Goal: Task Accomplishment & Management: Manage account settings

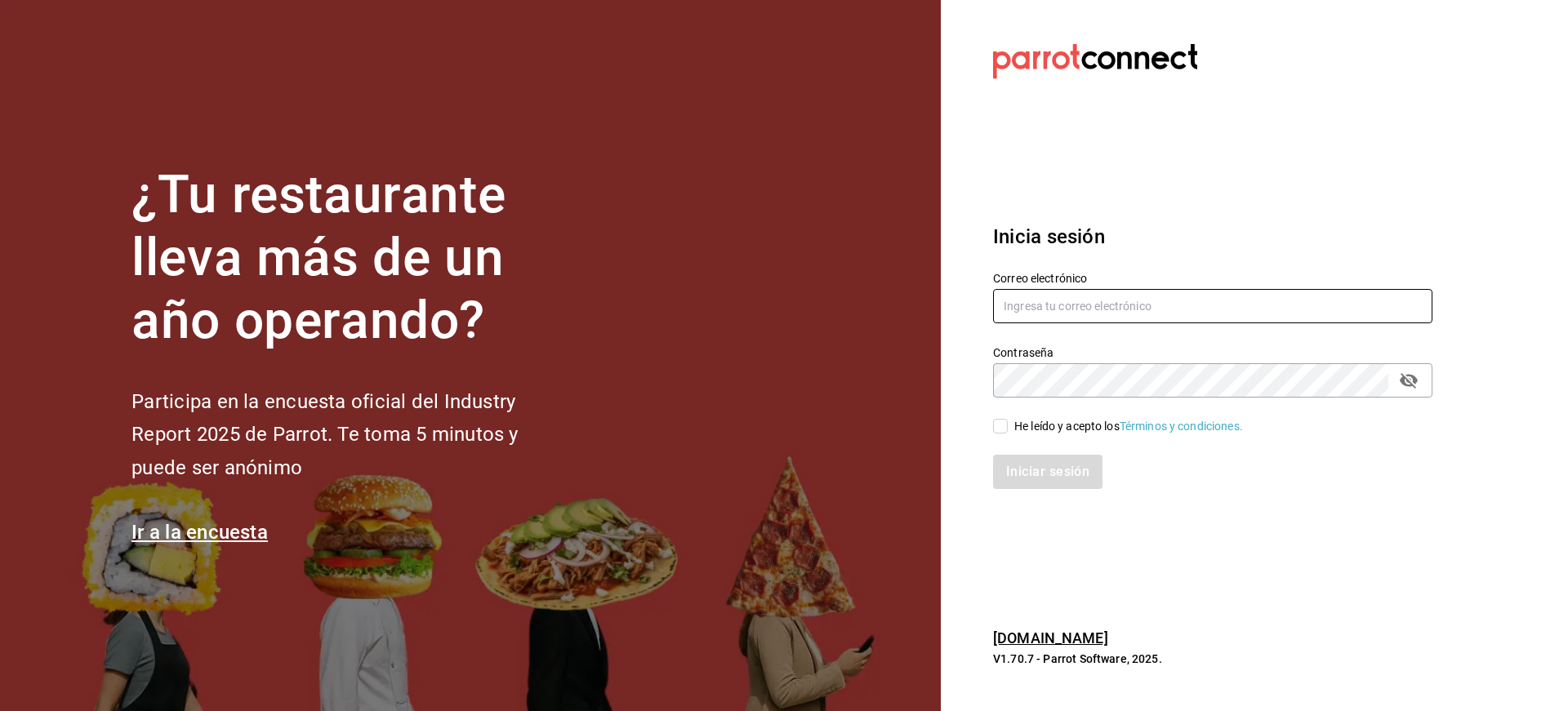
type input "[PERSON_NAME][EMAIL_ADDRESS][PERSON_NAME][DOMAIN_NAME]"
click at [1012, 432] on span "He leído y acepto los Términos y condiciones." at bounding box center [1125, 426] width 235 height 17
click at [1008, 432] on input "He leído y acepto los Términos y condiciones." at bounding box center [1001, 426] width 15 height 15
checkbox input "true"
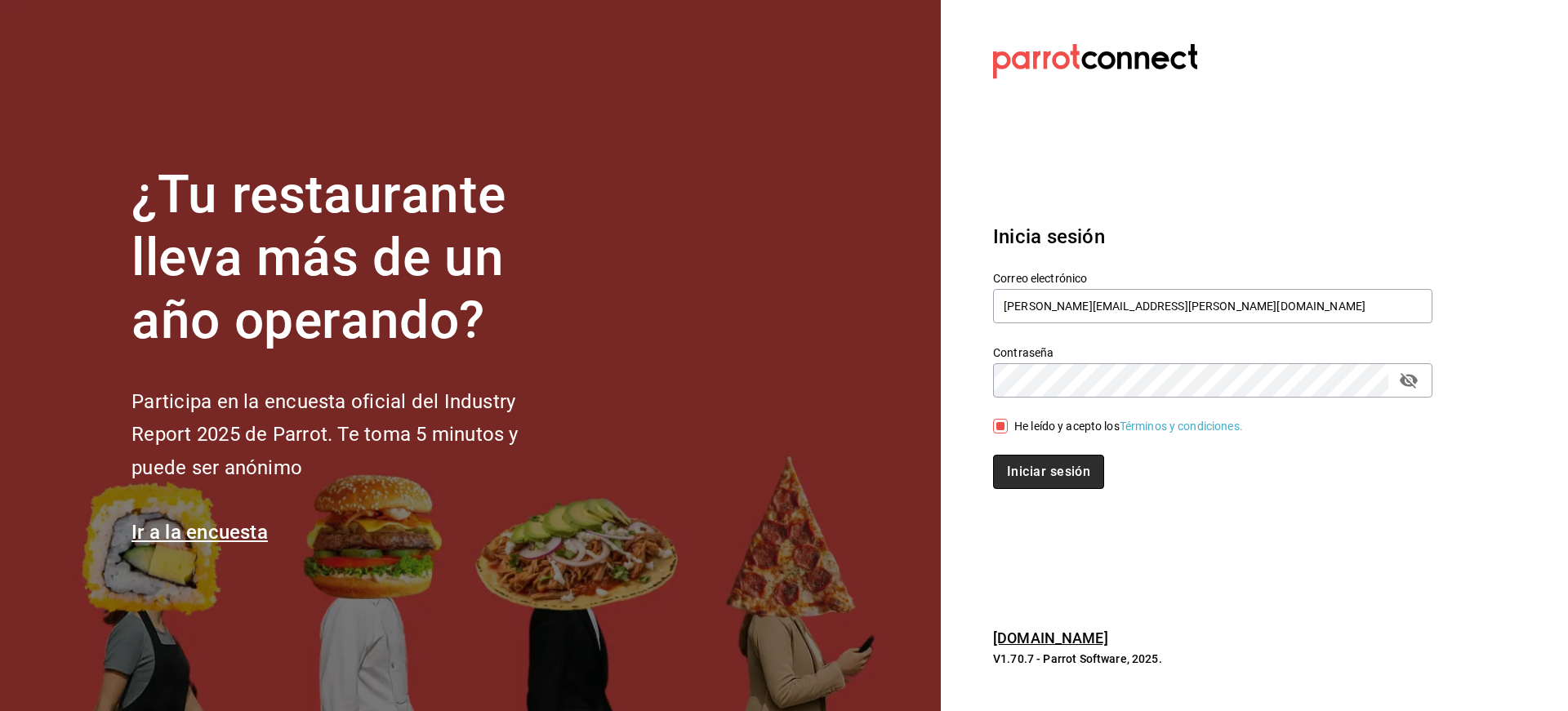
click at [1019, 472] on button "Iniciar sesión" at bounding box center [1049, 472] width 111 height 35
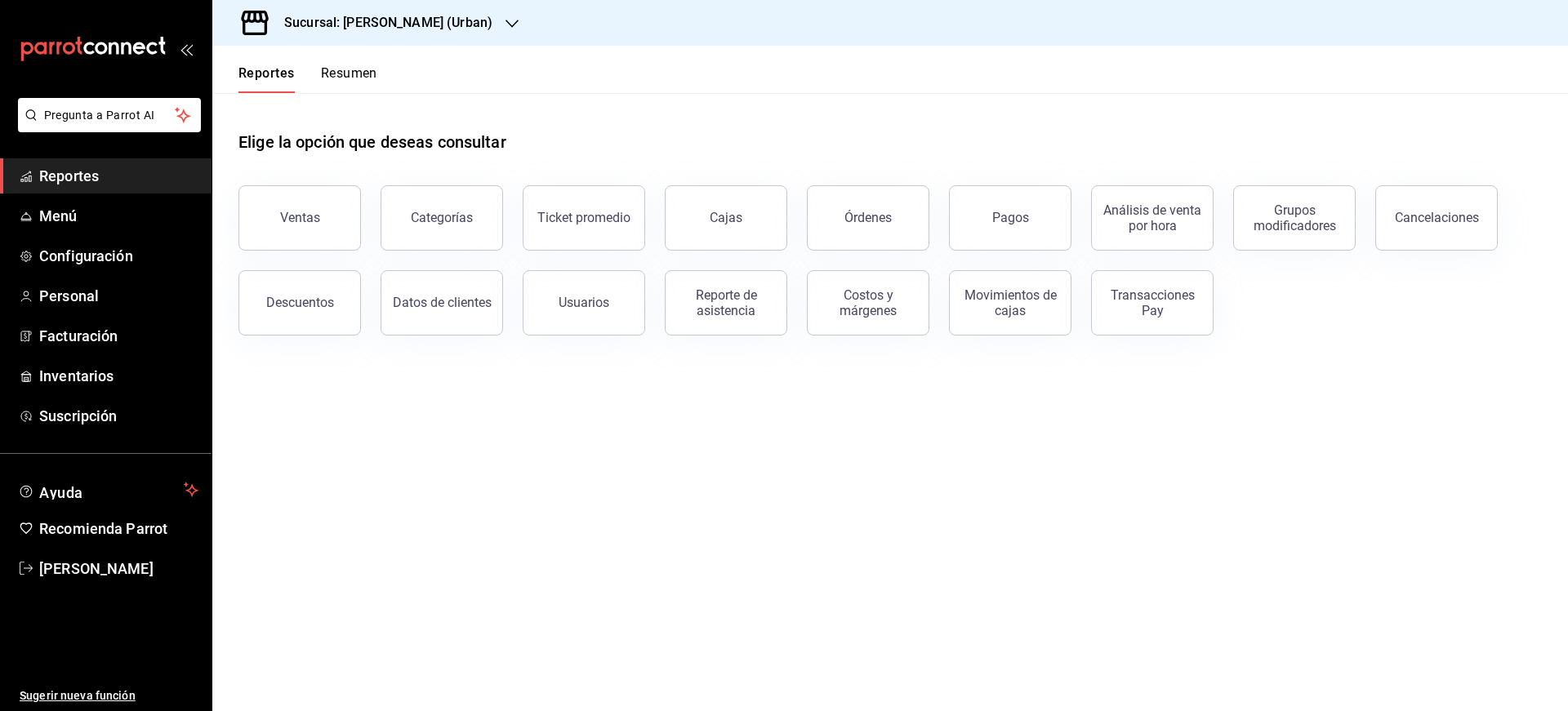
click at [337, 35] on div "Sucursal: [PERSON_NAME] (Urban)" at bounding box center [375, 23] width 300 height 45
click at [311, 109] on div "Jefferz (MTY)" at bounding box center [334, 107] width 219 height 17
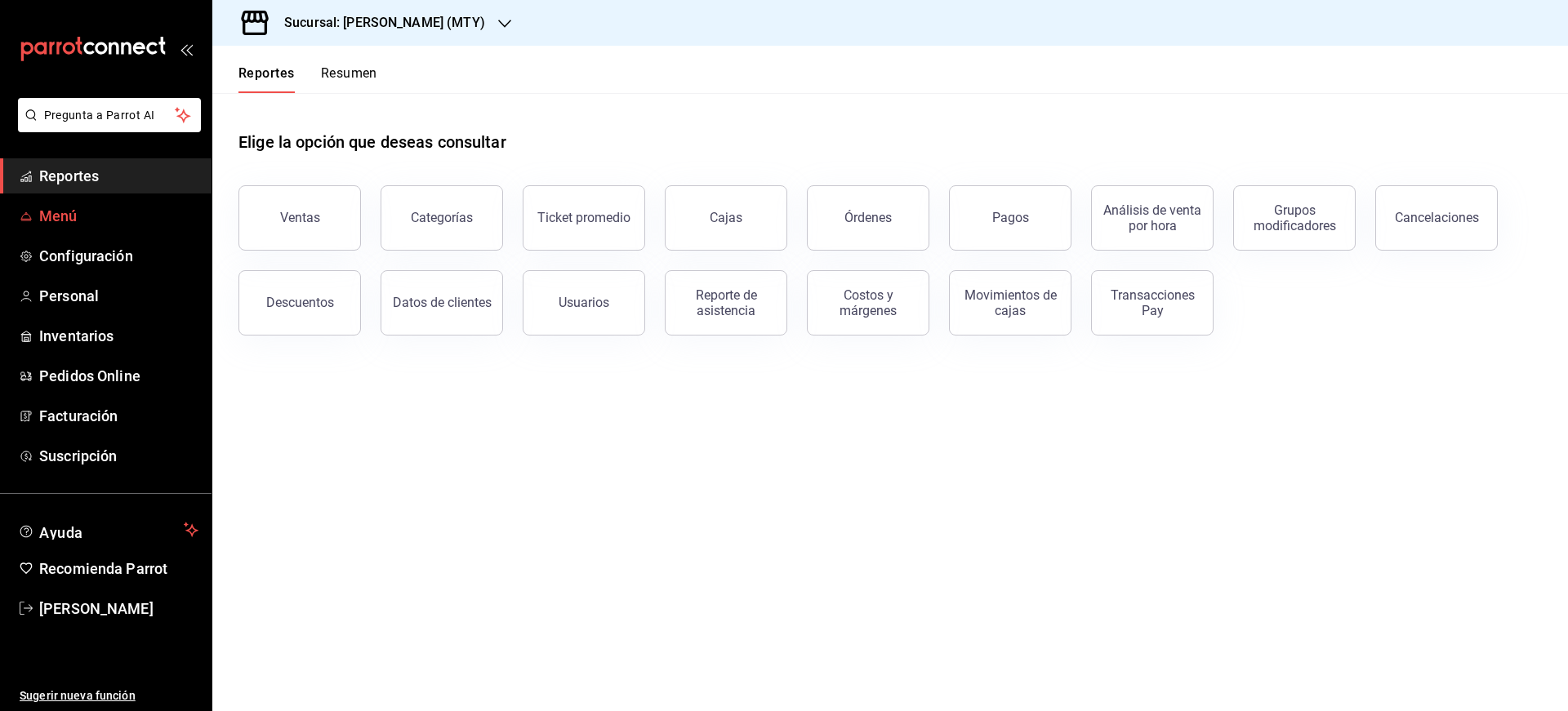
click at [75, 215] on span "Menú" at bounding box center [118, 216] width 159 height 22
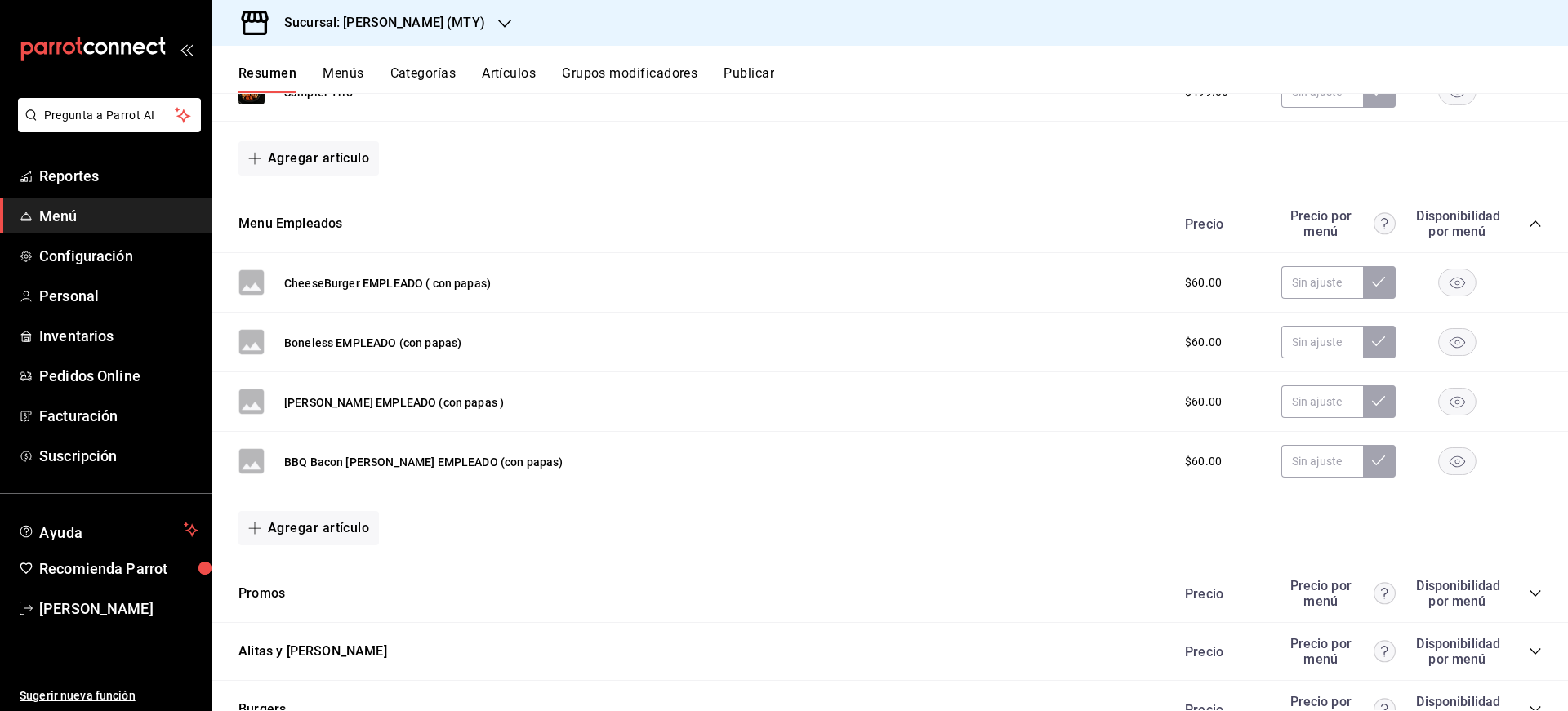
scroll to position [1696, 0]
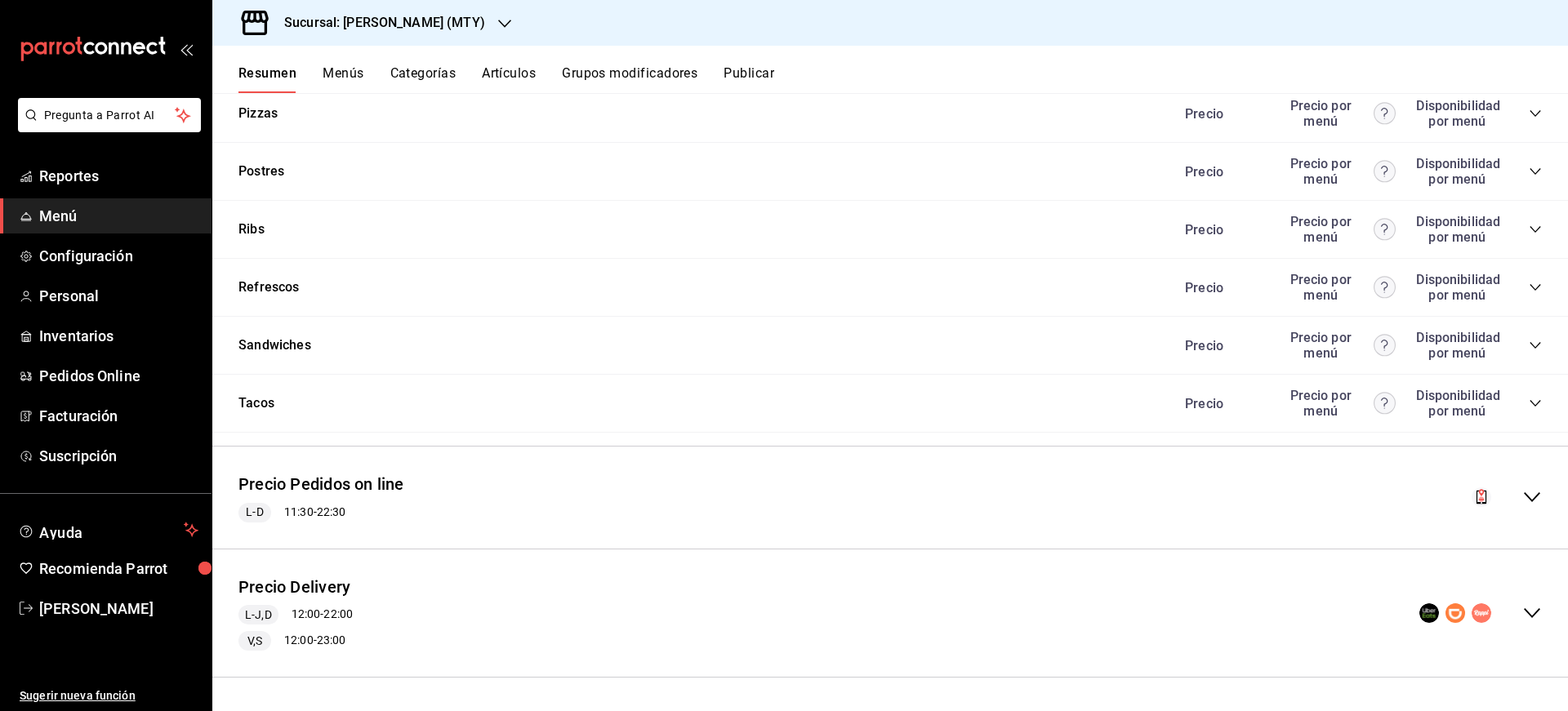
click at [1522, 609] on icon "collapse-menu-row" at bounding box center [1532, 614] width 20 height 20
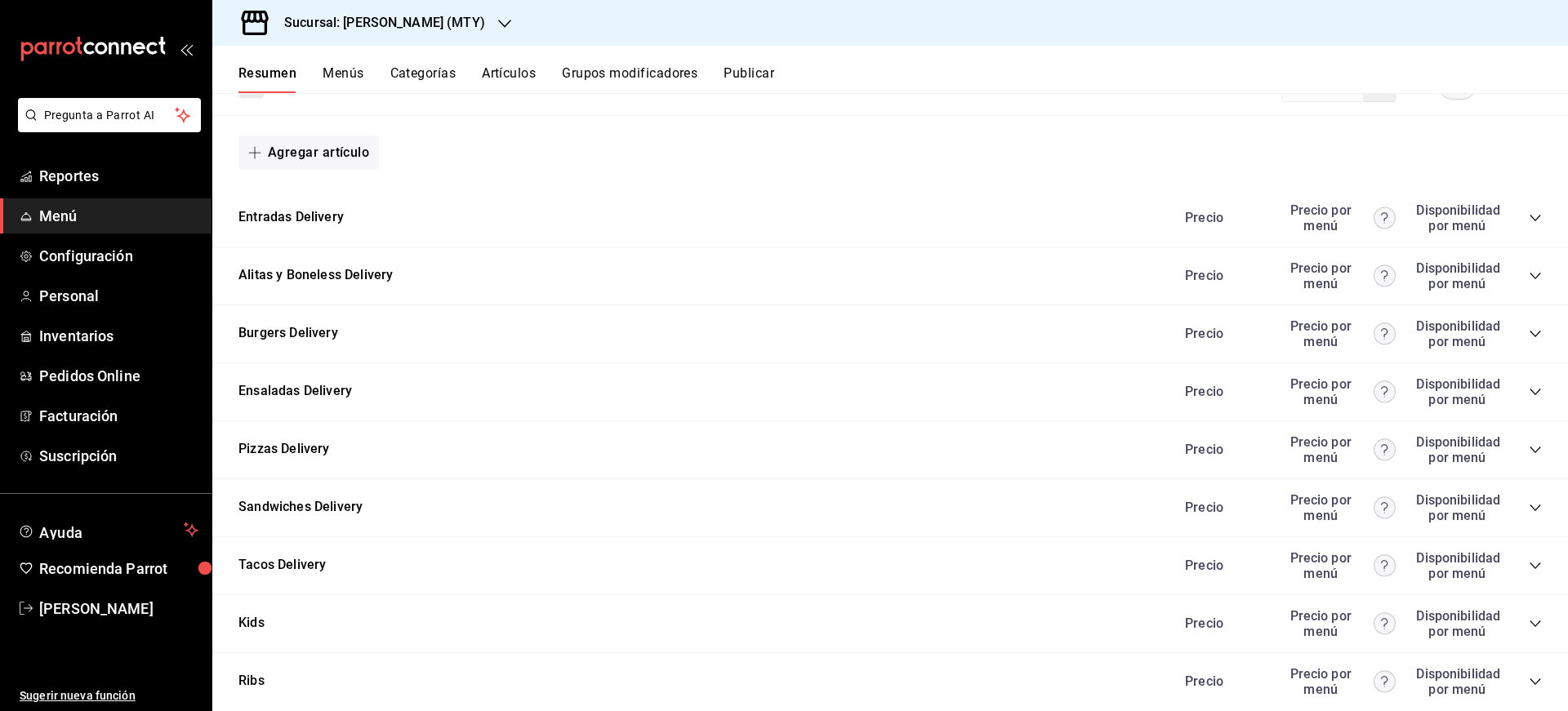
scroll to position [3711, 0]
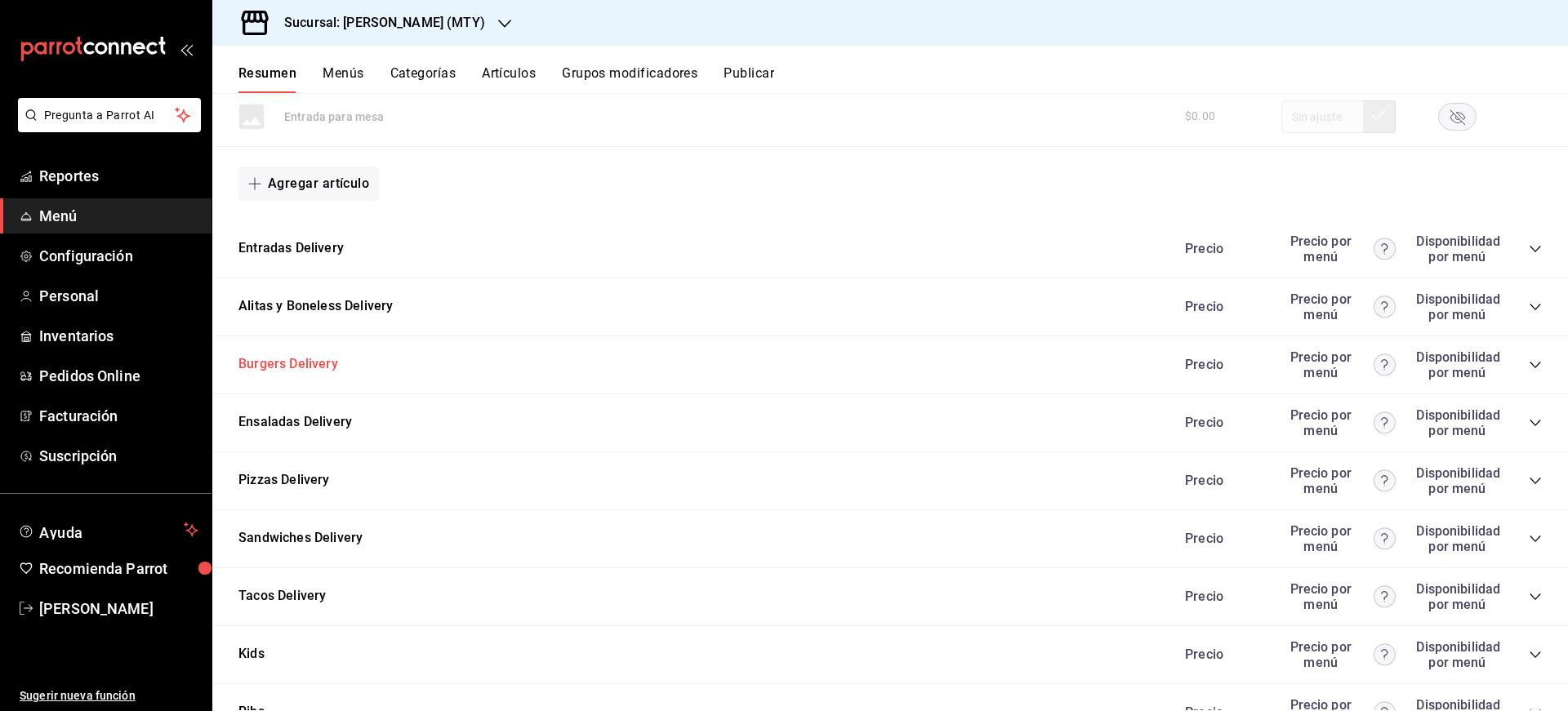
click at [301, 362] on button "Burgers Delivery" at bounding box center [289, 364] width 100 height 19
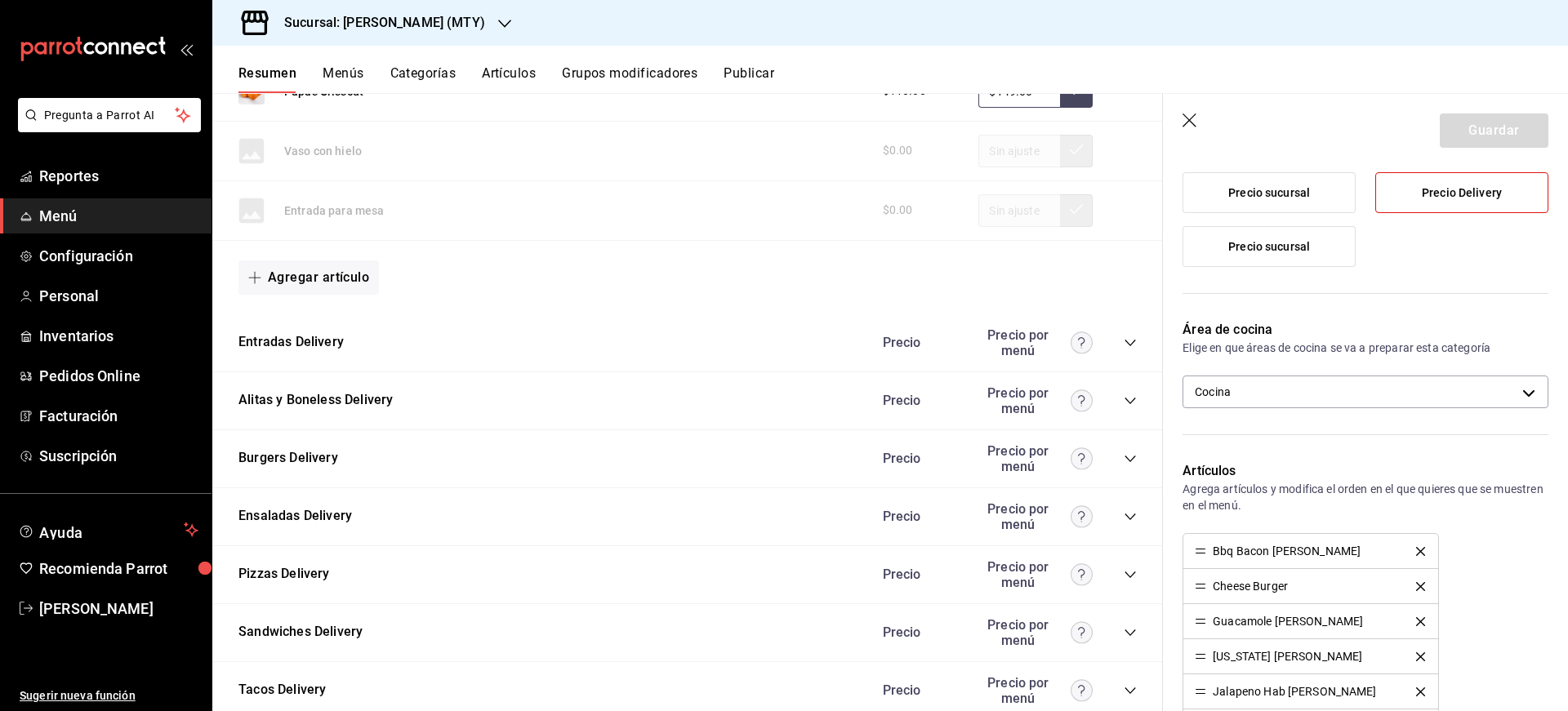
scroll to position [3847, 0]
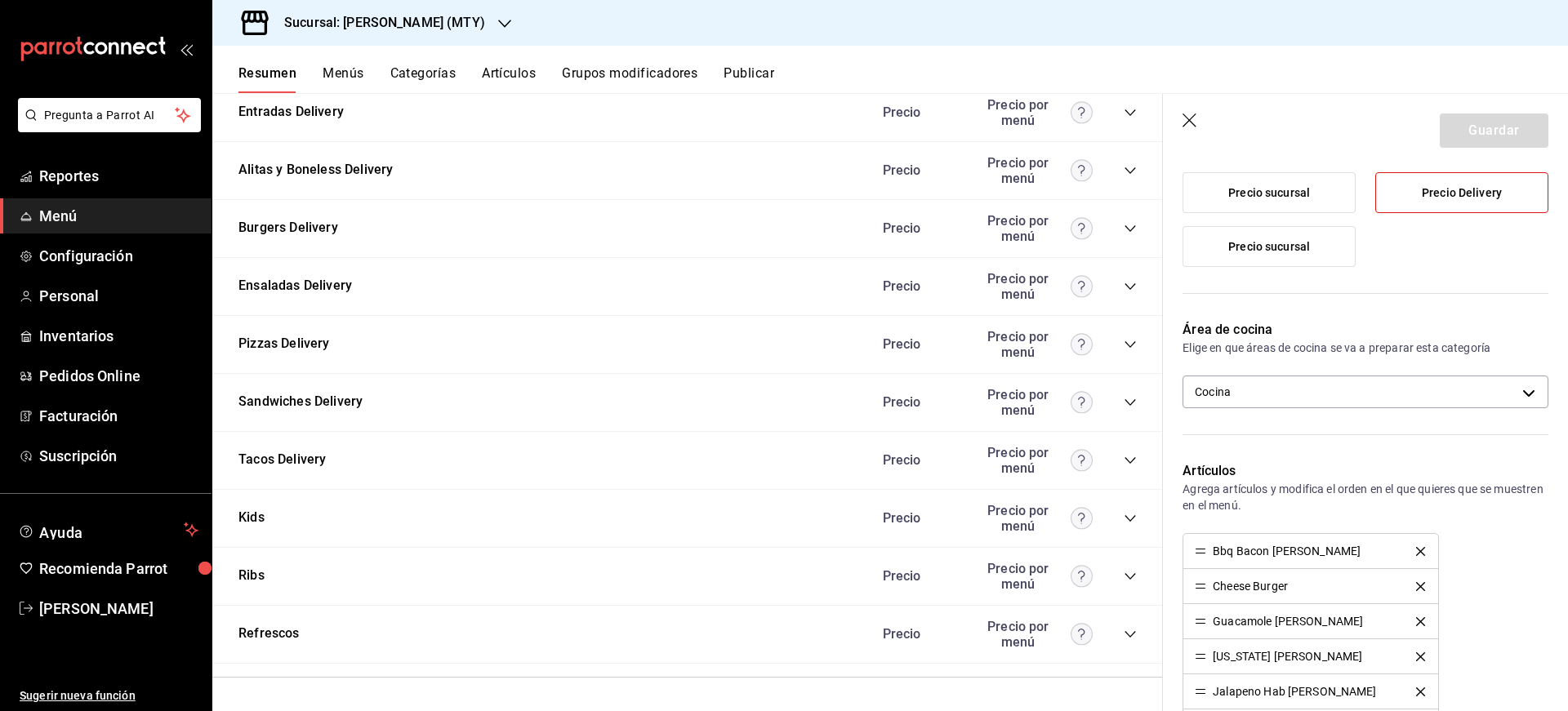
click at [1124, 226] on icon "collapse-category-row" at bounding box center [1130, 229] width 13 height 13
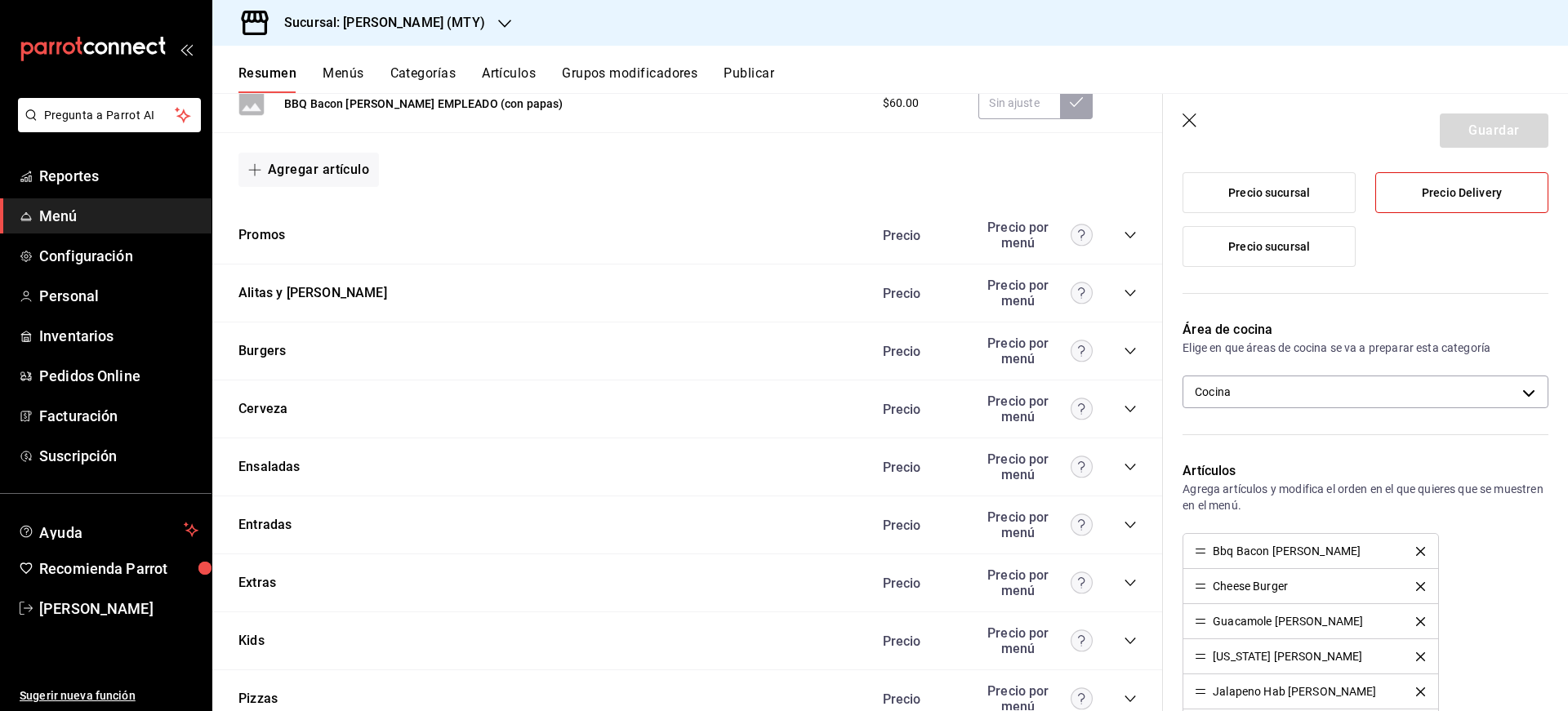
scroll to position [1124, 0]
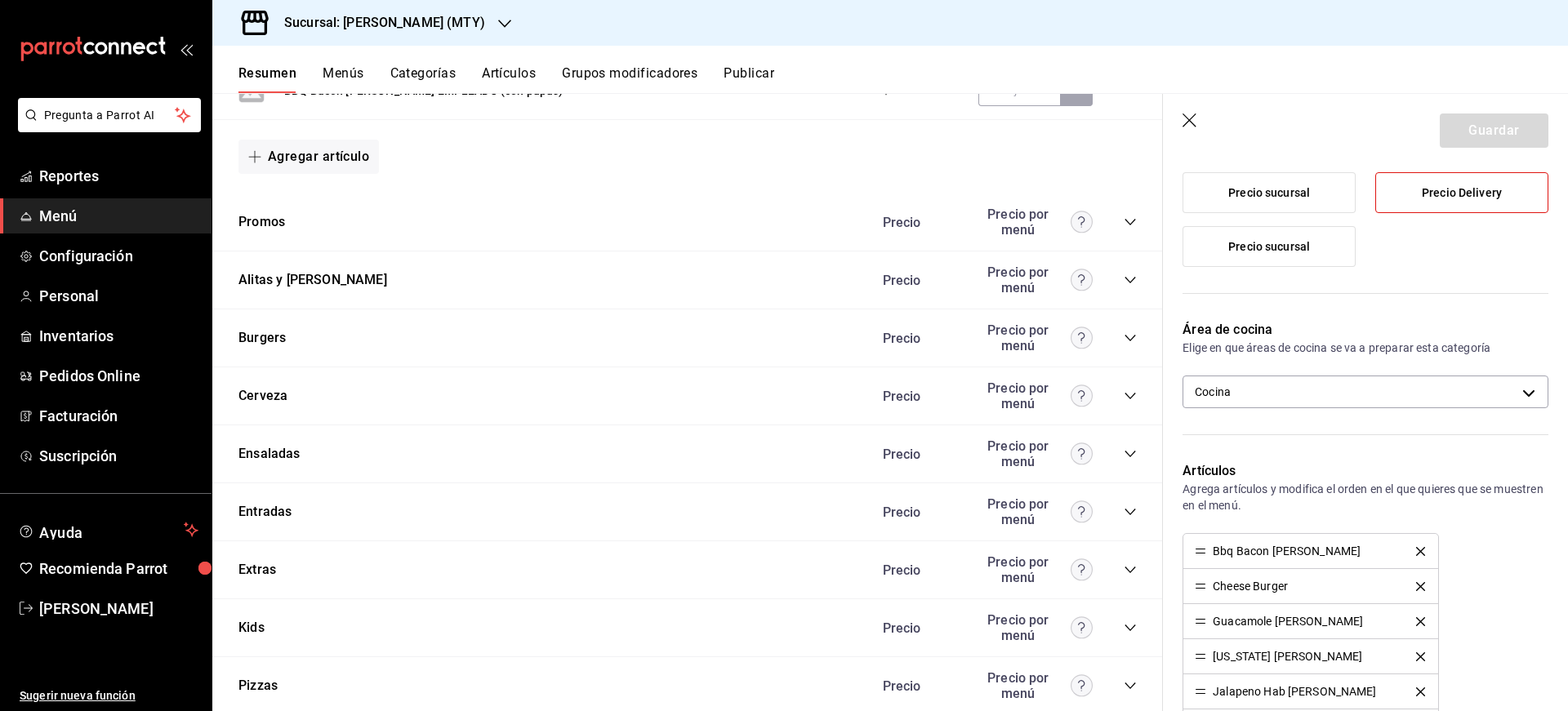
click at [1124, 337] on icon "collapse-category-row" at bounding box center [1129, 338] width 11 height 6
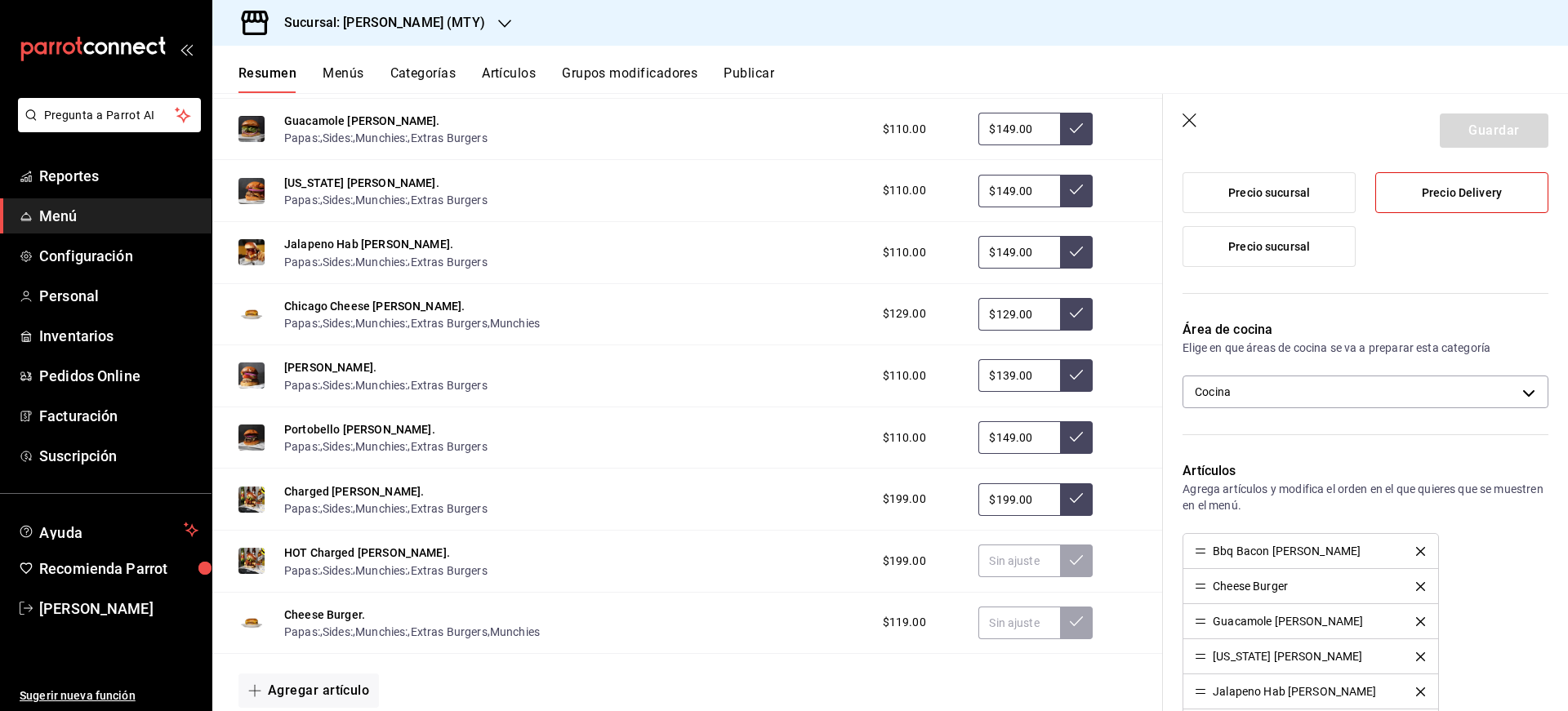
scroll to position [1438, 0]
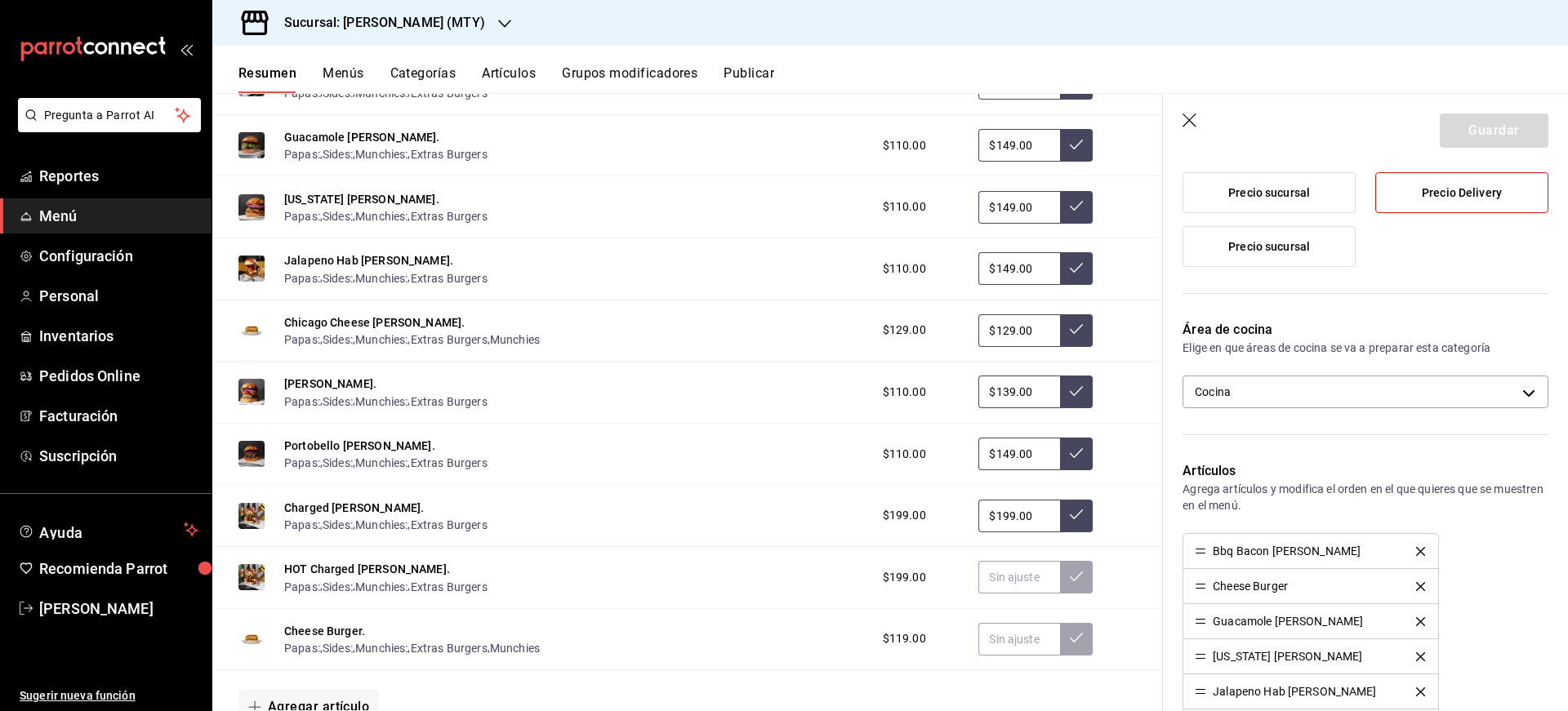
click at [1250, 252] on span "Precio sucursal" at bounding box center [1269, 246] width 82 height 14
click at [0, 0] on input "Precio sucursal" at bounding box center [0, 0] width 0 height 0
click at [1252, 199] on span "Precio sucursal" at bounding box center [1269, 193] width 82 height 14
click at [0, 0] on input "Precio sucursal" at bounding box center [0, 0] width 0 height 0
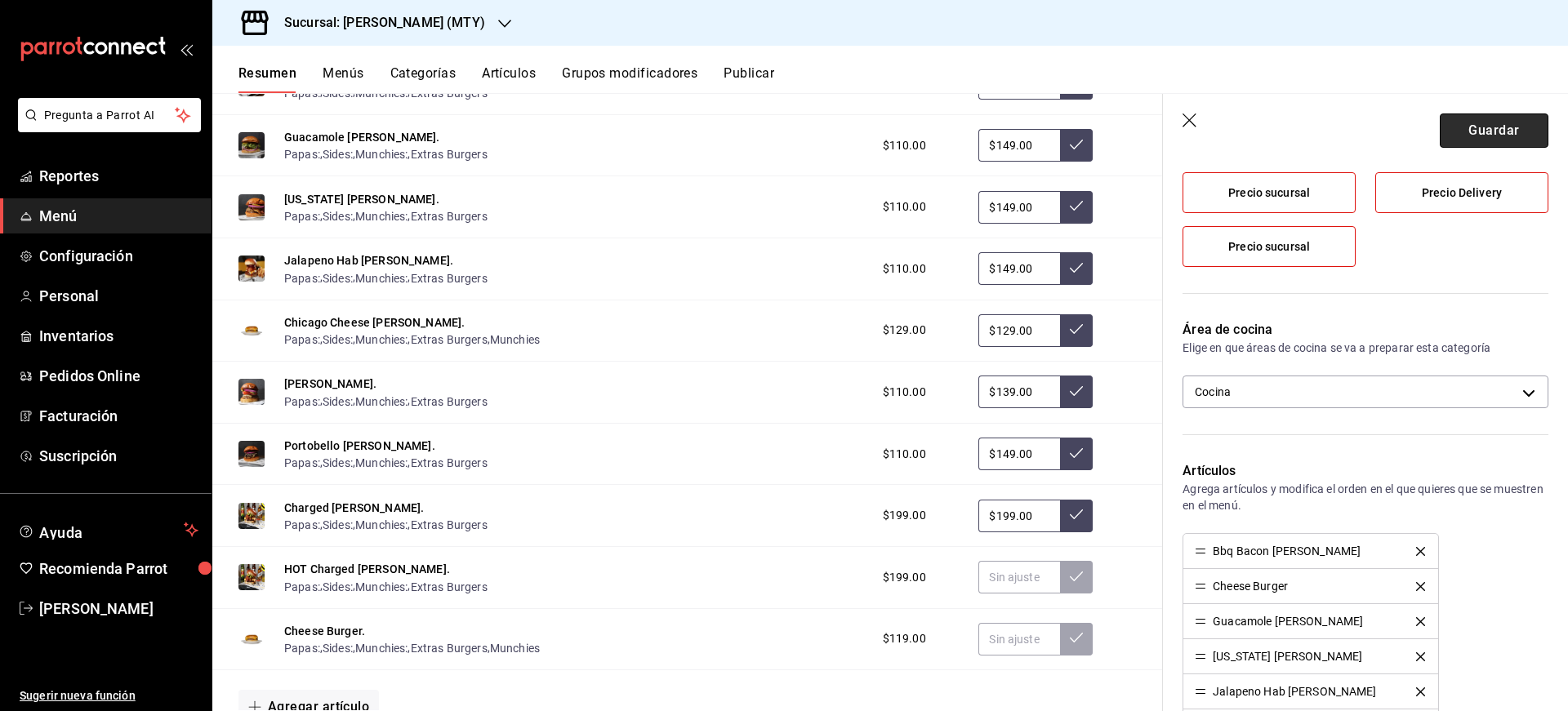
click at [1464, 137] on button "Guardar" at bounding box center [1494, 131] width 109 height 35
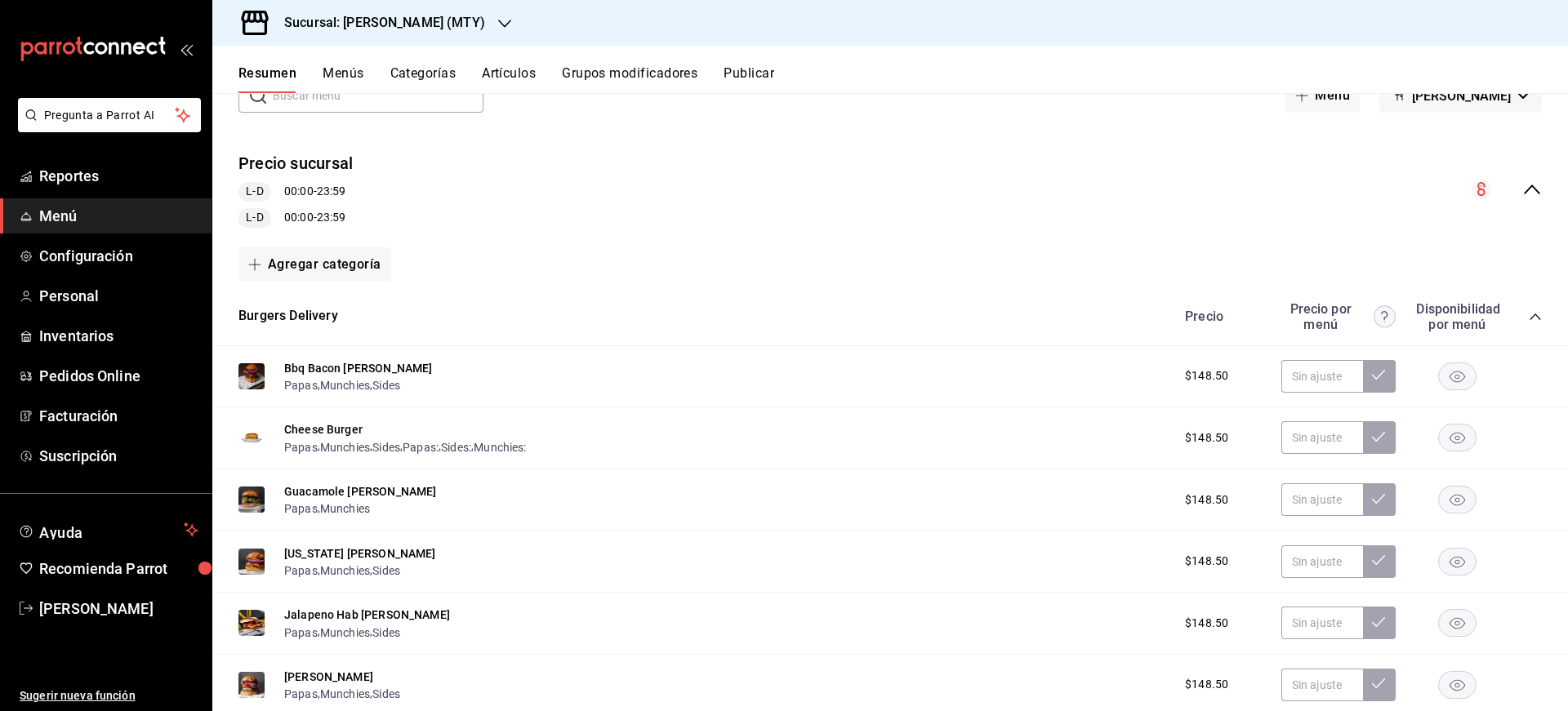
scroll to position [104, 0]
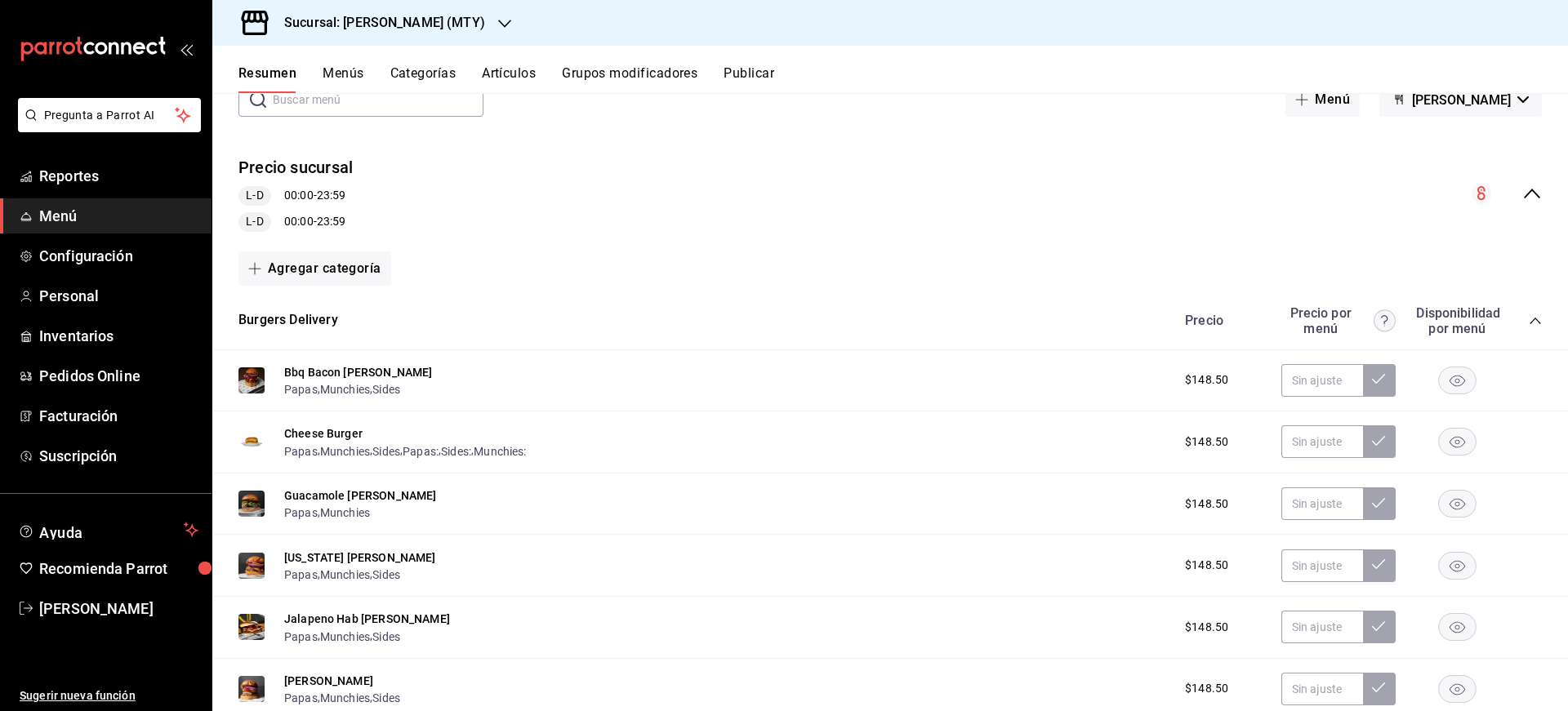
click at [534, 75] on button "Artículos" at bounding box center [508, 79] width 54 height 28
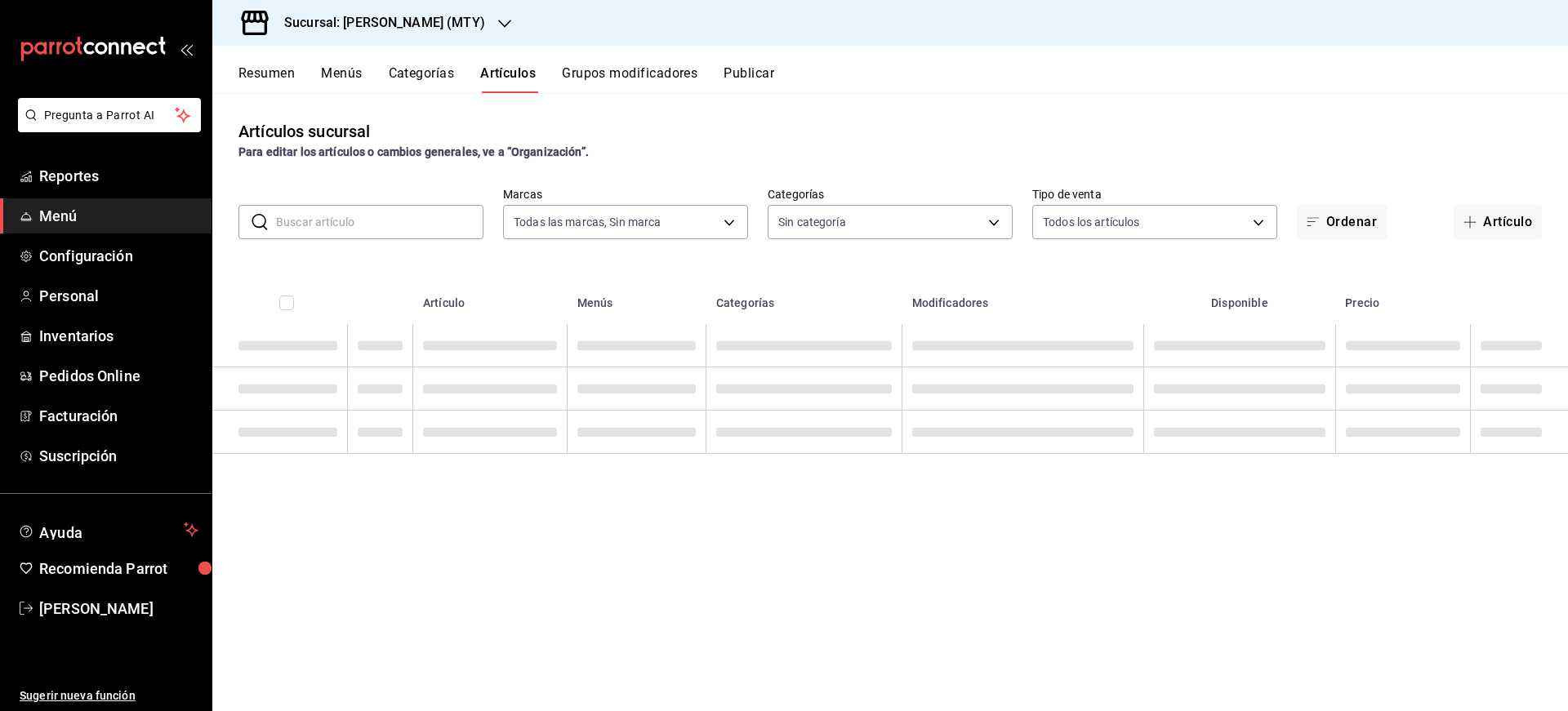
type input "86e0f64a-7f60-4504-a28b-39de3706a667"
type input "12a6d836-297f-4283-880a-ca00cb301d8e,7b3d0e20-48db-4eef-a608-20679d8c3879,e60b2…"
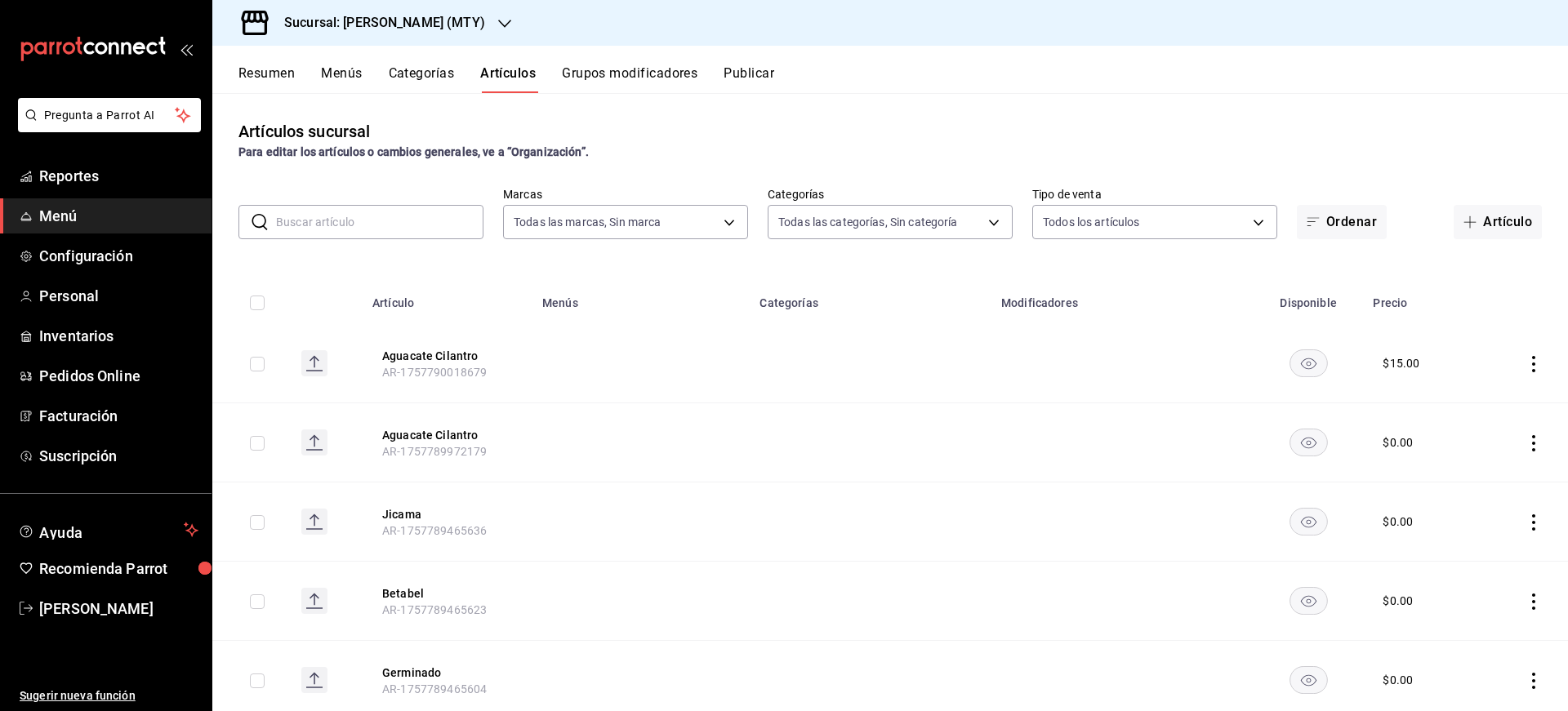
click at [388, 231] on input "text" at bounding box center [380, 222] width 207 height 33
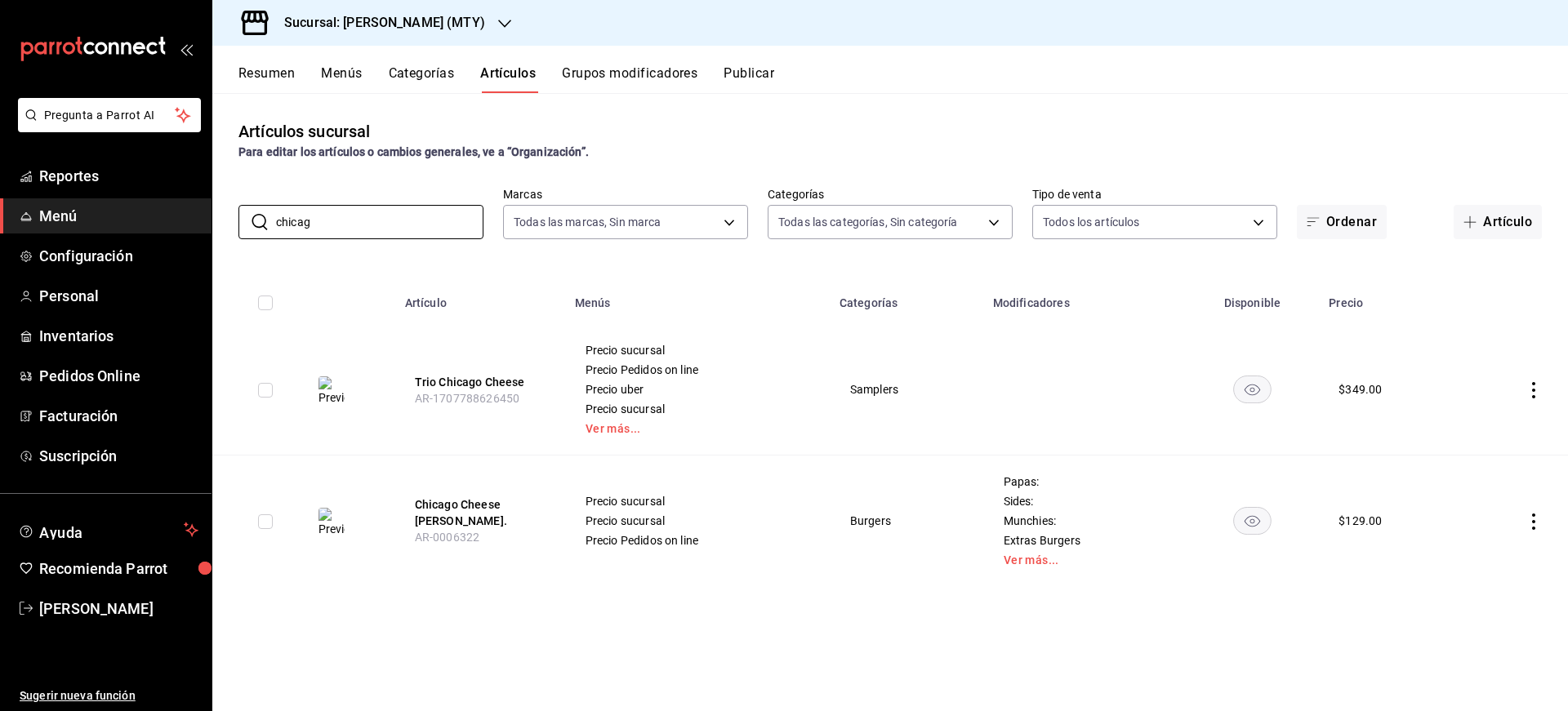
type input "chicag"
click at [1533, 524] on icon "actions" at bounding box center [1533, 522] width 16 height 16
click at [1485, 592] on span "Duplicar" at bounding box center [1484, 592] width 43 height 17
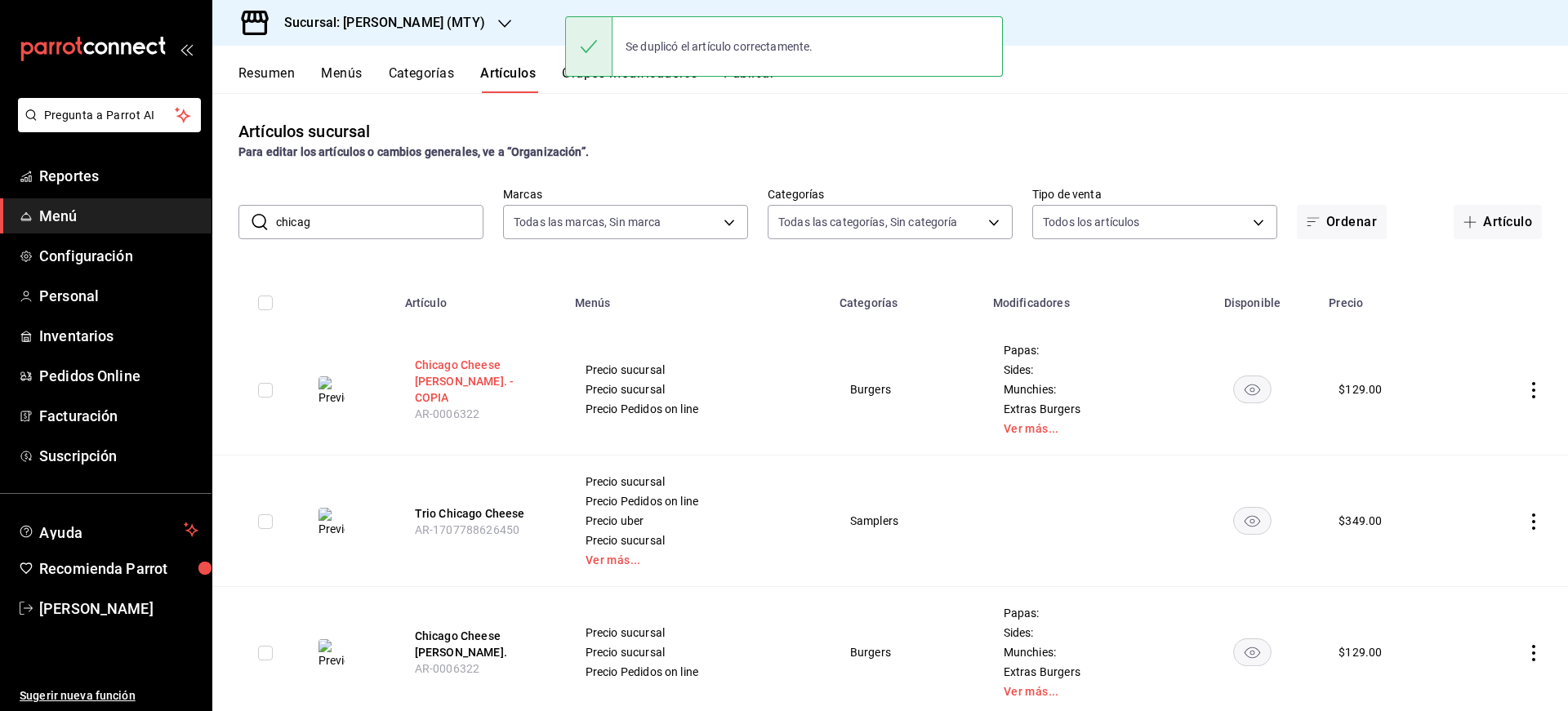
click at [501, 365] on button "Chicago Cheese Burger. - COPIA" at bounding box center [480, 381] width 131 height 49
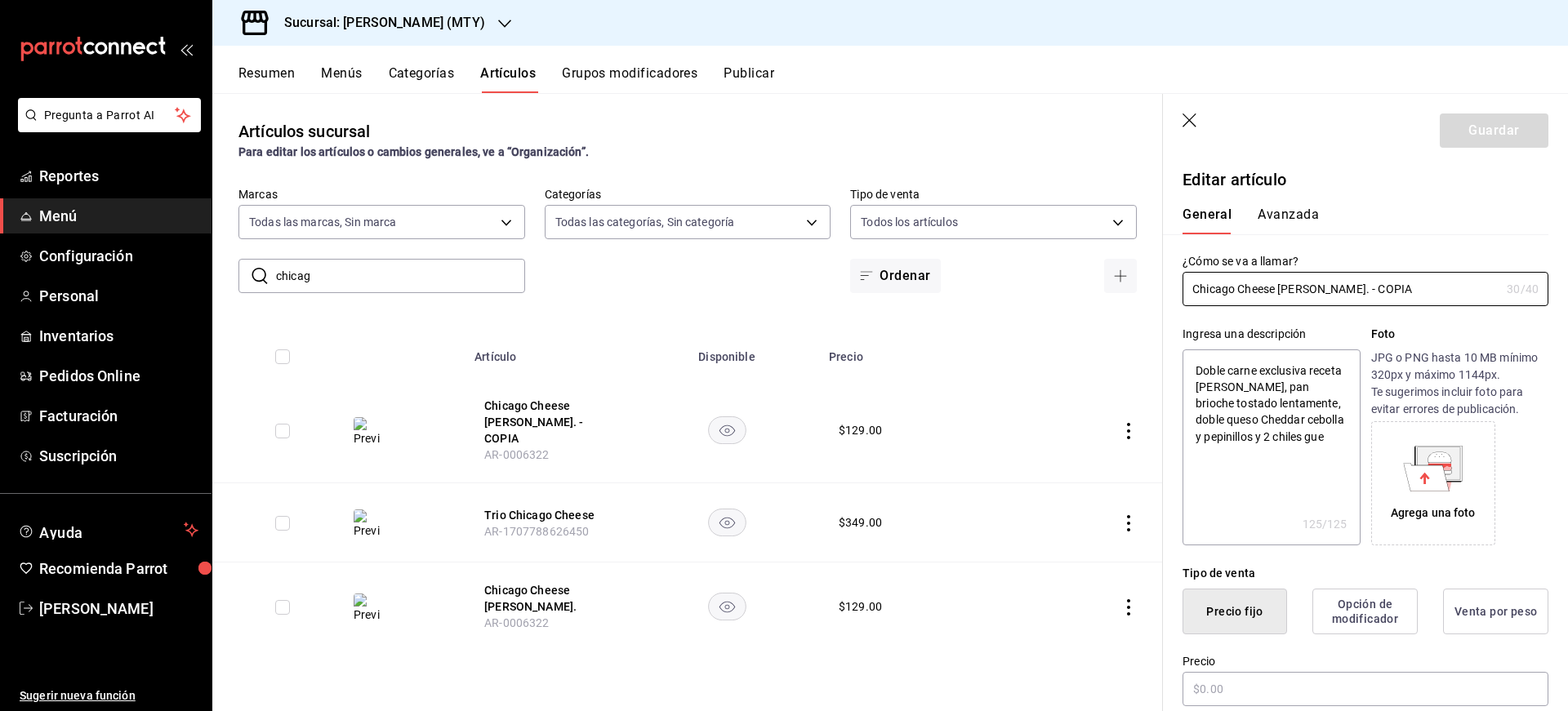
type textarea "x"
type input "$129.00"
drag, startPoint x: 1314, startPoint y: 296, endPoint x: 1474, endPoint y: 323, distance: 162.3
type input "Chicago Cheese Burger"
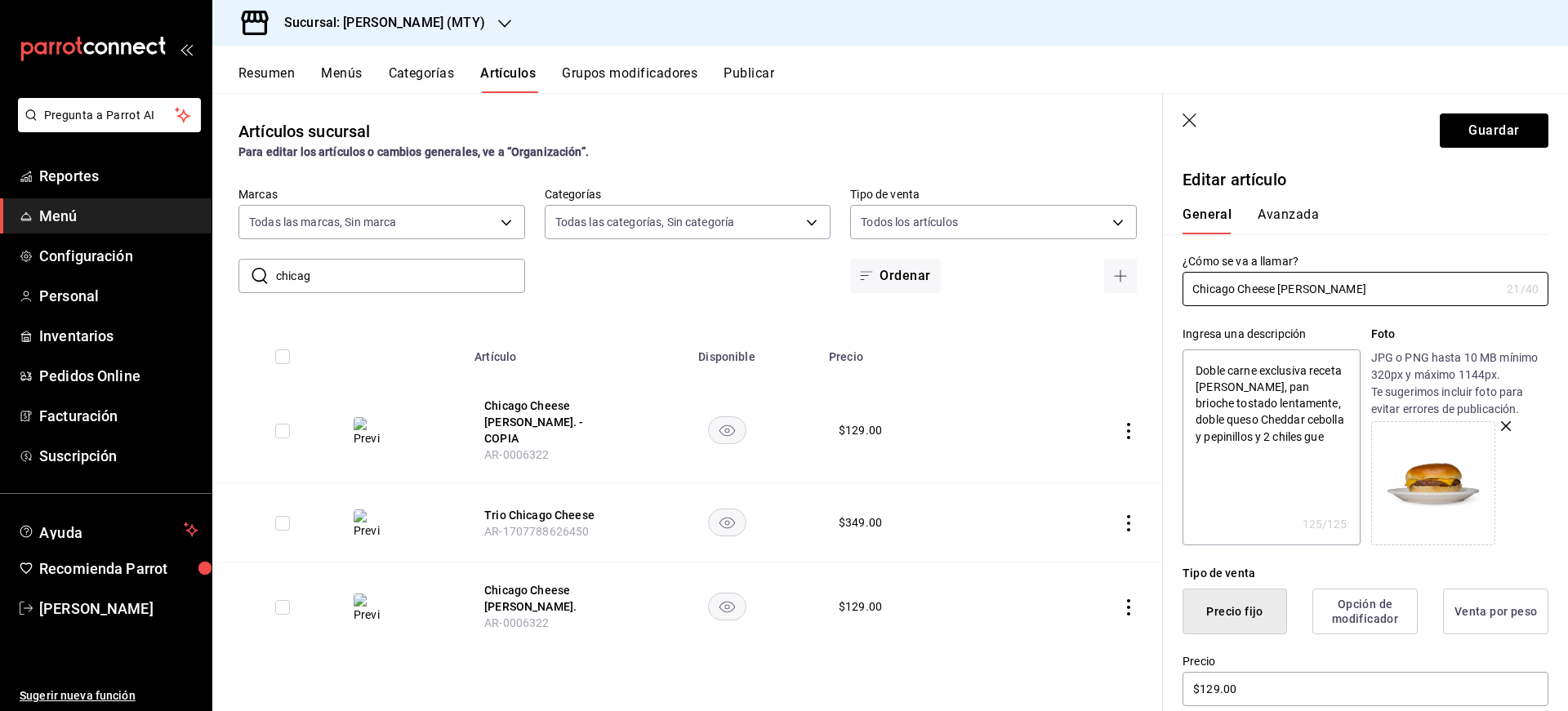
type textarea "x"
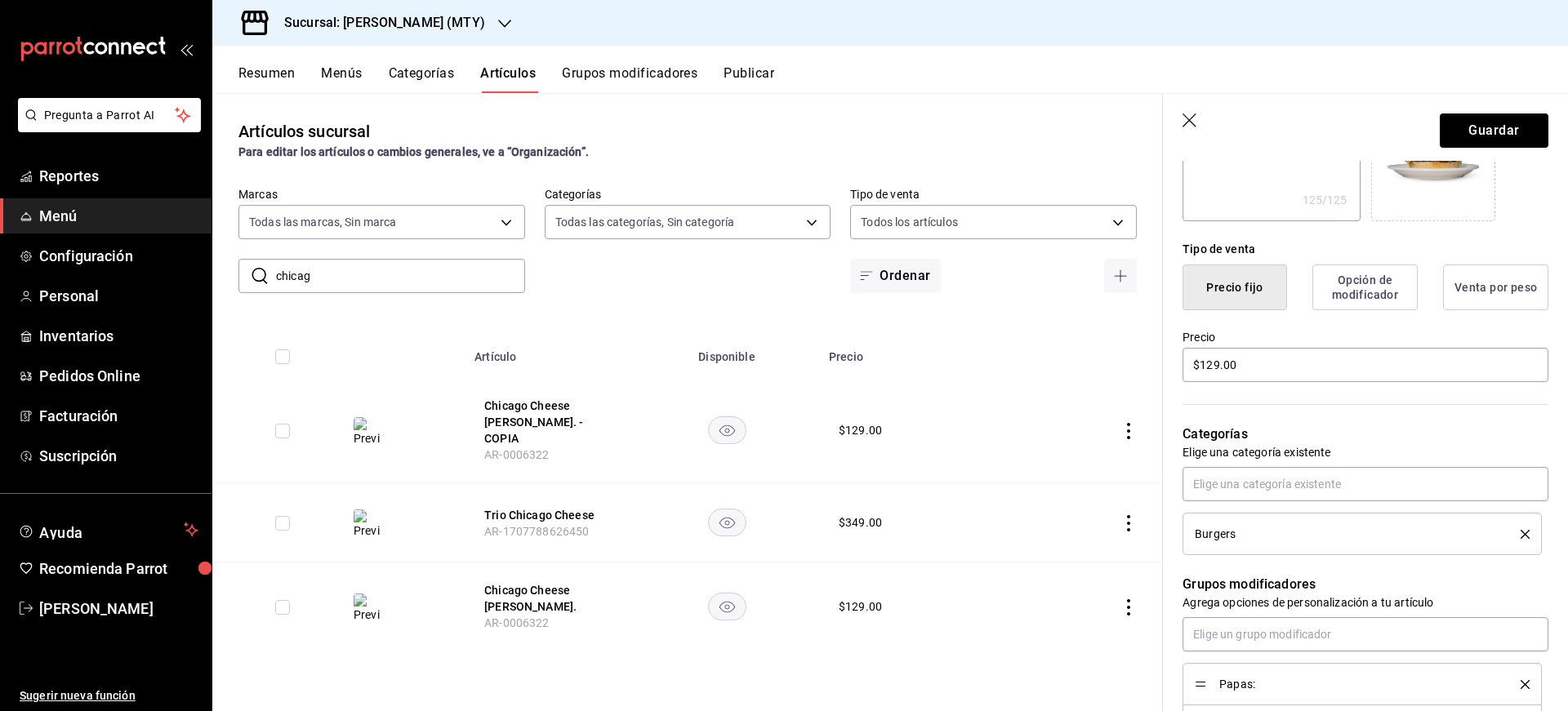
scroll to position [334, 0]
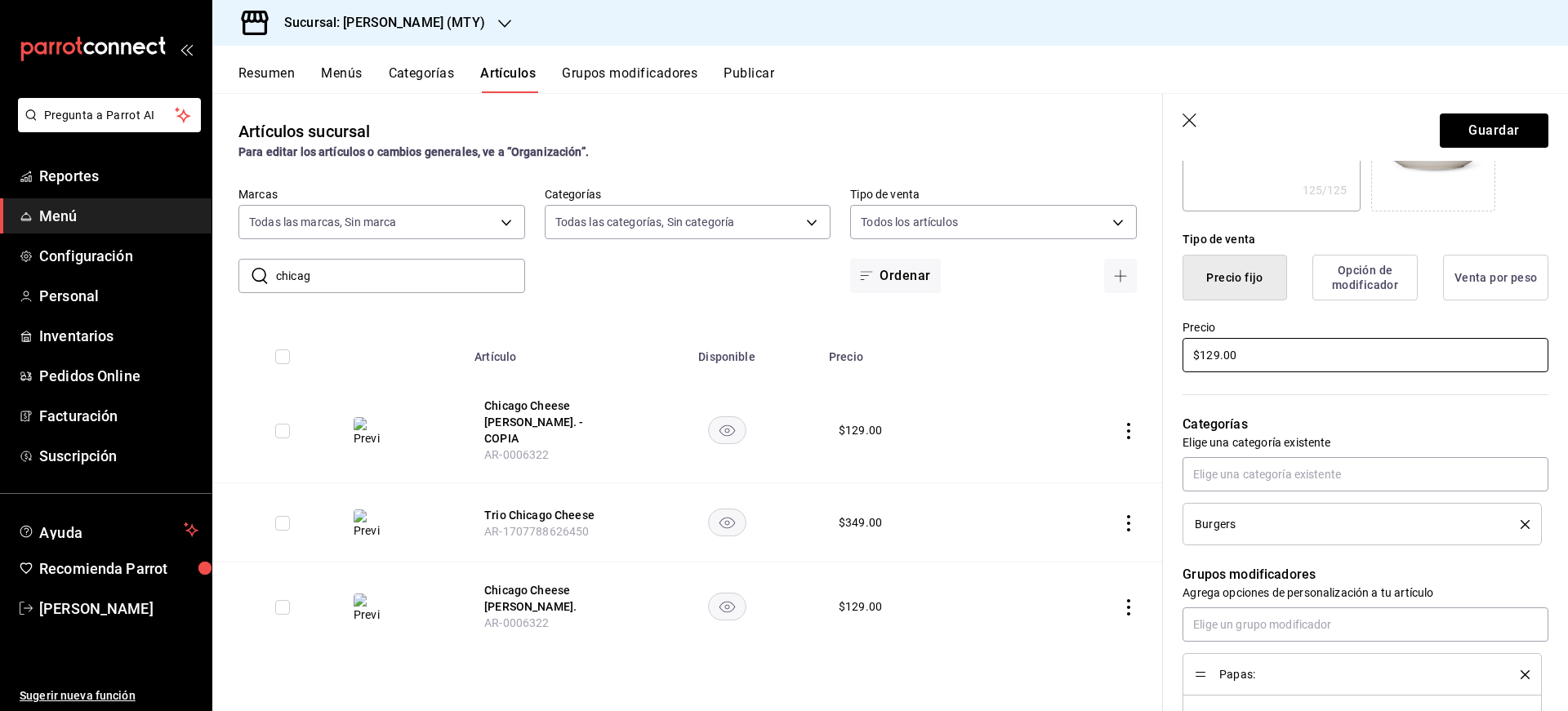
type input "Chicago Cheese Burger"
click at [1222, 356] on input "$129.00" at bounding box center [1365, 355] width 366 height 35
drag, startPoint x: 1221, startPoint y: 357, endPoint x: 1209, endPoint y: 370, distance: 17.7
click at [1209, 370] on input "$129.00" at bounding box center [1365, 355] width 366 height 35
type input "$18.00"
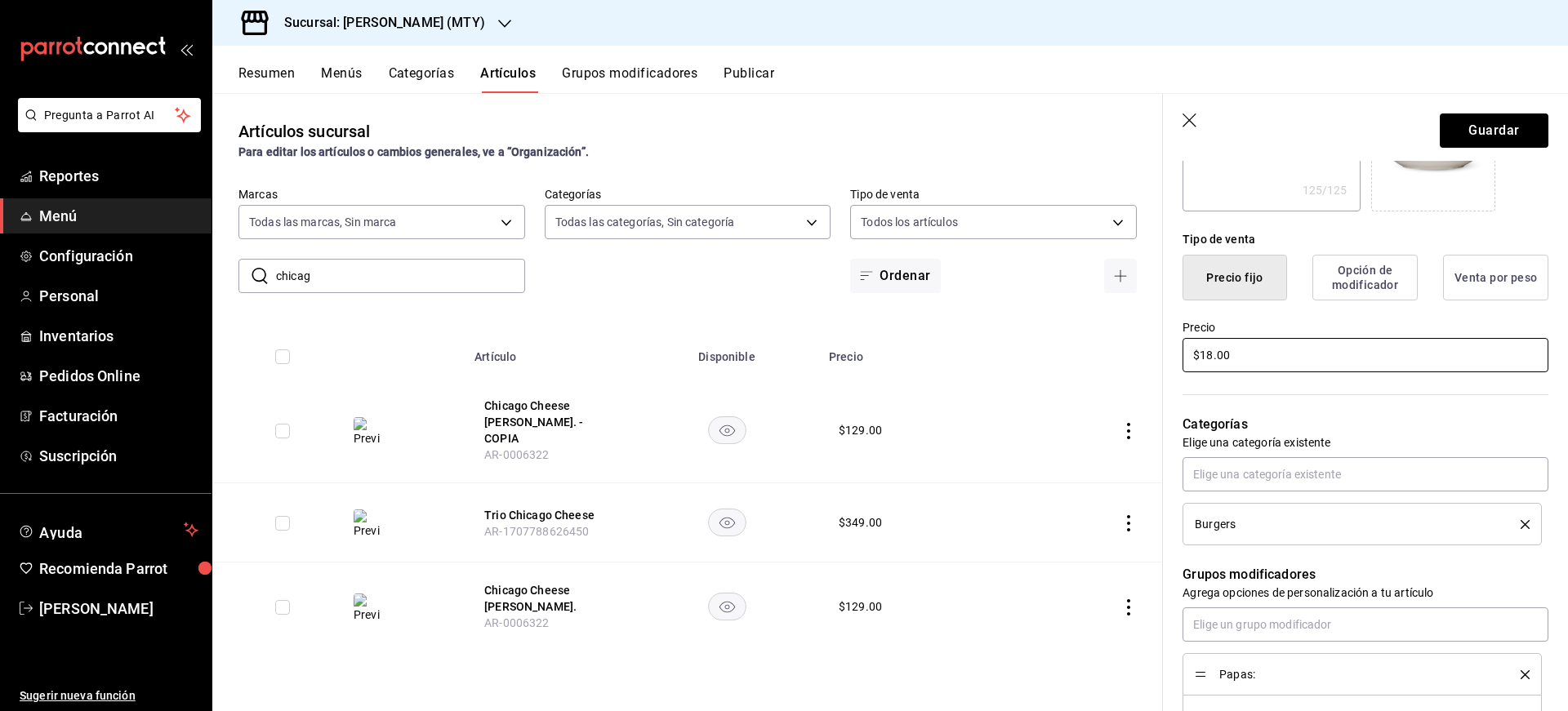
type textarea "x"
type input "$189.00"
click at [1294, 477] on input "text" at bounding box center [1365, 475] width 366 height 35
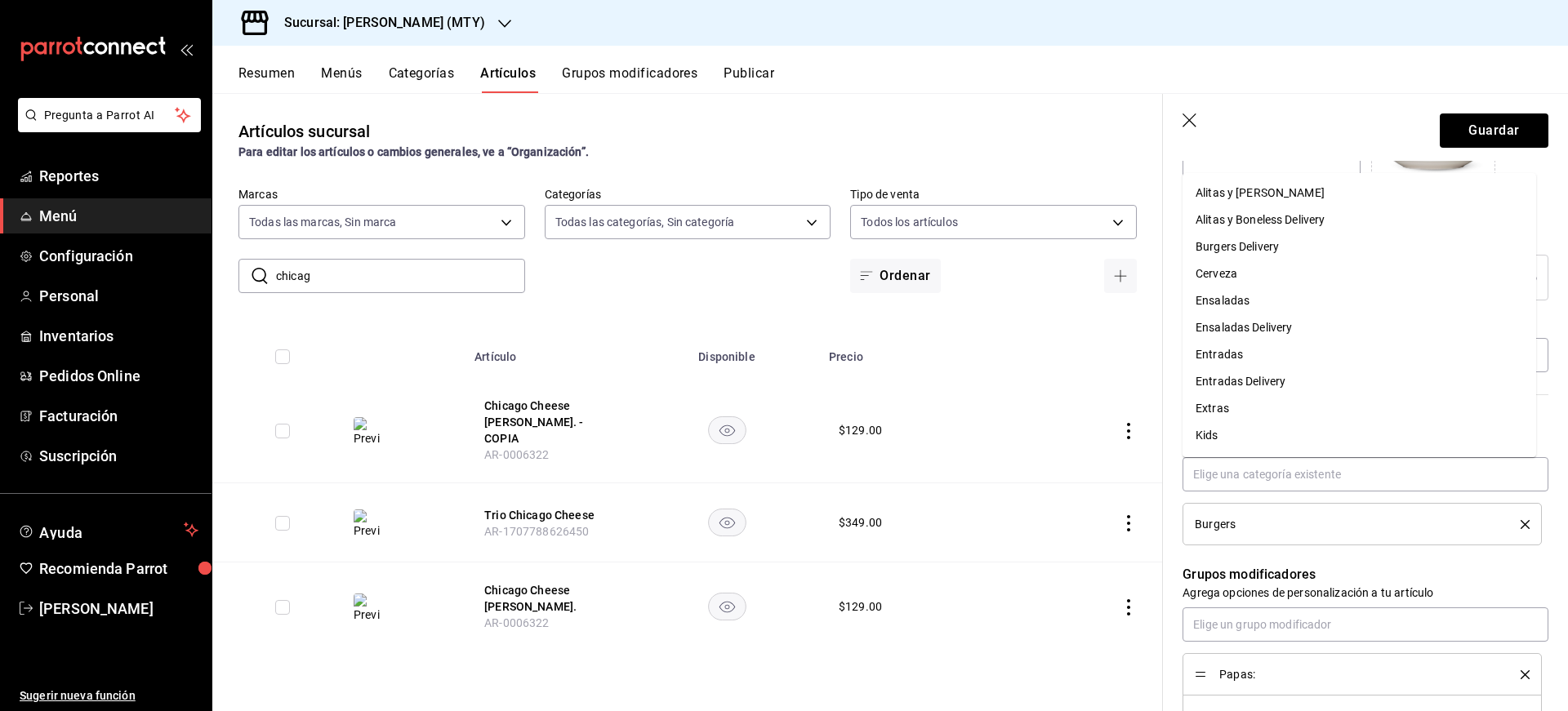
click at [1517, 523] on li "Burgers" at bounding box center [1362, 524] width 360 height 43
click at [1269, 466] on input "text" at bounding box center [1365, 475] width 366 height 35
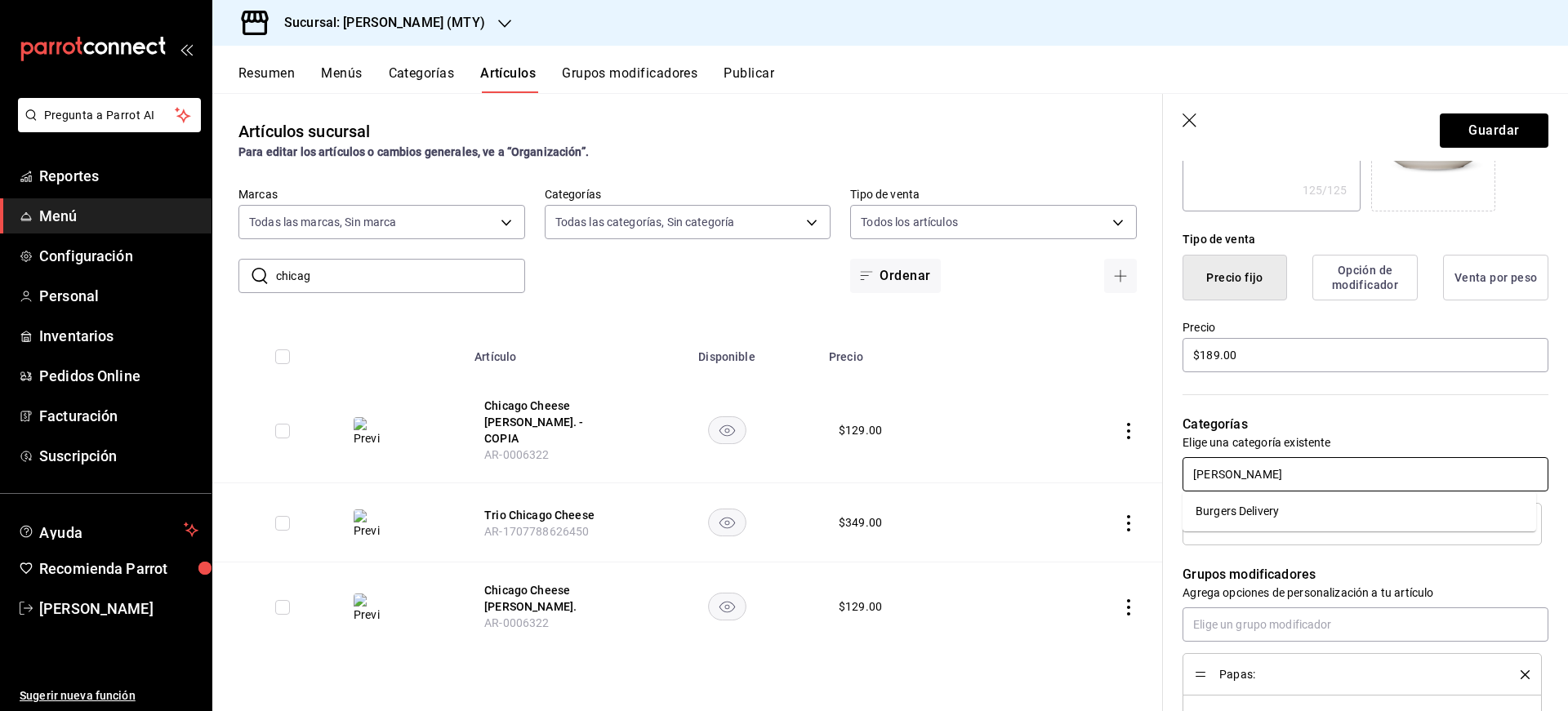
type input "burger"
click at [1264, 510] on li "Burgers Delivery" at bounding box center [1358, 512] width 353 height 27
type textarea "x"
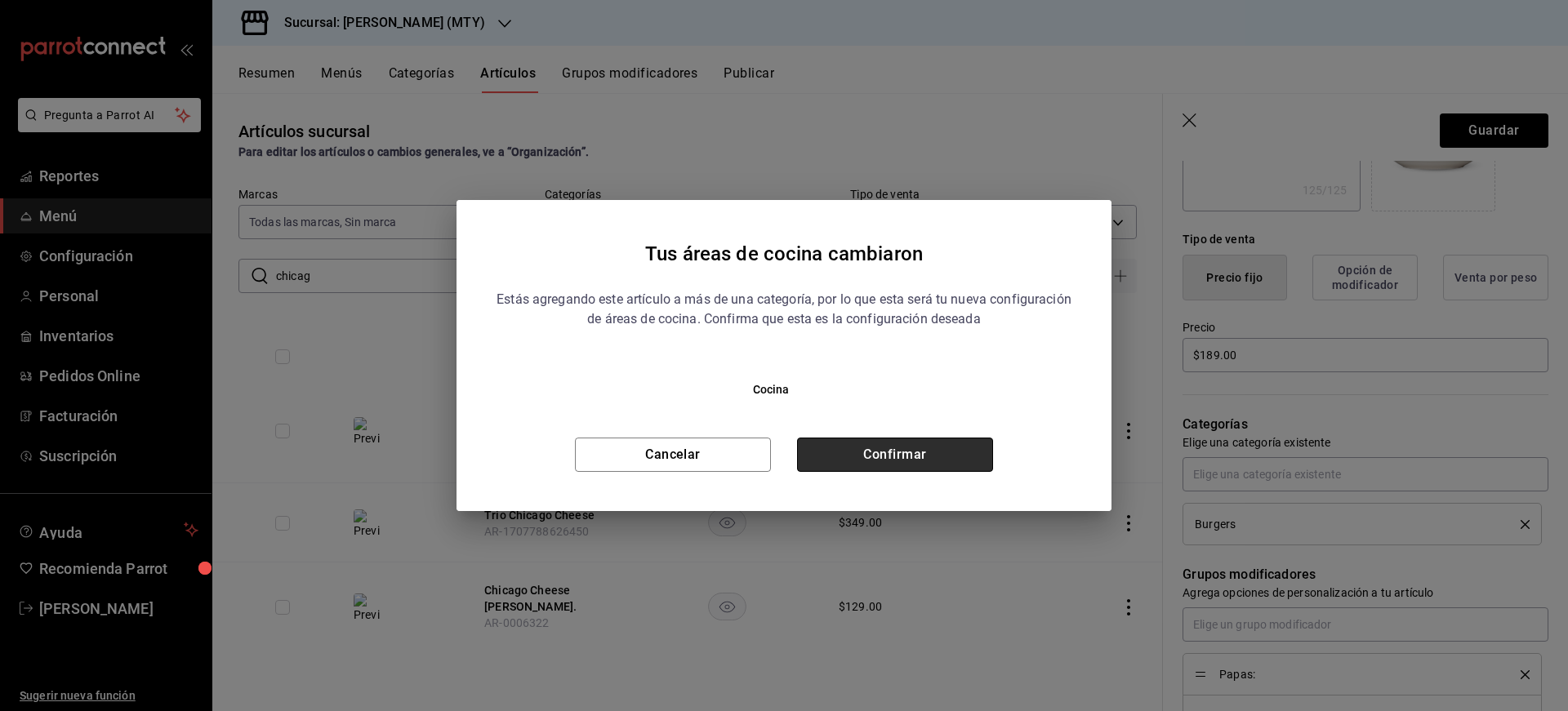
click at [912, 445] on button "Confirmar" at bounding box center [895, 455] width 196 height 35
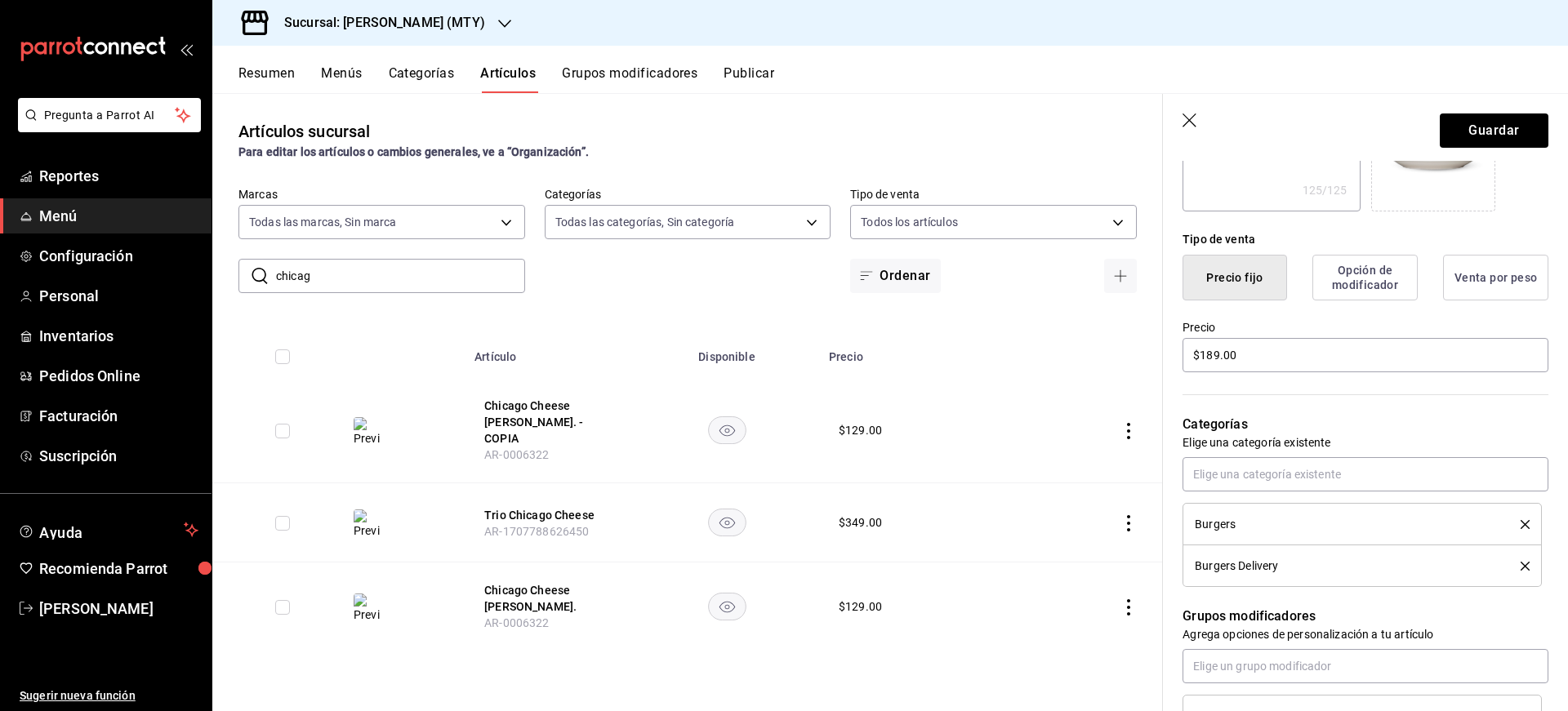
click at [1521, 522] on icon "delete" at bounding box center [1525, 525] width 9 height 9
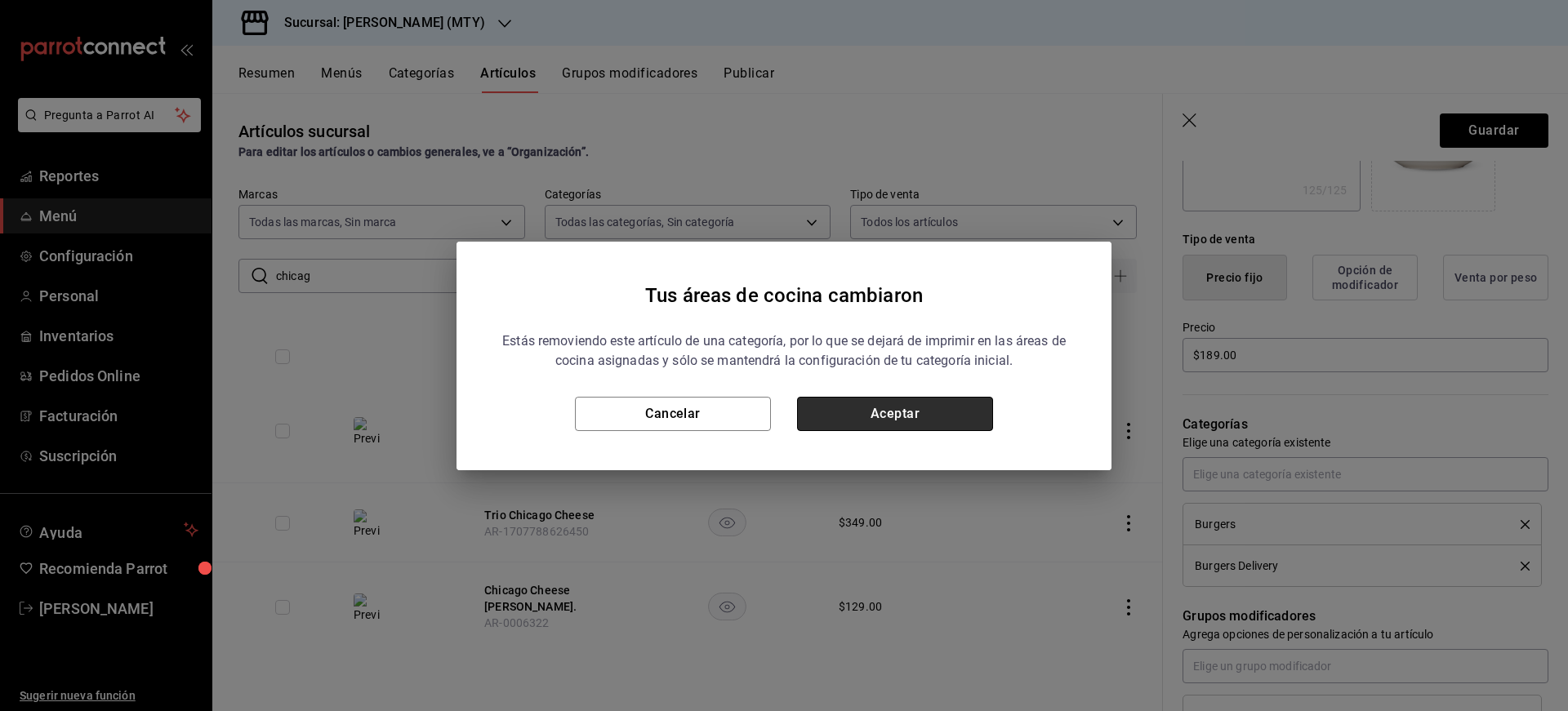
click at [862, 419] on button "Aceptar" at bounding box center [895, 414] width 196 height 35
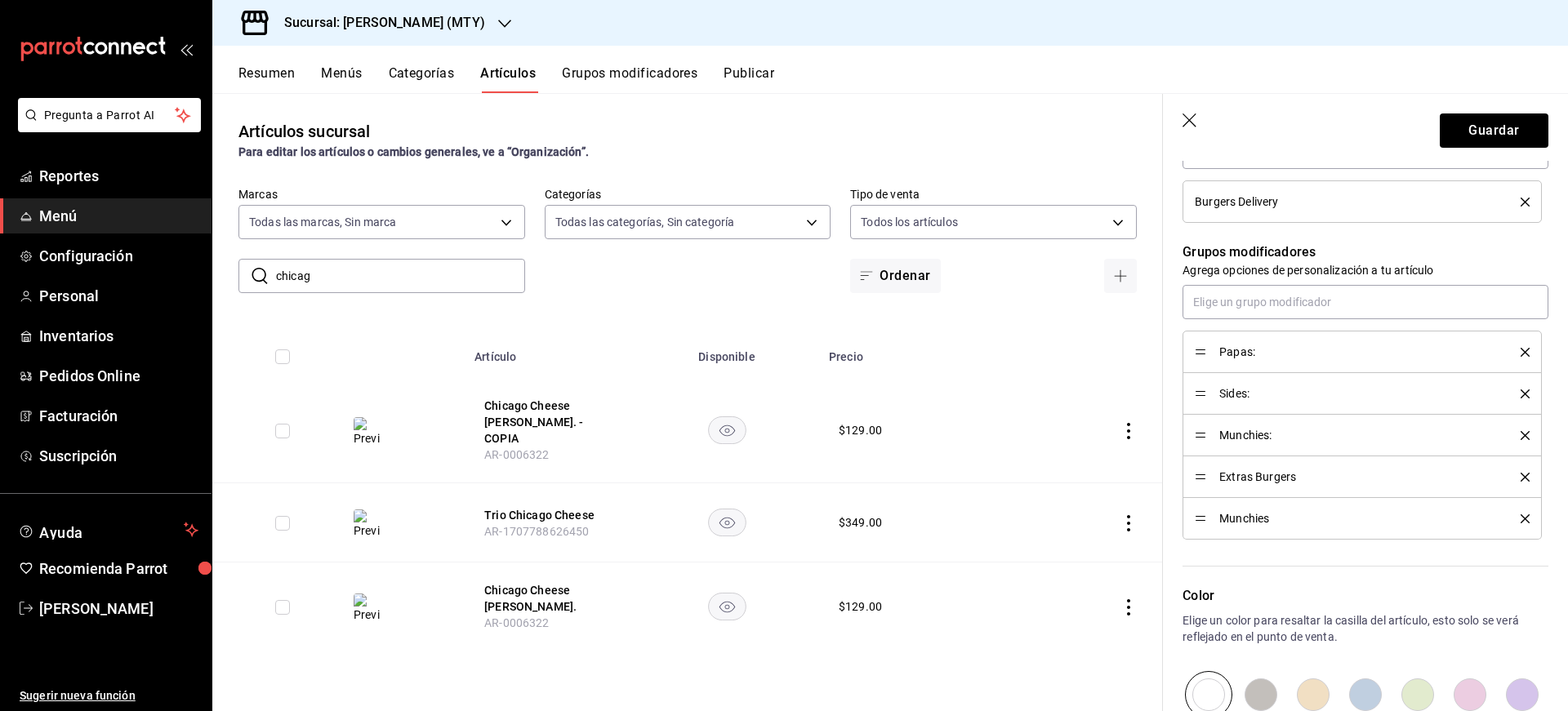
scroll to position [626, 0]
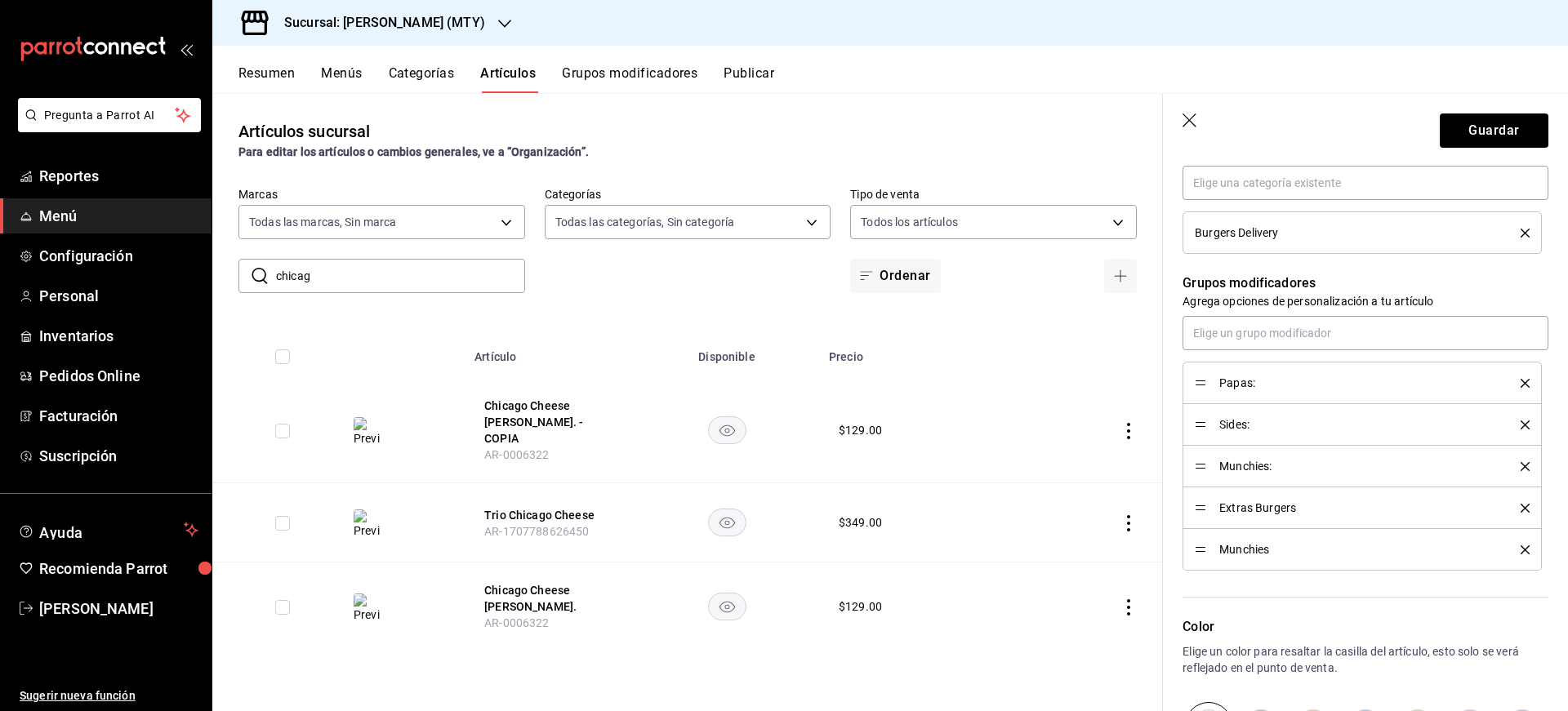
click at [1197, 118] on icon "button" at bounding box center [1190, 122] width 16 height 16
type textarea "x"
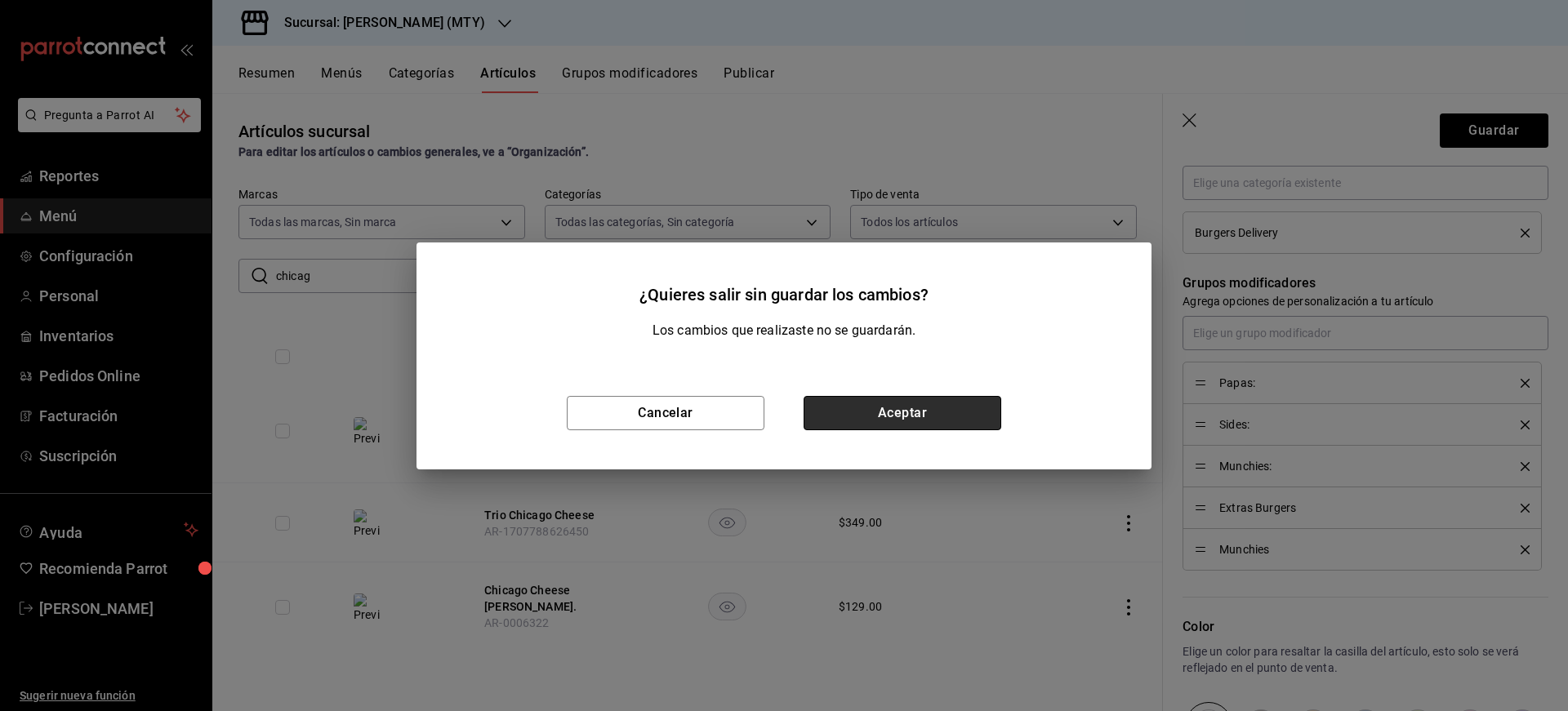
click at [875, 410] on button "Aceptar" at bounding box center [902, 413] width 198 height 35
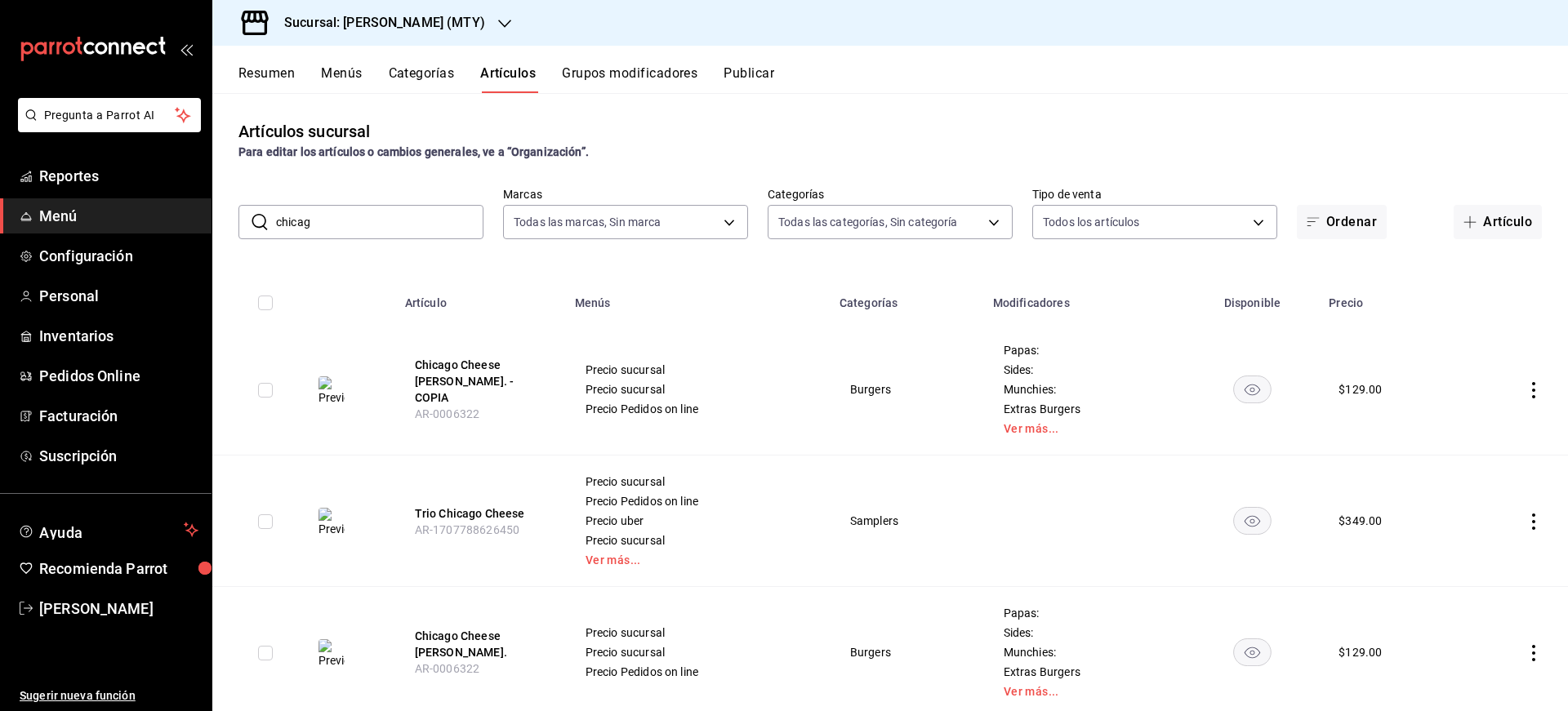
click at [1530, 390] on td at bounding box center [1514, 390] width 107 height 132
click at [1525, 394] on icon "actions" at bounding box center [1533, 390] width 16 height 16
click at [1466, 488] on span "Eliminar" at bounding box center [1472, 494] width 43 height 17
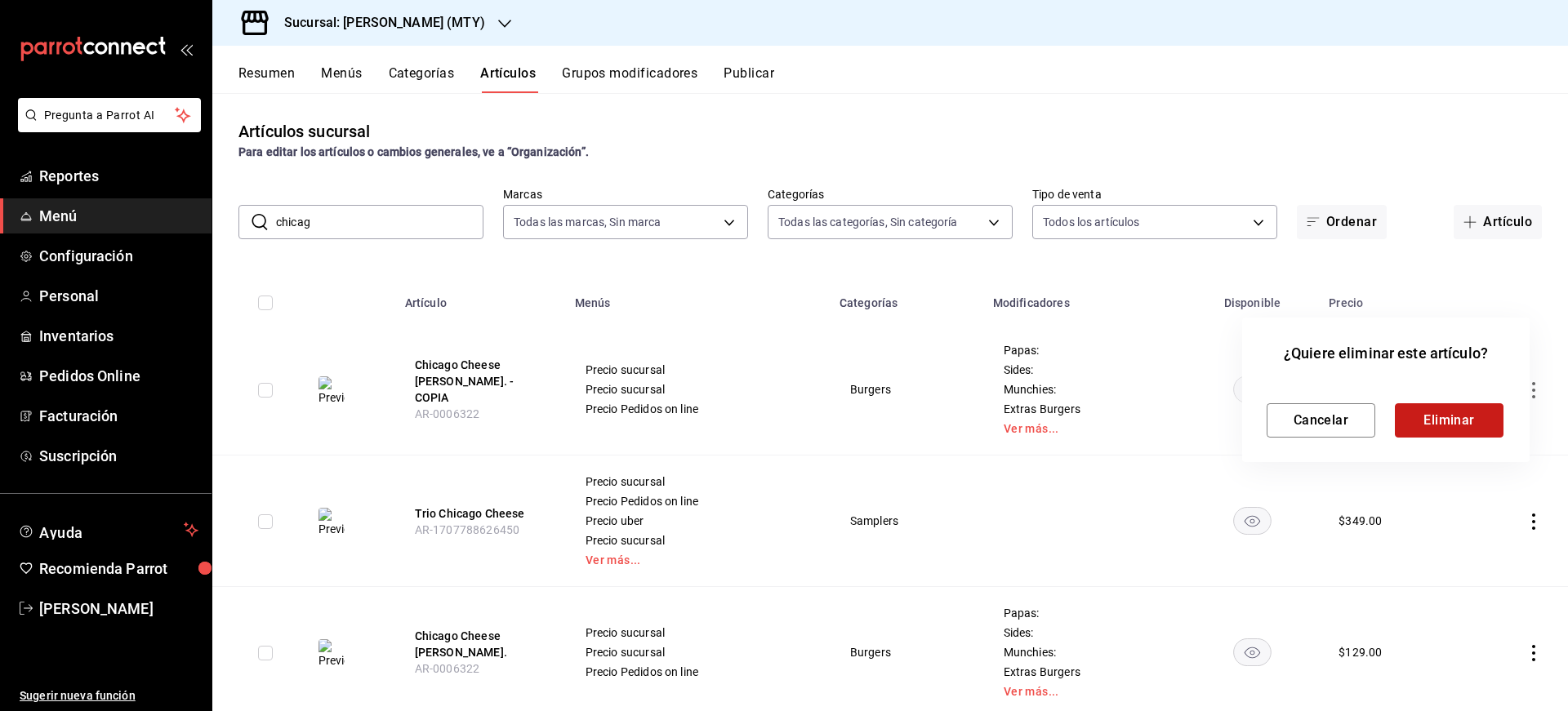
click at [1446, 420] on button "Eliminar" at bounding box center [1449, 420] width 109 height 35
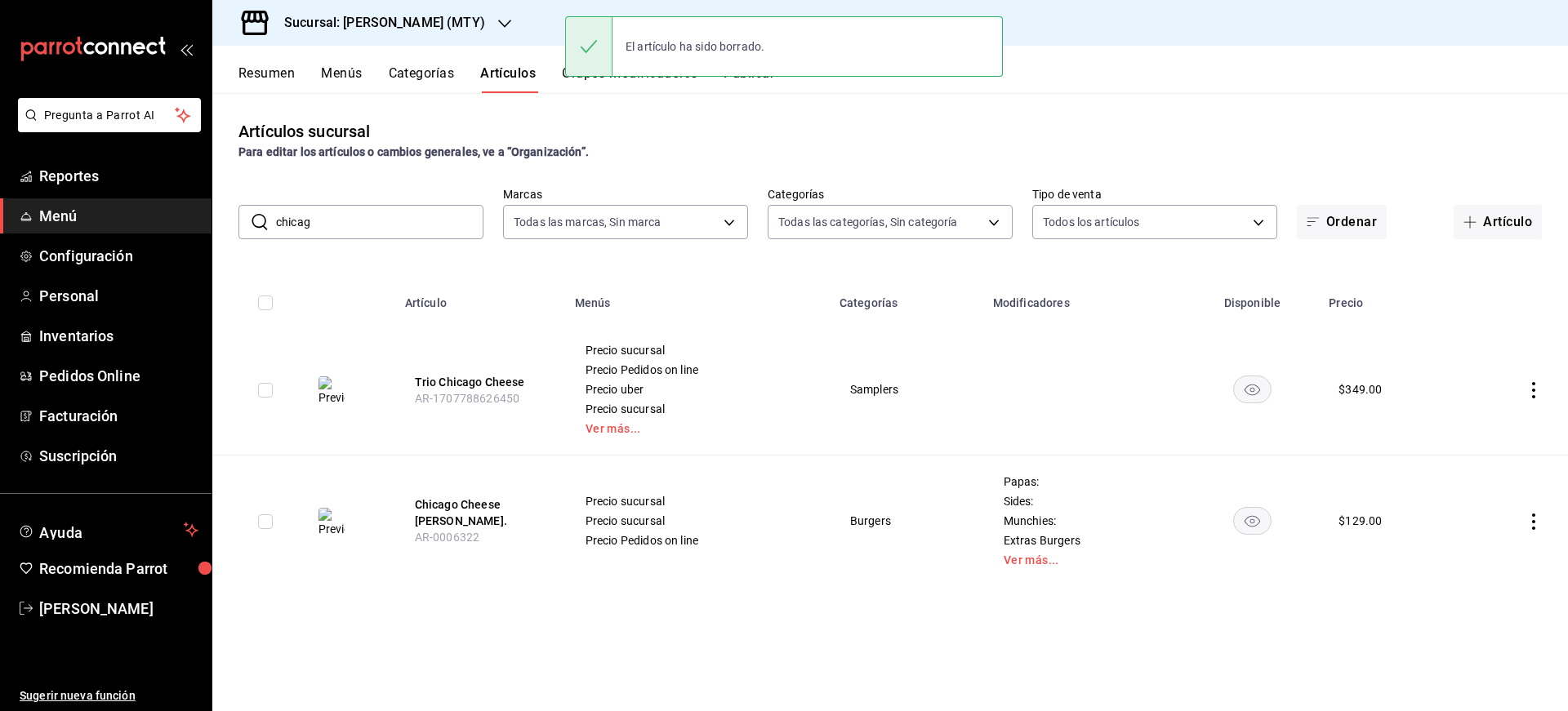
click at [379, 220] on input "chicag" at bounding box center [380, 222] width 207 height 33
drag, startPoint x: 379, startPoint y: 220, endPoint x: 167, endPoint y: 202, distance: 212.8
click at [167, 202] on div "Pregunta a Parrot AI Reportes Menú Configuración Personal Inventarios Pedidos O…" at bounding box center [784, 355] width 1568 height 711
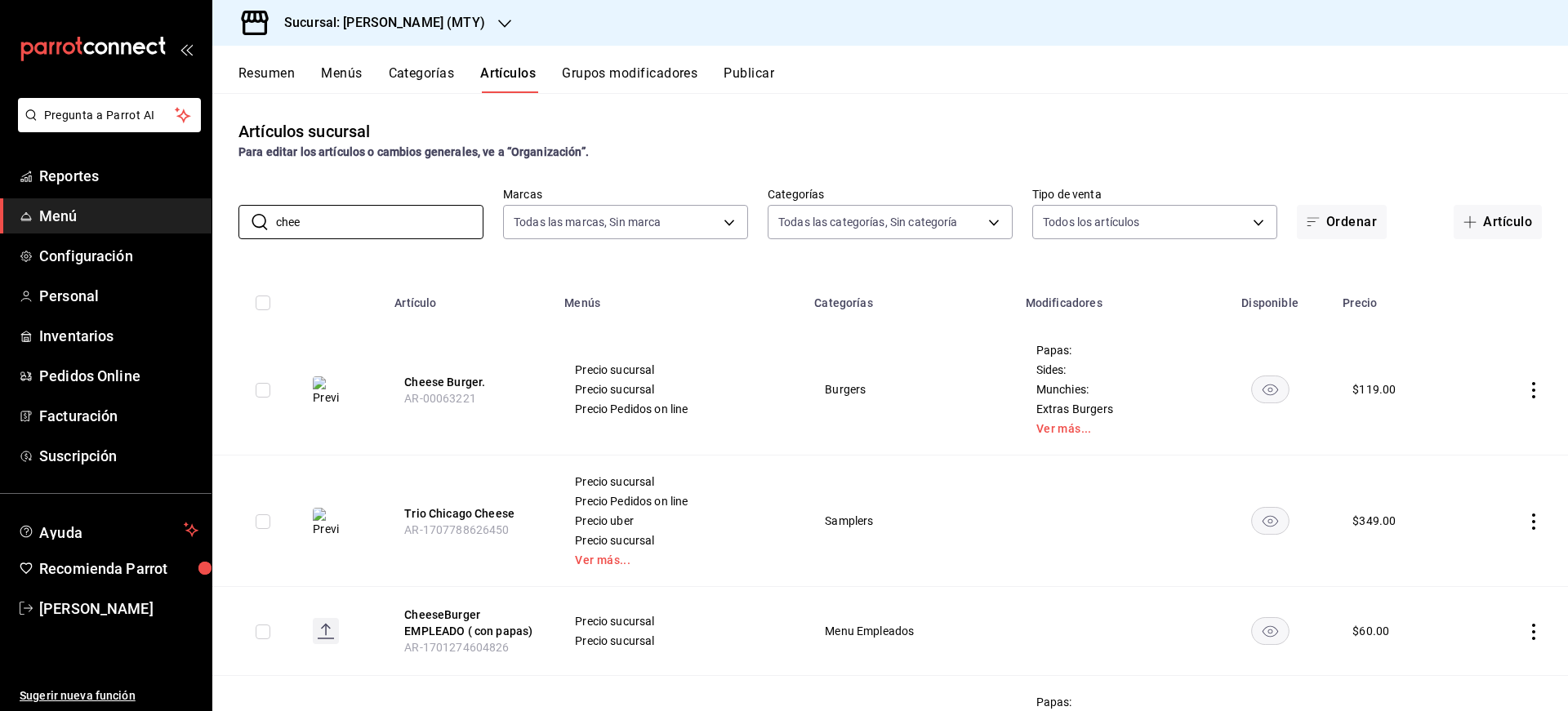
type input "cheese"
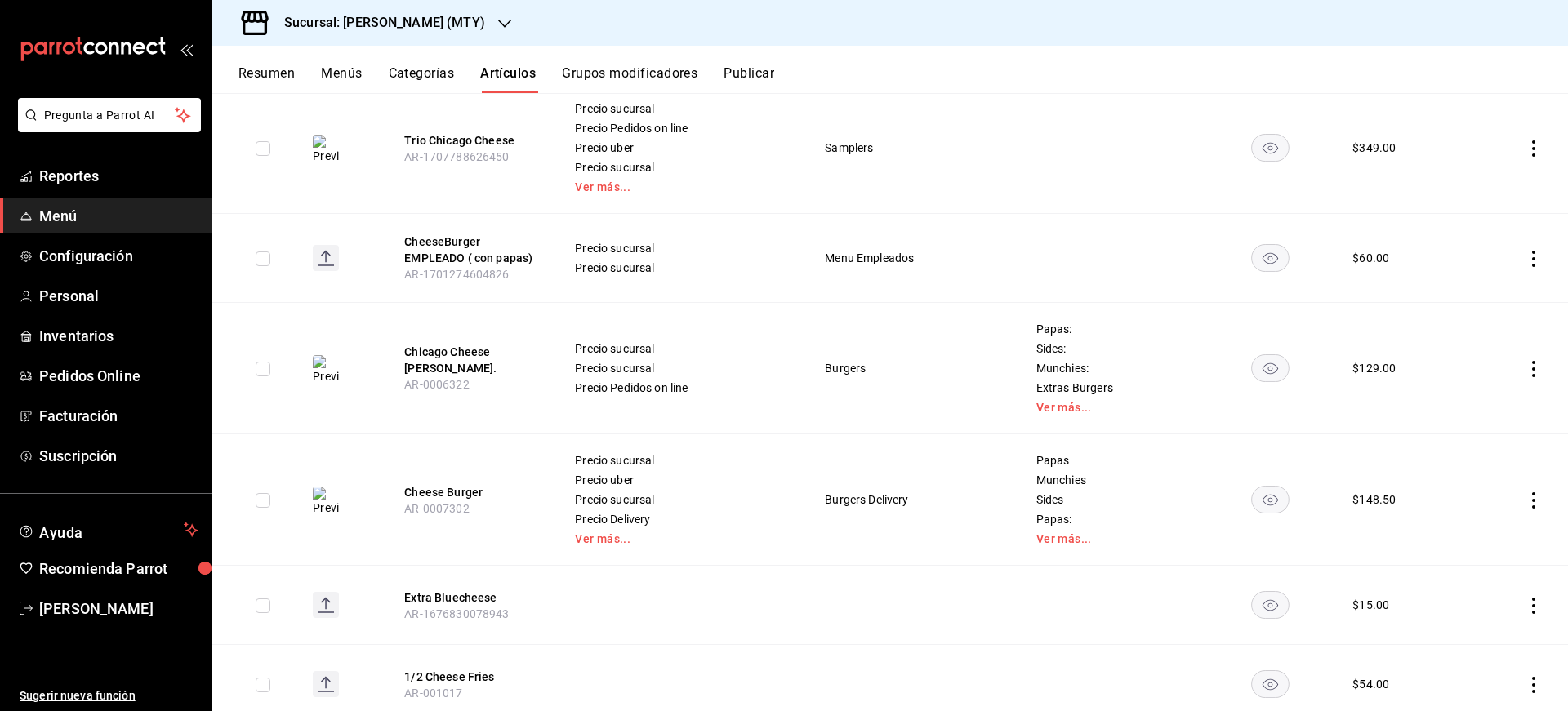
scroll to position [410, 0]
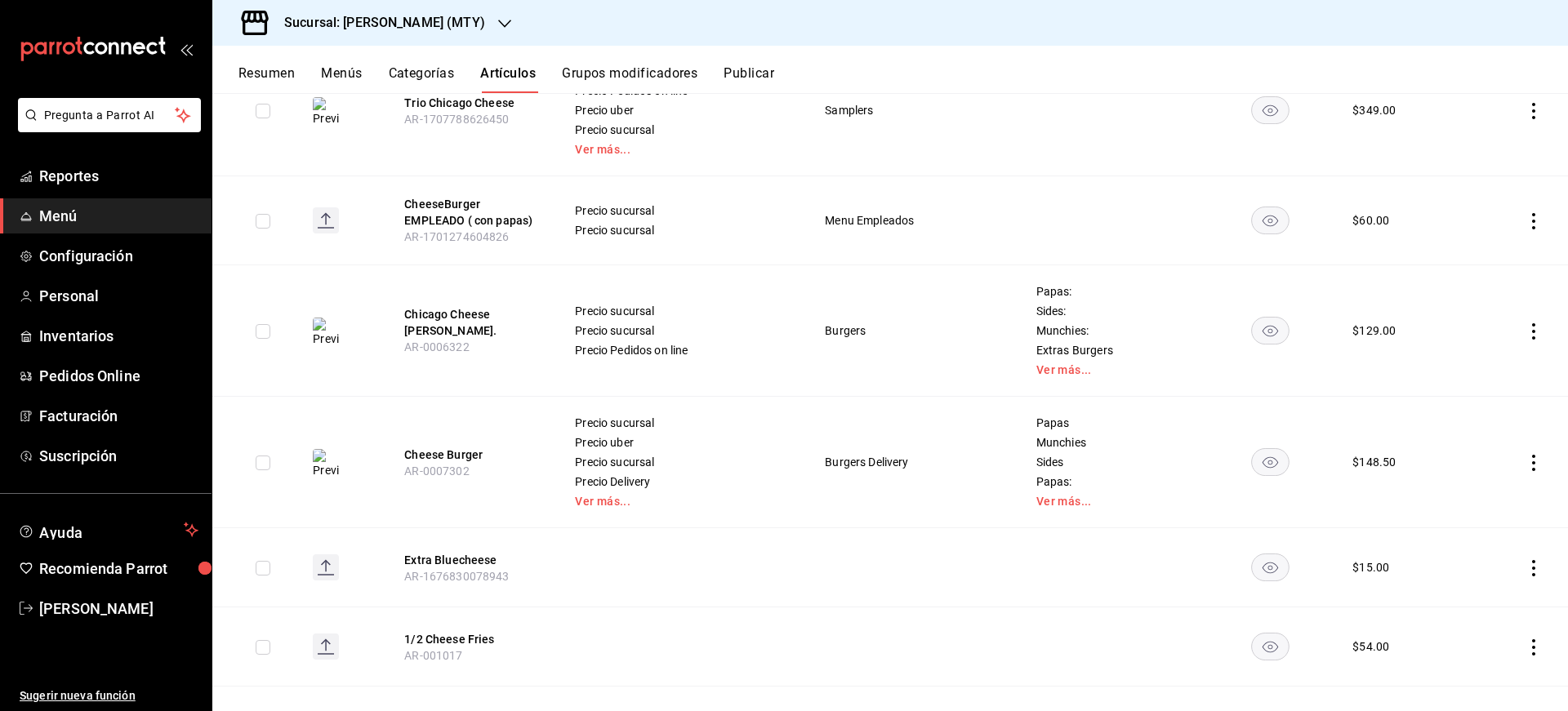
click at [1527, 466] on icon "actions" at bounding box center [1533, 463] width 16 height 16
click at [1470, 532] on span "Duplicar" at bounding box center [1472, 533] width 43 height 17
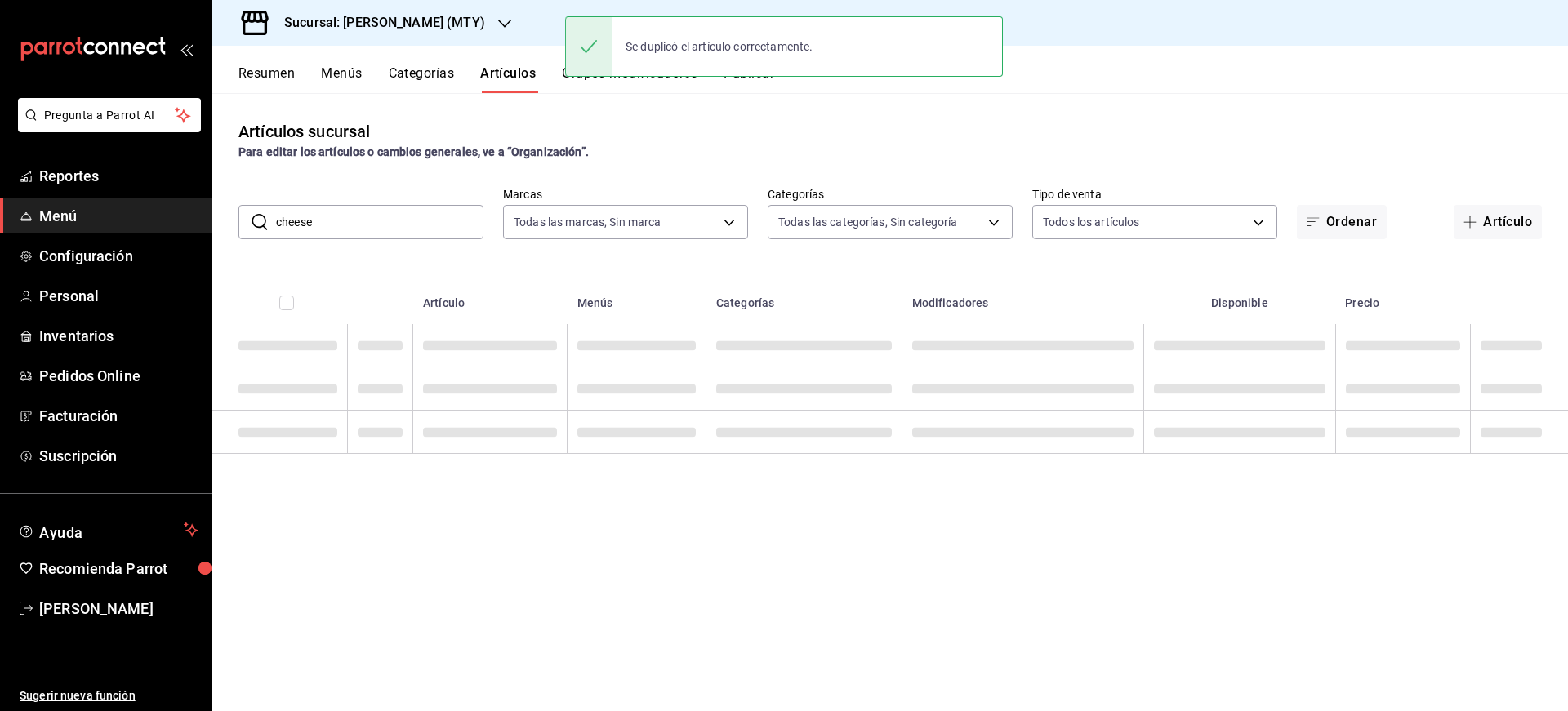
scroll to position [0, 0]
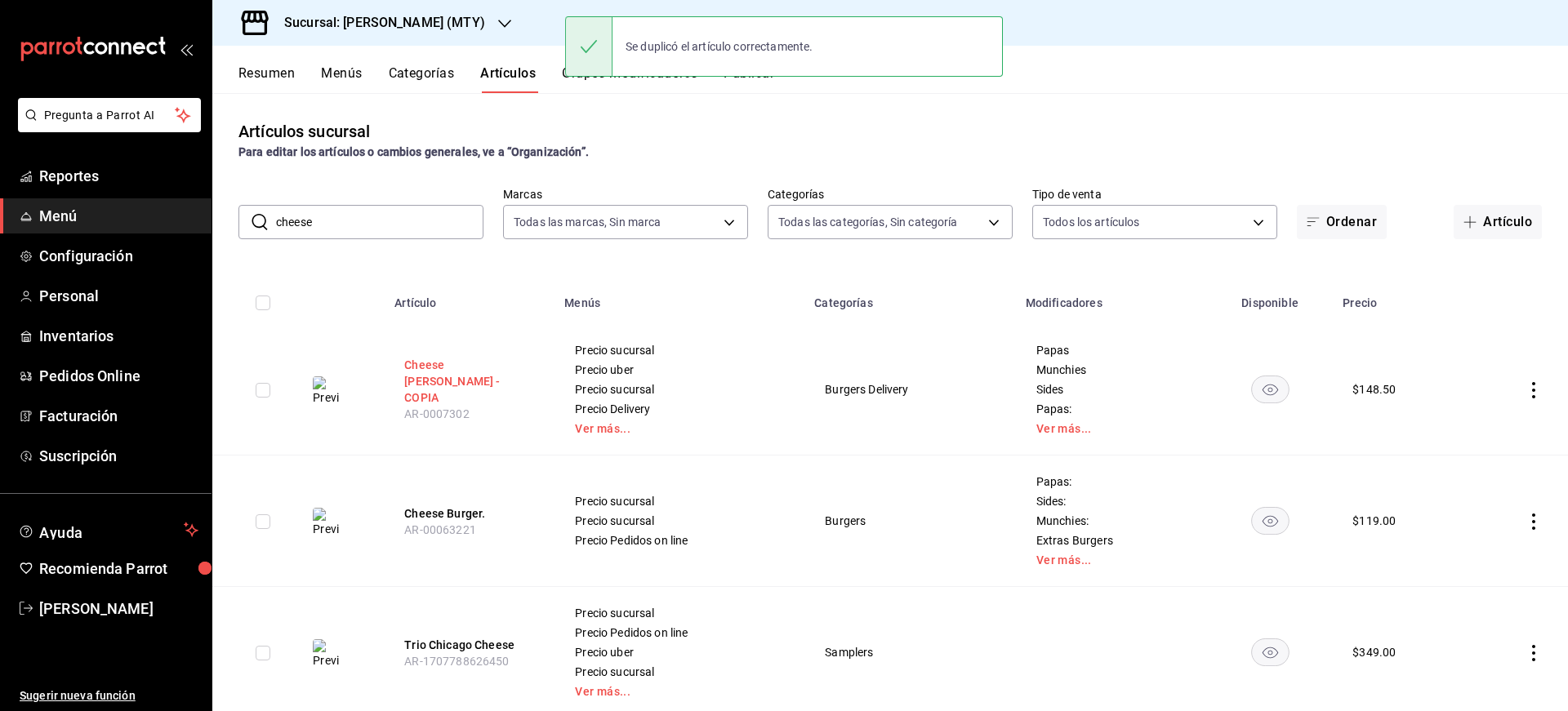
click at [435, 371] on th "Cheese Burger - COPIA AR-0007302" at bounding box center [469, 390] width 170 height 132
click at [436, 378] on button "Cheese Burger - COPIA" at bounding box center [469, 381] width 131 height 49
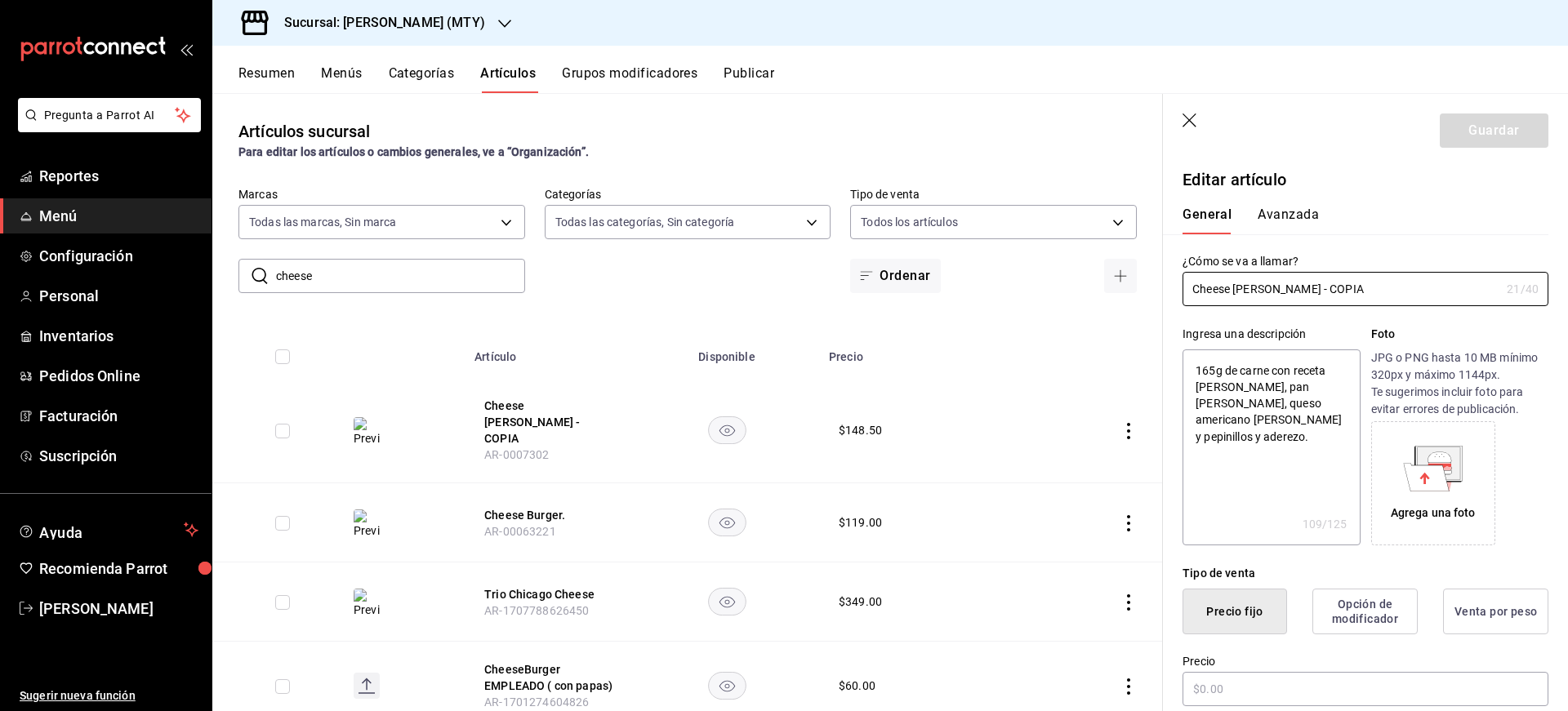
type textarea "x"
type input "$148.50"
click at [1191, 288] on input "Cheese Burger - COPIA" at bounding box center [1341, 289] width 318 height 33
type input "CCheese Burger - COPIA"
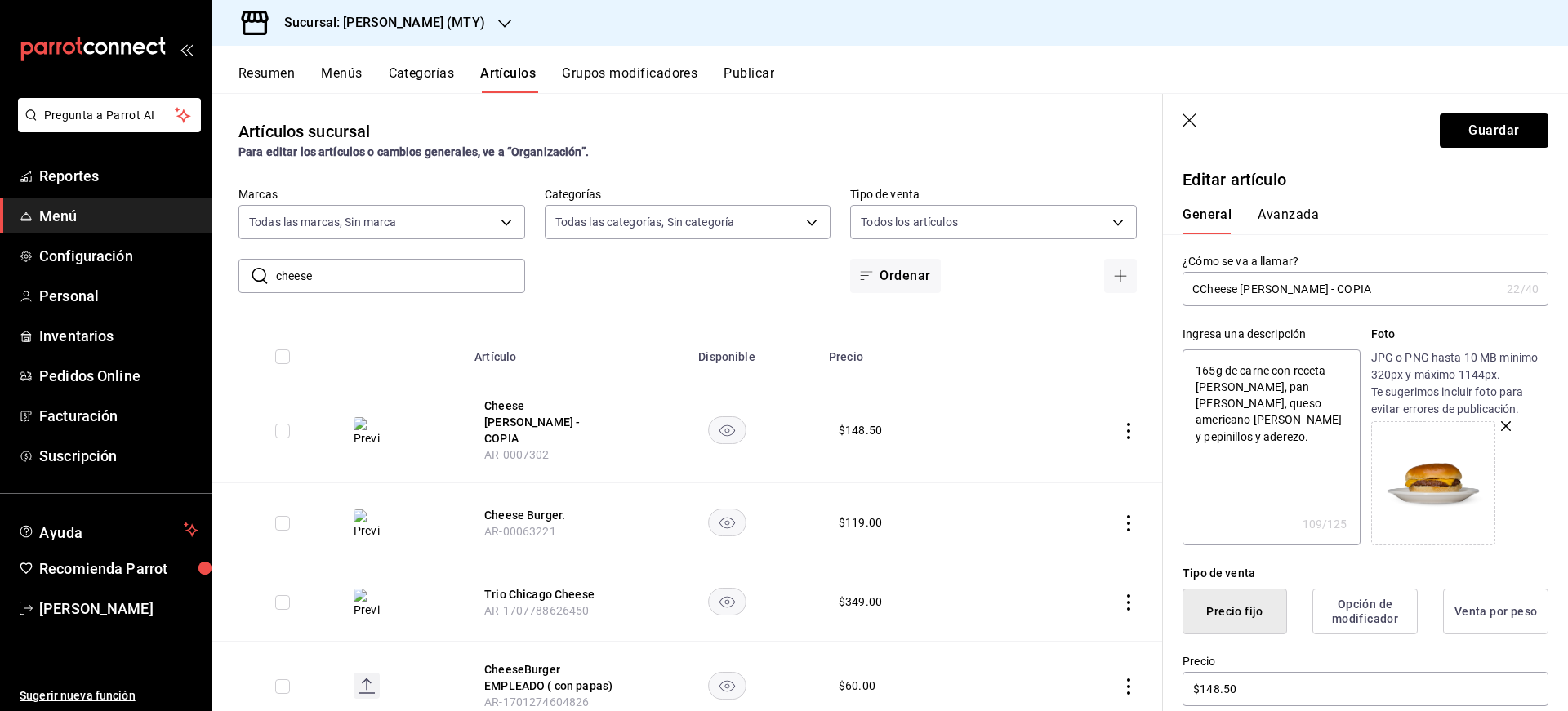
type textarea "x"
type input "ChCheese Burger - COPIA"
type textarea "x"
type input "ChicCheese Burger - COPIA"
type textarea "x"
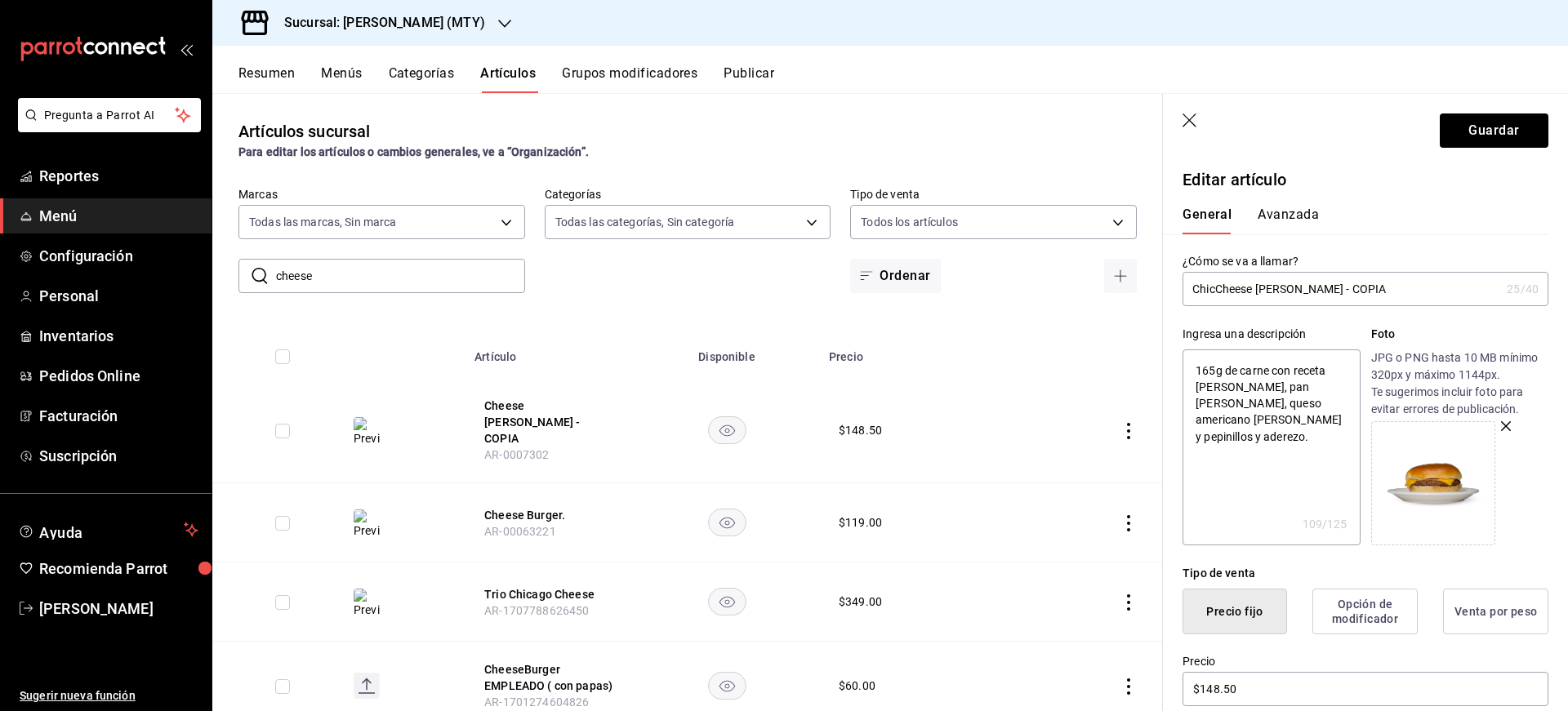
type input "ChicaCheese Burger - COPIA"
type textarea "x"
type input "ChicagCheese Burger - COPIA"
type textarea "x"
type input "ChicagoCheese Burger - COPIA"
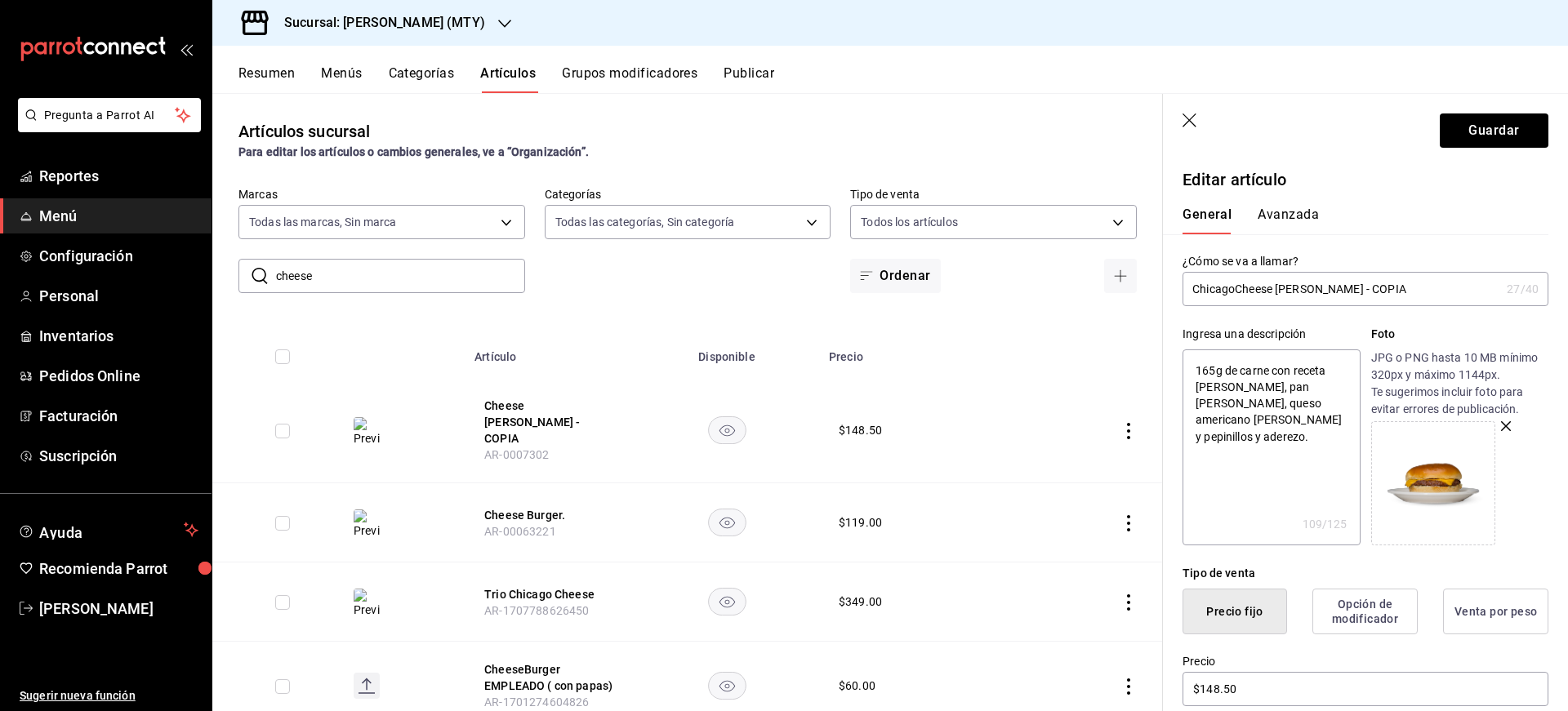
type textarea "x"
type input "Chicago Cheese Burger - COPIA"
type textarea "x"
type input "Chicago Cheese Burger - COPIA"
type textarea "x"
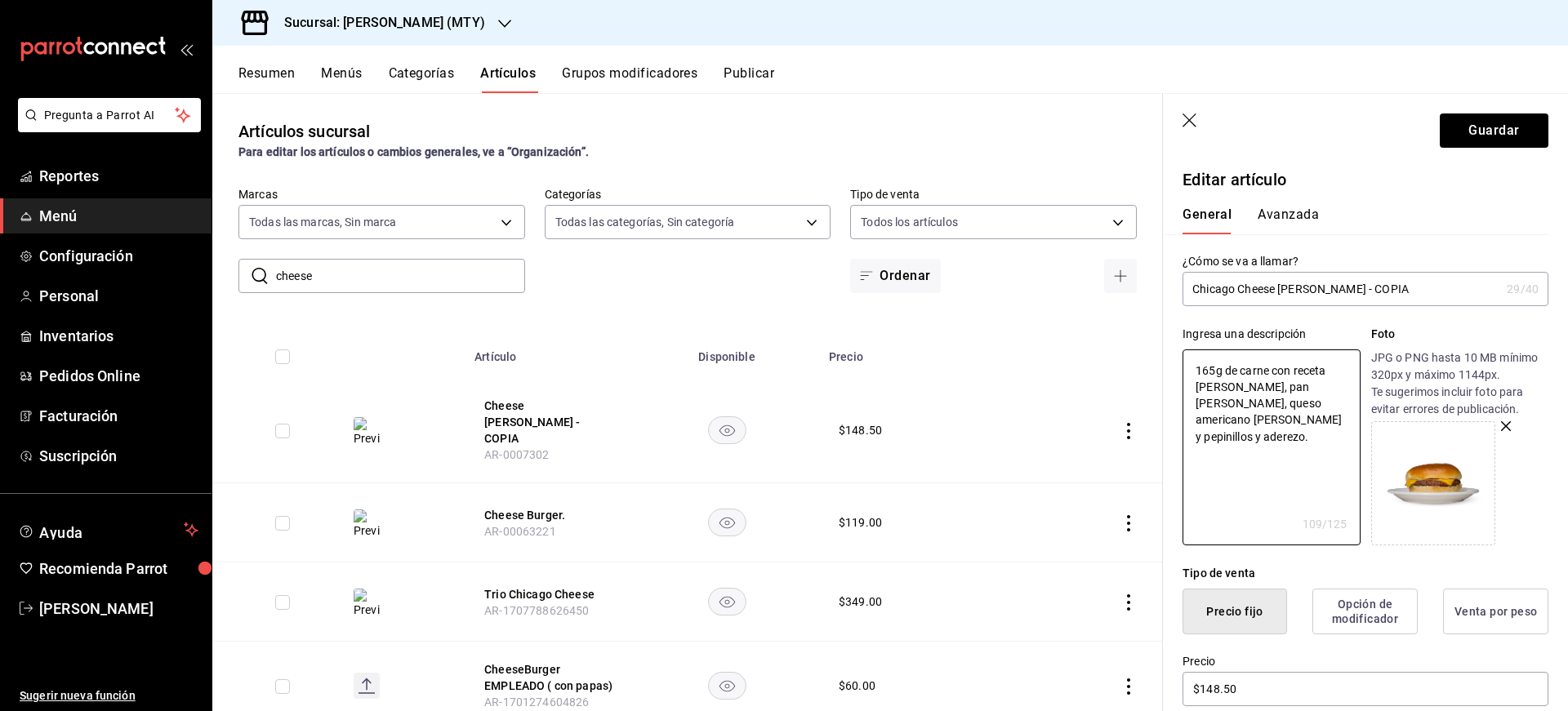
drag, startPoint x: 1222, startPoint y: 376, endPoint x: 1149, endPoint y: 376, distance: 73.0
click at [1149, 378] on main "Artículos sucursal Para editar los artículos o cambios generales, ve a “Organiz…" at bounding box center [890, 402] width 1356 height 618
type textarea "de carne con receta JEFFERZ, pan brioche tostado, queso americano cebolla morad…"
type textarea "x"
type textarea "e carne con receta JEFFERZ, pan brioche tostado, queso americano cebolla morada…"
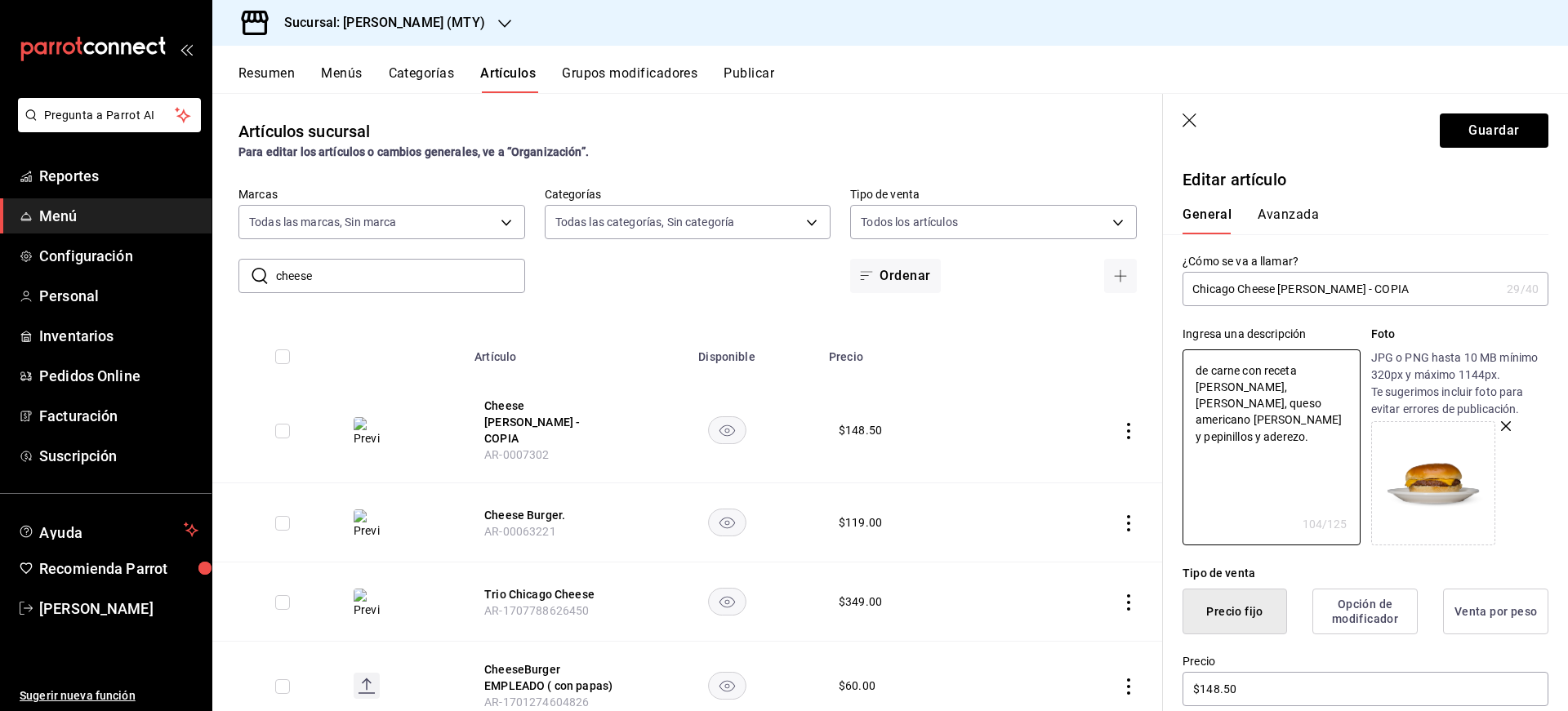
type textarea "x"
type textarea "carne con receta JEFFERZ, pan brioche tostado, queso americano cebolla morada y…"
type textarea "x"
type textarea "carne con receta JEFFERZ, pan brioche tostado, queso americano cebolla morada y…"
type textarea "x"
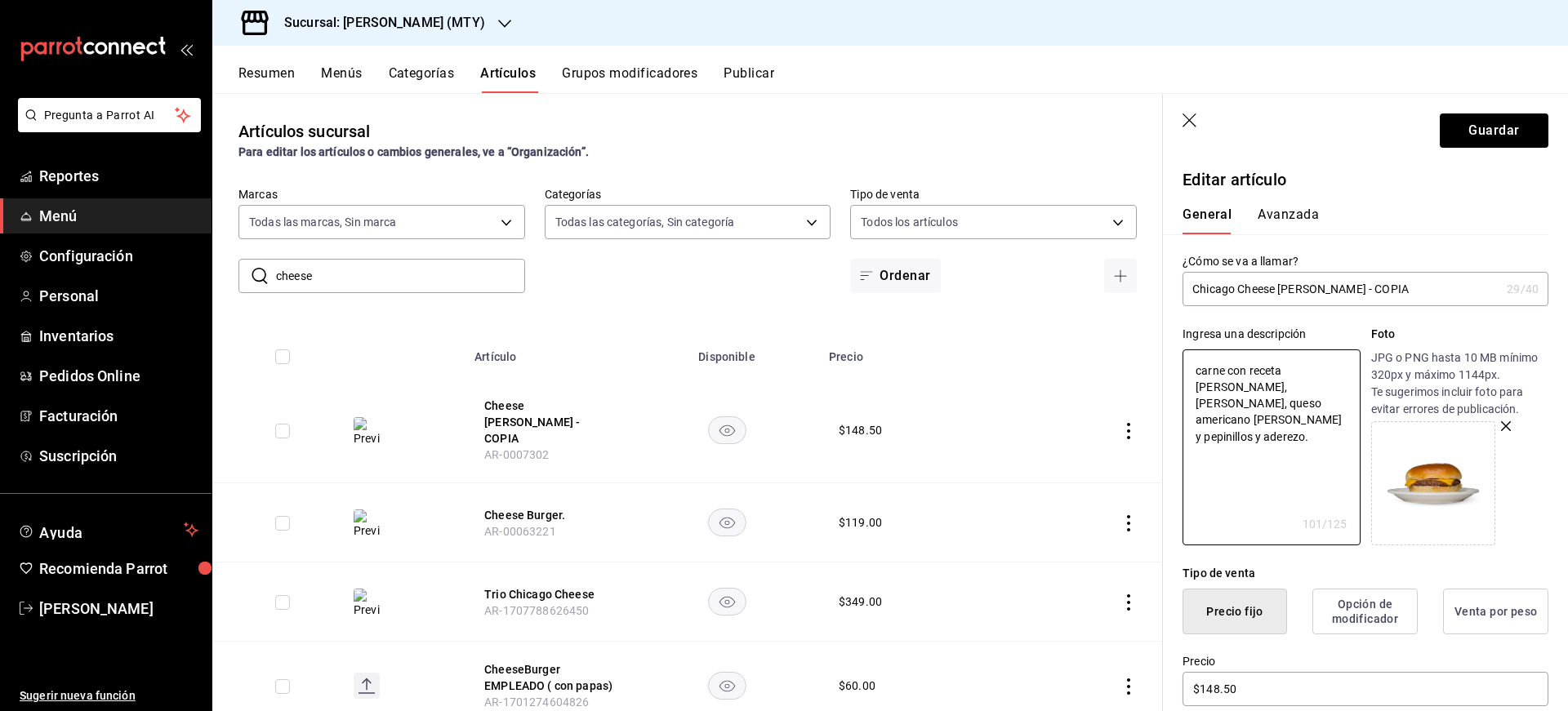
type textarea "arne con receta JEFFERZ, pan brioche tostado, queso americano cebolla morada y …"
type textarea "x"
type textarea "Carne con receta JEFFERZ, pan brioche tostado, queso americano cebolla morada y…"
type textarea "x"
type textarea "Carn con receta JEFFERZ, pan brioche tostado, queso americano cebolla morada y …"
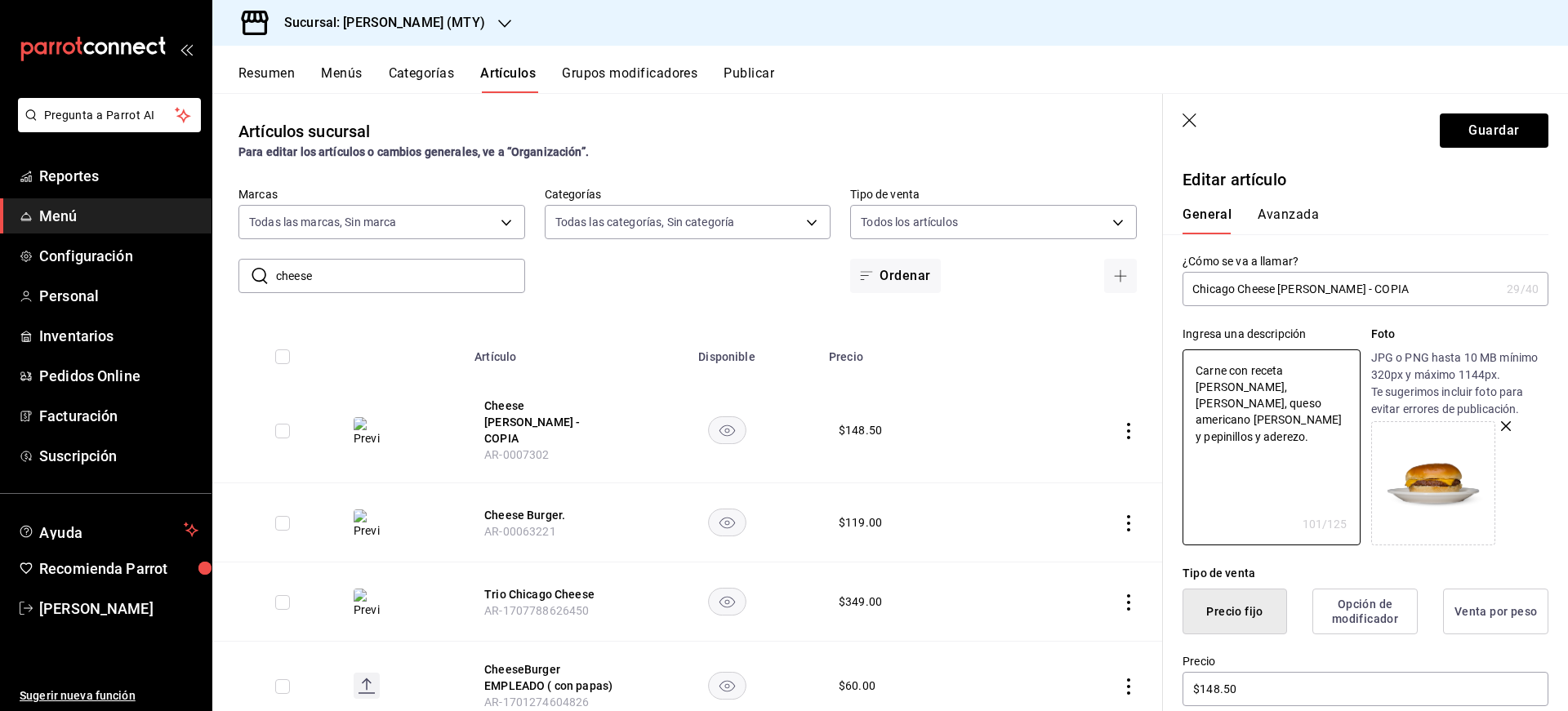
type textarea "x"
type textarea "Car con receta JEFFERZ, pan brioche tostado, queso americano cebolla morada y p…"
type textarea "x"
type textarea "Ca con receta JEFFERZ, pan brioche tostado, queso americano cebolla morada y pe…"
type textarea "x"
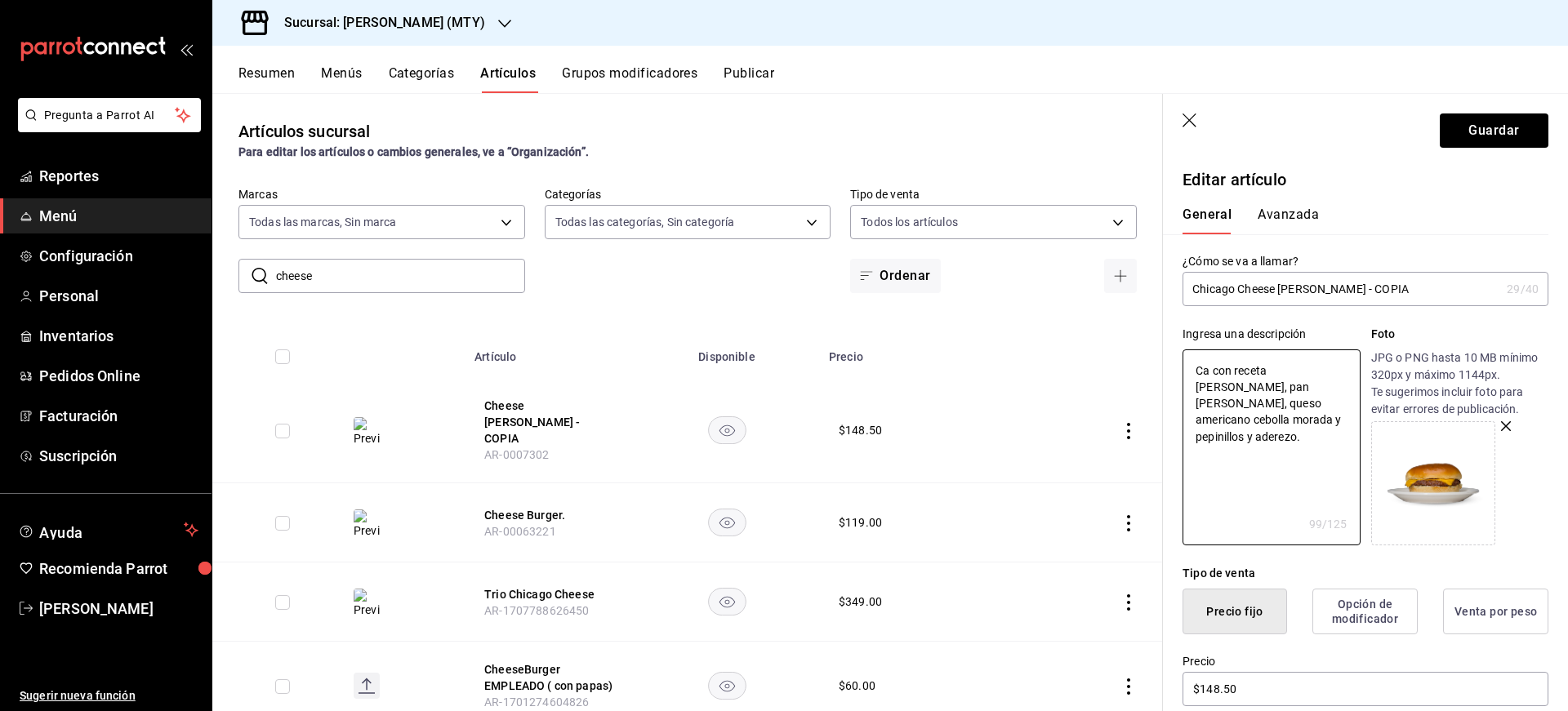
type textarea "C con receta JEFFERZ, pan brioche tostado, queso americano cebolla morada y pep…"
type textarea "x"
type textarea "con receta JEFFERZ, pan brioche tostado, queso americano cebolla morada y pepin…"
type textarea "x"
type textarea "d con receta JEFFERZ, pan brioche tostado, queso americano cebolla morada y pep…"
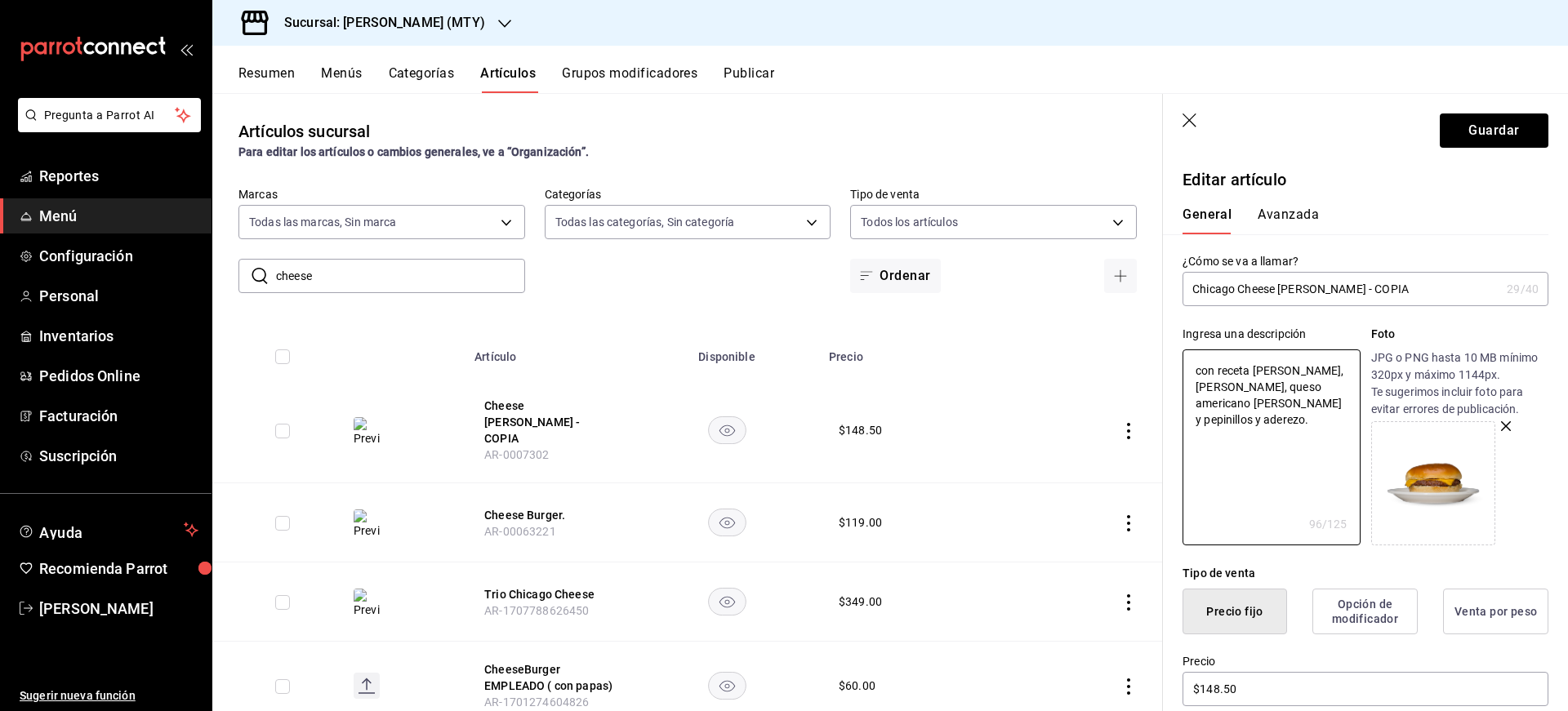
type textarea "x"
type textarea "do con receta JEFFERZ, pan brioche tostado, queso americano cebolla morada y pe…"
type textarea "x"
type textarea "dob con receta JEFFERZ, pan brioche tostado, queso americano cebolla morada y p…"
type textarea "x"
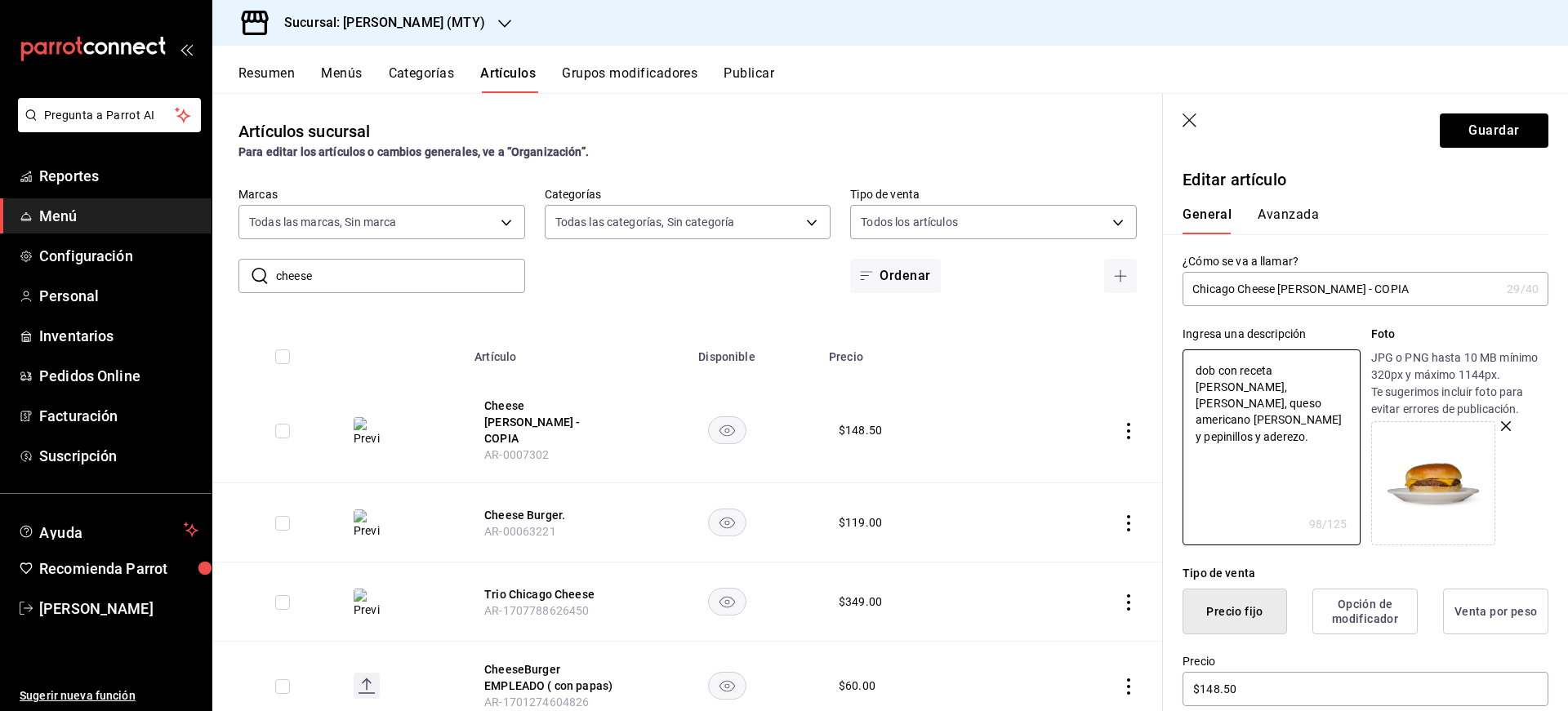
type textarea "dobl con receta JEFFERZ, pan brioche tostado, queso americano cebolla morada y …"
type textarea "x"
type textarea "doble con receta JEFFERZ, pan brioche tostado, queso americano cebolla morada y…"
type textarea "x"
type textarea "doble con receta JEFFERZ, pan brioche tostado, queso americano cebolla morada y…"
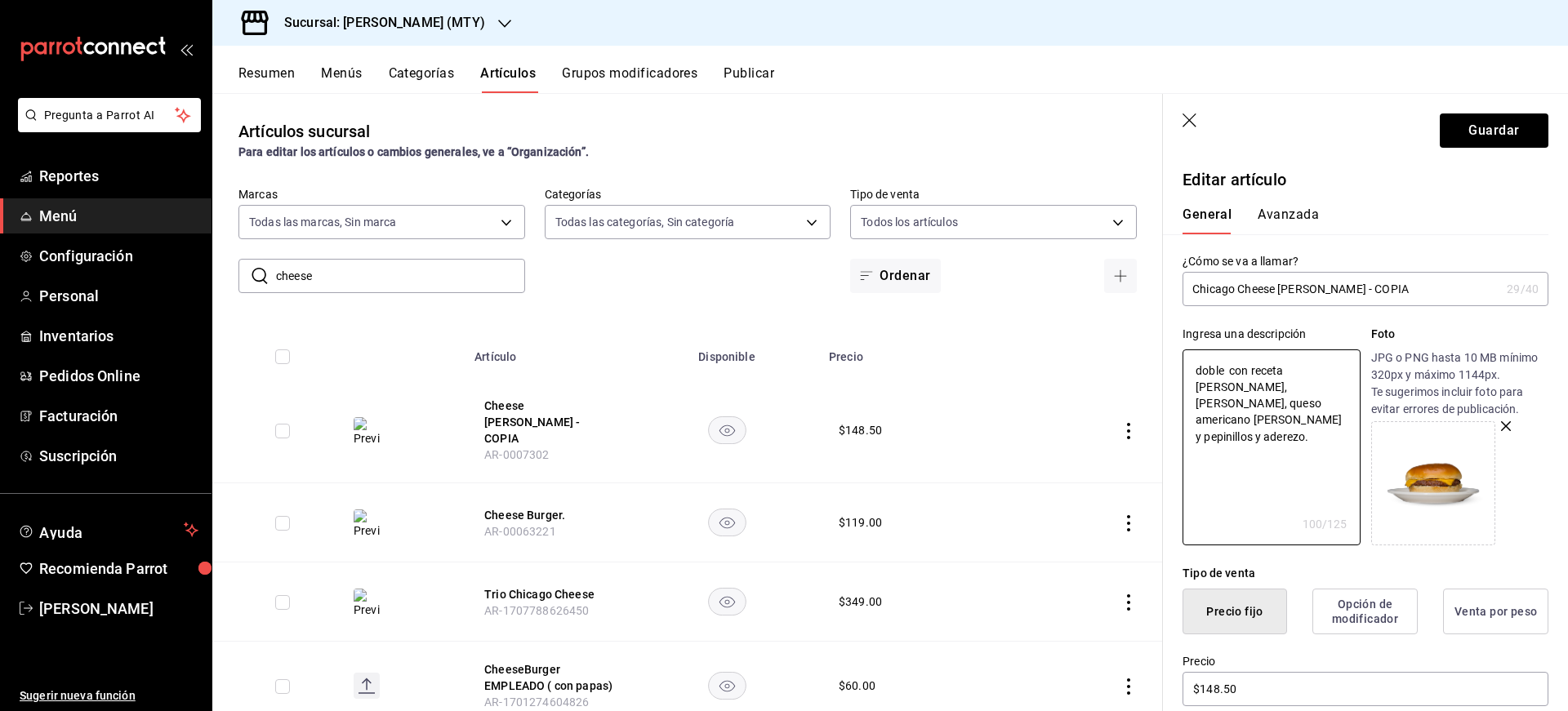
type textarea "x"
type textarea "doble c con receta JEFFERZ, pan brioche tostado, queso americano cebolla morada…"
type textarea "x"
type textarea "doble ca con receta JEFFERZ, pan brioche tostado, queso americano cebolla morad…"
type textarea "x"
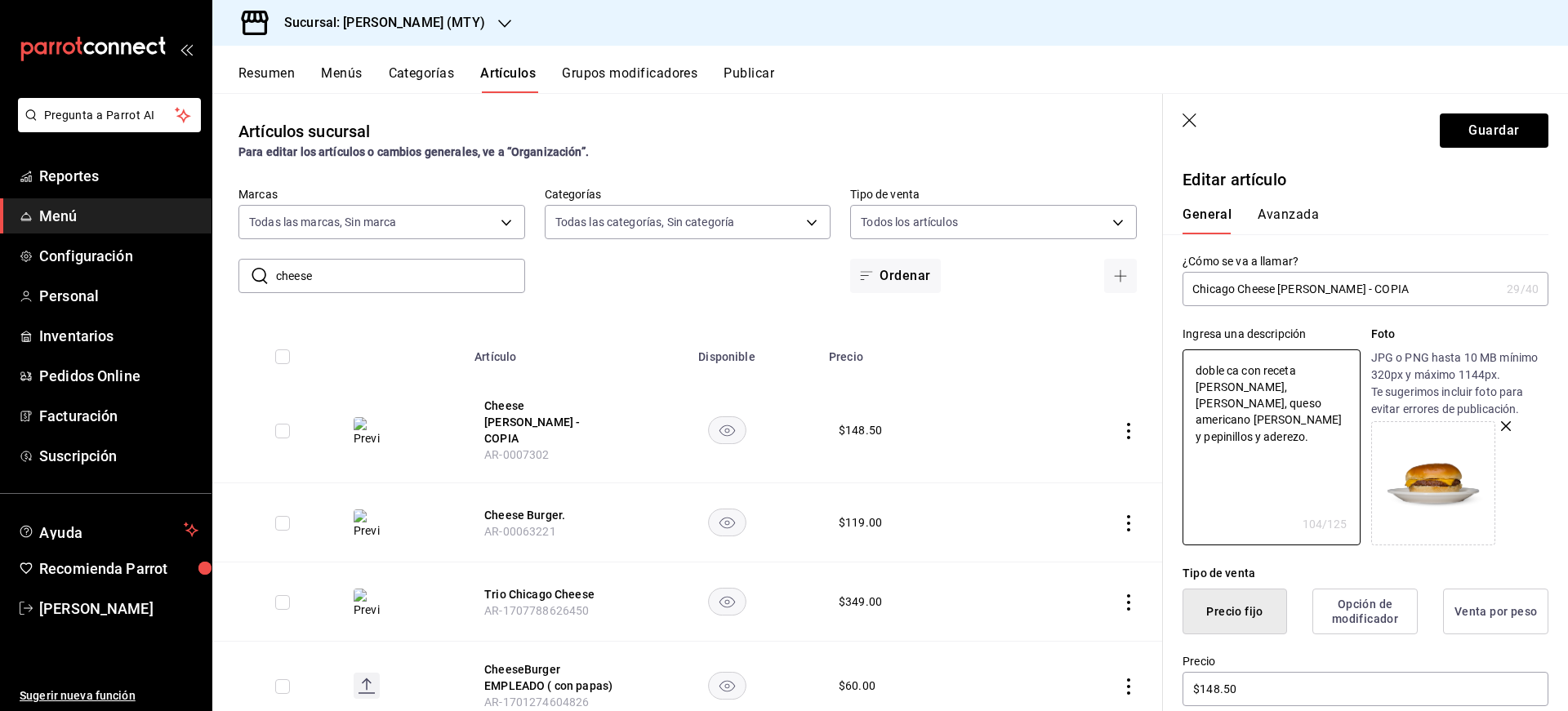
type textarea "doble car con receta JEFFERZ, pan brioche tostado, queso americano cebolla mora…"
type textarea "x"
type textarea "doble carn con receta JEFFERZ, pan brioche tostado, queso americano cebolla mor…"
type textarea "x"
type textarea "doble car con receta JEFFERZ, pan brioche tostado, queso americano cebolla mora…"
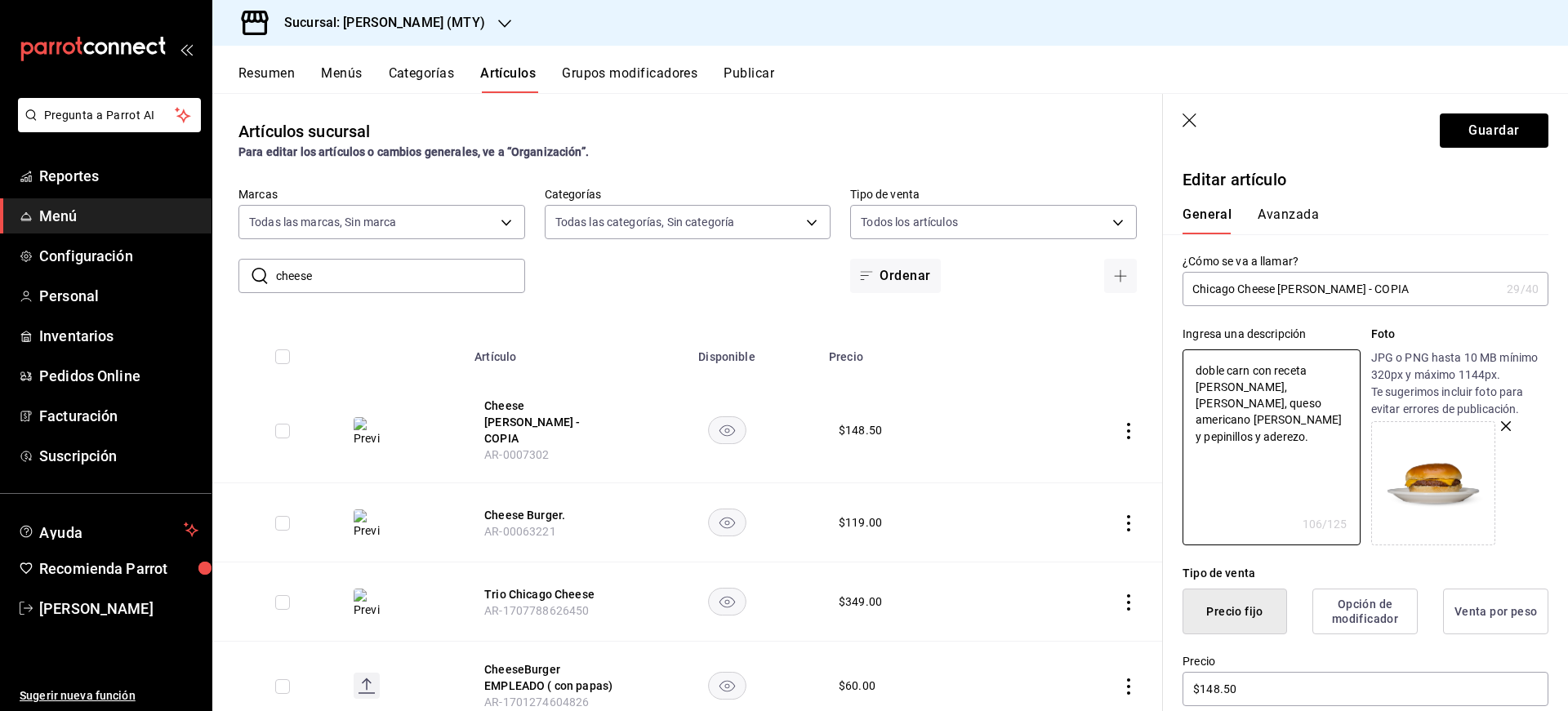
type textarea "x"
type textarea "con receta JEFFERZ, pan brioche tostado, queso americano cebolla morada y pepin…"
type textarea "x"
type textarea "D con receta JEFFERZ, pan brioche tostado, queso americano cebolla morada y pep…"
type textarea "x"
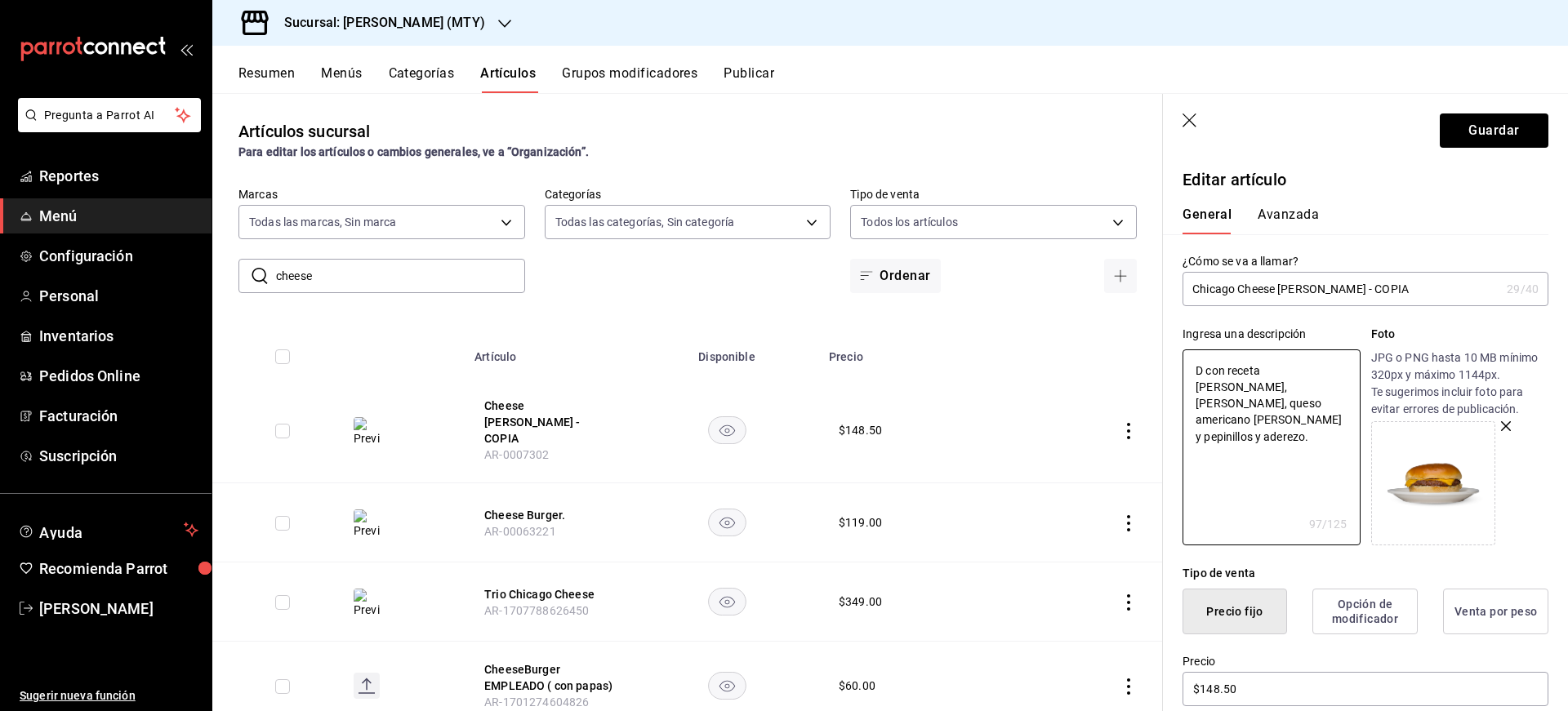
type textarea "Do con receta JEFFERZ, pan brioche tostado, queso americano cebolla morada y pe…"
type textarea "x"
type textarea "Dob con receta JEFFERZ, pan brioche tostado, queso americano cebolla morada y p…"
type textarea "x"
type textarea "Dobl con receta JEFFERZ, pan brioche tostado, queso americano cebolla morada y …"
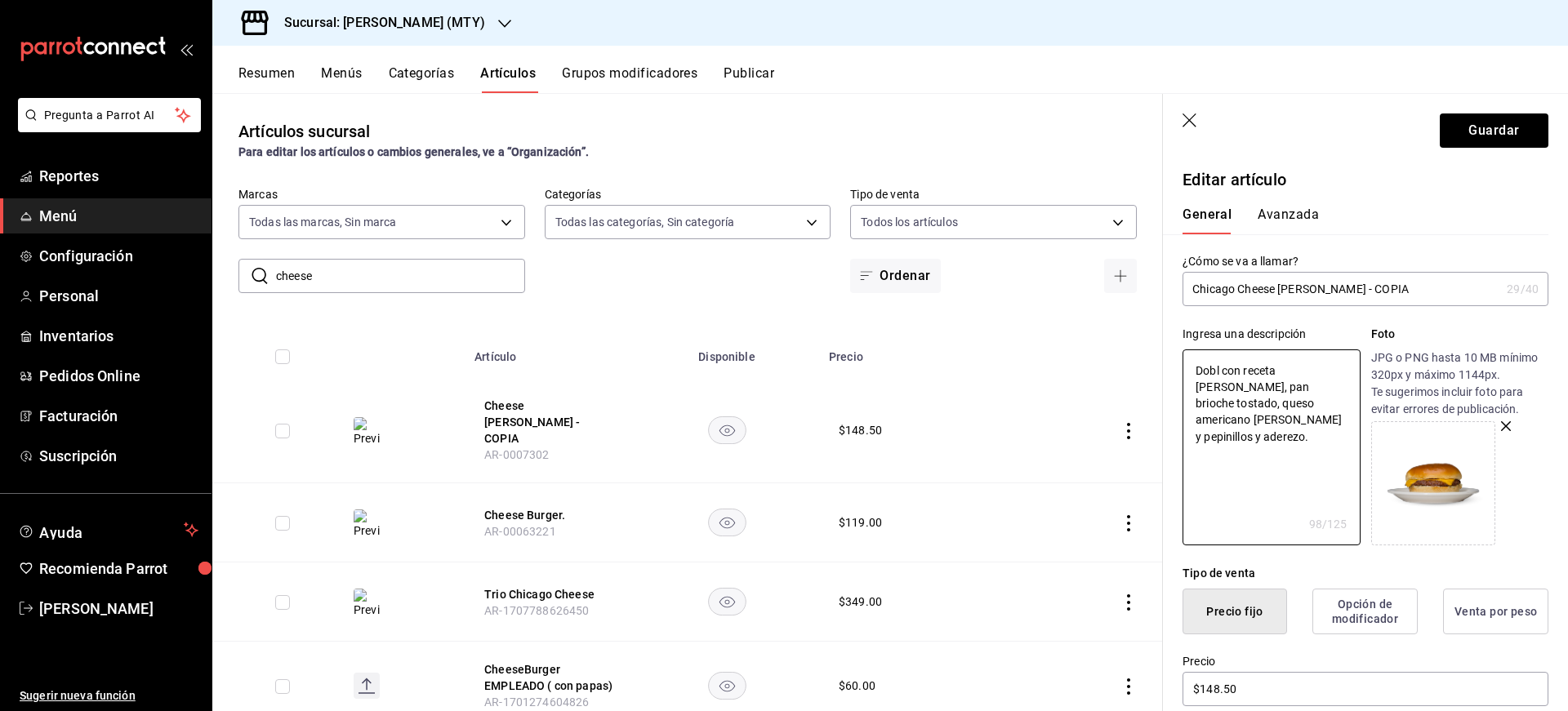
type textarea "x"
type textarea "Doble con receta JEFFERZ, pan brioche tostado, queso americano cebolla morada y…"
type textarea "x"
type textarea "Doble con receta JEFFERZ, pan brioche tostado, queso americano cebolla morada y…"
type textarea "x"
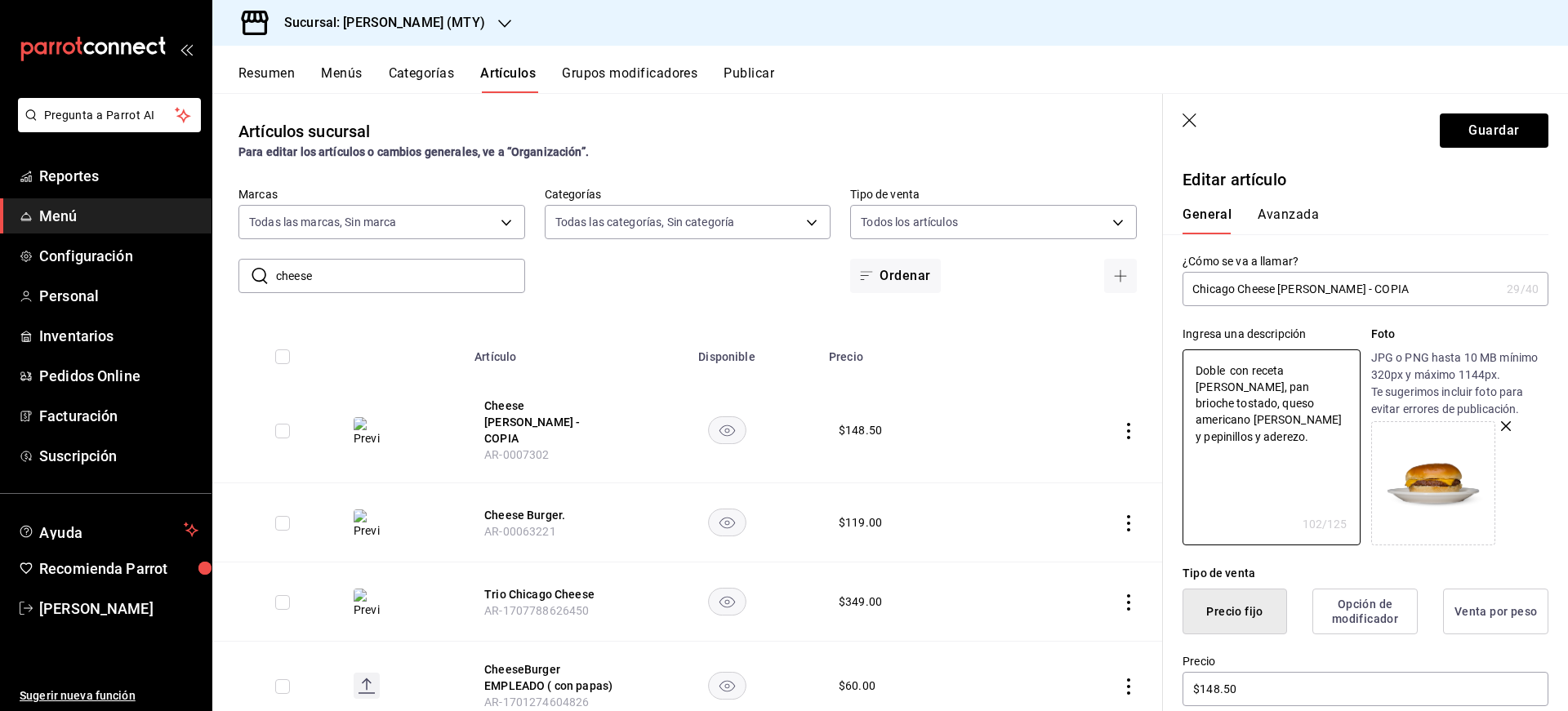
type textarea "Doble C con receta JEFFERZ, pan brioche tostado, queso americano cebolla morada…"
type textarea "x"
type textarea "Doble Ca con receta JEFFERZ, pan brioche tostado, queso americano cebolla morad…"
type textarea "x"
type textarea "Doble Car con receta JEFFERZ, pan brioche tostado, queso americano cebolla mora…"
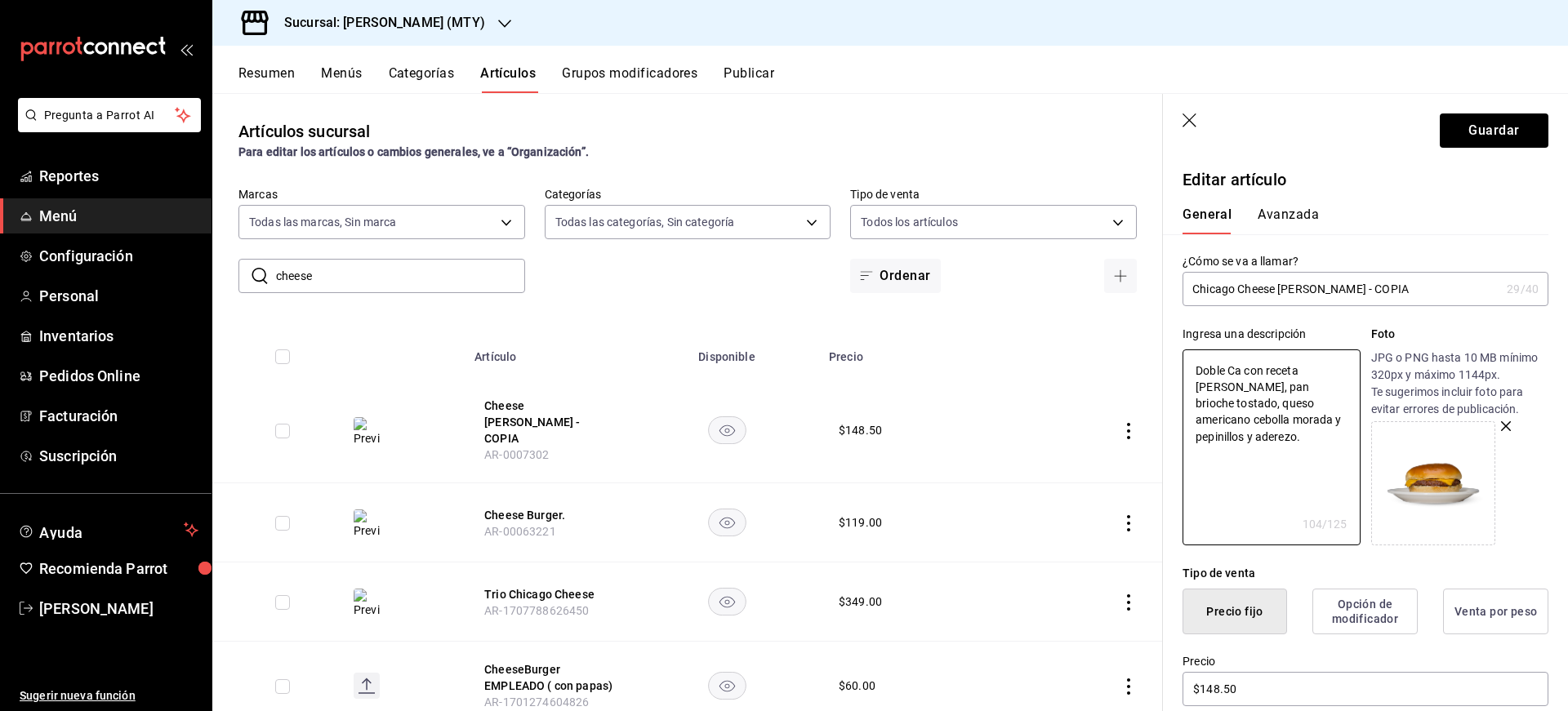
type textarea "x"
type textarea "Doble Carn con receta JEFFERZ, pan brioche tostado, queso americano cebolla mor…"
type textarea "x"
type textarea "Doble Carne con receta JEFFERZ, pan brioche tostado, queso americano cebolla mo…"
type textarea "x"
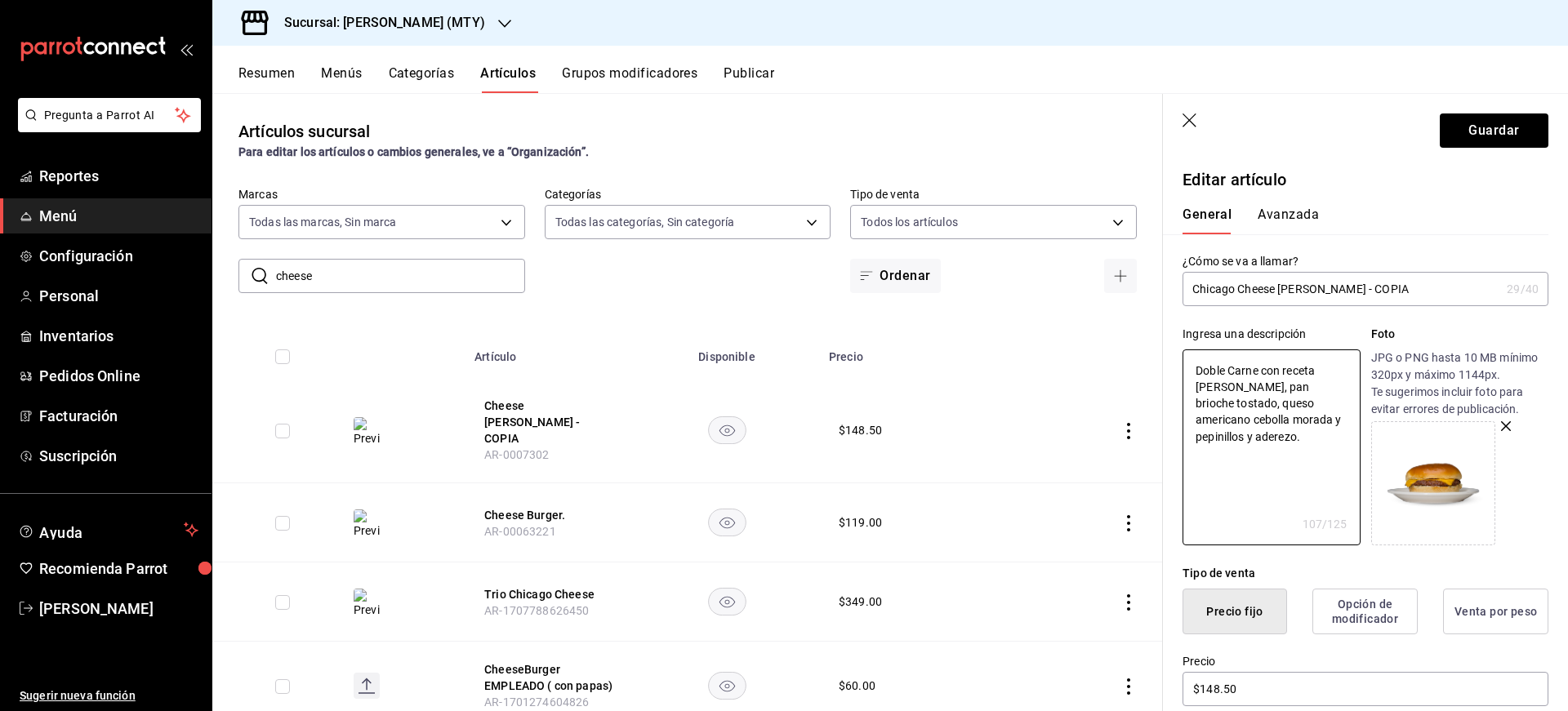
type textarea "Doble Carne con receta JEFFERZ, pan brioche tostado, queso americano cebolla mo…"
type textarea "x"
type textarea "Doble Carne e con receta JEFFERZ, pan brioche tostado, queso americano cebolla …"
type textarea "x"
type textarea "Doble Carne es con receta JEFFERZ, pan brioche tostado, queso americano cebolla…"
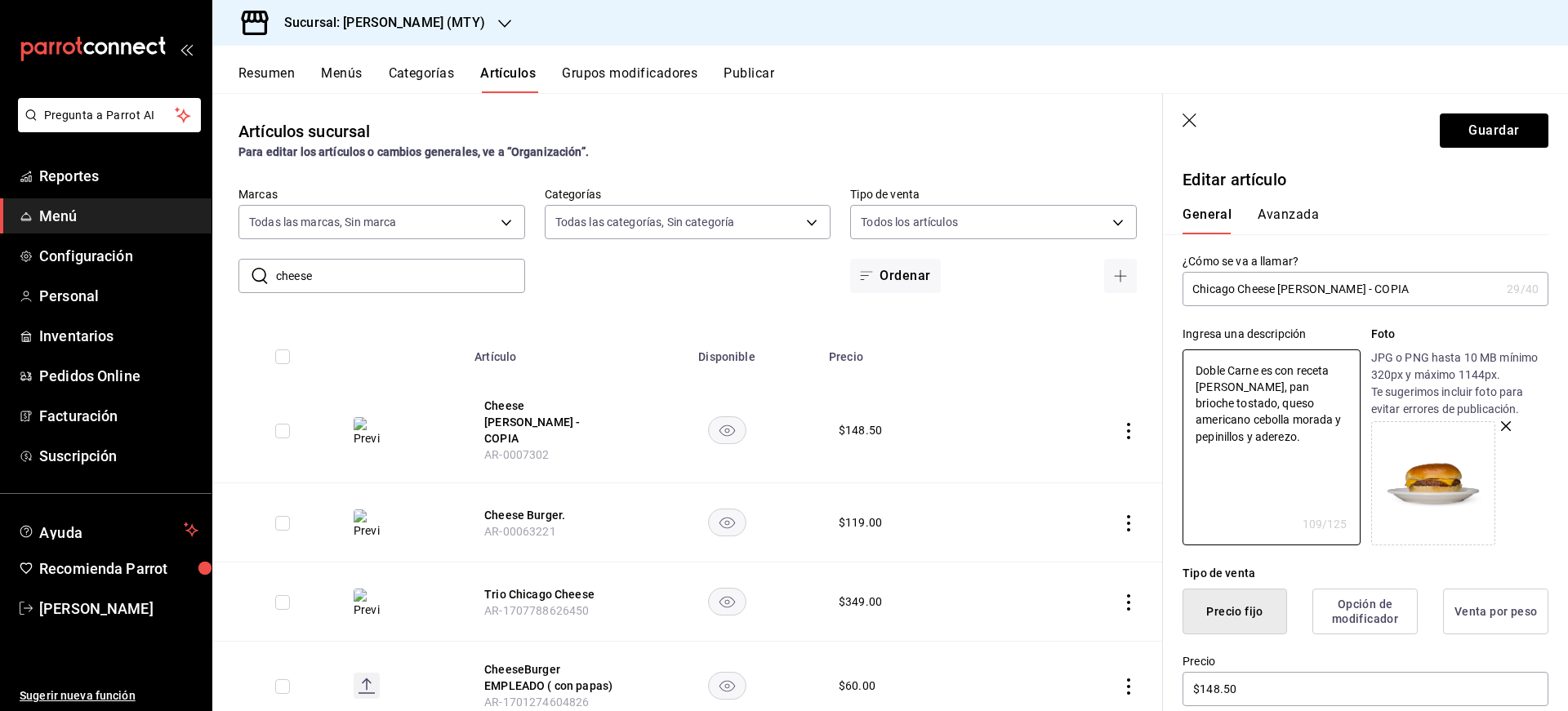
type textarea "x"
type textarea "Doble Carne est con receta JEFFERZ, pan brioche tostado, queso americano ceboll…"
type textarea "x"
type textarea "Doble Carne esti con receta JEFFERZ, pan brioche tostado, queso americano cebol…"
type textarea "x"
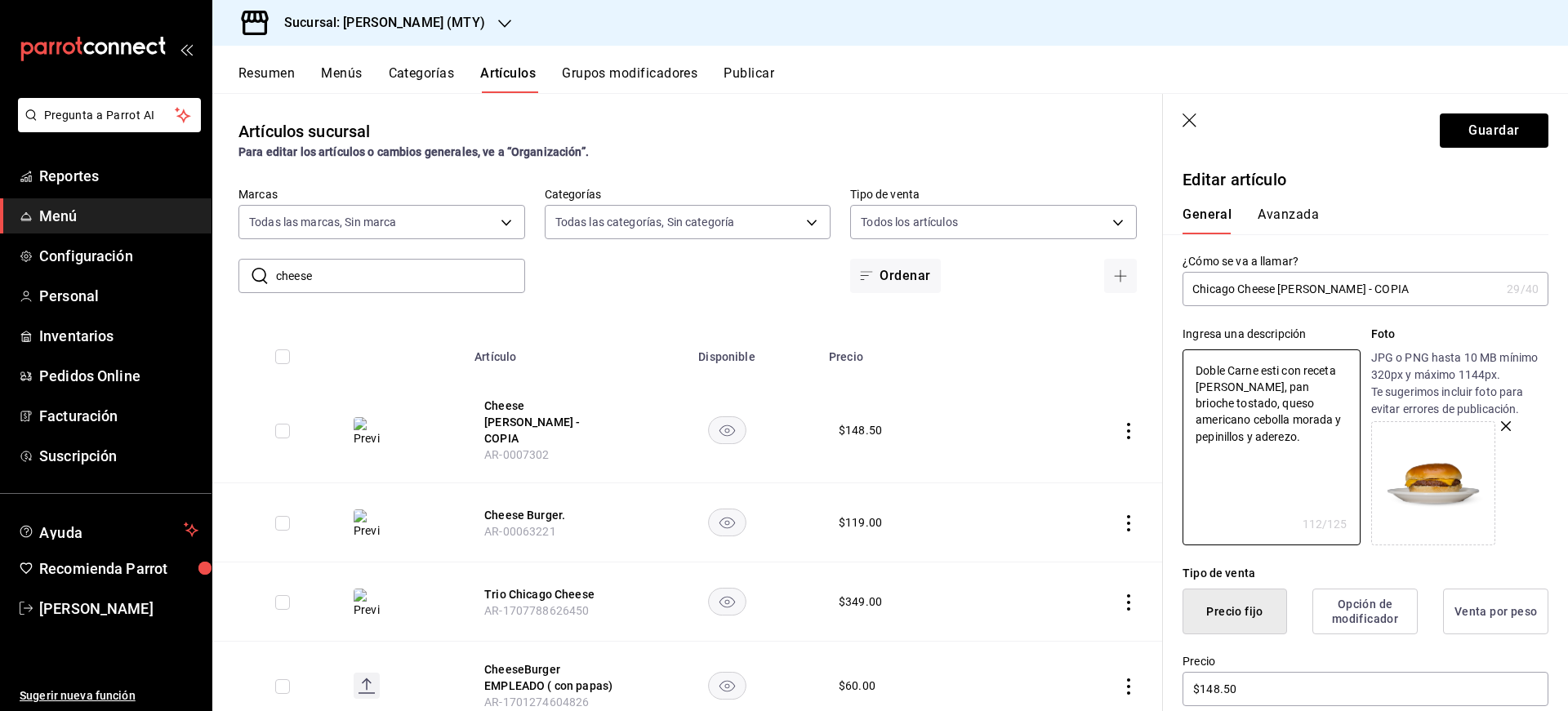
type textarea "Doble Carne estil con receta JEFFERZ, pan brioche tostado, queso americano cebo…"
type textarea "x"
type textarea "Doble Carne estilo con receta JEFFERZ, pan brioche tostado, queso americano ceb…"
type textarea "x"
type textarea "Doble Carne estilo con receta JEFFERZ, pan brioche tostado, queso americano ceb…"
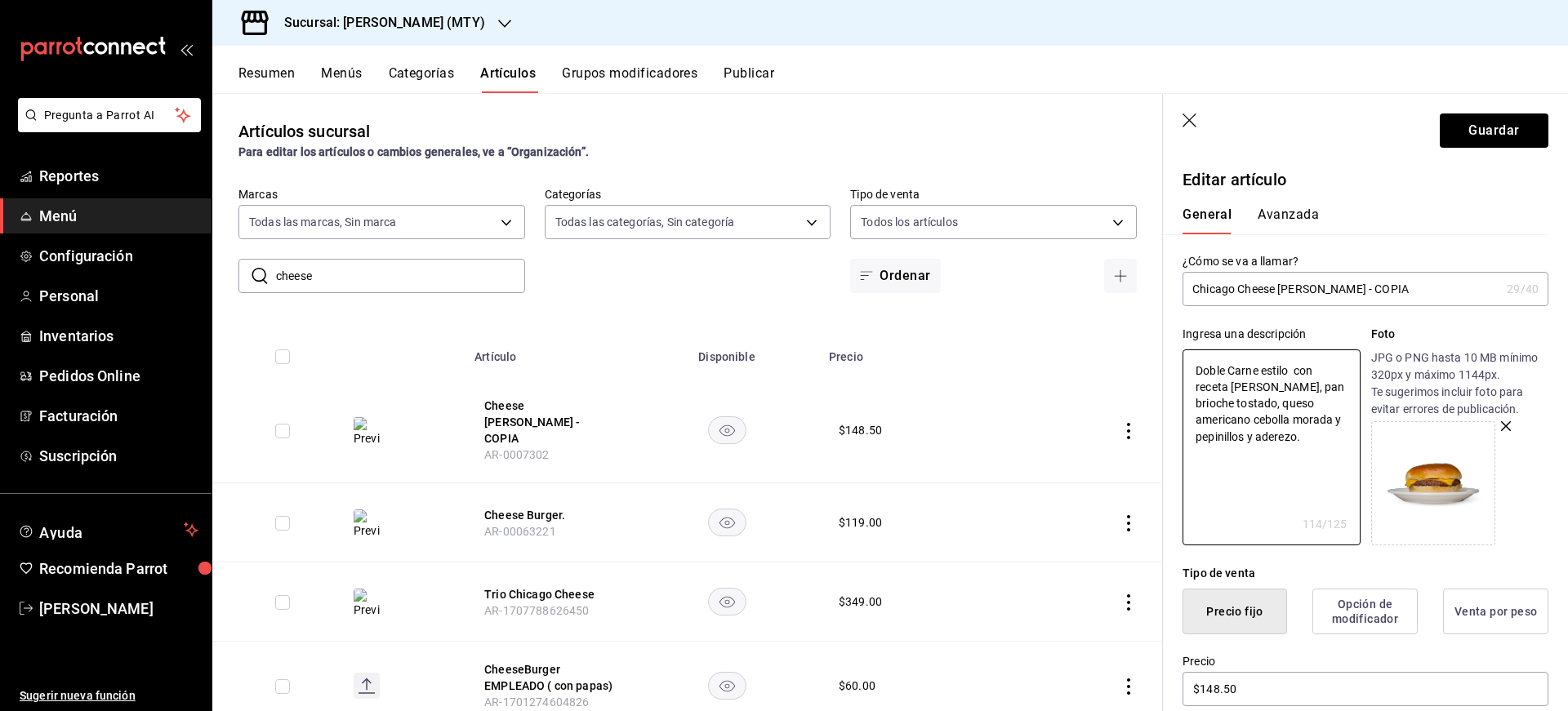
type textarea "x"
type textarea "Doble Carne estilo S con receta JEFFERZ, pan brioche tostado, queso americano c…"
type textarea "x"
type textarea "Doble Carne estilo Sa con receta JEFFERZ, pan brioche tostado, queso americano …"
type textarea "x"
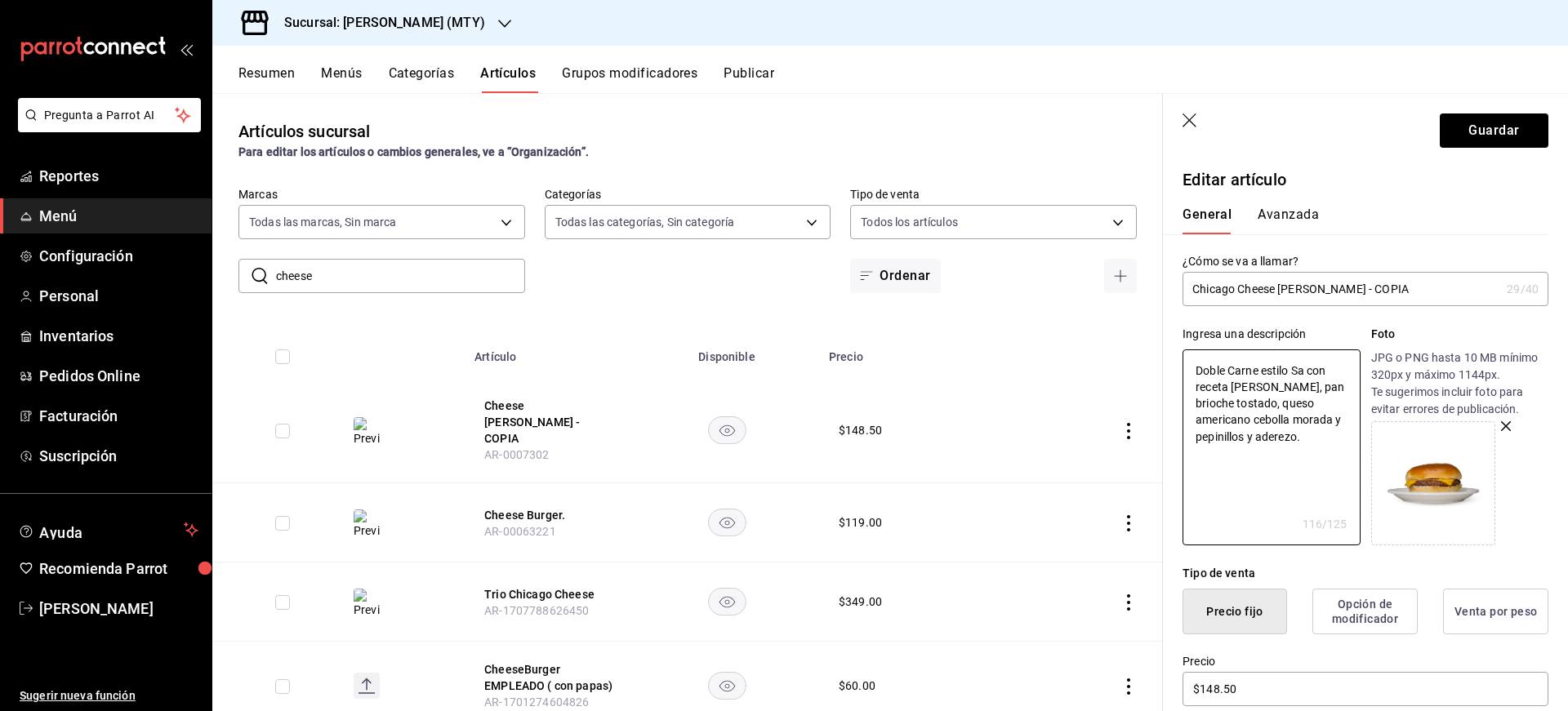
type textarea "Doble Carne estilo Sam con receta JEFFERZ, pan brioche tostado, queso americano…"
type textarea "x"
type textarea "Doble Carne estilo Sa con receta JEFFERZ, pan brioche tostado, queso americano …"
type textarea "x"
type textarea "Doble Carne estilo S con receta JEFFERZ, pan brioche tostado, queso americano c…"
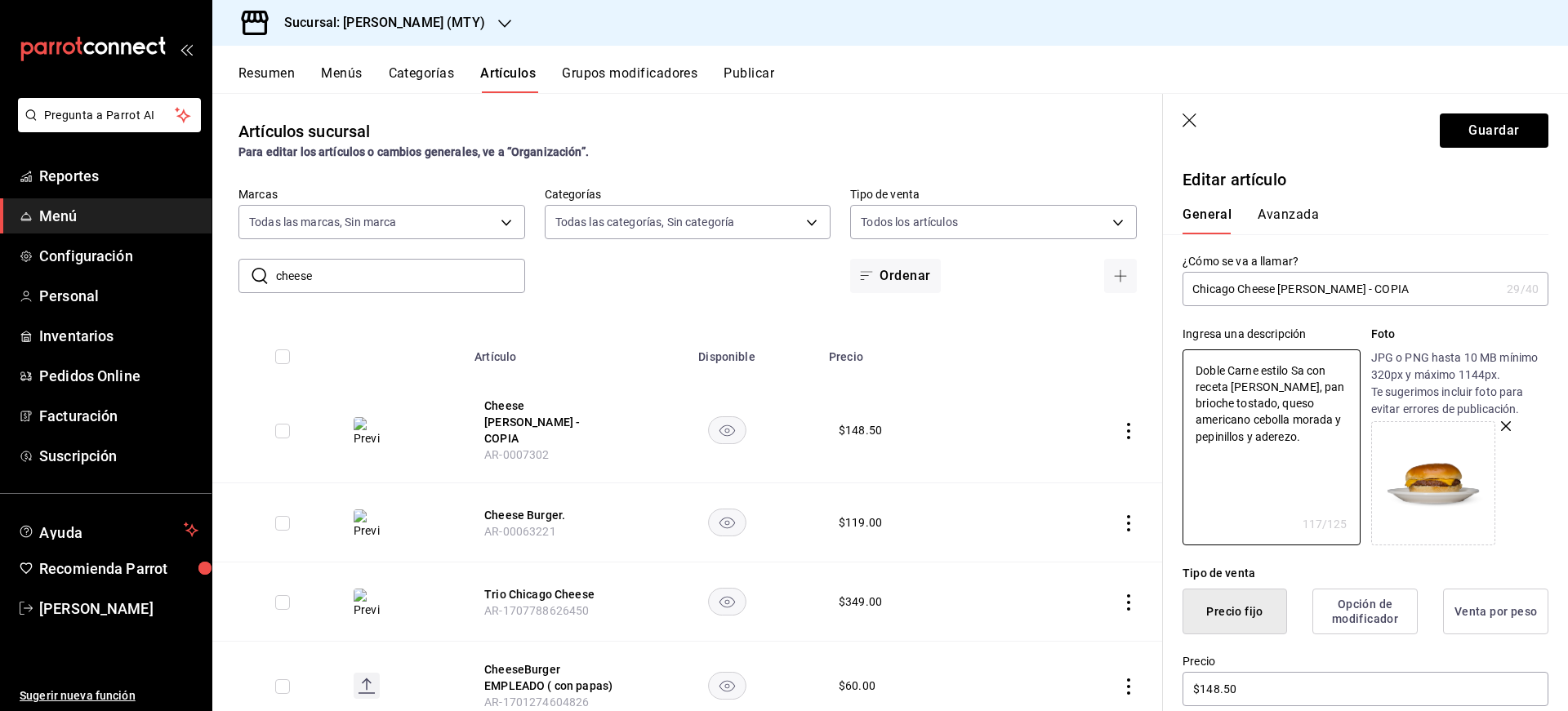
type textarea "x"
type textarea "Doble Carne estilo Sm con receta JEFFERZ, pan brioche tostado, queso americano …"
type textarea "x"
type textarea "Doble Carne estilo Sma con receta JEFFERZ, pan brioche tostado, queso americano…"
type textarea "x"
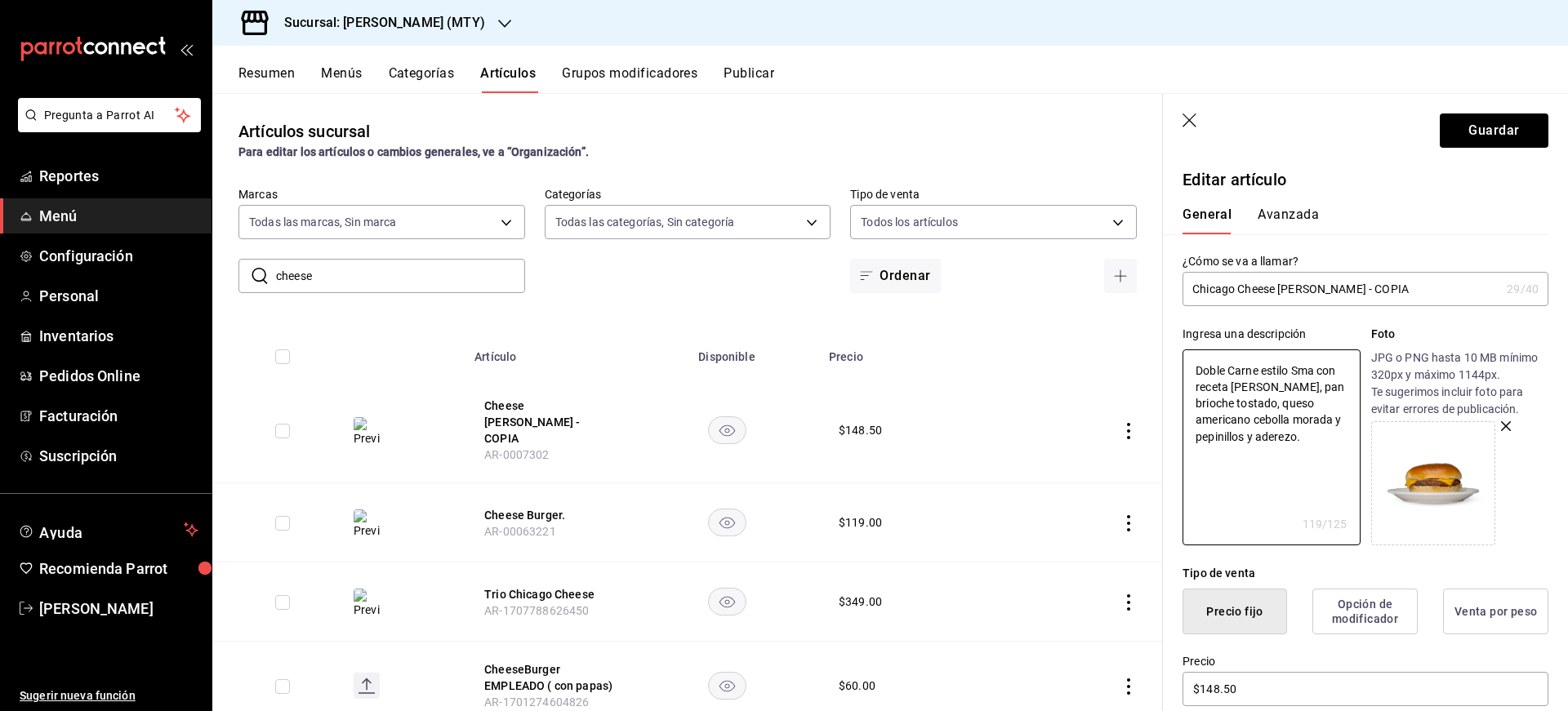
type textarea "Doble Carne estilo Smas con receta JEFFERZ, pan brioche tostado, queso american…"
type textarea "x"
type textarea "Doble Carne estilo Smash con receta JEFFERZ, pan brioche tostado, queso america…"
type textarea "x"
type textarea "Doble Carne estilo Smashcon receta JEFFERZ, pan brioche tostado, queso american…"
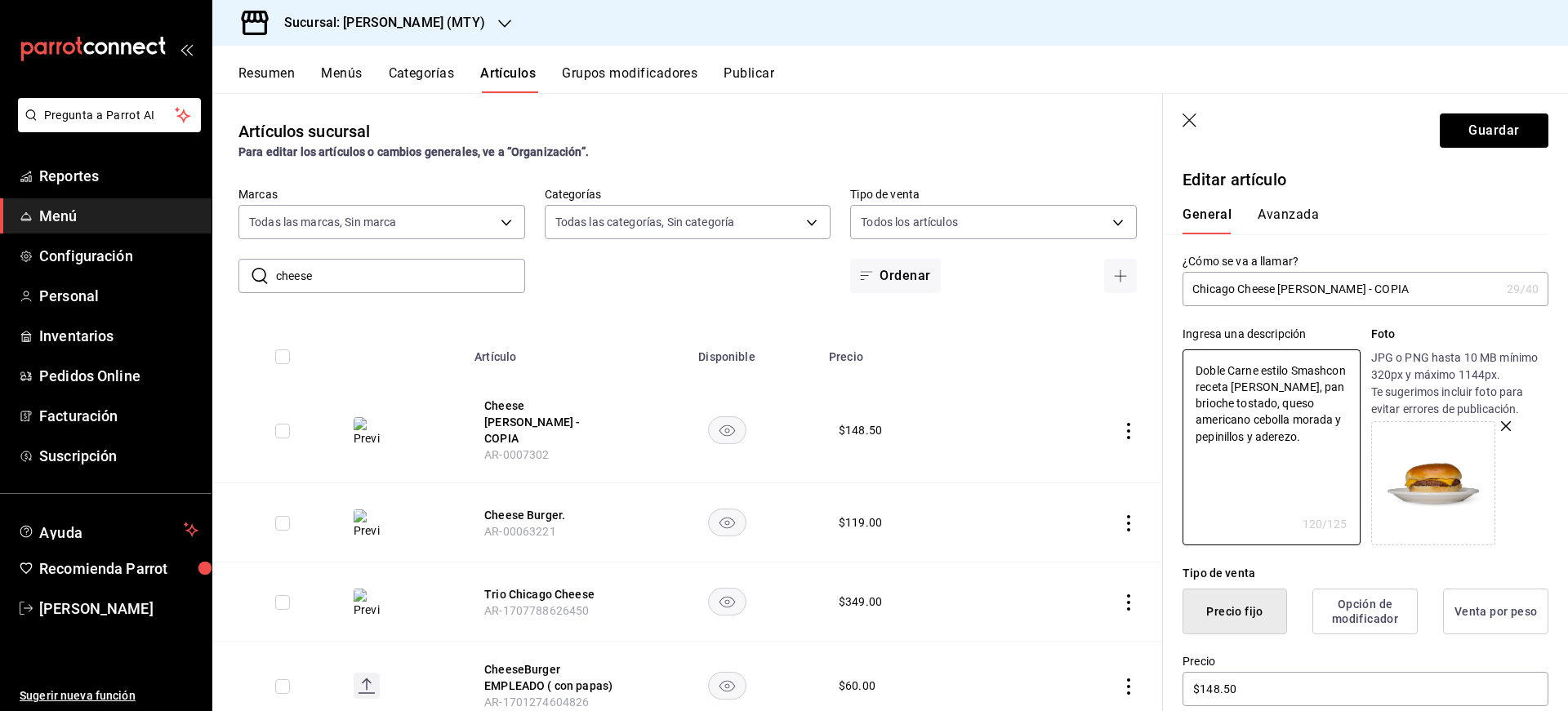
type textarea "x"
type textarea "Doble Carne estilo Smashon receta JEFFERZ, pan brioche tostado, queso americano…"
type textarea "x"
type textarea "Doble Carne estilo Smashn receta JEFFERZ, pan brioche tostado, queso americano …"
type textarea "x"
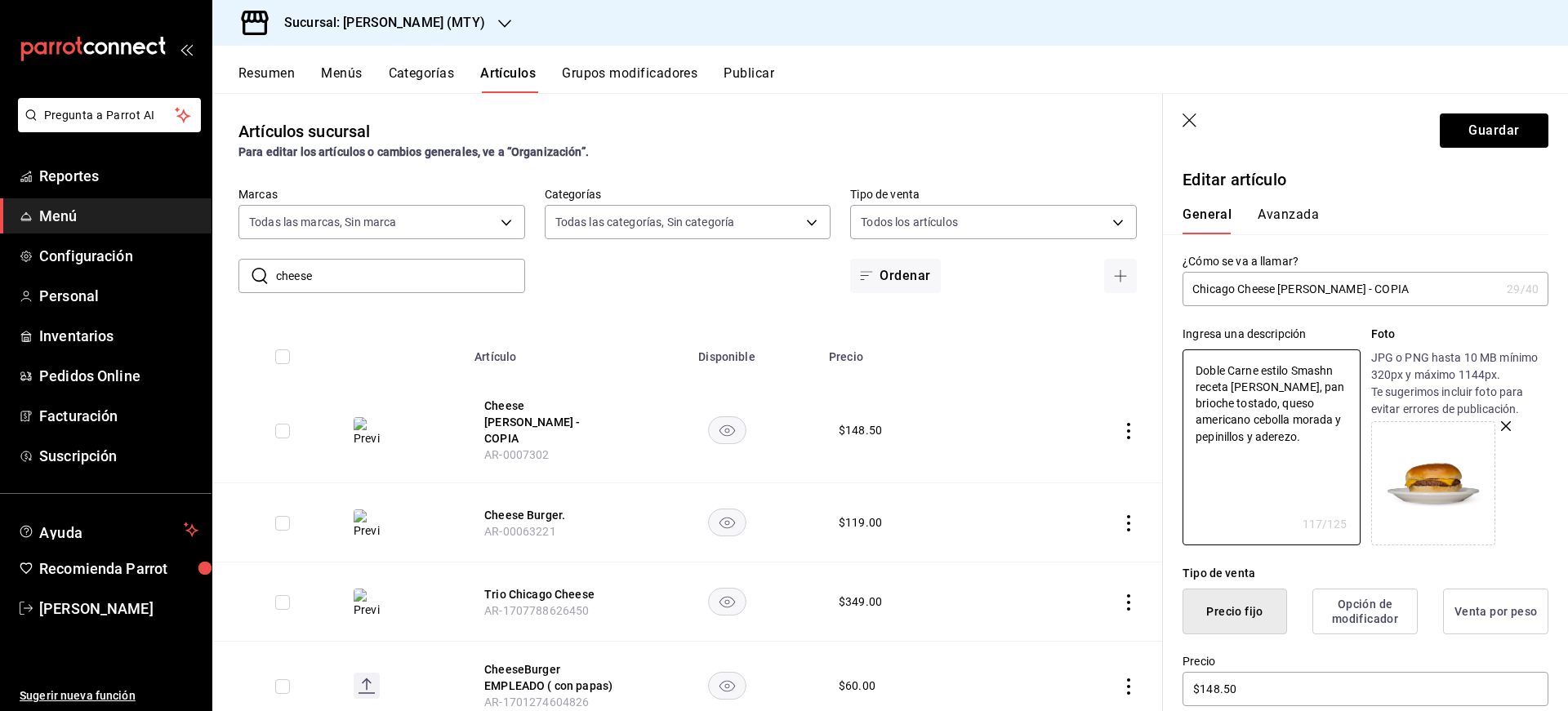
type textarea "Doble Carne estilo Smash receta JEFFERZ, pan brioche tostado, queso americano c…"
type textarea "x"
type textarea "Doble Carne estilo Smashreceta JEFFERZ, pan brioche tostado, queso americano ce…"
type textarea "x"
type textarea "Doble Carne estilo SmashERZ, pan brioche tostado, queso americano cebolla morad…"
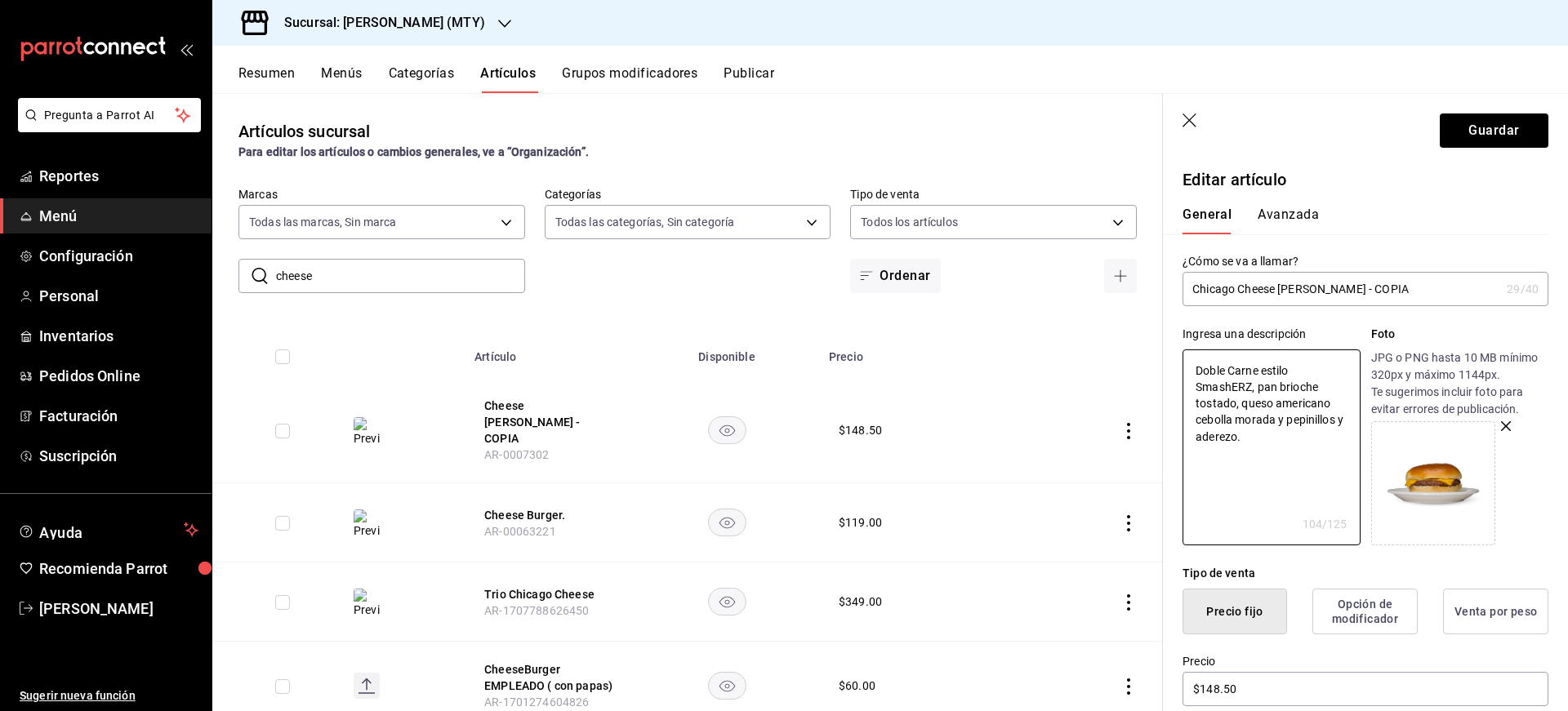
type textarea "x"
type textarea "Doble Carne estilo SmashRZ, pan brioche tostado, queso americano cebolla morada…"
type textarea "x"
type textarea "Doble Carne estilo SmashZ, pan brioche tostado, queso americano cebolla morada …"
type textarea "x"
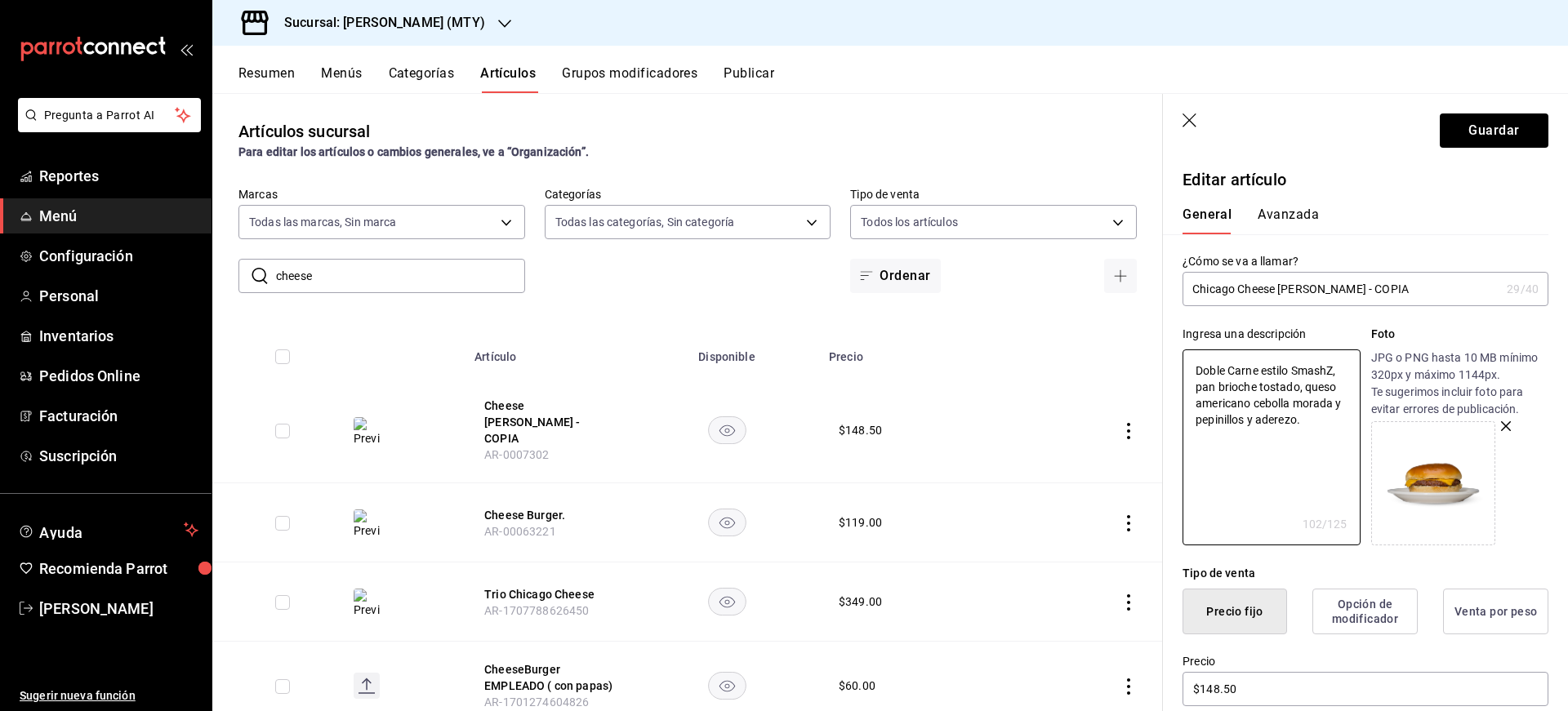
type textarea "Doble Carne estilo Smash, pan brioche tostado, queso americano cebolla morada y…"
type textarea "x"
type textarea "Doble Carne estilo Smash, pan brioche tostad, queso americano cebolla morada y …"
type textarea "x"
type textarea "Doble Carne estilo Smash, pan brioche tosta, queso americano cebolla morada y p…"
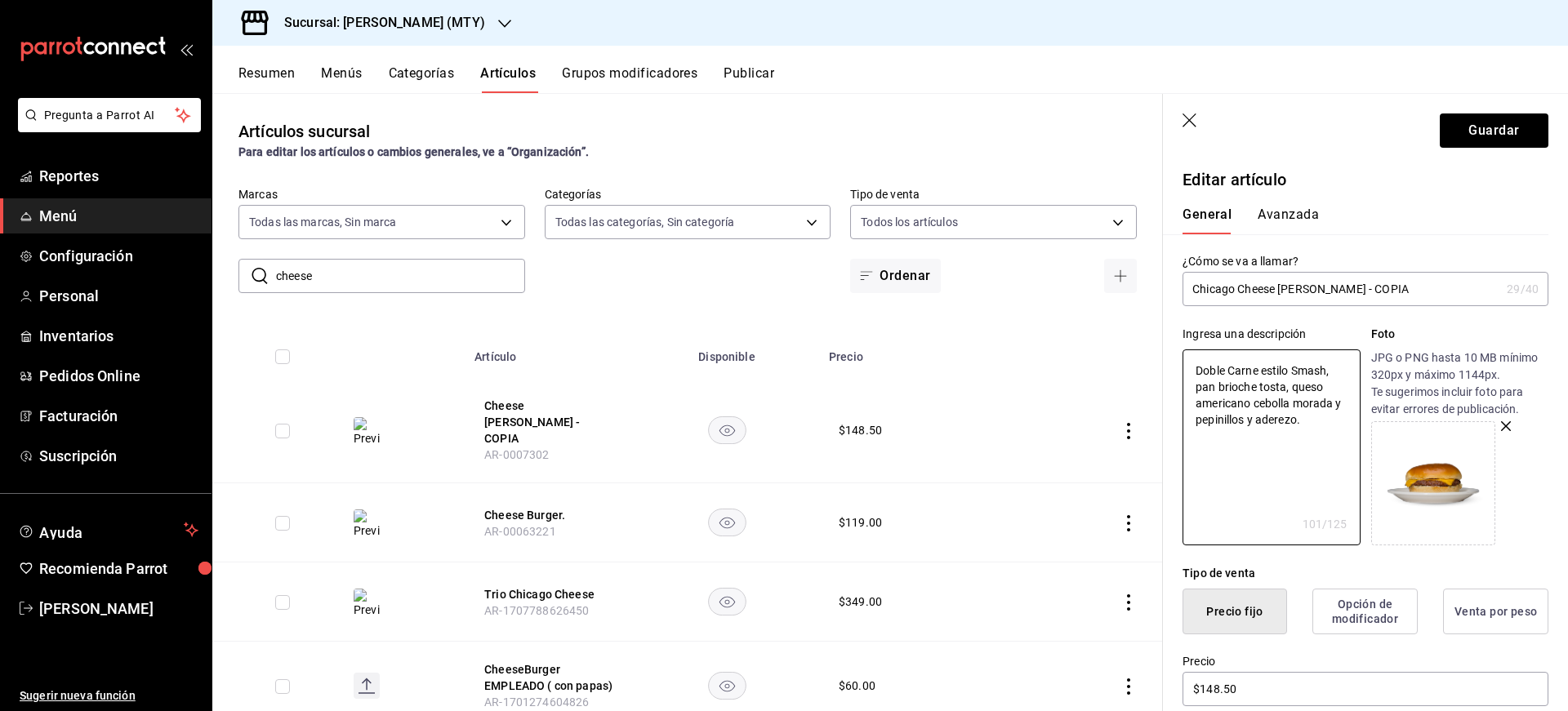
type textarea "x"
type textarea "Doble Carne estilo Smash, pan brioche tost, queso americano cebolla morada y pe…"
type textarea "x"
type textarea "Doble Carne estilo Smash, pan brioche tos, queso americano cebolla morada y pep…"
type textarea "x"
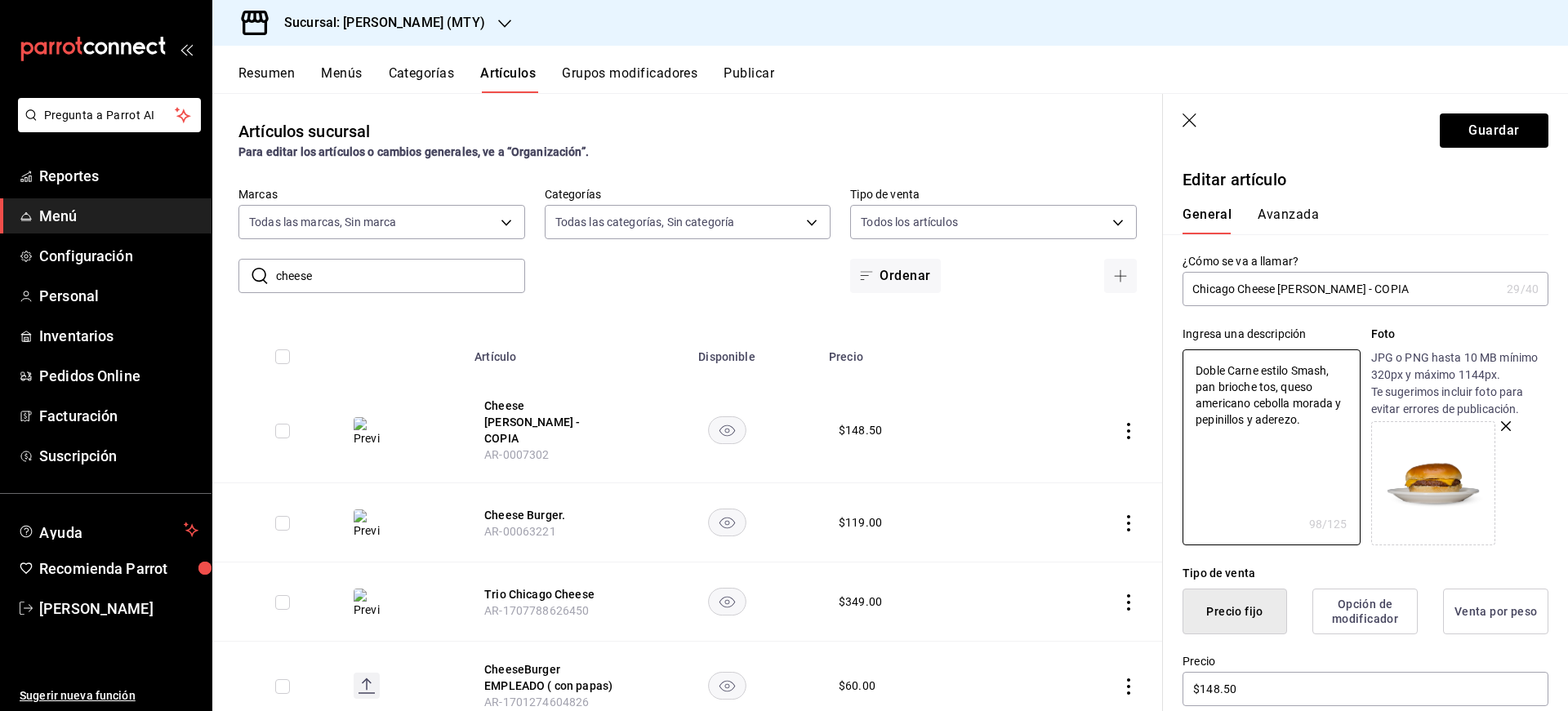
type textarea "Doble Carne estilo Smash, pan brioche to, queso americano cebolla morada y pepi…"
type textarea "x"
type textarea "Doble Carne estilo Smash, pan brioche t, queso americano cebolla morada y pepin…"
type textarea "x"
type textarea "Doble Carne estilo Smash, pan brioche , queso americano cebolla morada y pepini…"
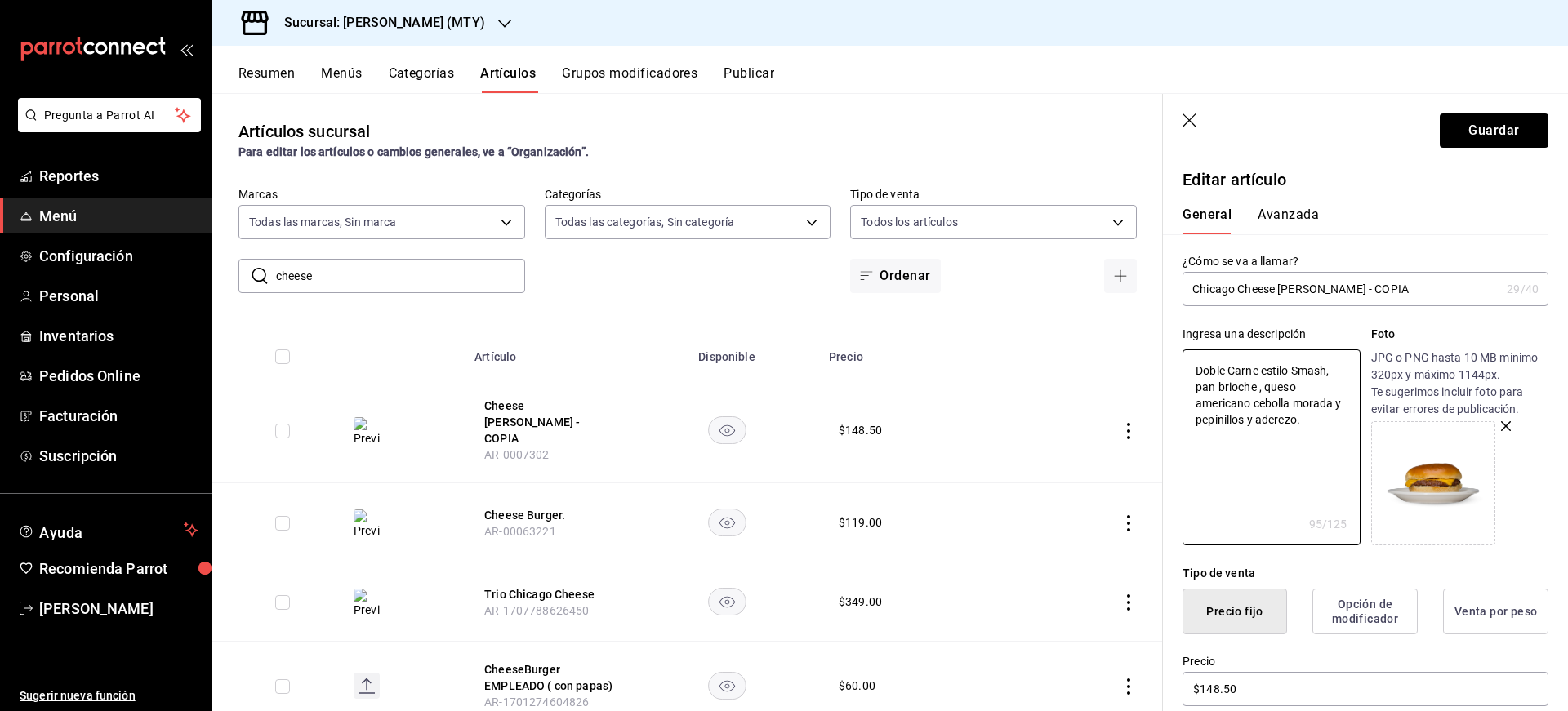
type textarea "x"
type textarea "Doble Carne estilo Smash, pan brioche , queso americanocebolla morada y pepinil…"
type textarea "x"
type textarea "Doble Carne estilo Smash, pan brioche , queso americancebolla morada y pepinill…"
type textarea "x"
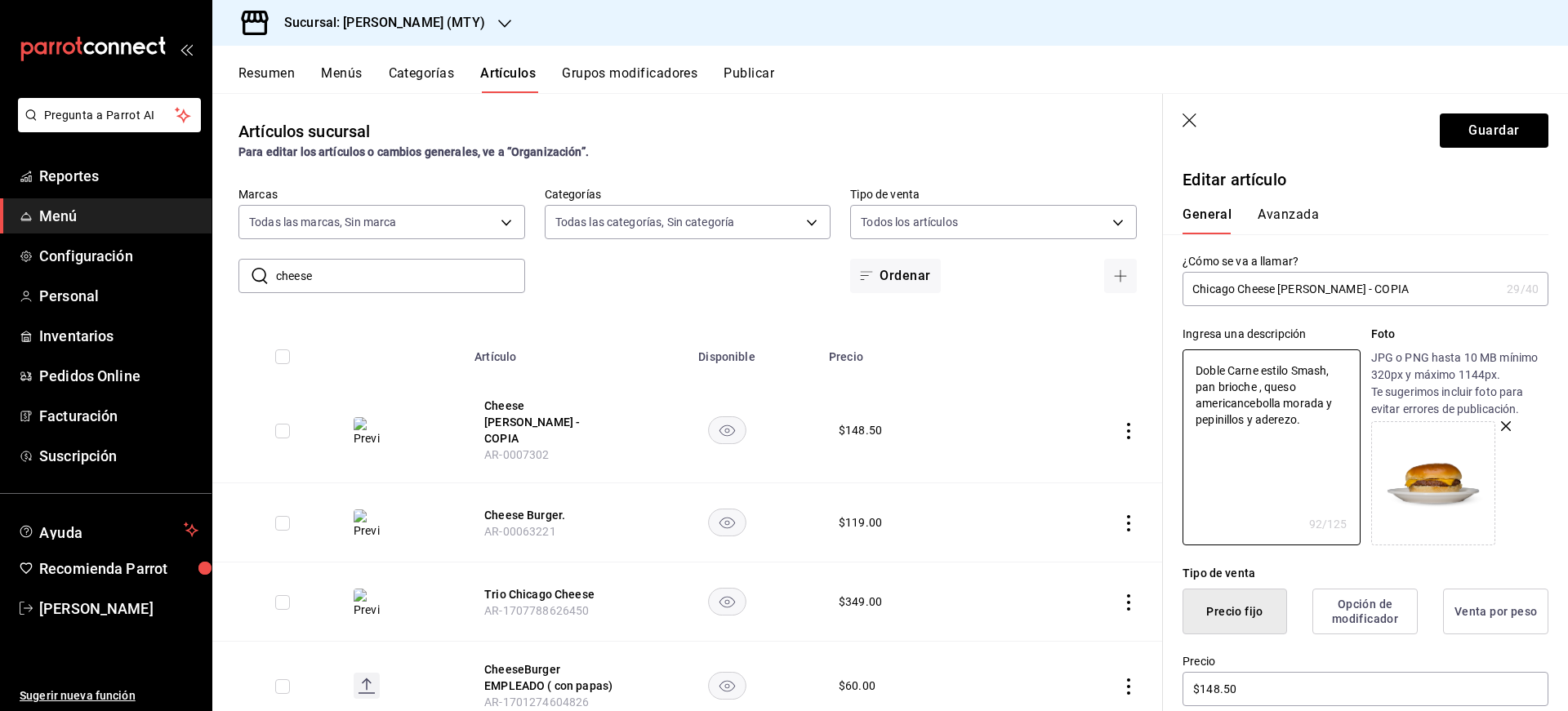
type textarea "Doble Carne estilo Smash, pan brioche , queso americacebolla morada y pepinillo…"
type textarea "x"
type textarea "Doble Carne estilo Smash, pan brioche , queso americcebolla morada y pepinillos…"
type textarea "x"
type textarea "Doble Carne estilo Smash, pan brioche , queso americebolla morada y pepinillos …"
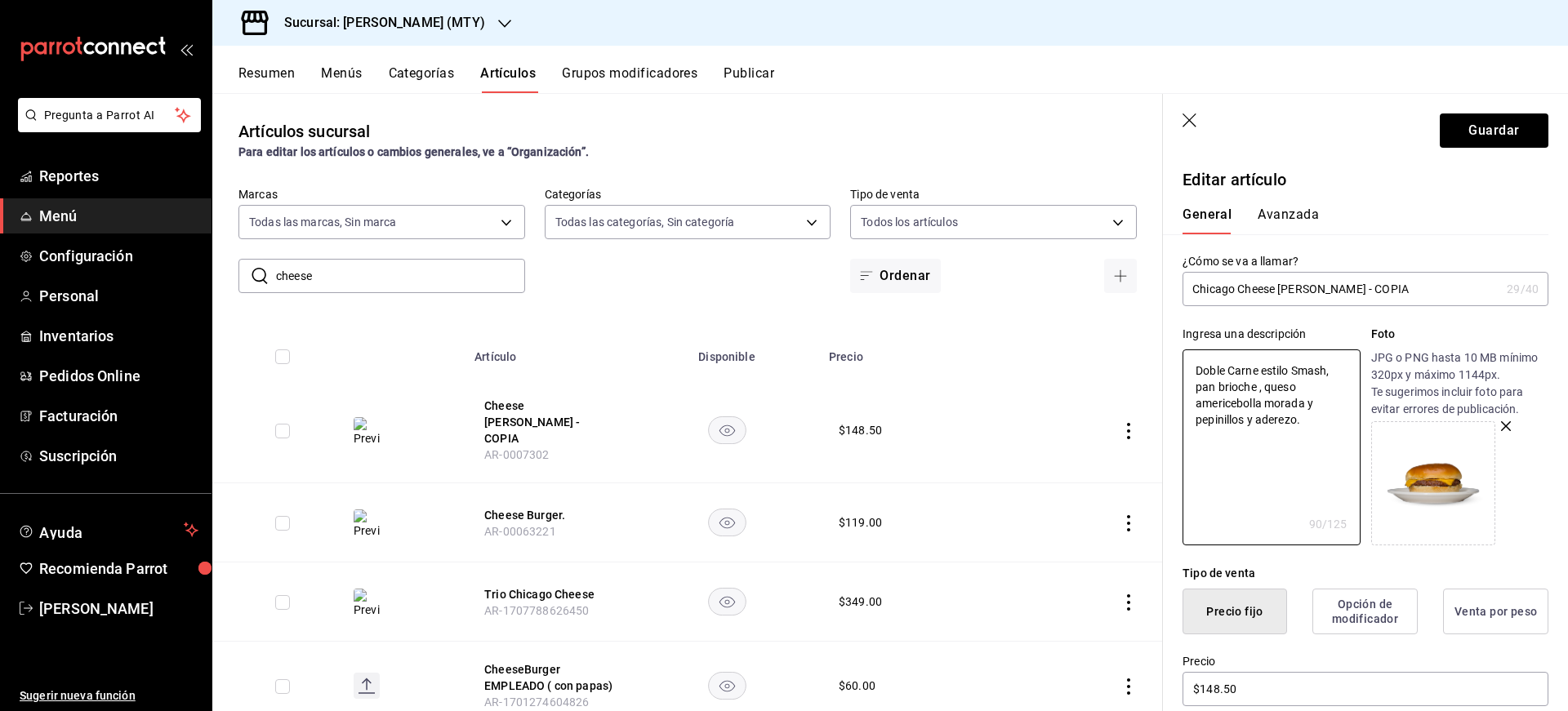
type textarea "x"
type textarea "Doble Carne estilo Smash, pan brioche , queso amercebolla morada y pepinillos y…"
type textarea "x"
type textarea "Doble Carne estilo Smash, pan brioche , queso amecebolla morada y pepinillos y …"
type textarea "x"
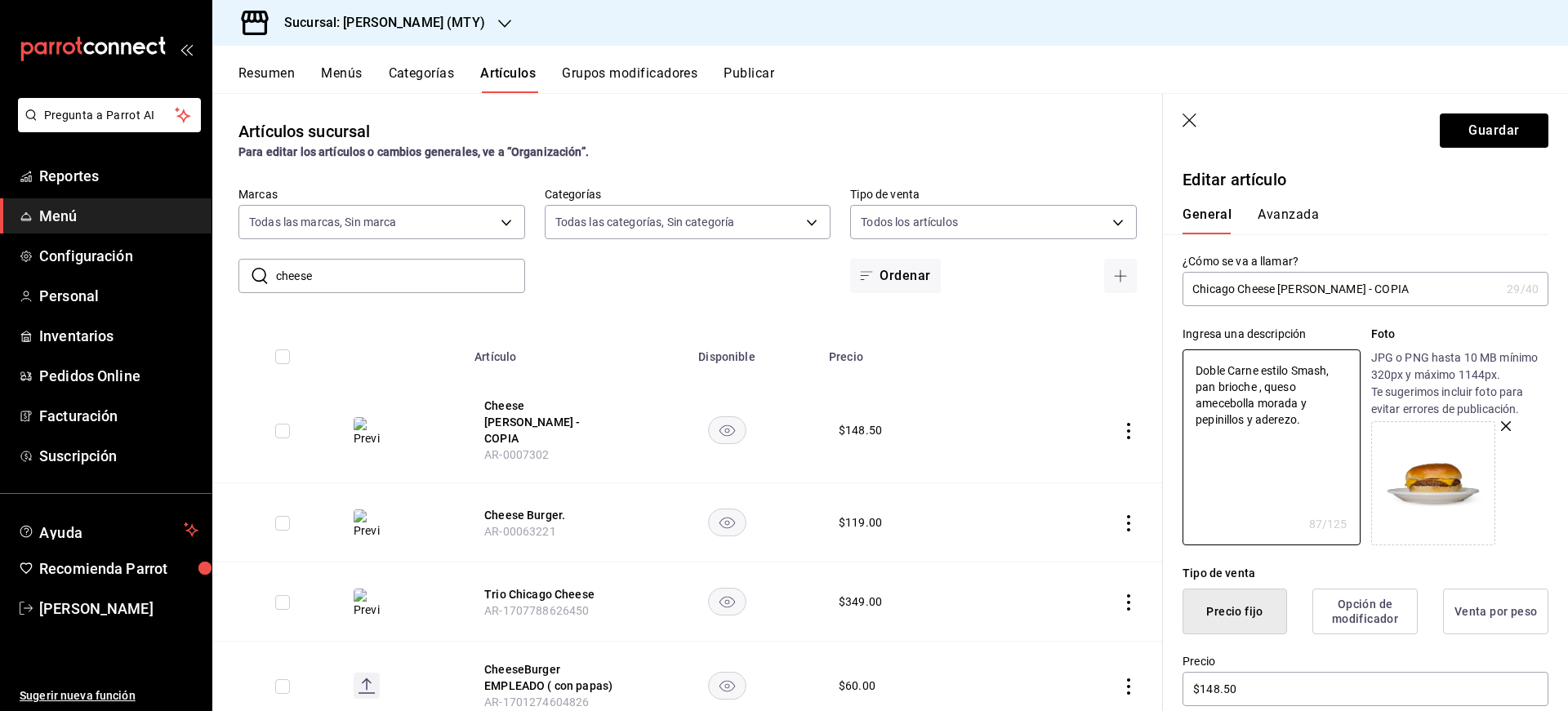
type textarea "Doble Carne estilo Smash, pan brioche , queso amcebolla morada y pepinillos y a…"
type textarea "x"
type textarea "Doble Carne estilo Smash, pan brioche , queso acebolla morada y pepinillos y ad…"
type textarea "x"
type textarea "Doble Carne estilo Smash, pan brioche , queso cebolla morada y pepinillos y ade…"
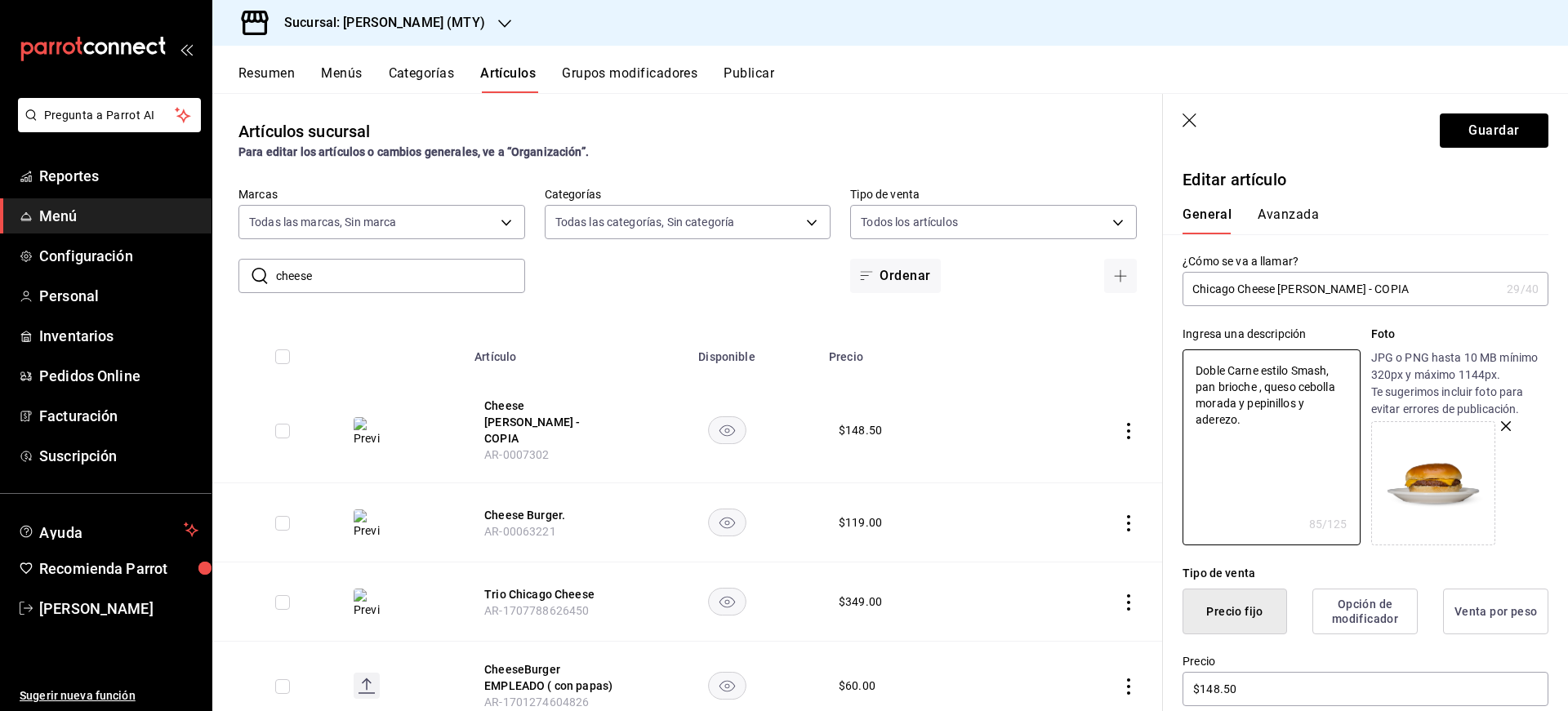
type textarea "x"
type textarea "Doble Carne estilo Smash, pan brioche , queso ccebolla morada y pepinillos y ad…"
type textarea "x"
type textarea "Doble Carne estilo Smash, pan brioche , queso checebolla morada y pepinillos y …"
type textarea "x"
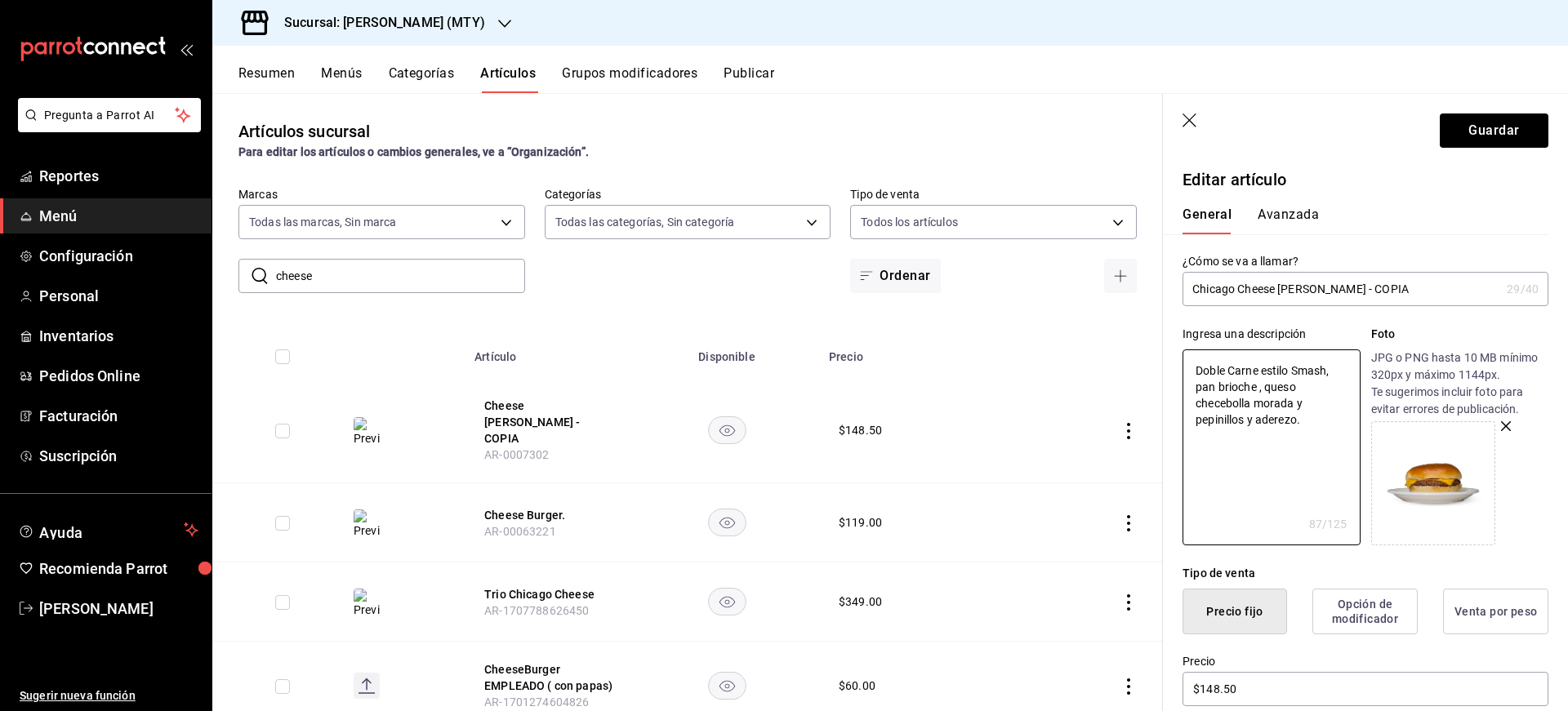
type textarea "Doble Carne estilo Smash, pan brioche , queso chedcebolla morada y pepinillos y…"
type textarea "x"
type textarea "Doble Carne estilo Smash, pan brioche , queso cheddcebolla morada y pepinillos …"
type textarea "x"
type textarea "Doble Carne estilo Smash, pan brioche , queso cheddacebolla morada y pepinillos…"
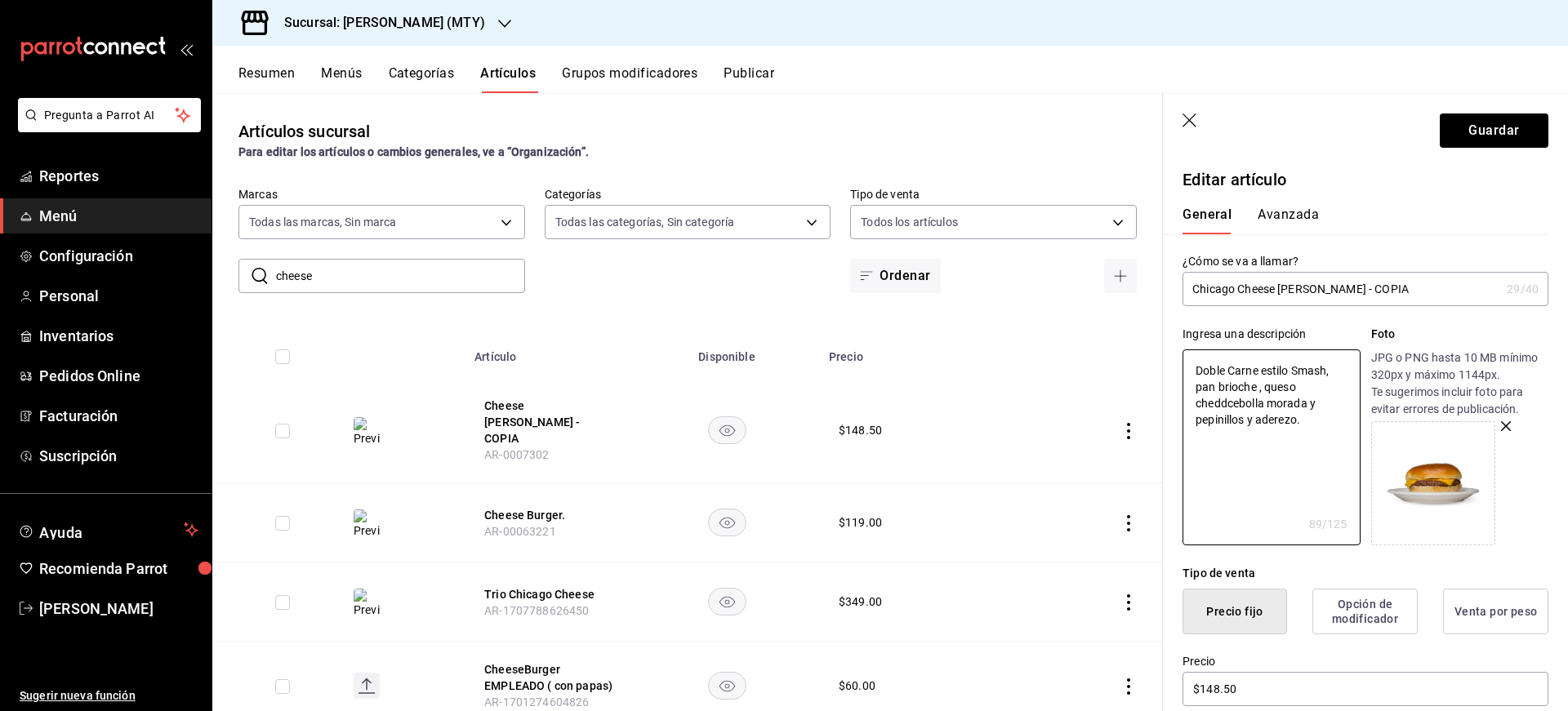
type textarea "x"
type textarea "Doble Carne estilo Smash, pan brioche , queso cheddarcebolla morada y pepinillo…"
type textarea "x"
click at [1501, 422] on icon "button" at bounding box center [1505, 426] width 10 height 10
click at [1438, 475] on icon at bounding box center [1426, 477] width 45 height 28
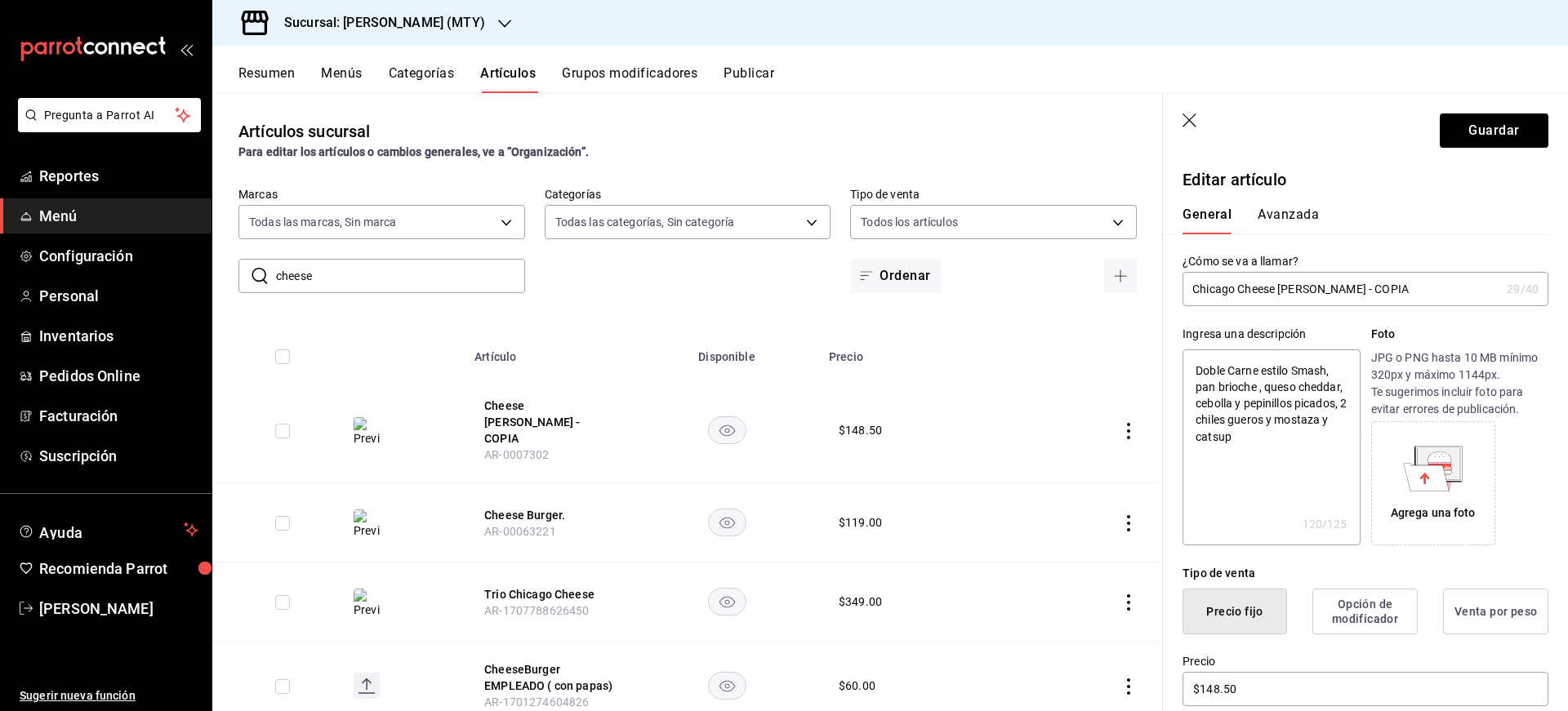
click at [1440, 506] on div "Agrega una foto" at bounding box center [1434, 513] width 85 height 17
drag, startPoint x: 1312, startPoint y: 294, endPoint x: 1483, endPoint y: 310, distance: 171.7
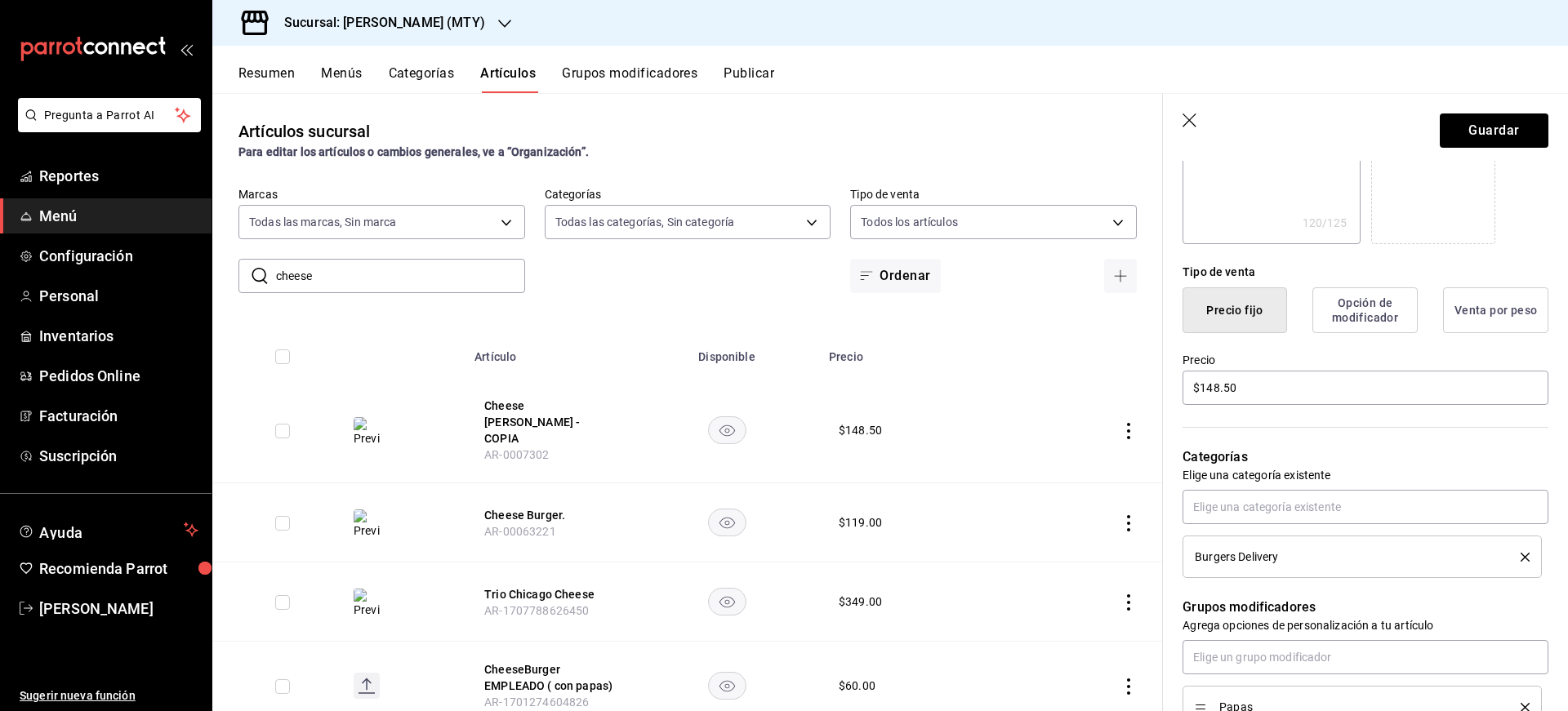
scroll to position [308, 0]
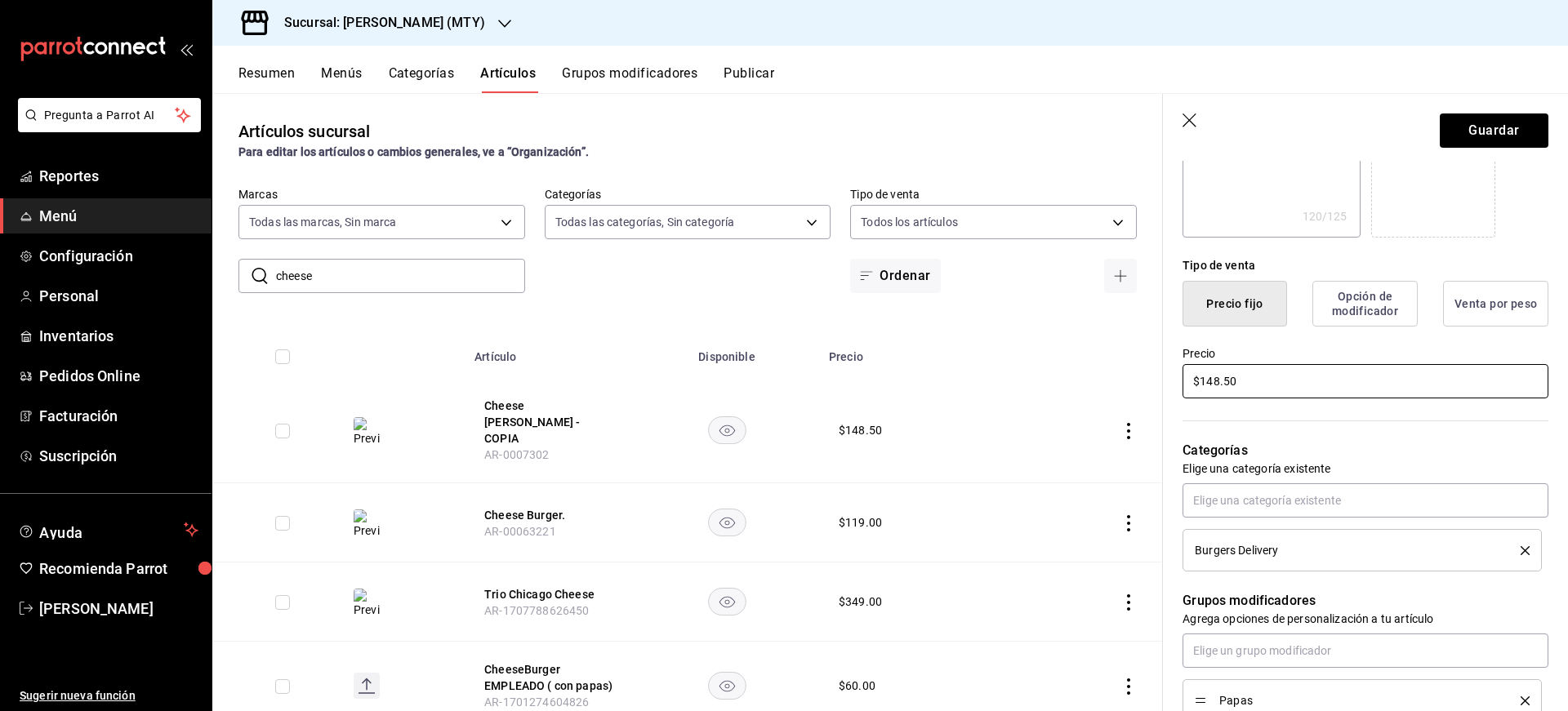
drag, startPoint x: 1259, startPoint y: 380, endPoint x: 1208, endPoint y: 390, distance: 52.0
click at [1208, 390] on input "$148.50" at bounding box center [1365, 381] width 366 height 35
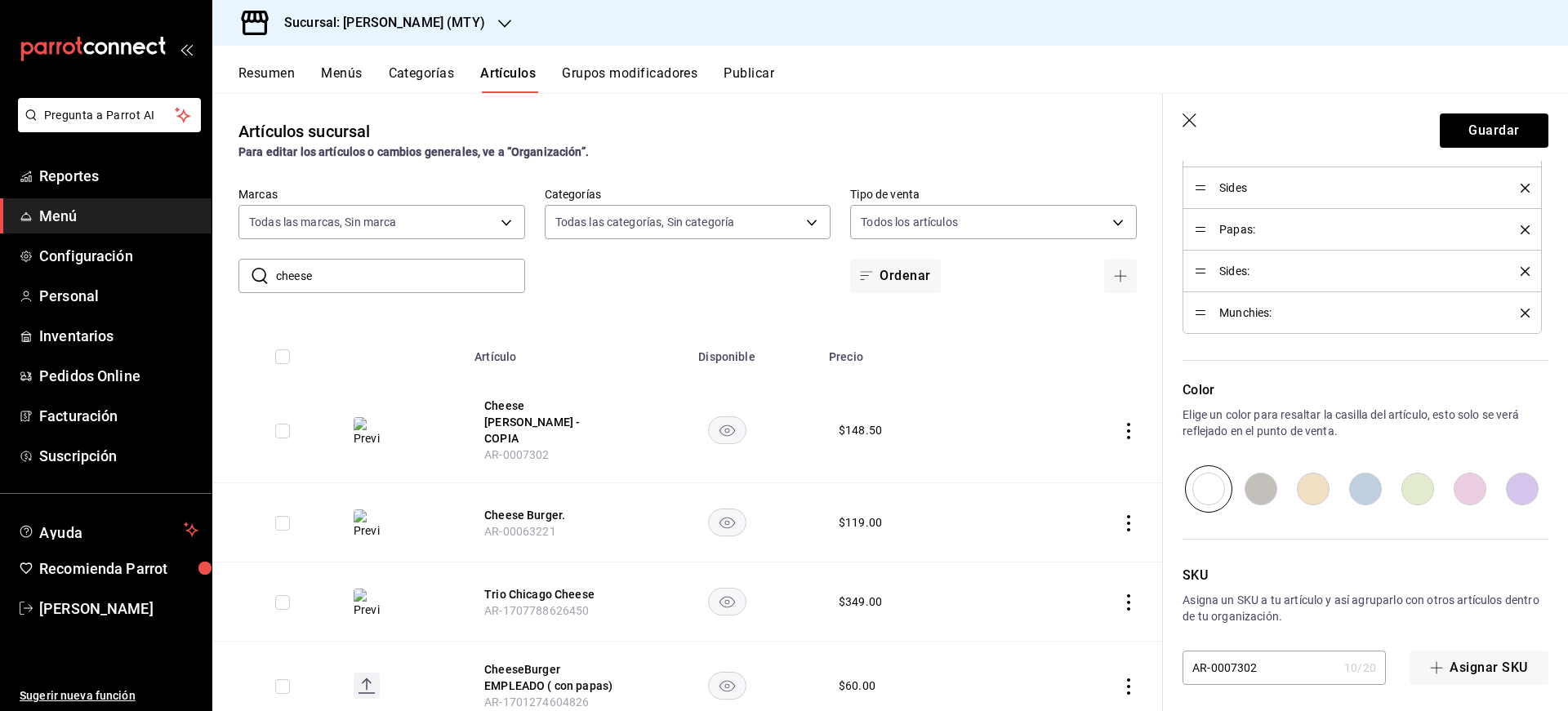
scroll to position [911, 0]
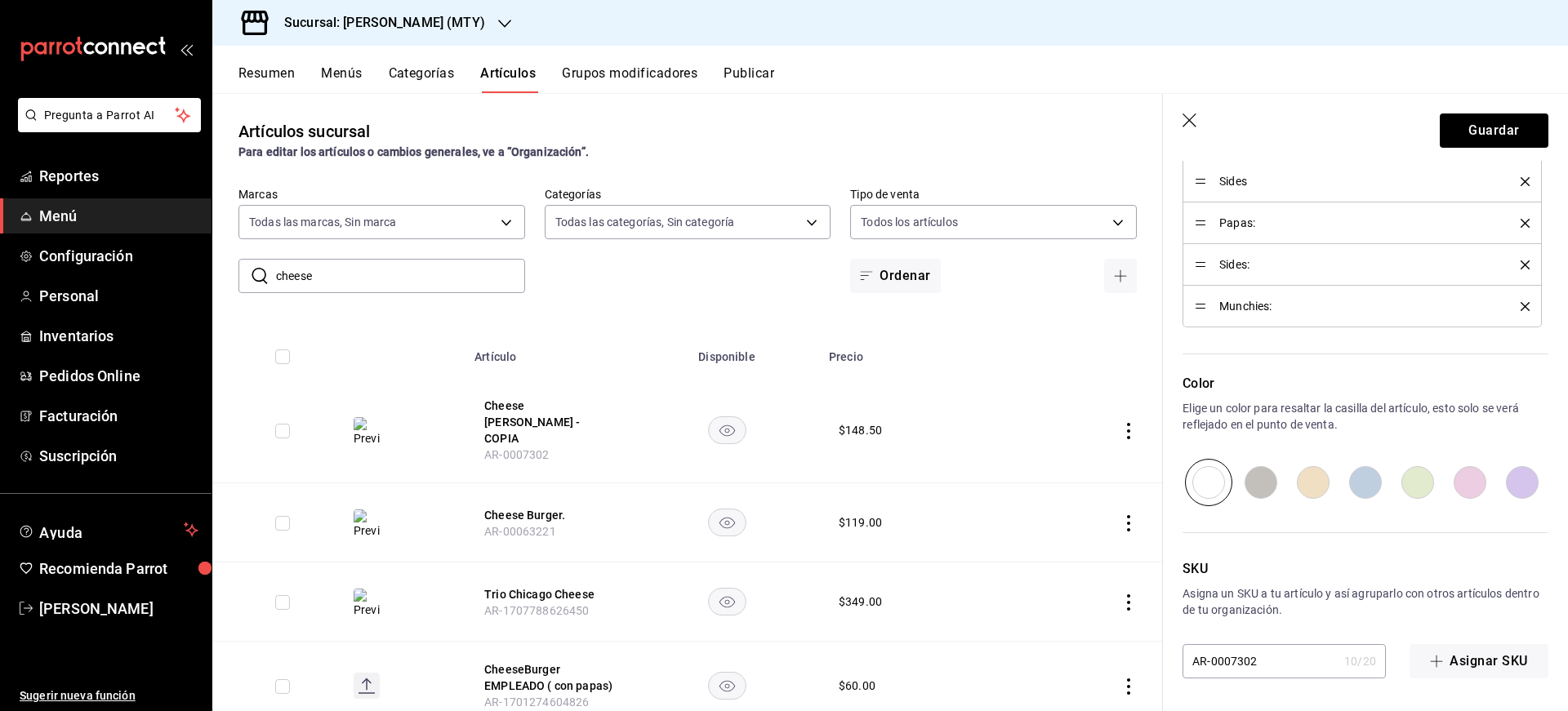
click at [1258, 672] on input "AR-0007302" at bounding box center [1259, 662] width 155 height 33
click at [1460, 127] on button "Guardar" at bounding box center [1494, 131] width 109 height 35
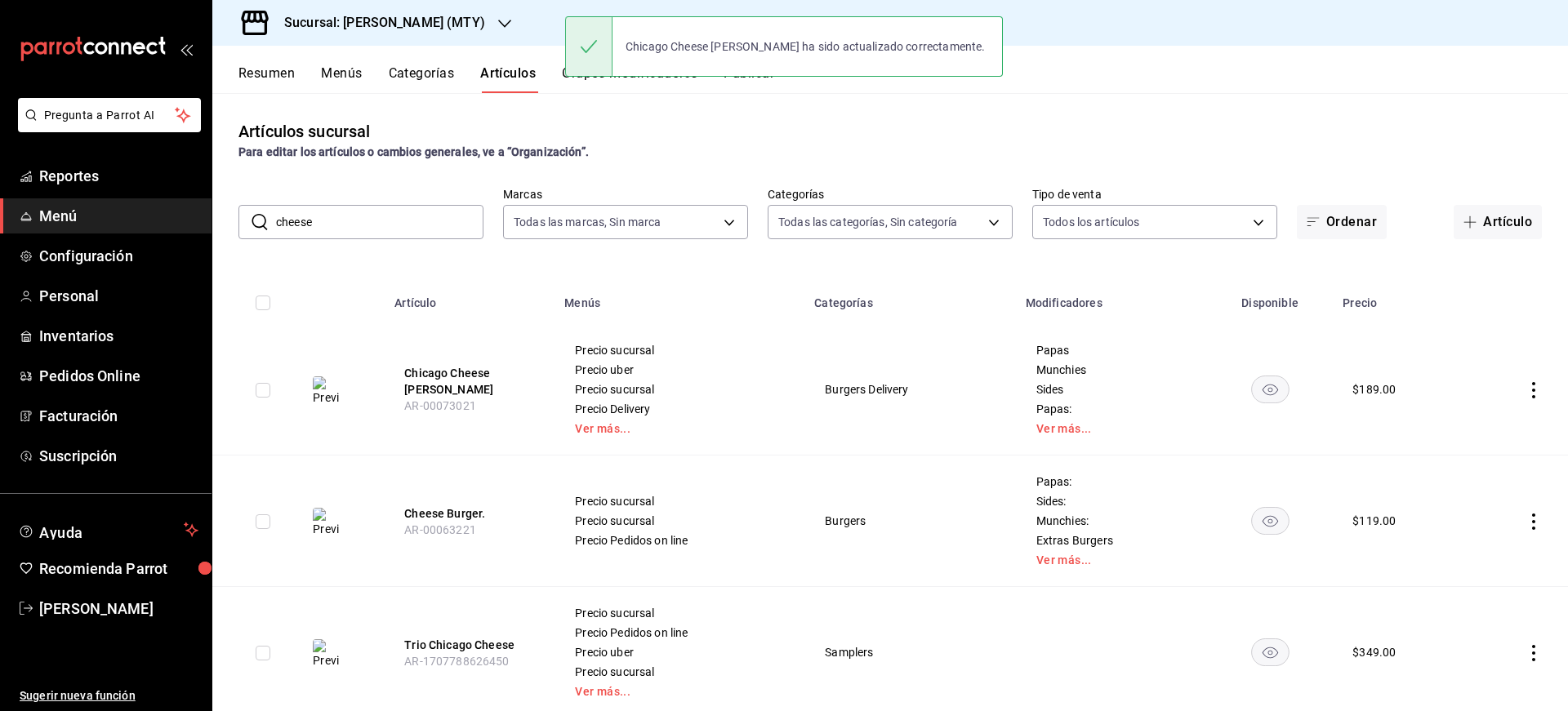
click at [807, 54] on div "Chicago Cheese Burger ha sido actualizado correctamente." at bounding box center [805, 46] width 386 height 36
click at [750, 77] on div "Chicago Cheese Burger ha sido actualizado correctamente." at bounding box center [784, 46] width 438 height 70
click at [953, 110] on div "Artículos sucursal Para editar los artículos o cambios generales, ve a “Organiz…" at bounding box center [890, 402] width 1356 height 617
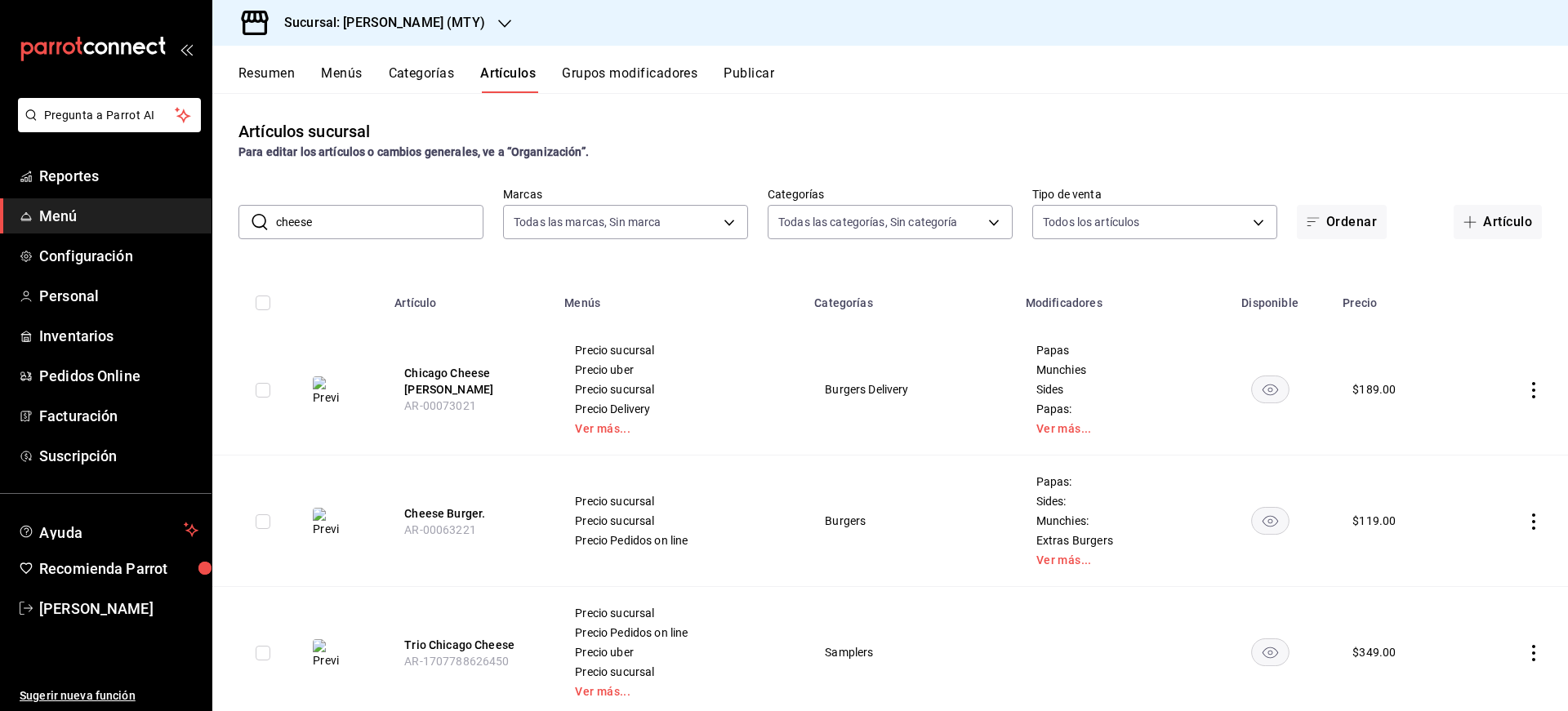
click at [746, 72] on button "Publicar" at bounding box center [749, 79] width 51 height 28
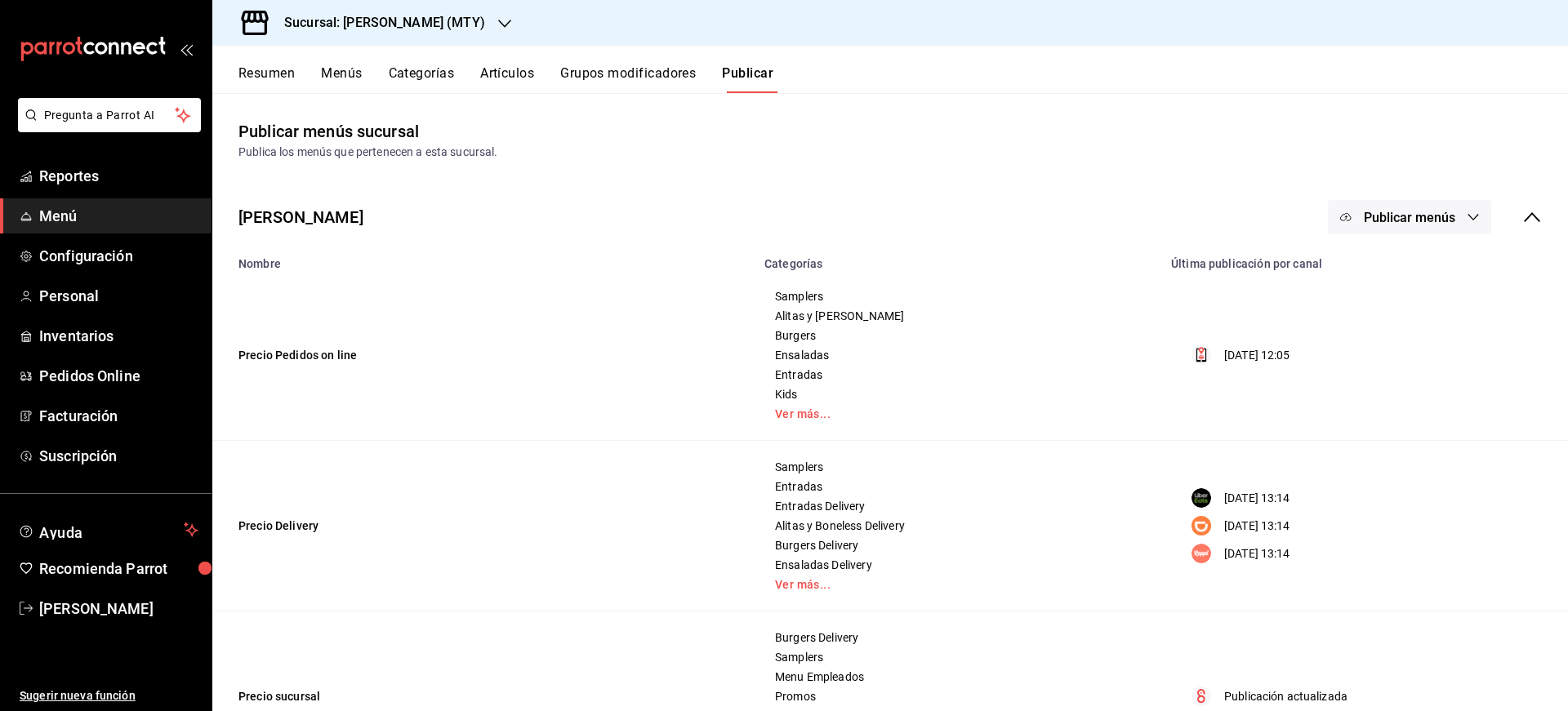
click at [1412, 221] on span "Publicar menús" at bounding box center [1409, 217] width 92 height 15
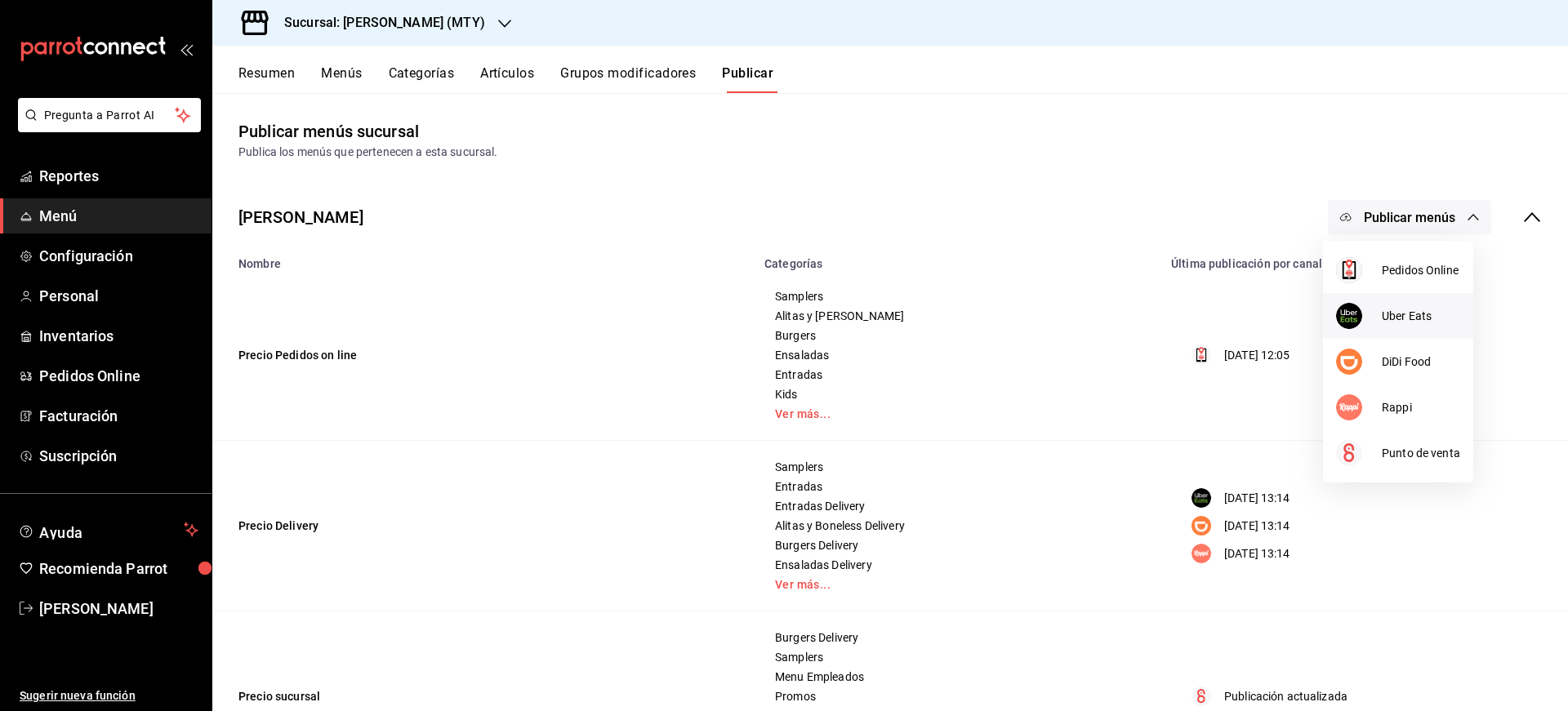
click at [1400, 308] on span "Uber Eats" at bounding box center [1421, 316] width 78 height 17
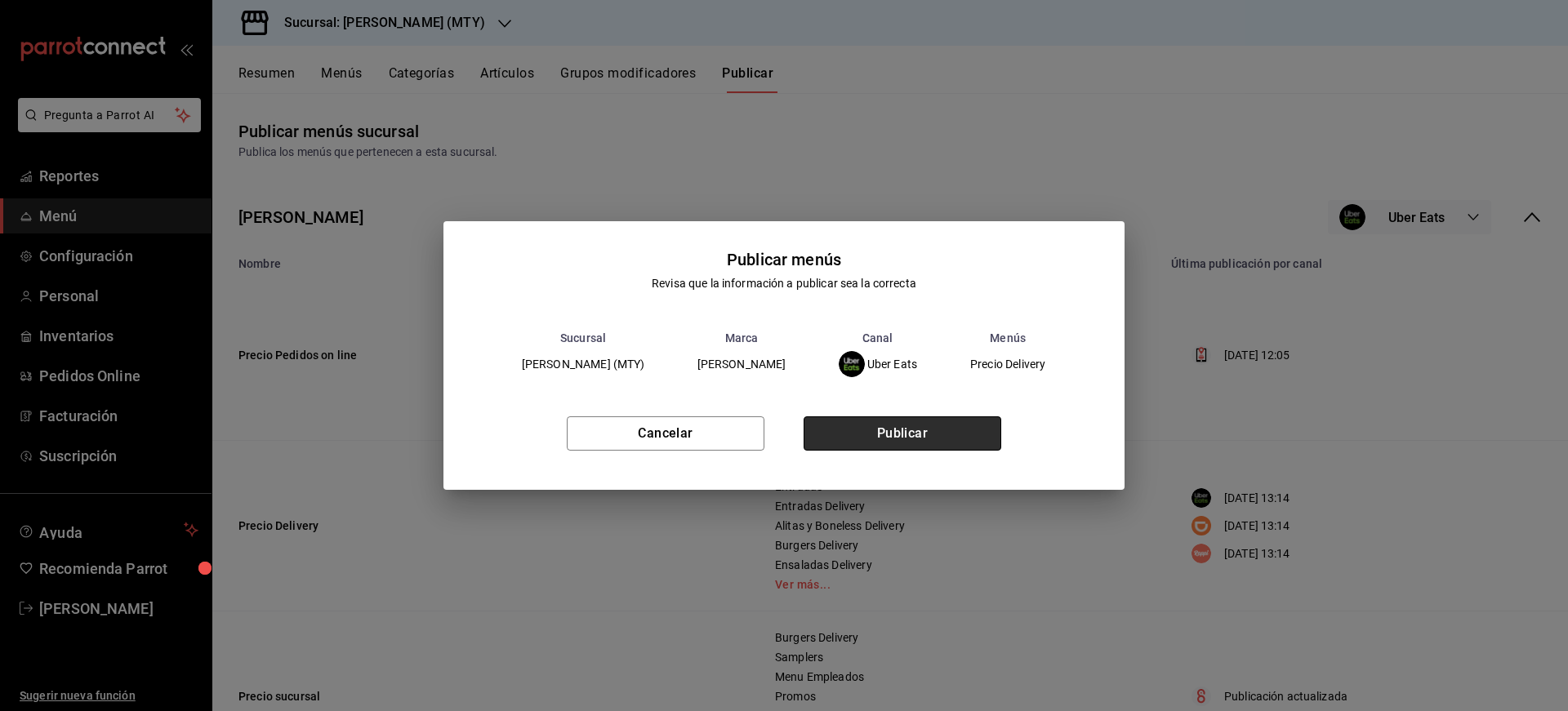
click at [924, 431] on button "Publicar" at bounding box center [902, 434] width 198 height 35
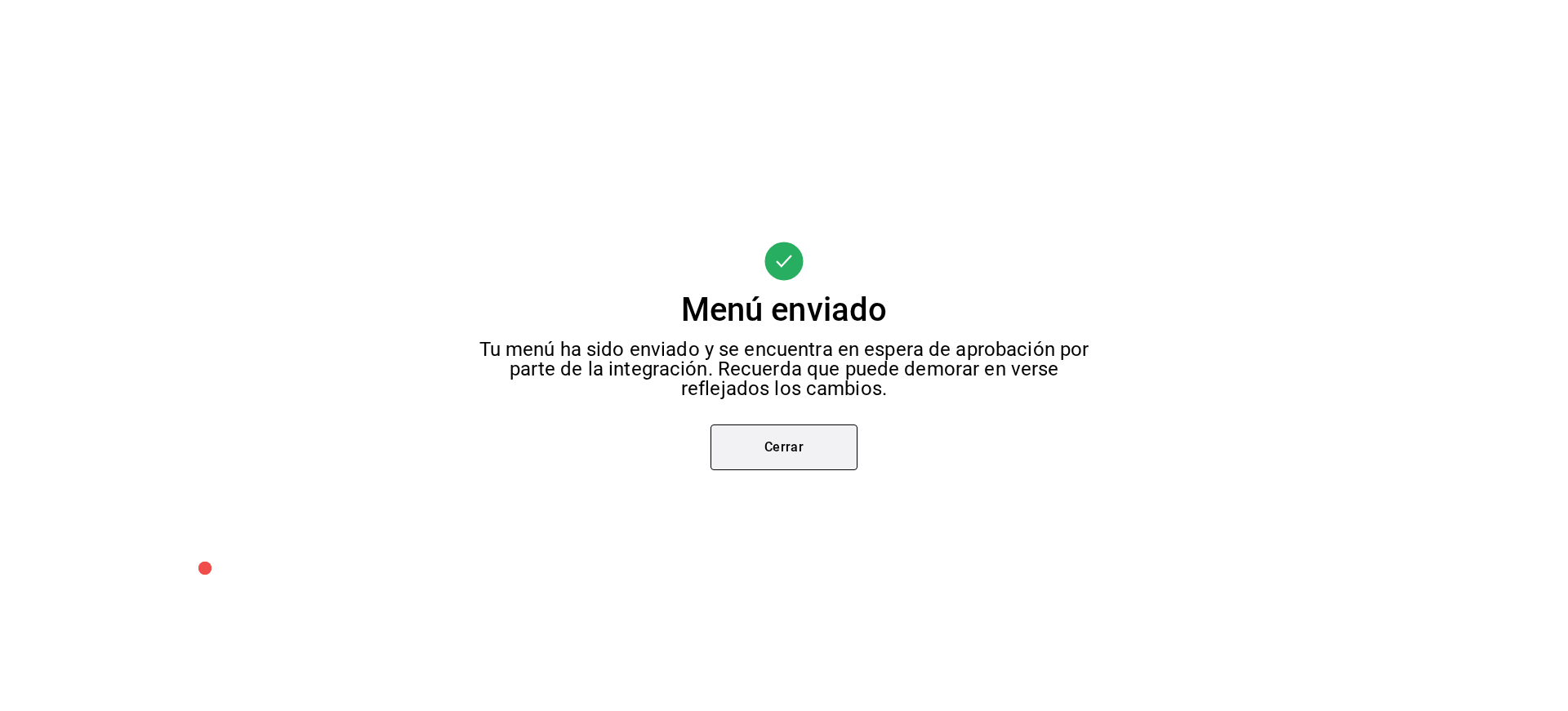
click at [771, 435] on button "Cerrar" at bounding box center [784, 448] width 147 height 45
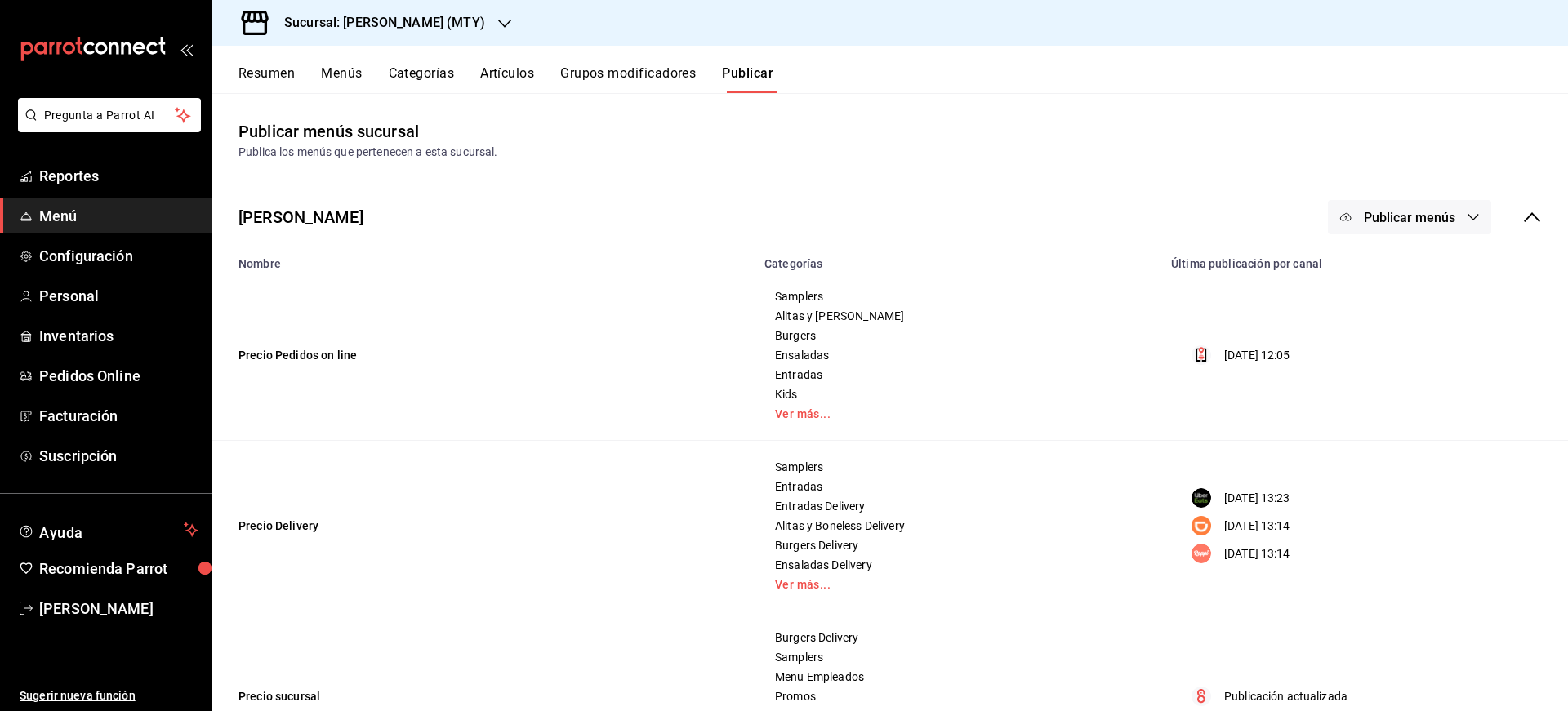
click at [1432, 226] on button "Publicar menús" at bounding box center [1409, 217] width 163 height 35
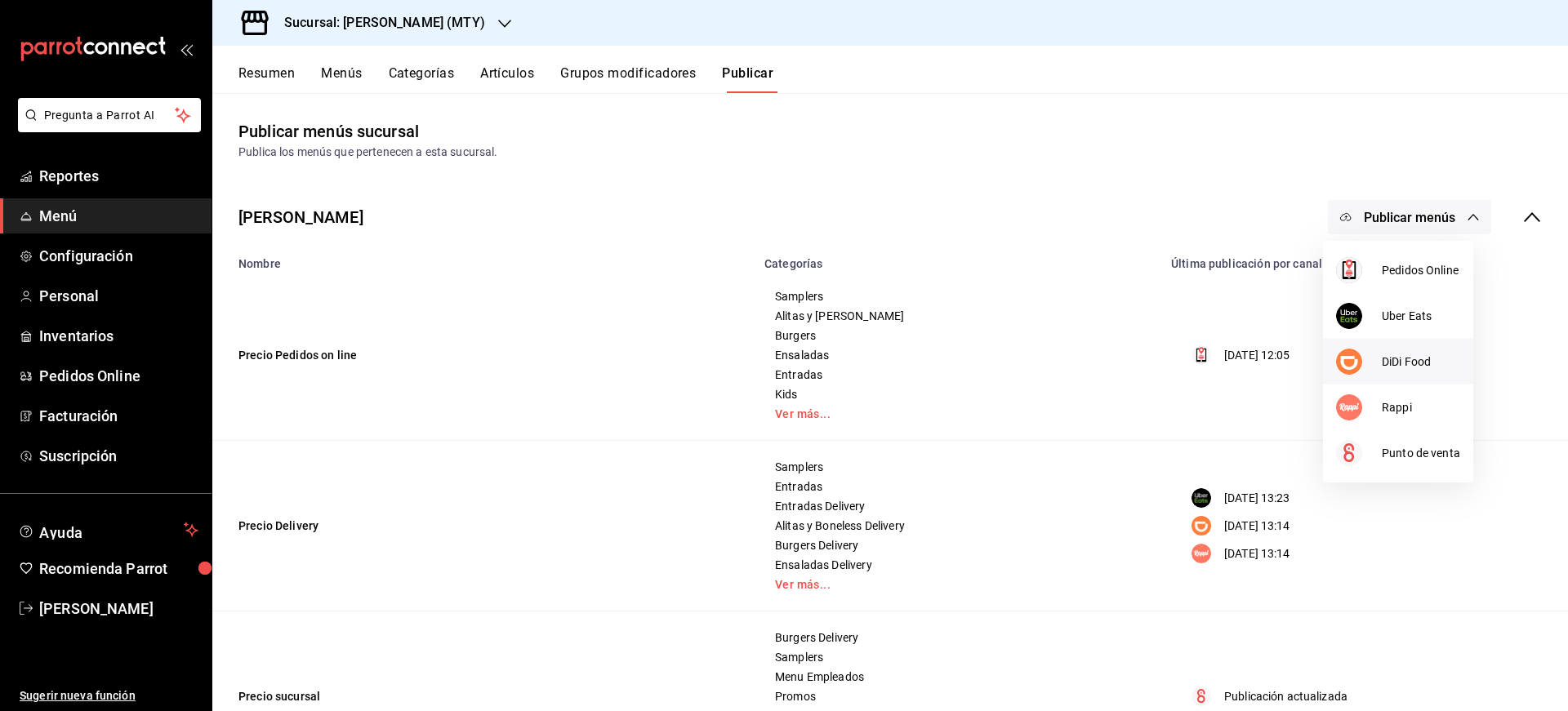
click at [1395, 366] on span "DiDi Food" at bounding box center [1421, 361] width 78 height 17
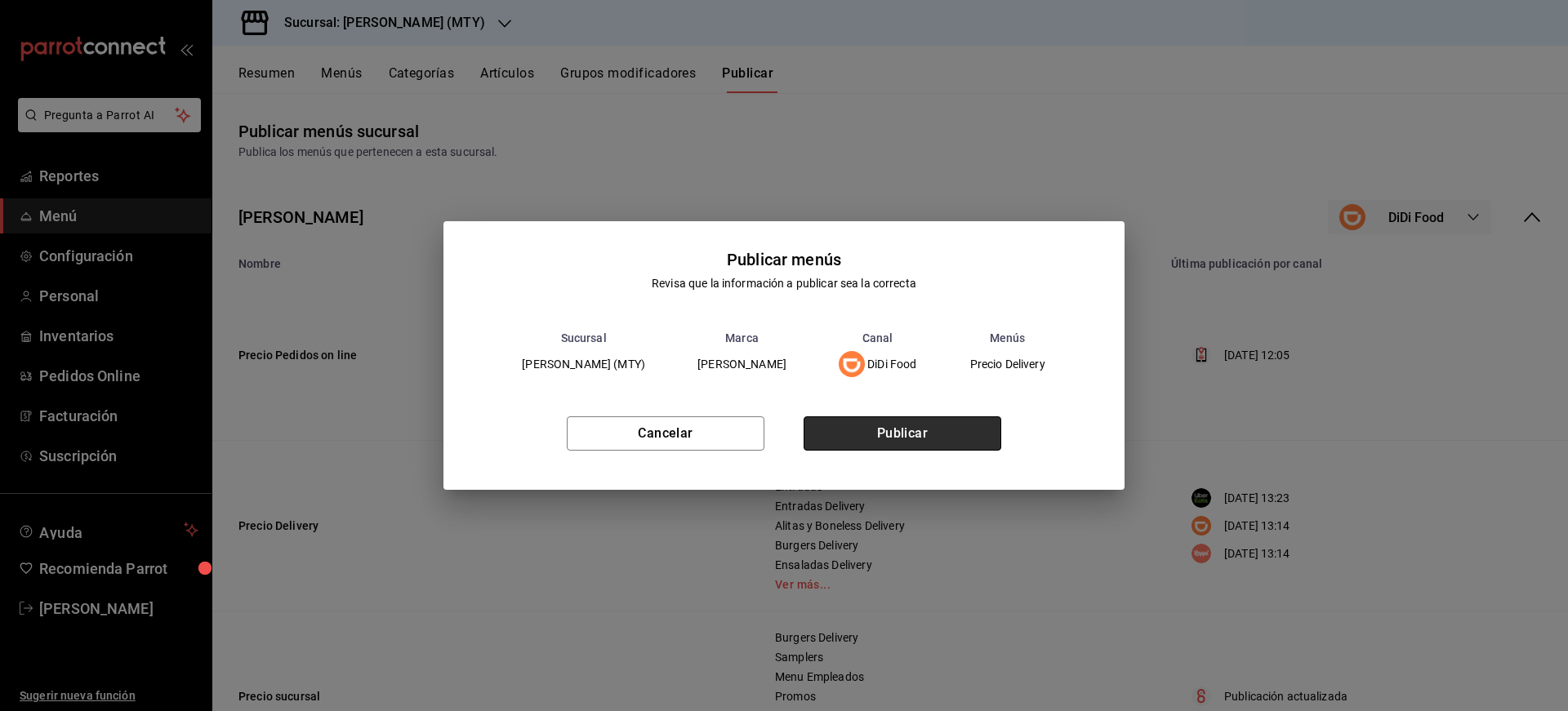
click at [921, 426] on button "Publicar" at bounding box center [902, 434] width 198 height 35
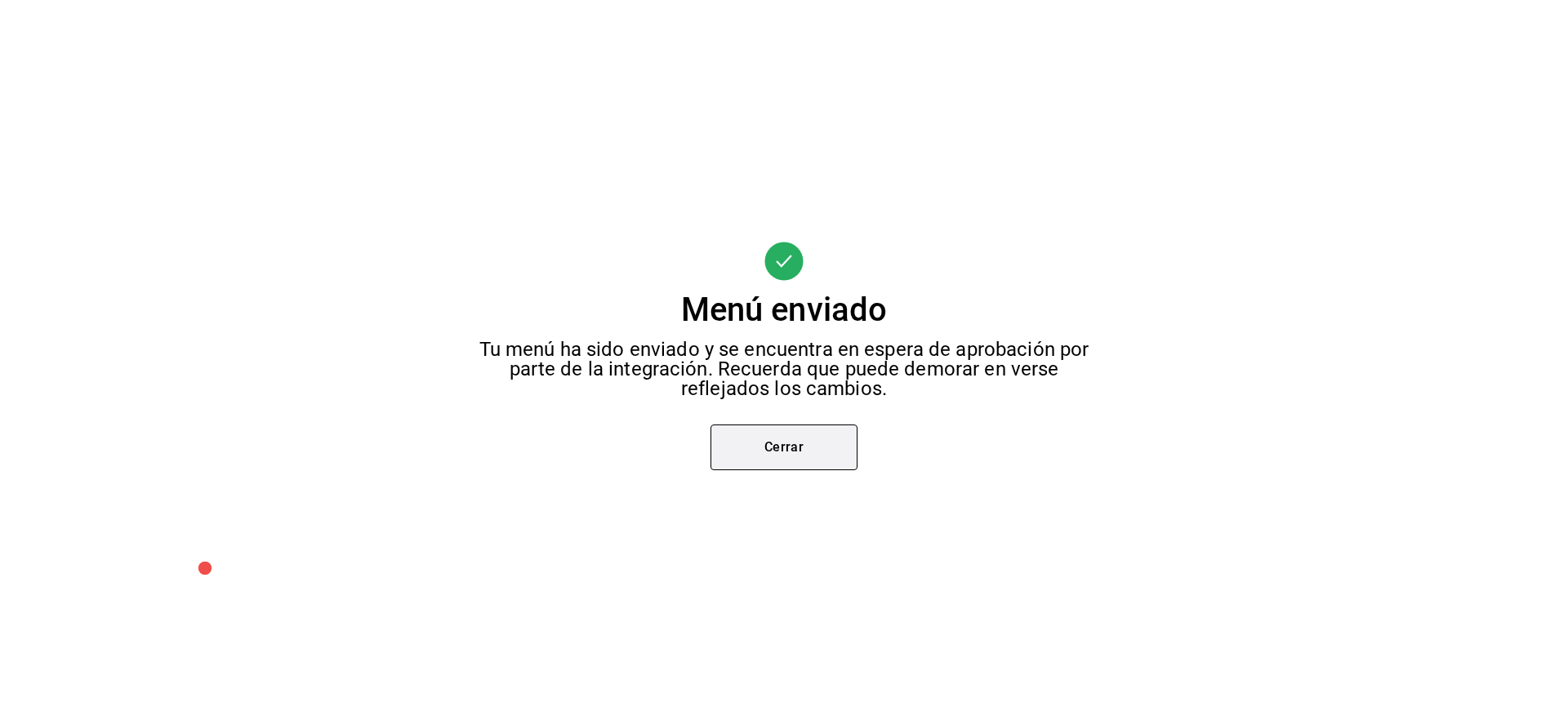
click at [804, 428] on button "Cerrar" at bounding box center [784, 448] width 147 height 45
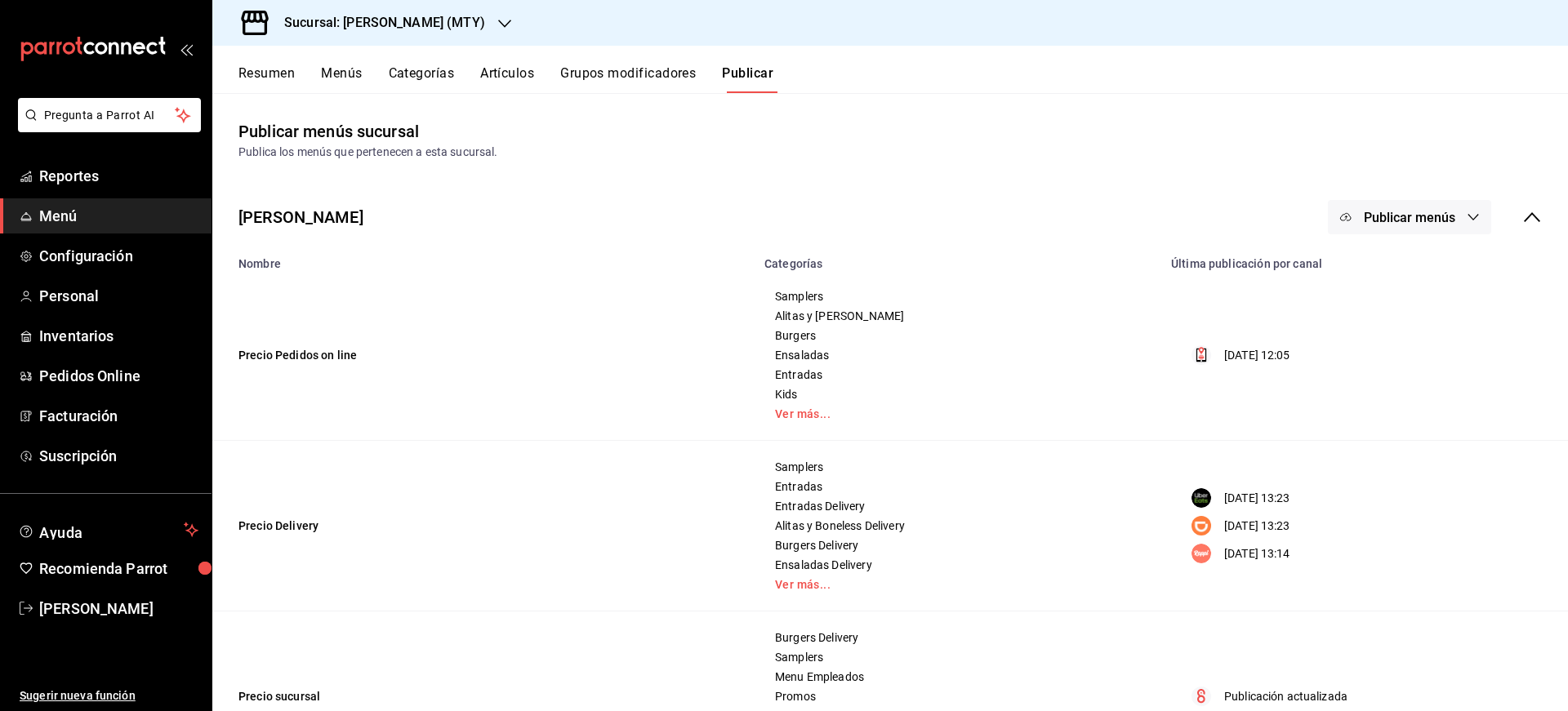
click at [1443, 215] on span "Publicar menús" at bounding box center [1409, 217] width 92 height 15
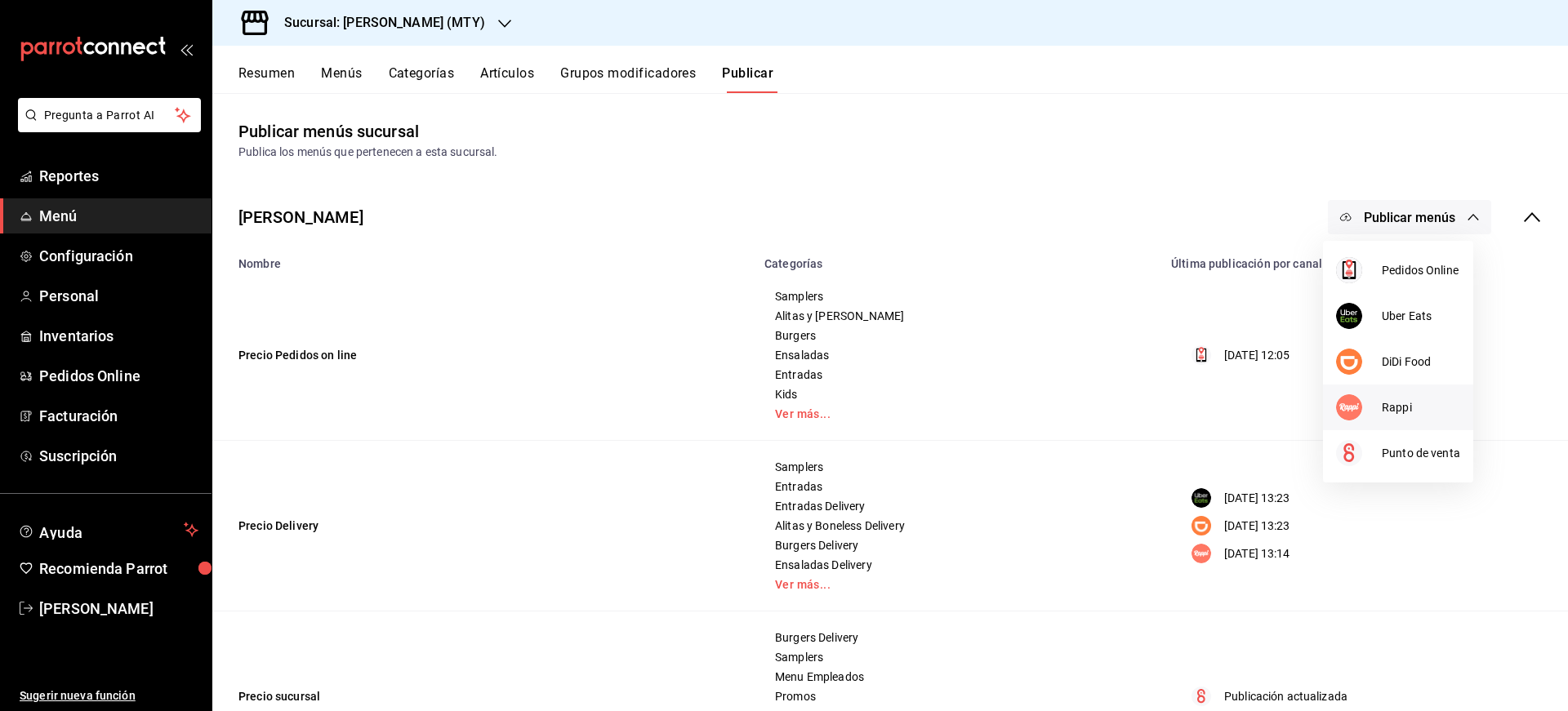
click at [1388, 407] on span "Rappi" at bounding box center [1421, 408] width 78 height 17
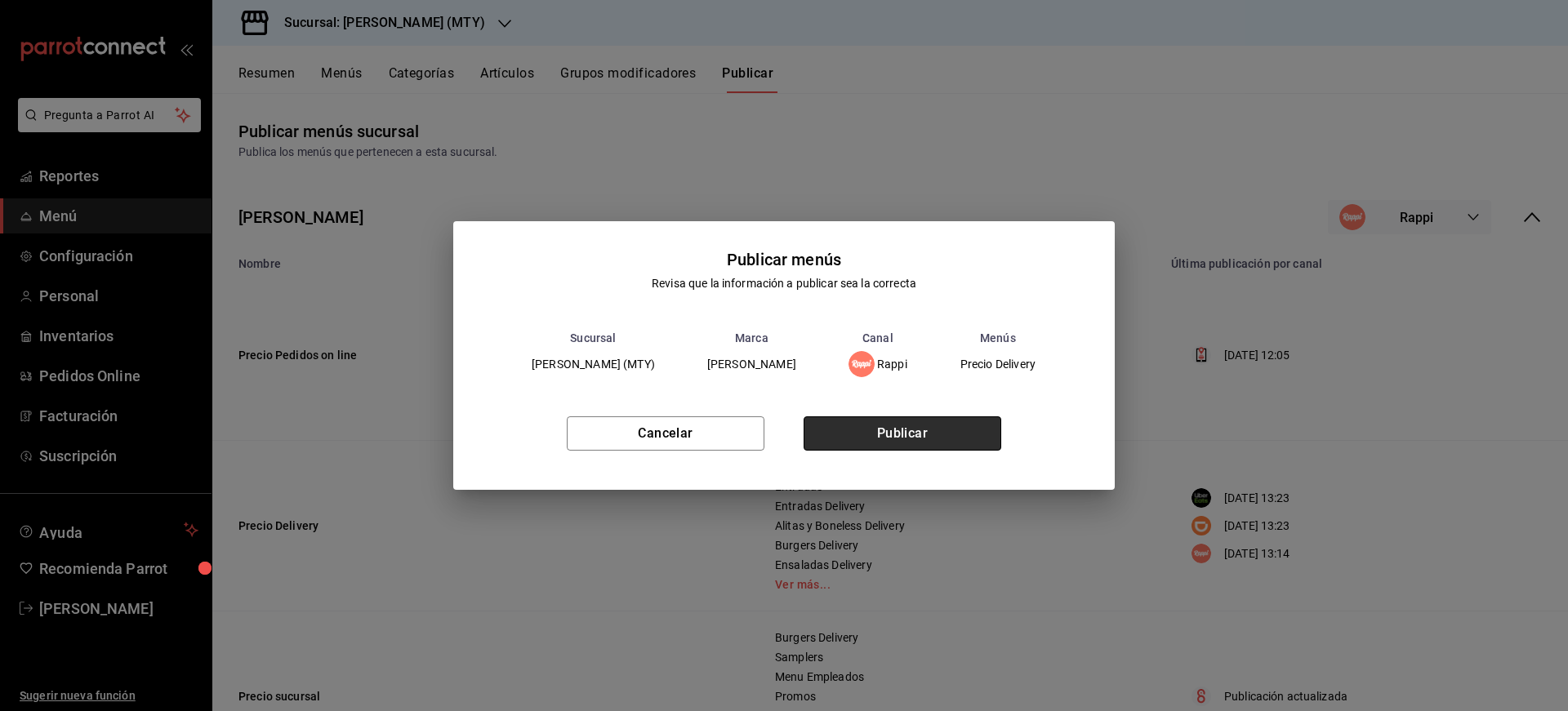
click at [983, 439] on button "Publicar" at bounding box center [902, 434] width 198 height 35
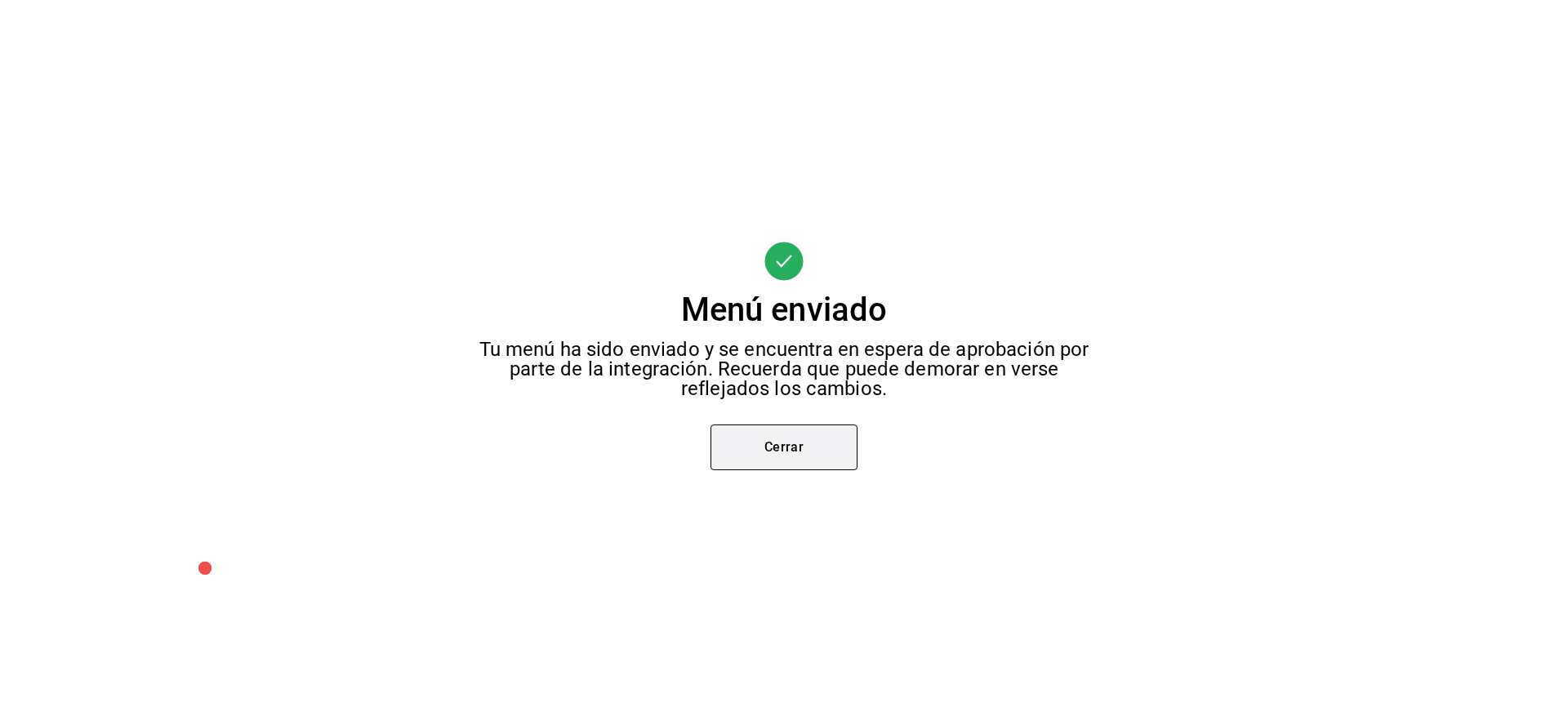
click at [821, 455] on button "Cerrar" at bounding box center [784, 448] width 147 height 45
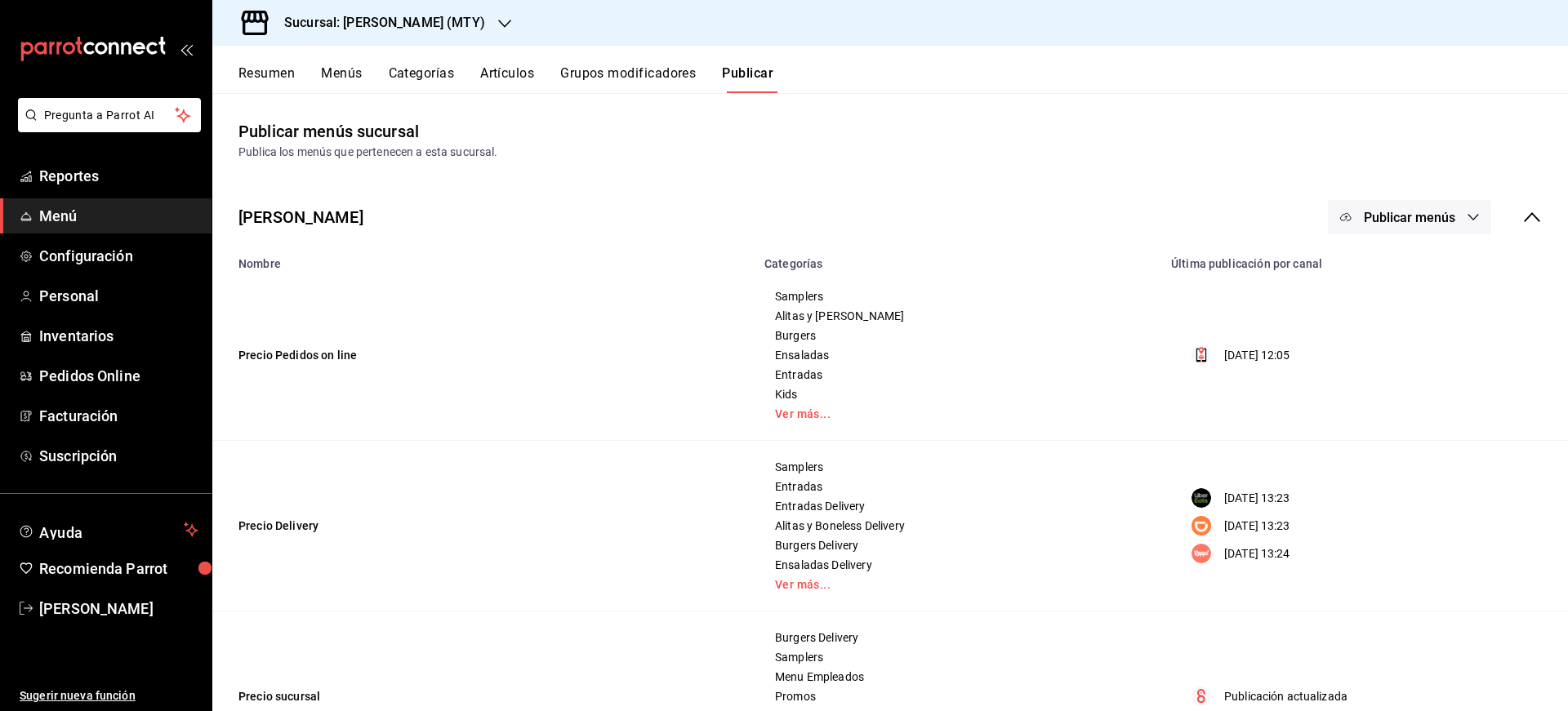
click at [666, 74] on button "Grupos modificadores" at bounding box center [627, 79] width 135 height 28
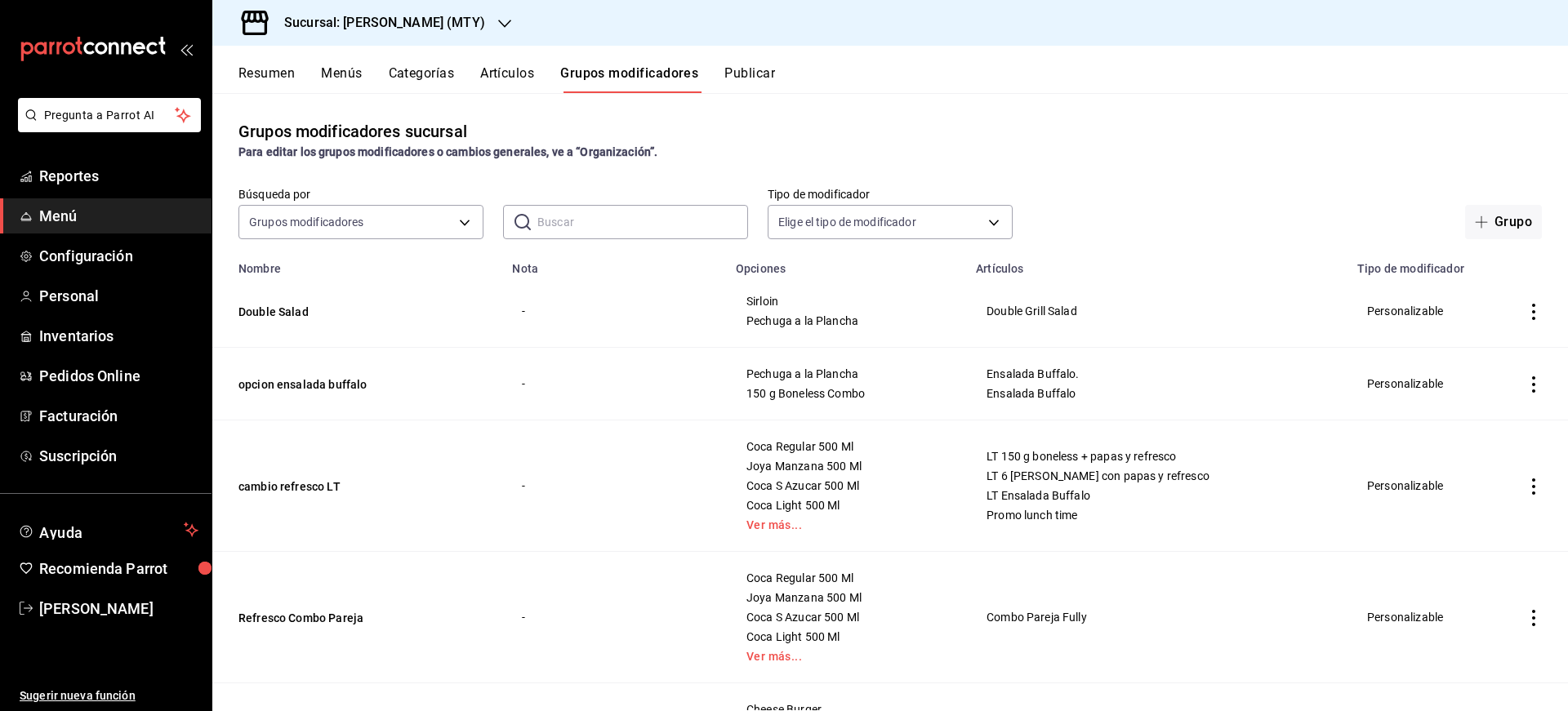
click at [748, 69] on button "Publicar" at bounding box center [750, 79] width 51 height 28
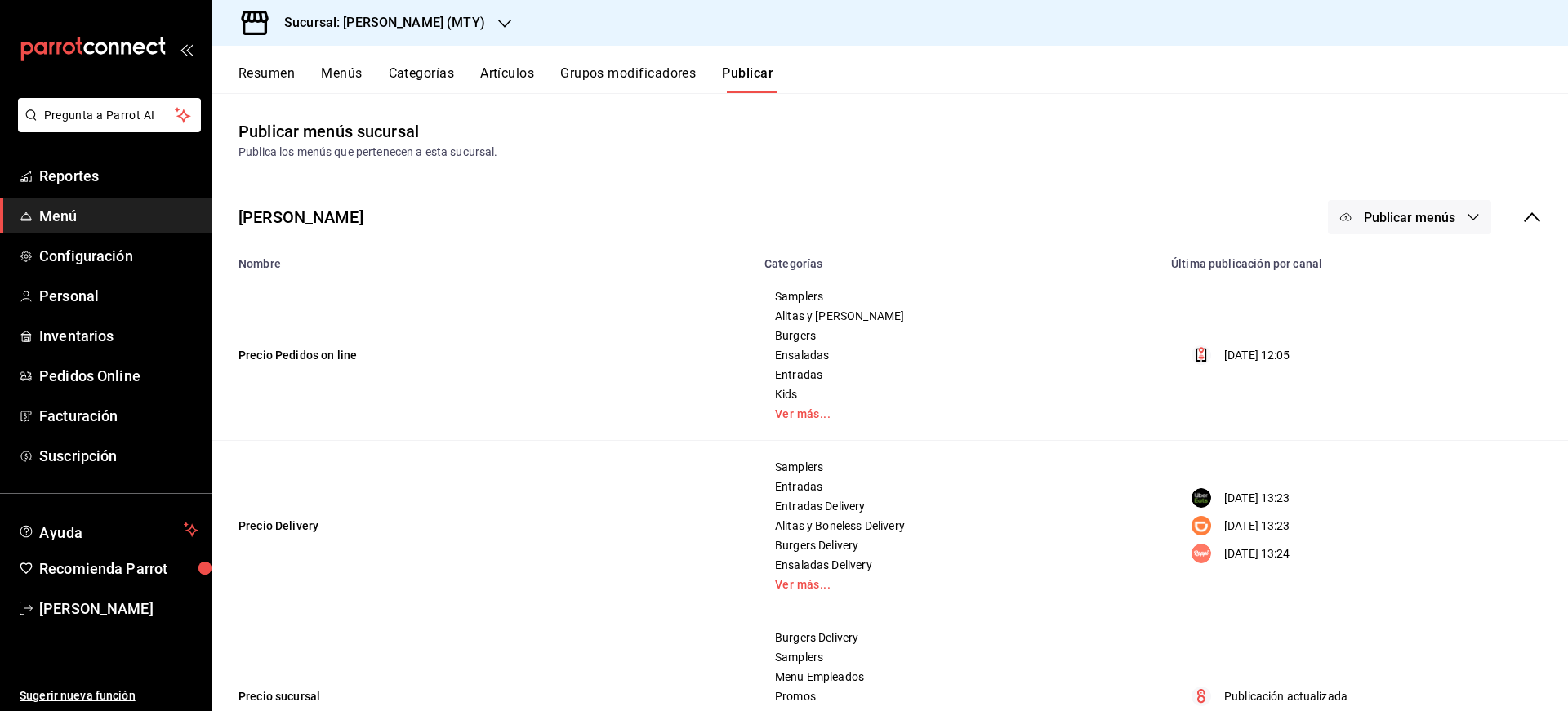
click at [763, 81] on button "Publicar" at bounding box center [747, 79] width 52 height 28
click at [1408, 217] on span "Publicar menús" at bounding box center [1409, 217] width 92 height 15
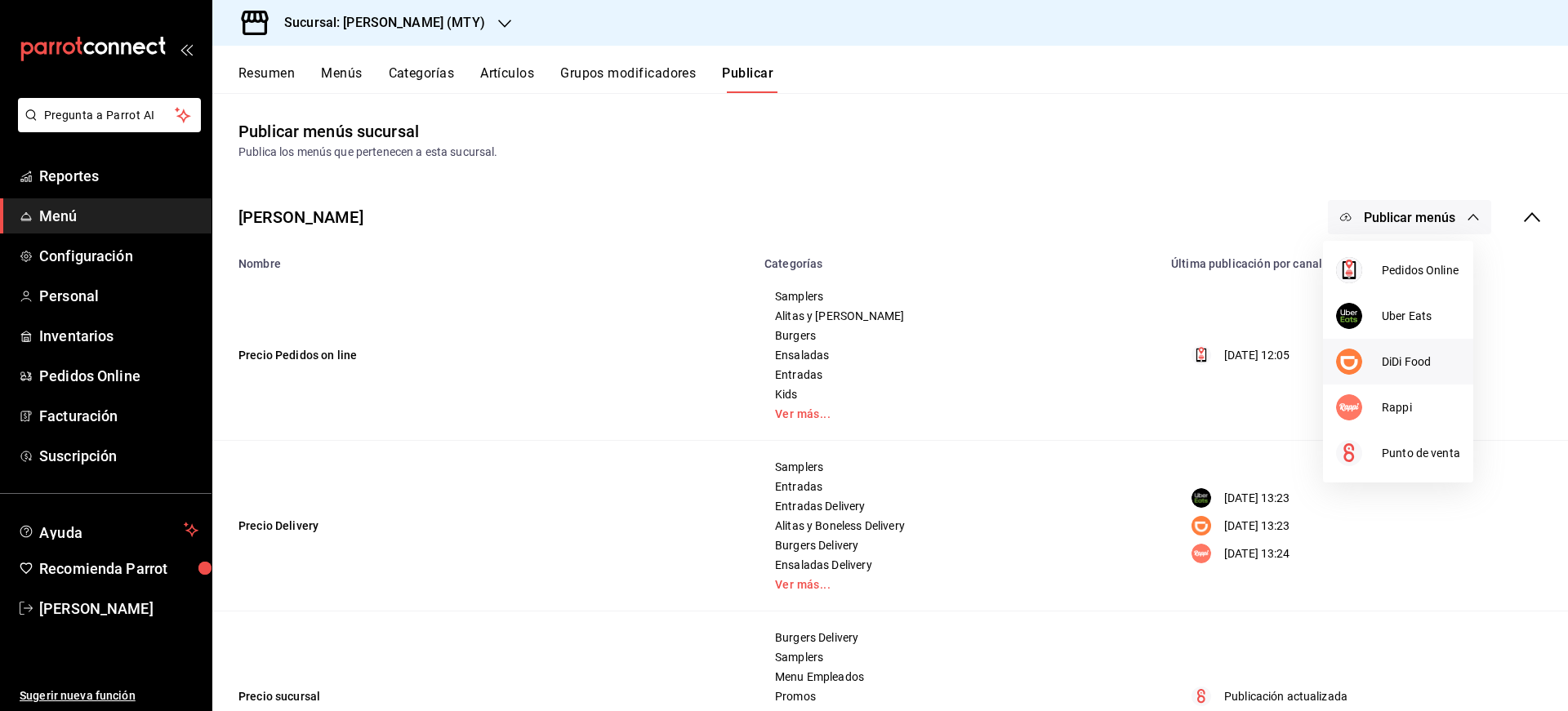
click at [1411, 360] on span "DiDi Food" at bounding box center [1421, 361] width 78 height 17
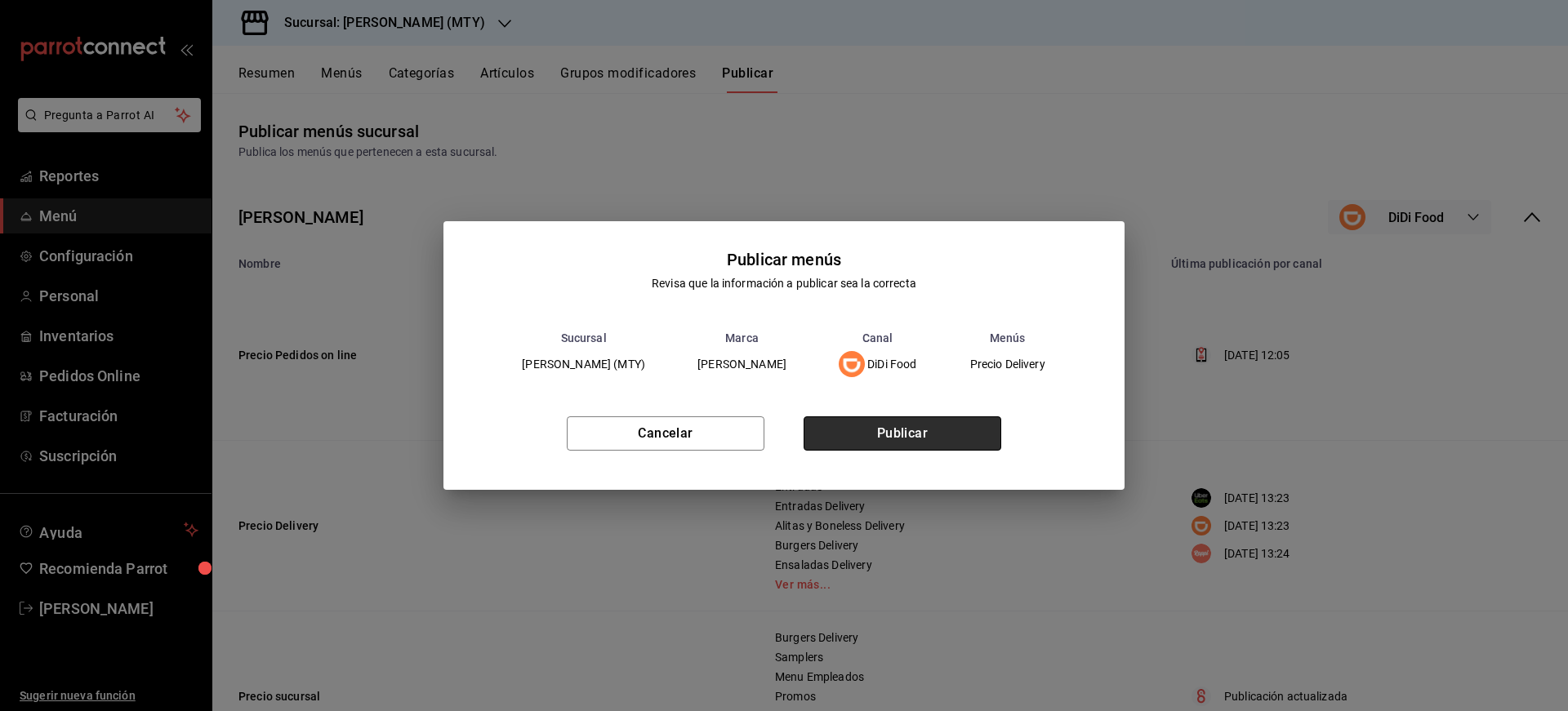
click at [900, 431] on button "Publicar" at bounding box center [902, 434] width 198 height 35
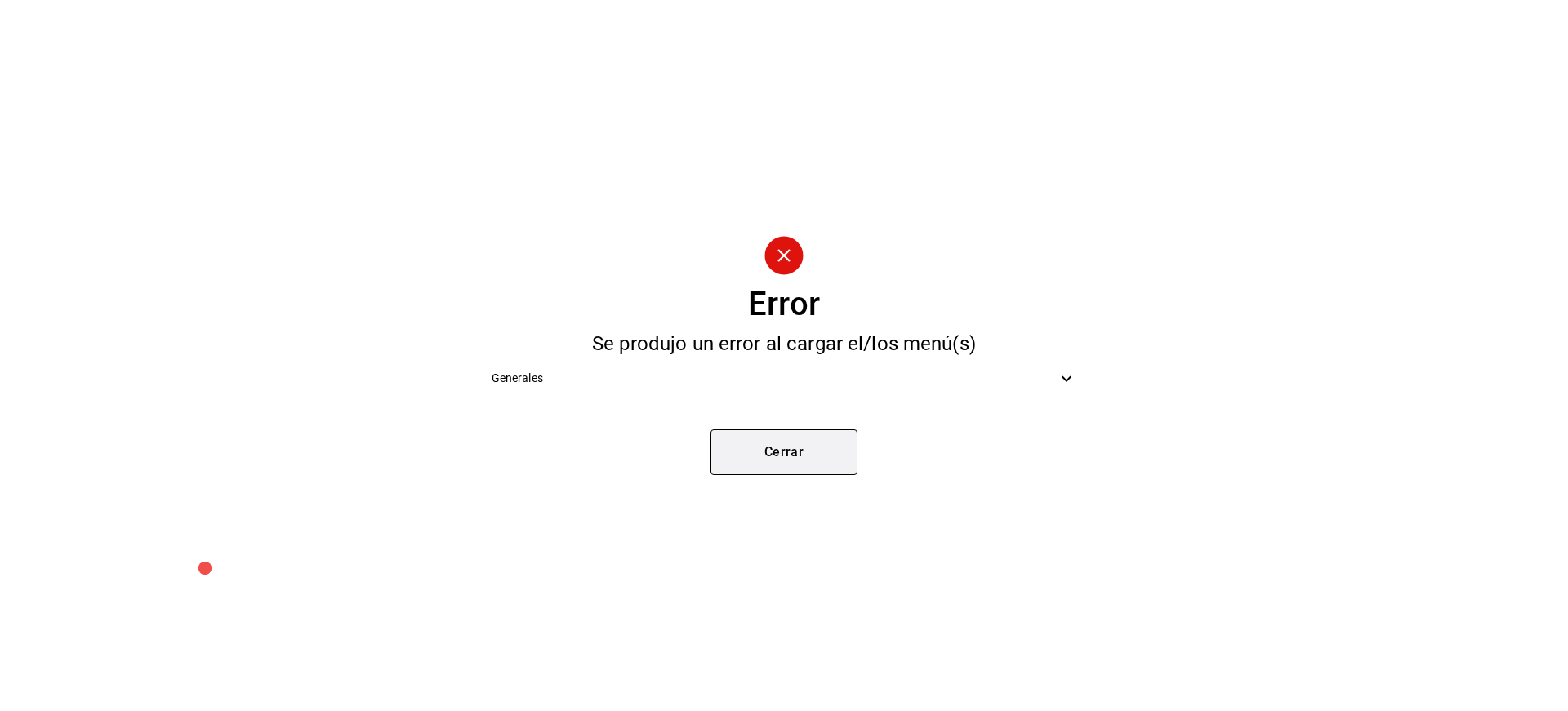
click at [832, 450] on button "Cerrar" at bounding box center [784, 452] width 147 height 45
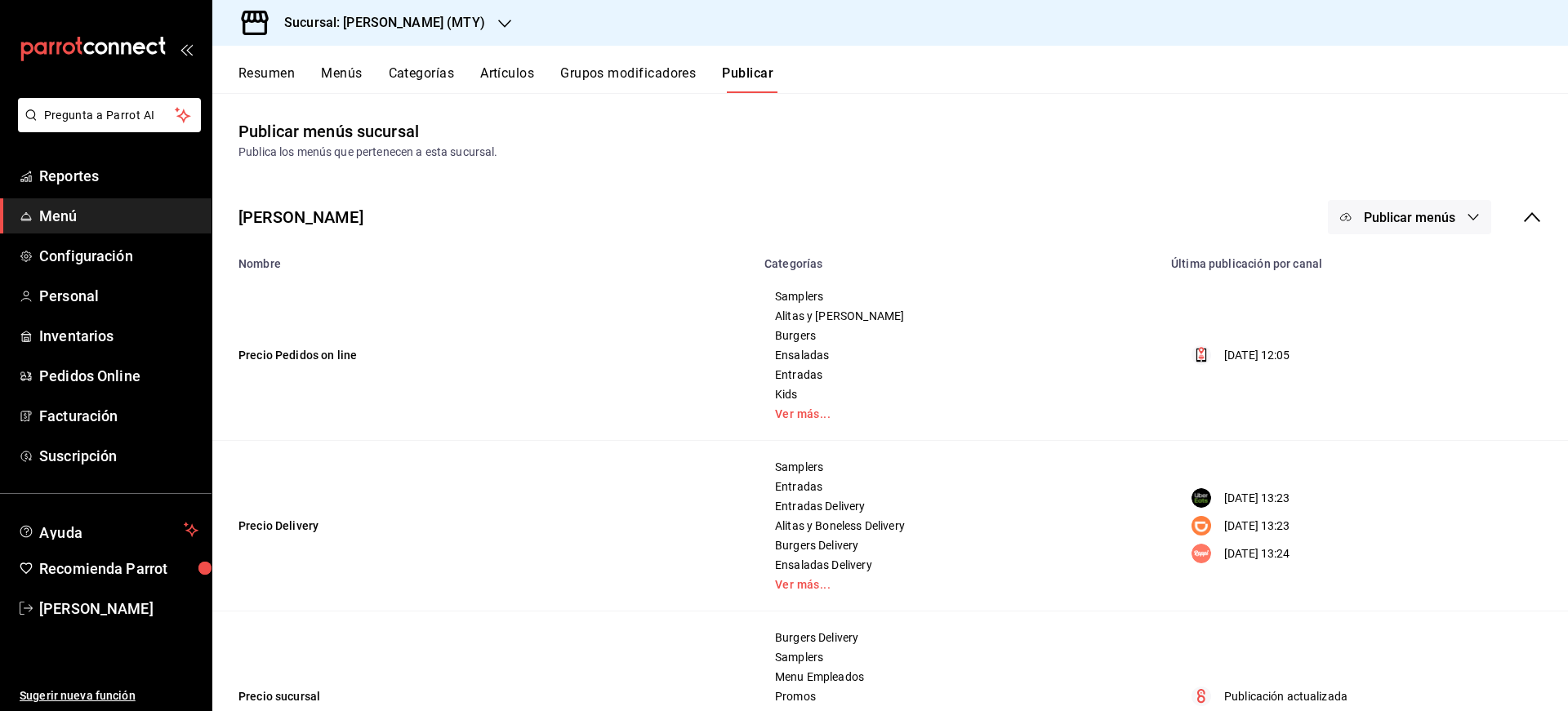
click at [1415, 217] on span "Publicar menús" at bounding box center [1409, 217] width 92 height 15
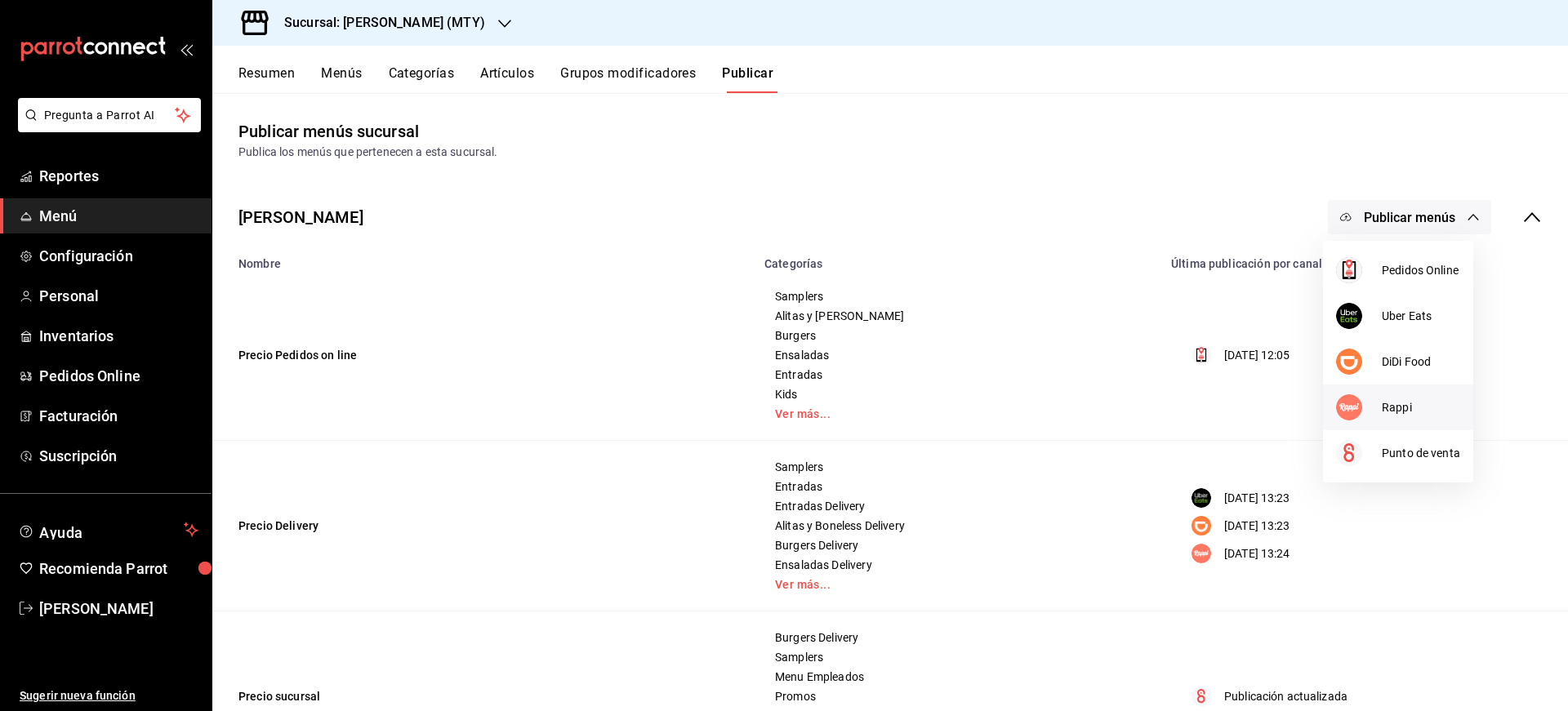
drag, startPoint x: 1401, startPoint y: 315, endPoint x: 1395, endPoint y: 401, distance: 86.2
click at [1395, 401] on ul "Pedidos Online Uber Eats DiDi Food Rappi Punto de venta" at bounding box center [1397, 361] width 150 height 242
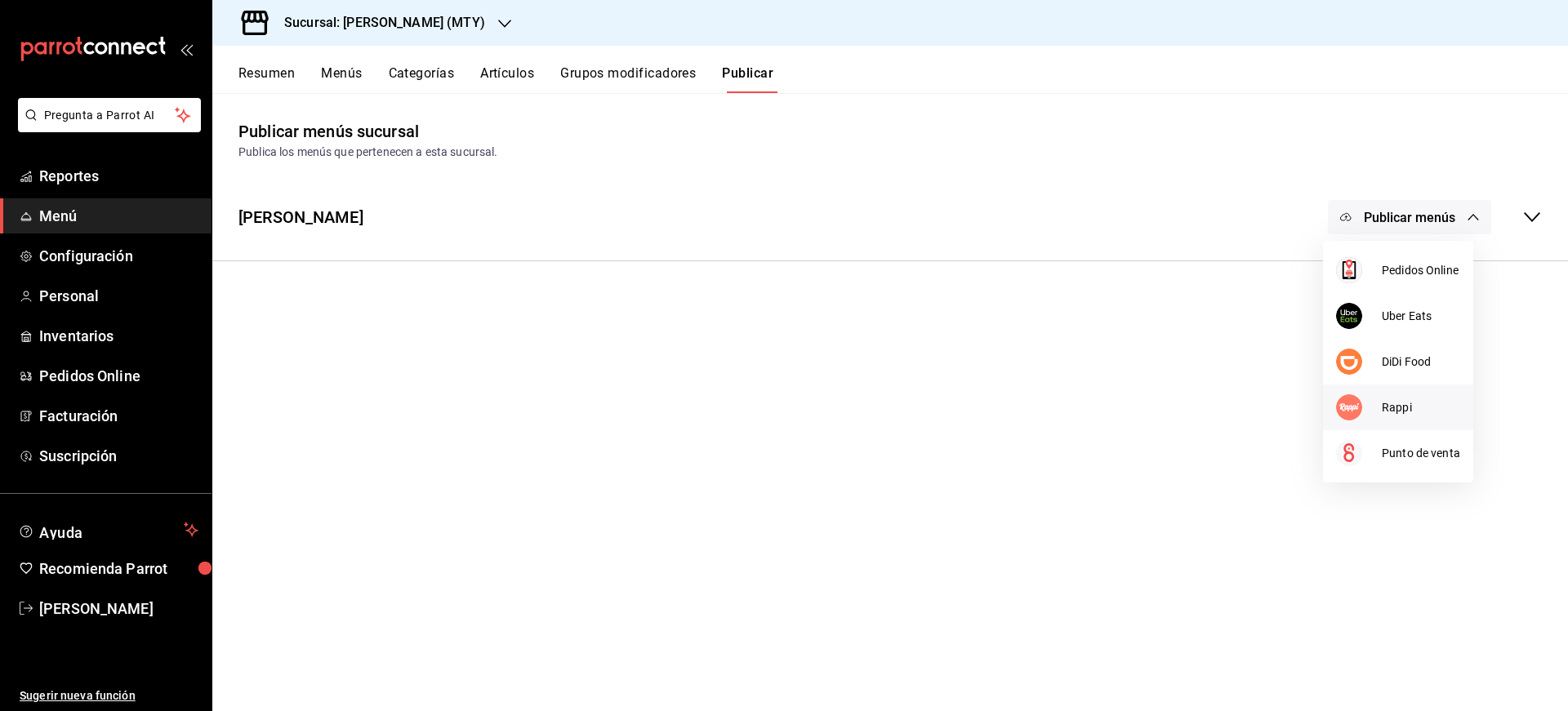
click at [1395, 402] on span "Rappi" at bounding box center [1421, 408] width 78 height 17
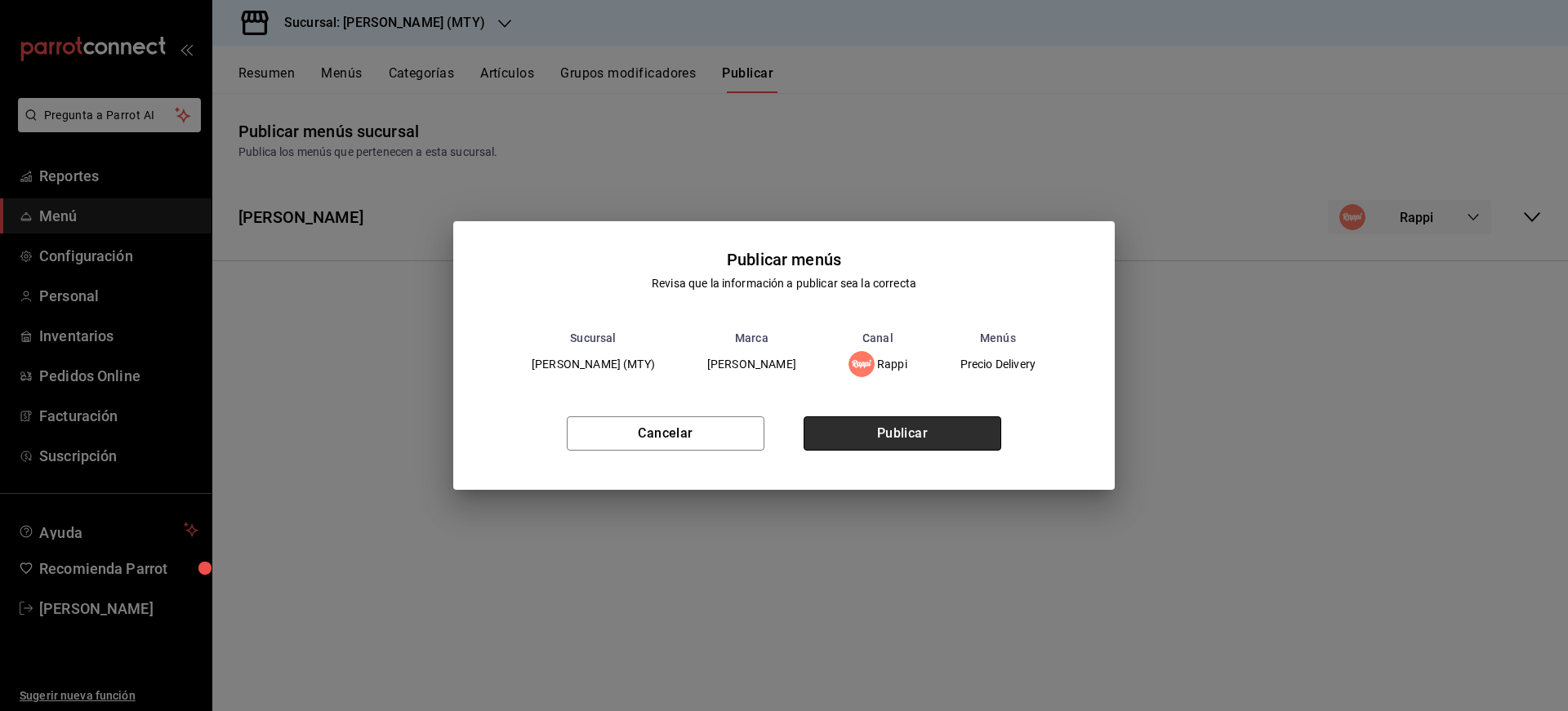
click at [869, 446] on button "Publicar" at bounding box center [902, 434] width 198 height 35
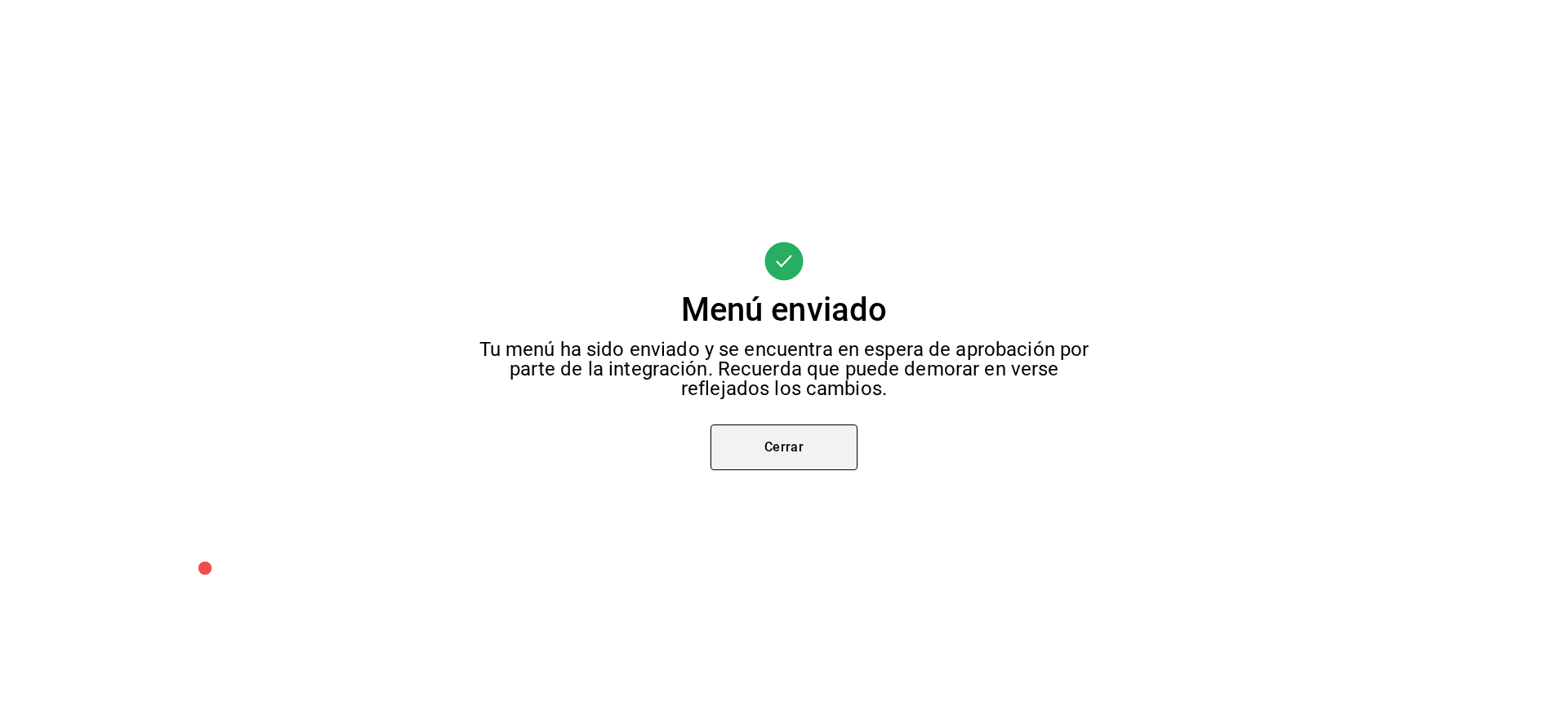
click at [767, 448] on button "Cerrar" at bounding box center [784, 448] width 147 height 45
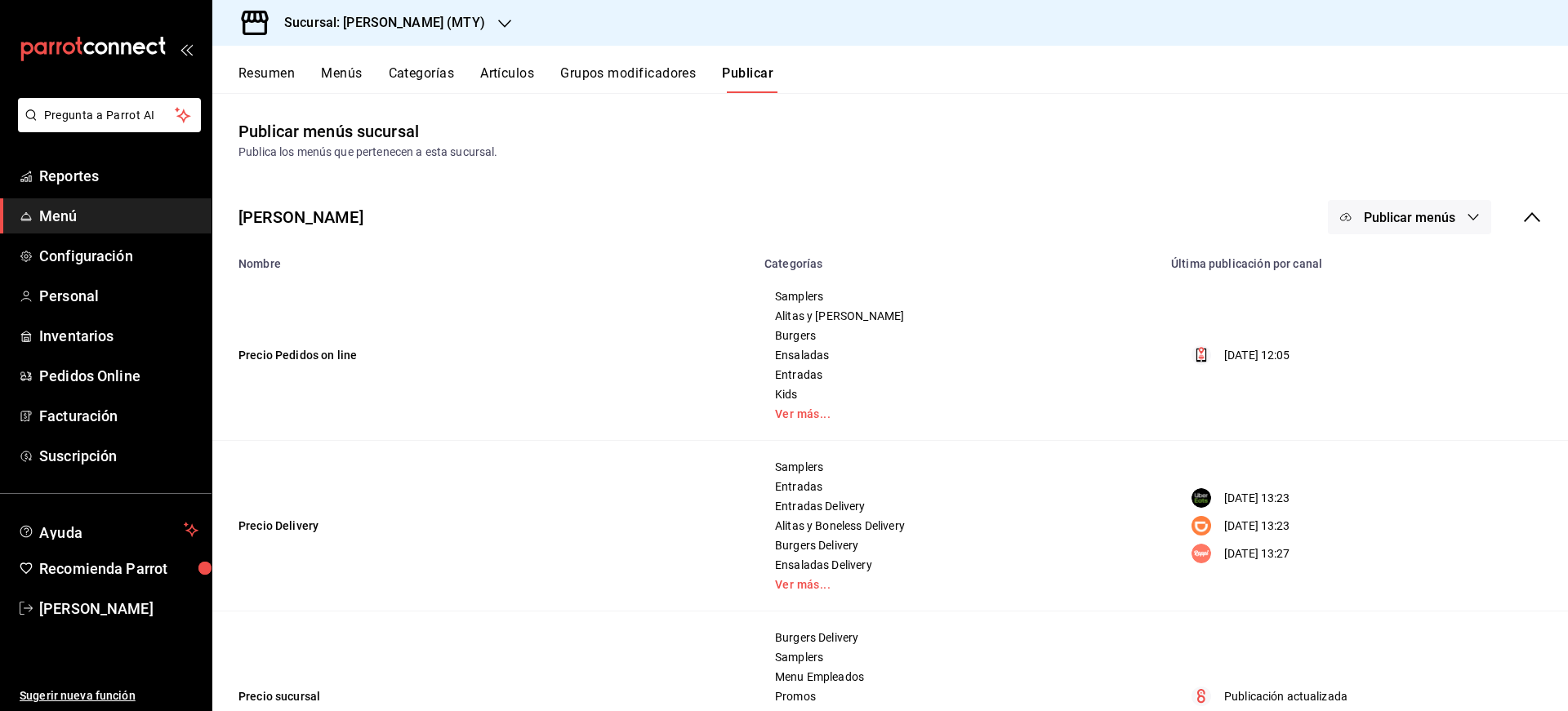
click at [296, 70] on div "Resumen Menús Categorías Artículos Grupos modificadores Publicar" at bounding box center [903, 79] width 1329 height 28
click at [288, 72] on button "Resumen" at bounding box center [267, 79] width 56 height 28
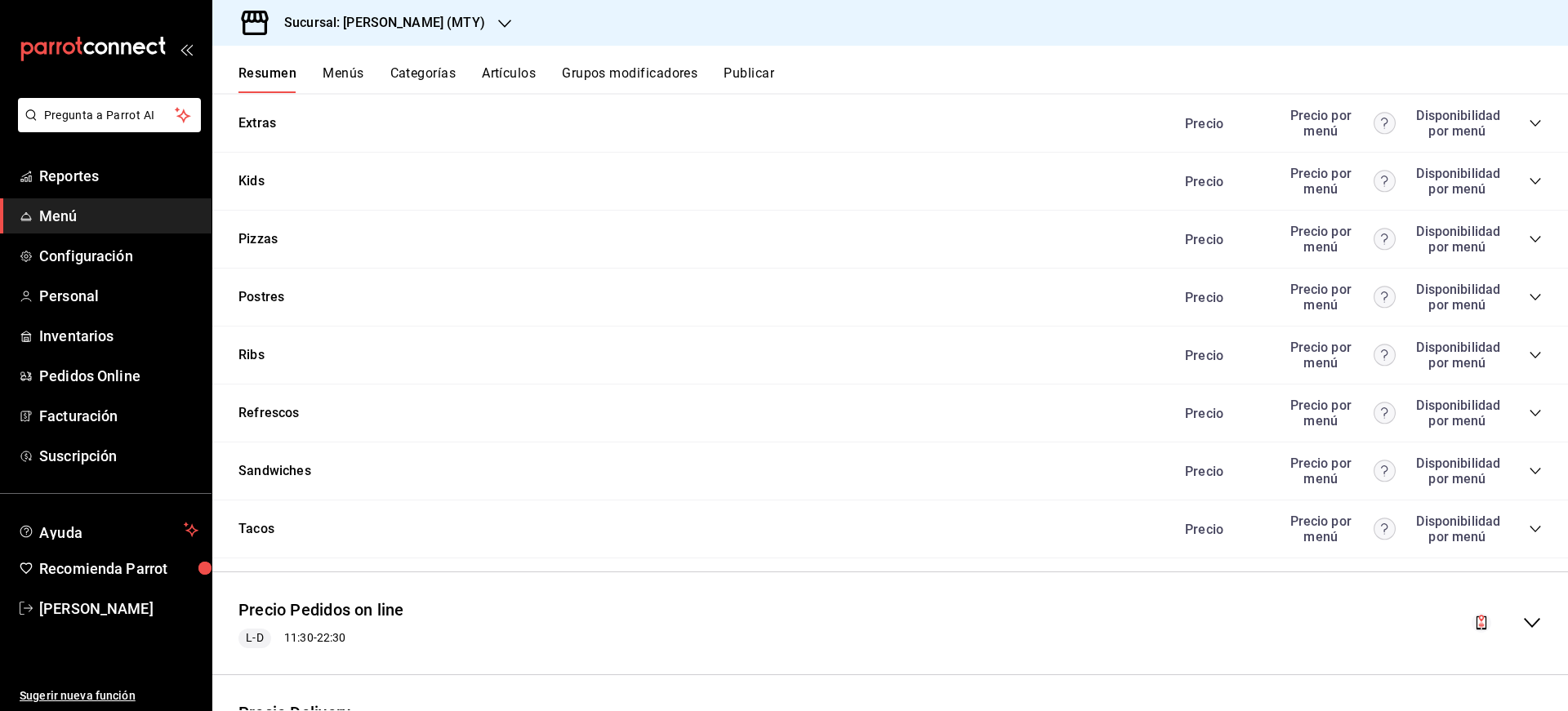
scroll to position [2133, 0]
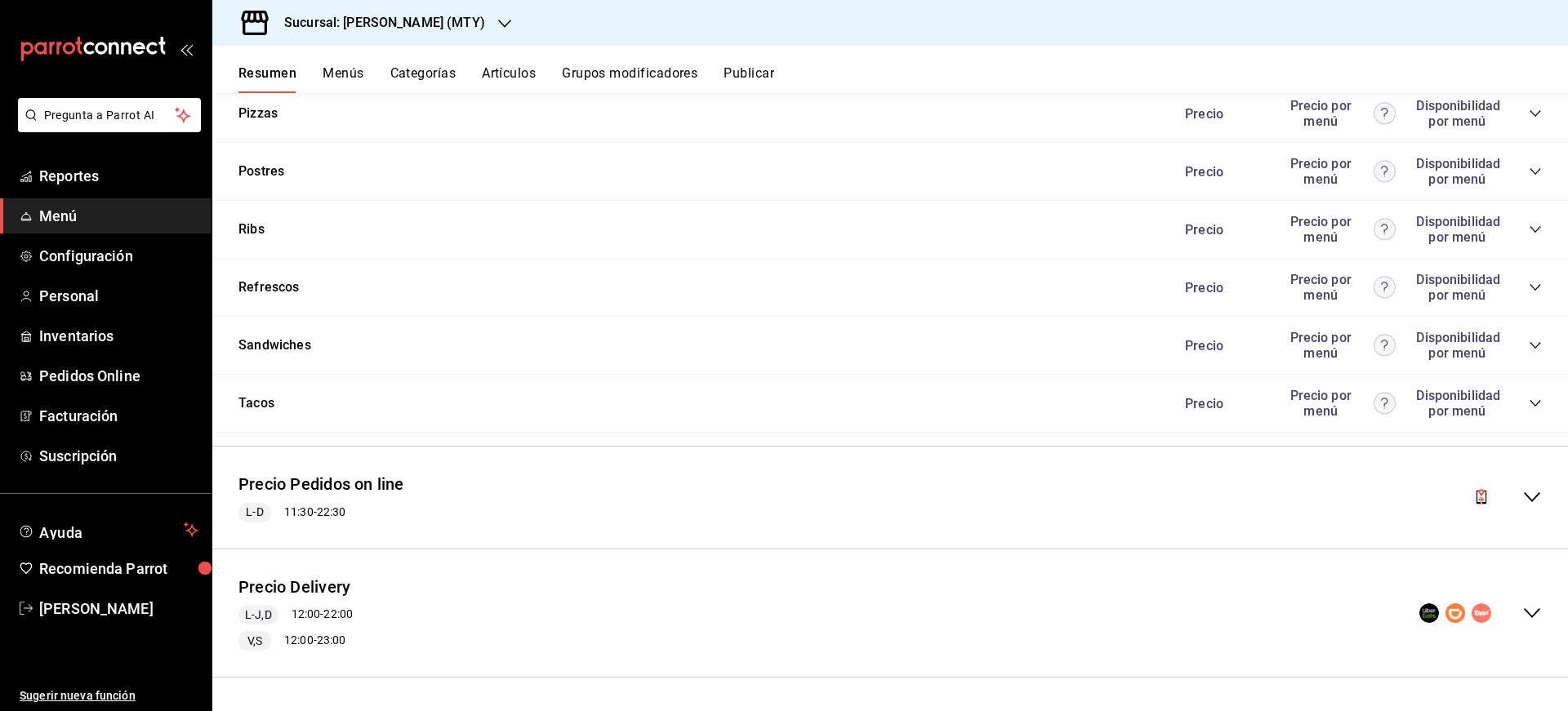
click at [1526, 612] on icon "collapse-menu-row" at bounding box center [1532, 614] width 20 height 20
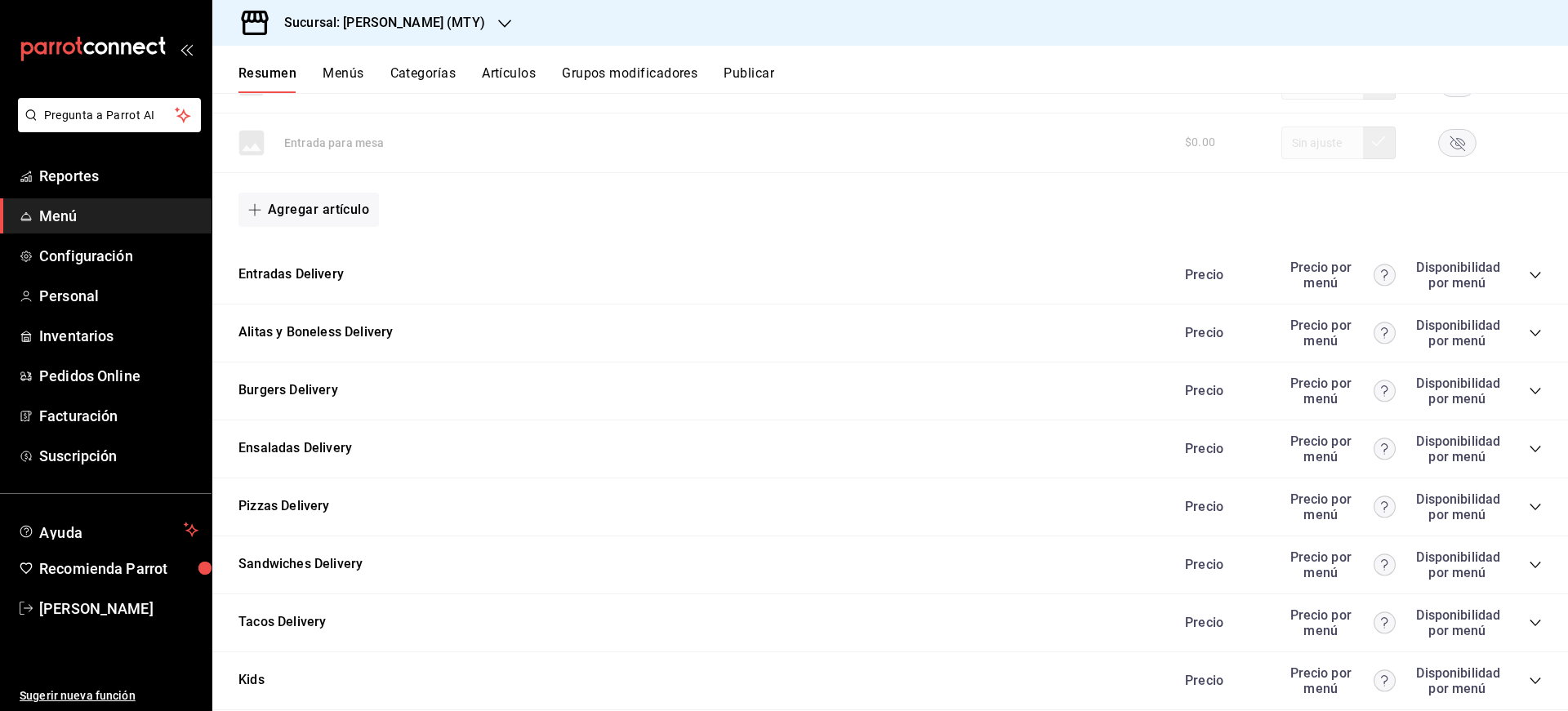
scroll to position [4136, 0]
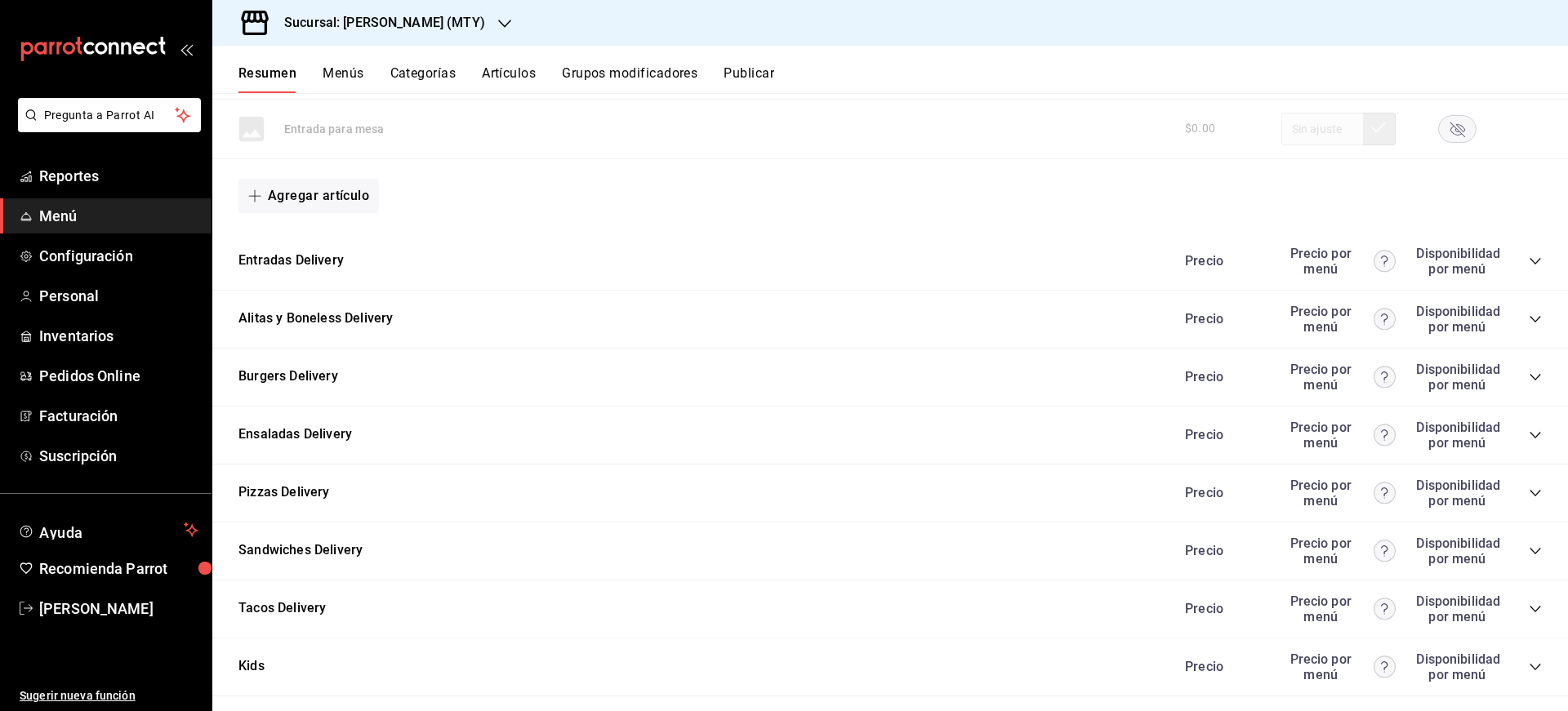
click at [1529, 375] on icon "collapse-category-row" at bounding box center [1535, 377] width 13 height 13
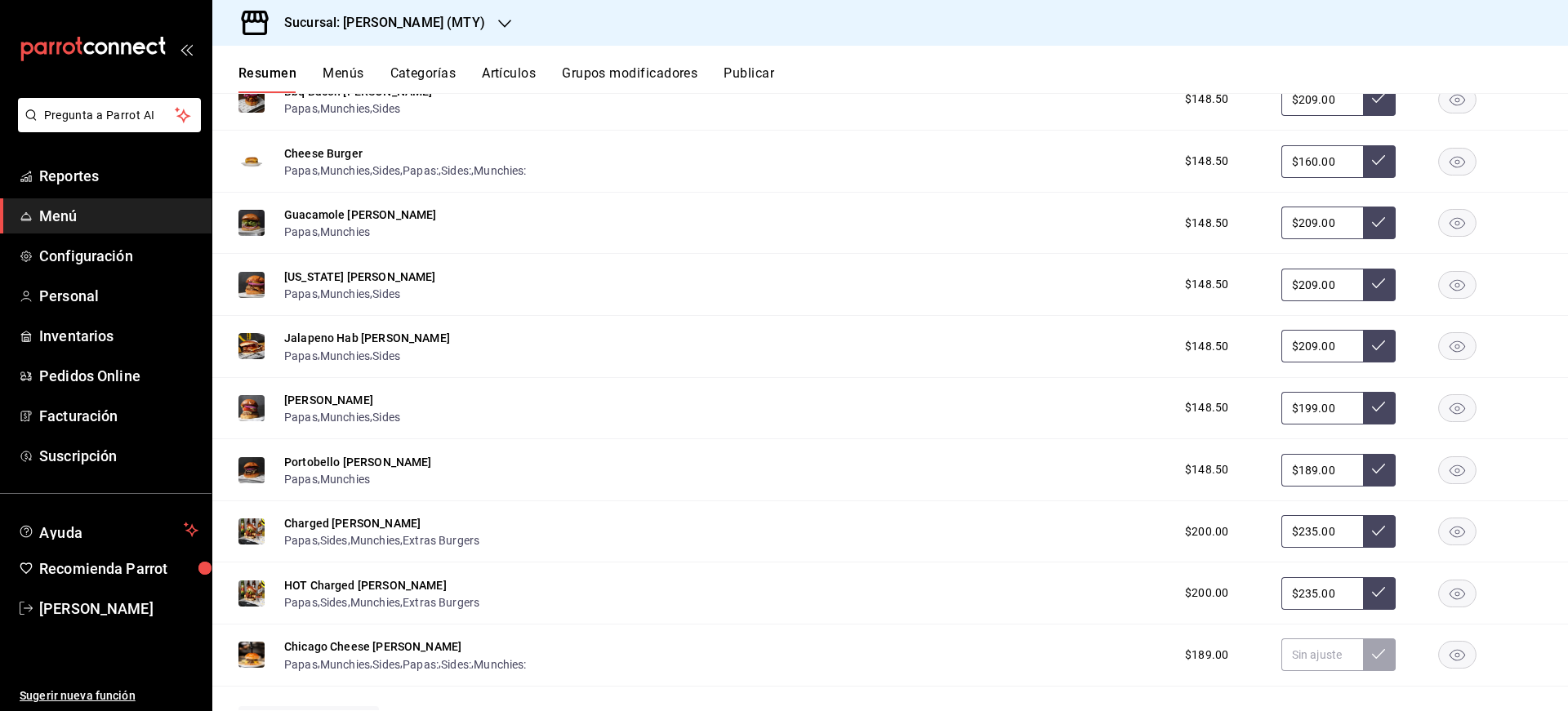
scroll to position [4519, 0]
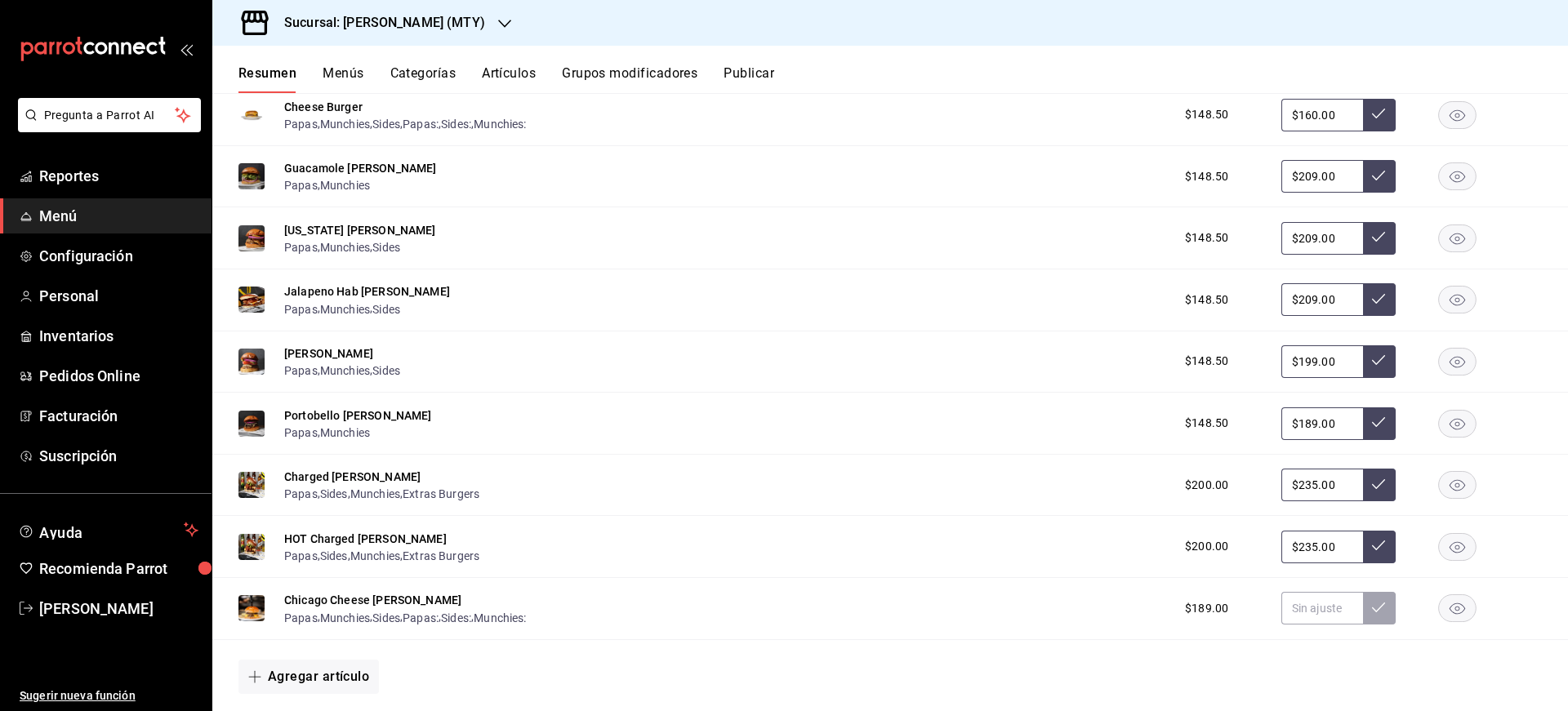
drag, startPoint x: 1322, startPoint y: 421, endPoint x: 1294, endPoint y: 429, distance: 29.1
click at [1294, 429] on input "$189.00" at bounding box center [1322, 424] width 82 height 33
click at [1378, 418] on button at bounding box center [1379, 424] width 33 height 33
drag, startPoint x: 1333, startPoint y: 118, endPoint x: 1294, endPoint y: 116, distance: 39.1
click at [1294, 116] on input "$160.00" at bounding box center [1322, 115] width 82 height 33
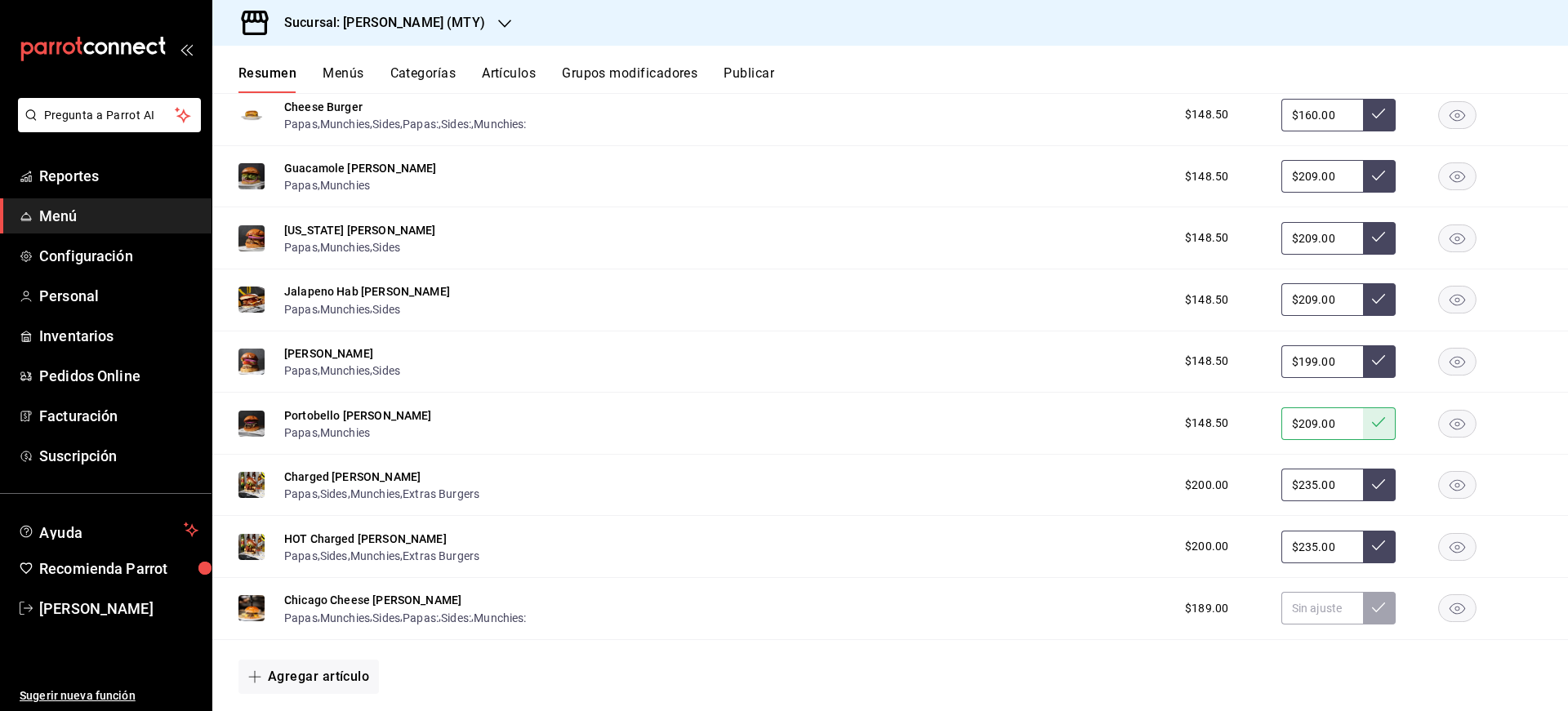
click at [1363, 104] on button at bounding box center [1379, 115] width 33 height 33
drag, startPoint x: 1322, startPoint y: 109, endPoint x: 1291, endPoint y: 126, distance: 35.4
click at [1291, 126] on input "$160.00" at bounding box center [1322, 115] width 82 height 33
click at [1376, 118] on button at bounding box center [1379, 115] width 33 height 33
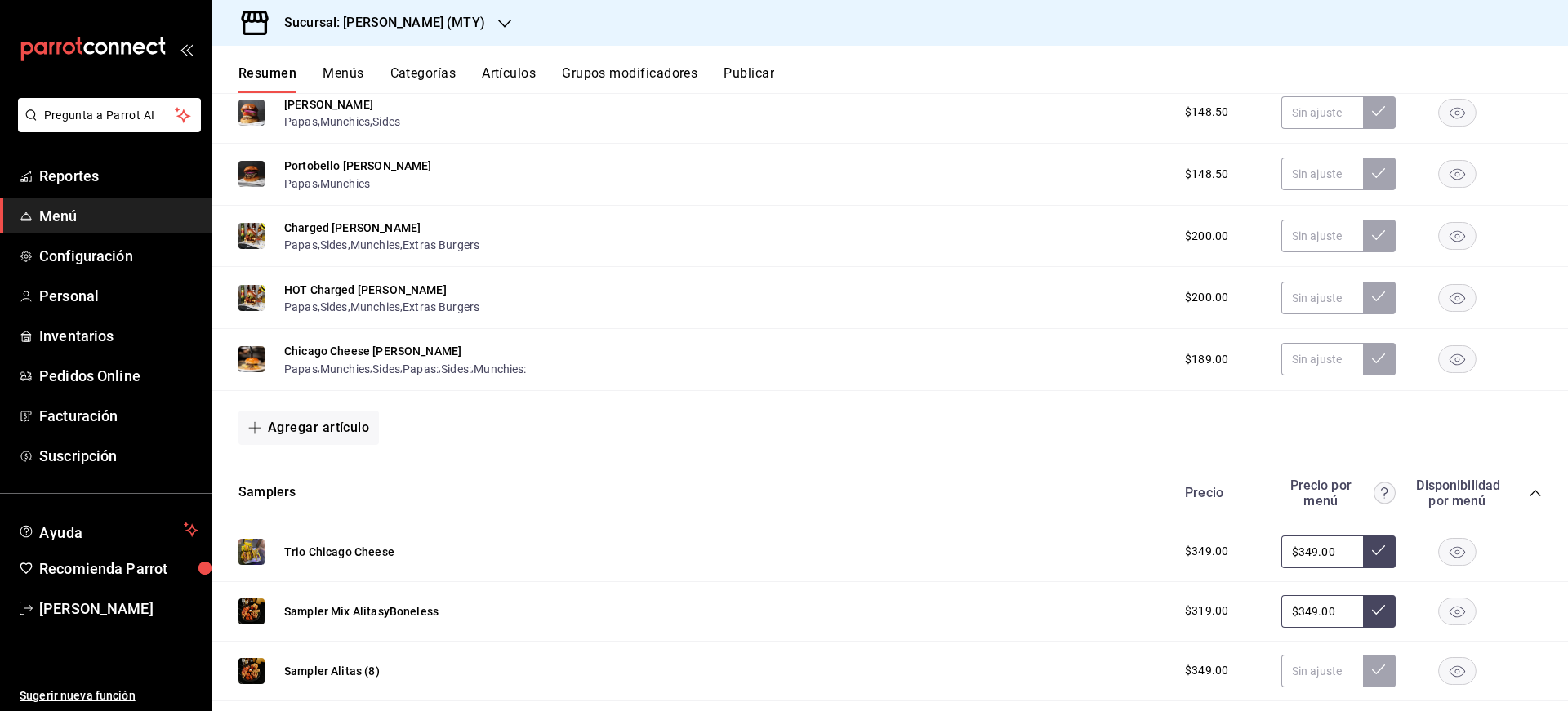
scroll to position [0, 0]
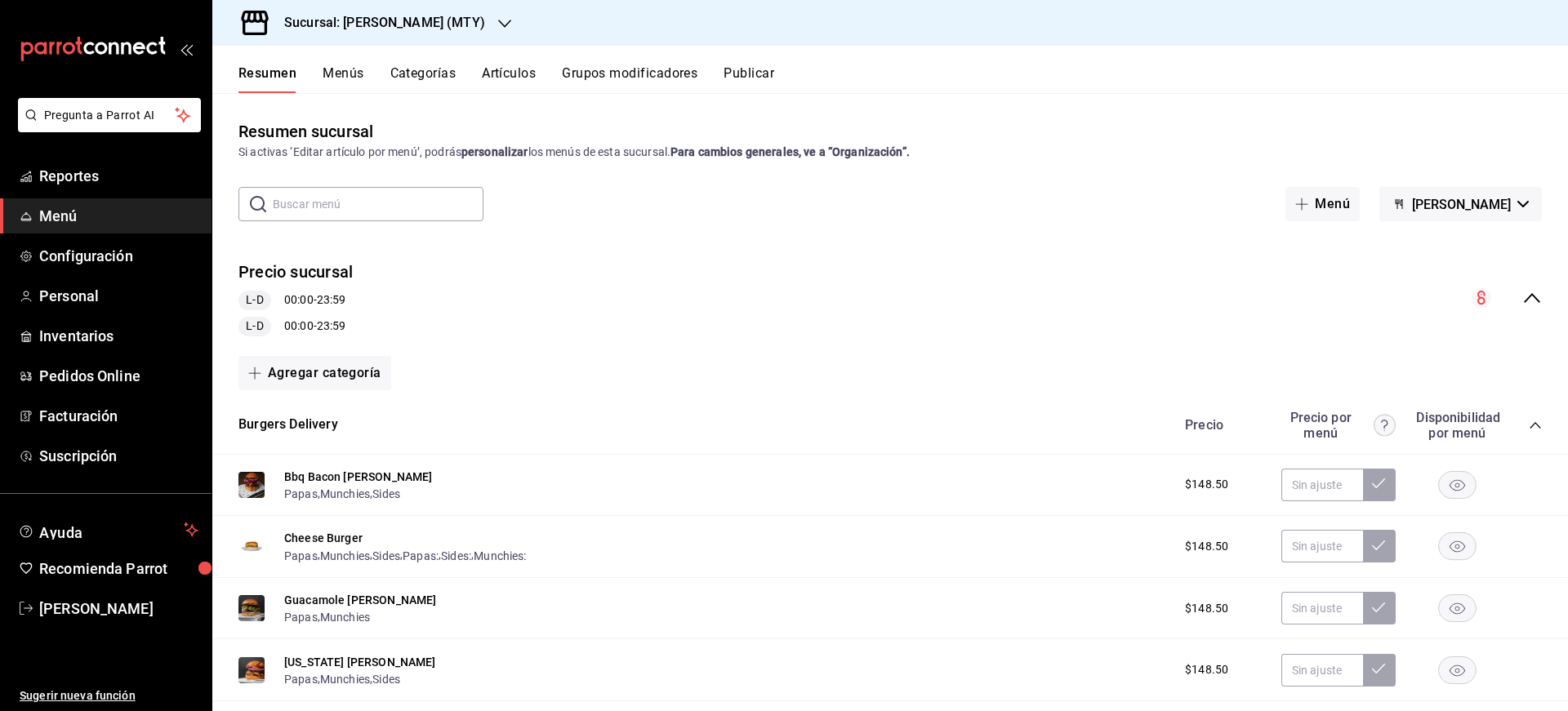
click at [753, 74] on button "Publicar" at bounding box center [749, 79] width 51 height 28
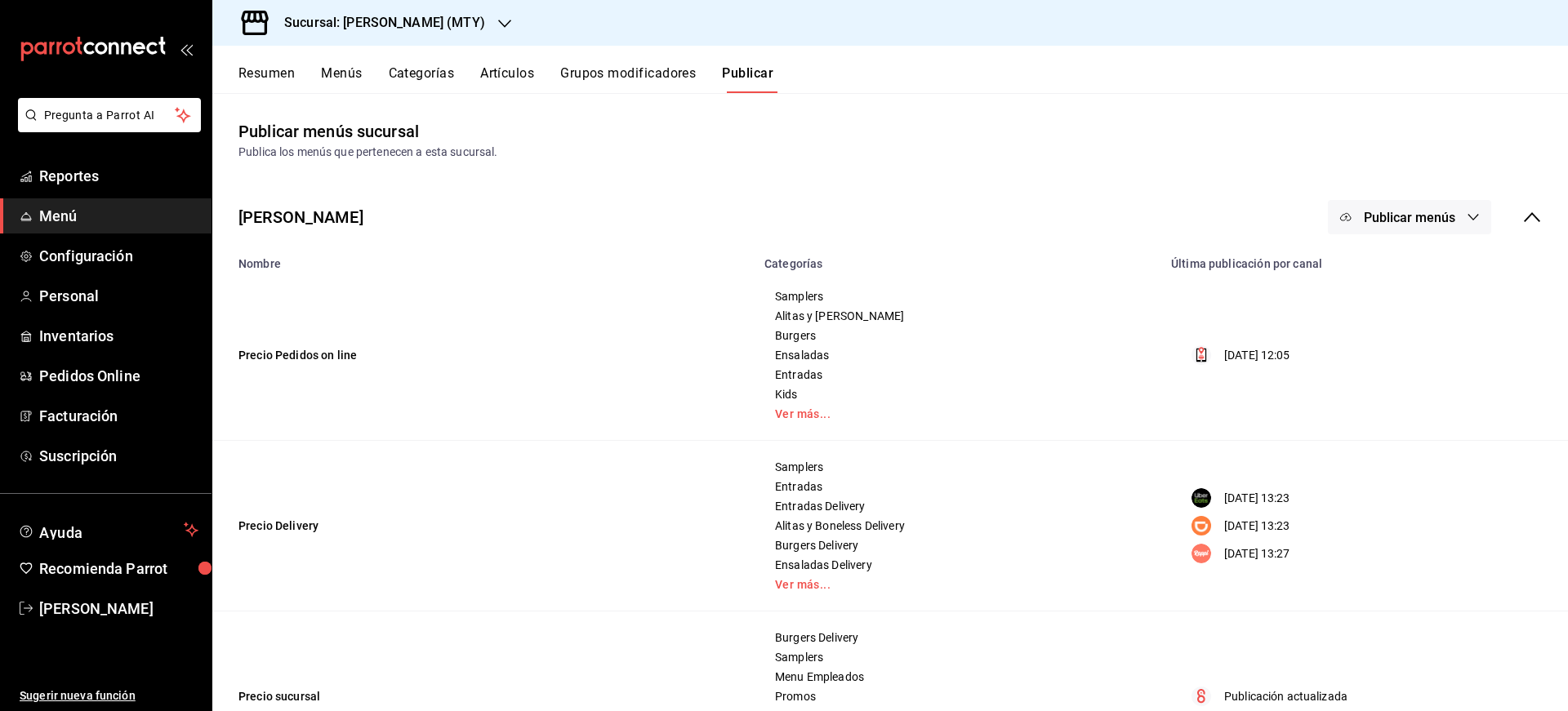
click at [1425, 215] on span "Publicar menús" at bounding box center [1409, 217] width 92 height 15
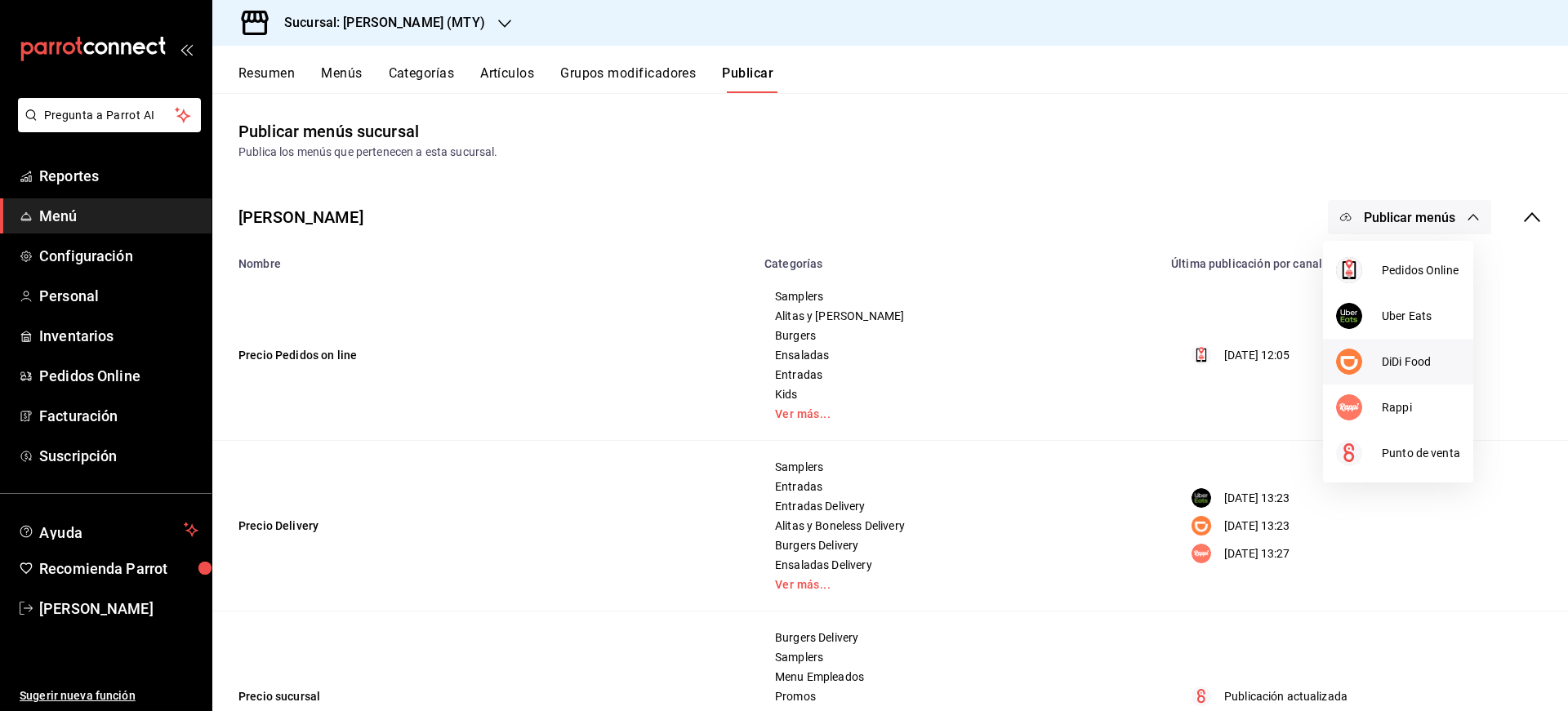
click at [1387, 363] on span "DiDi Food" at bounding box center [1421, 361] width 78 height 17
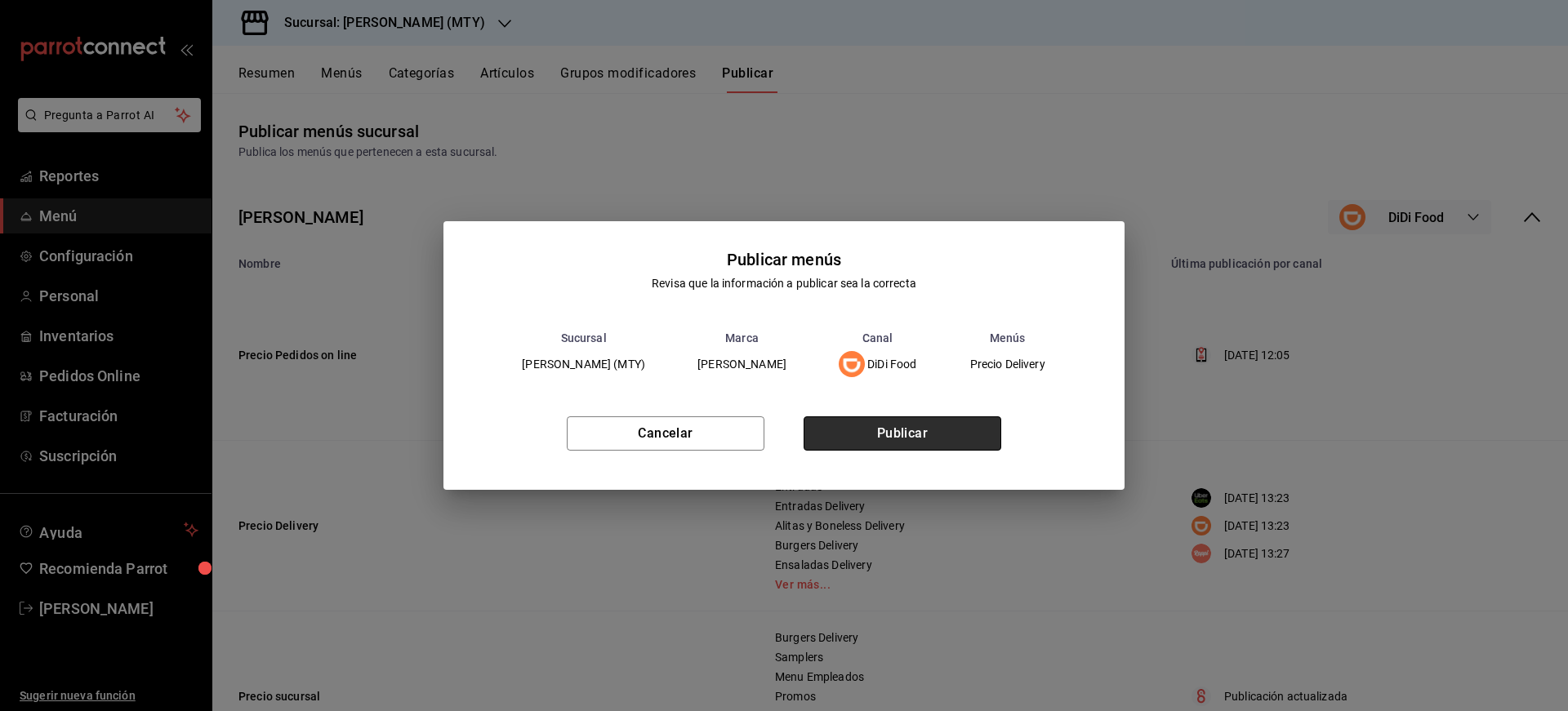
click at [964, 426] on button "Publicar" at bounding box center [902, 434] width 198 height 35
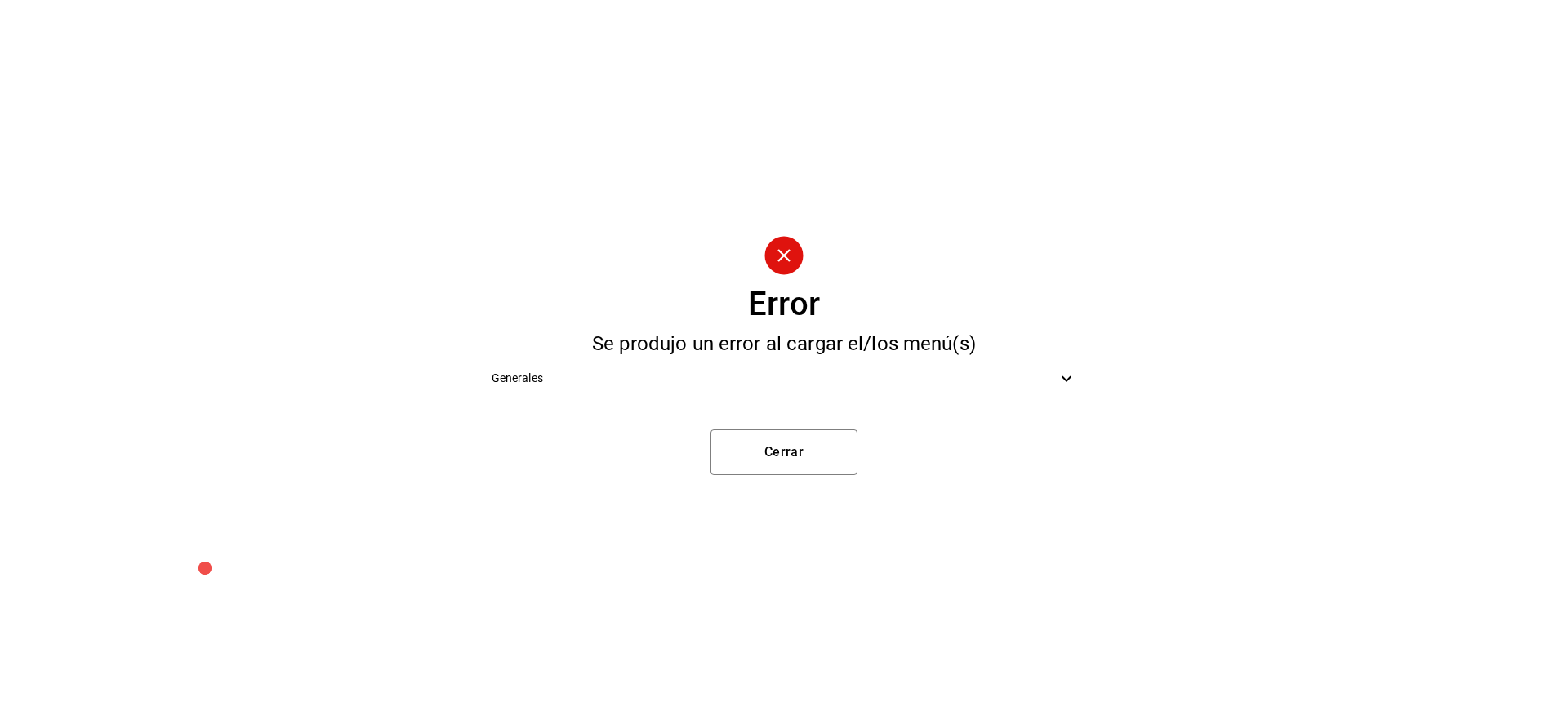
click at [983, 368] on div "Generales" at bounding box center [784, 379] width 612 height 36
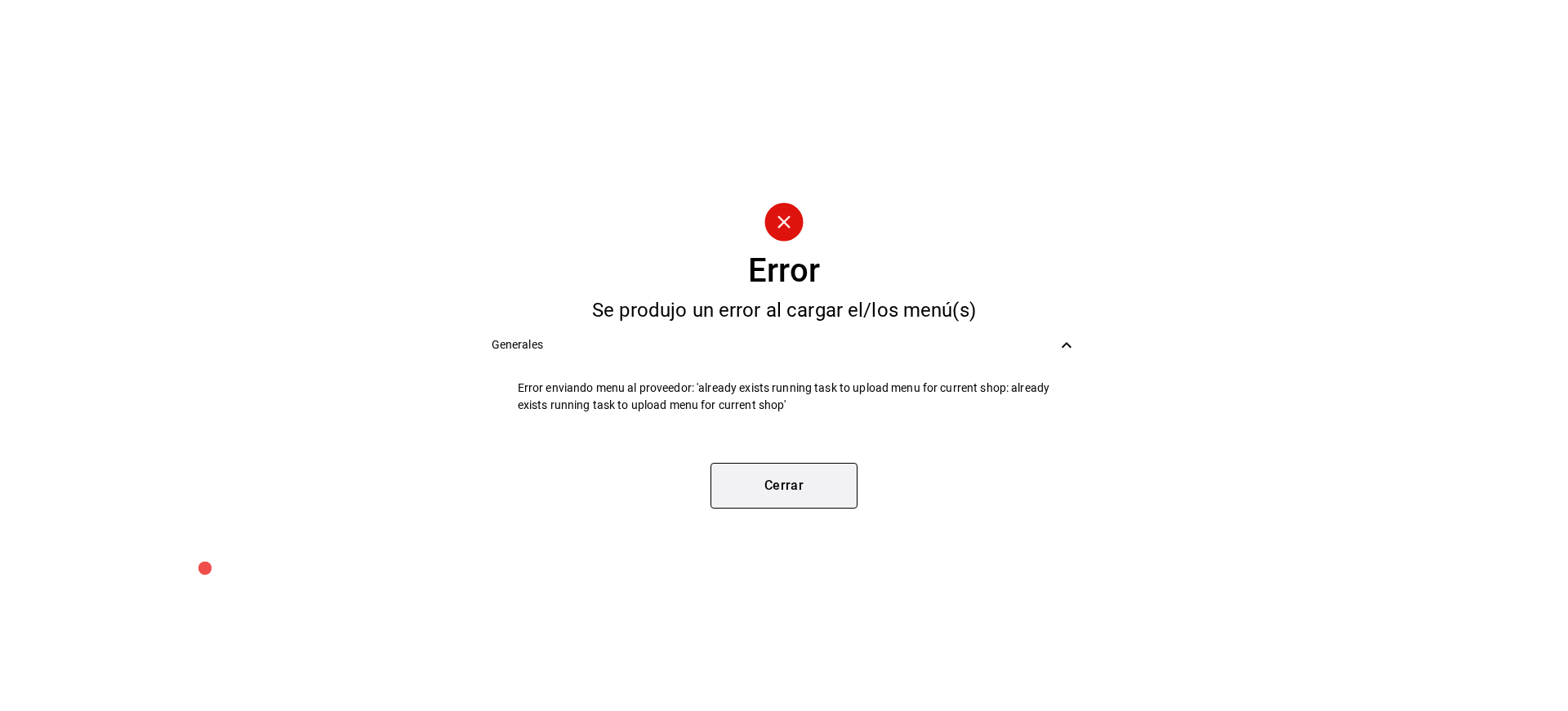
click at [784, 480] on button "Cerrar" at bounding box center [784, 486] width 147 height 45
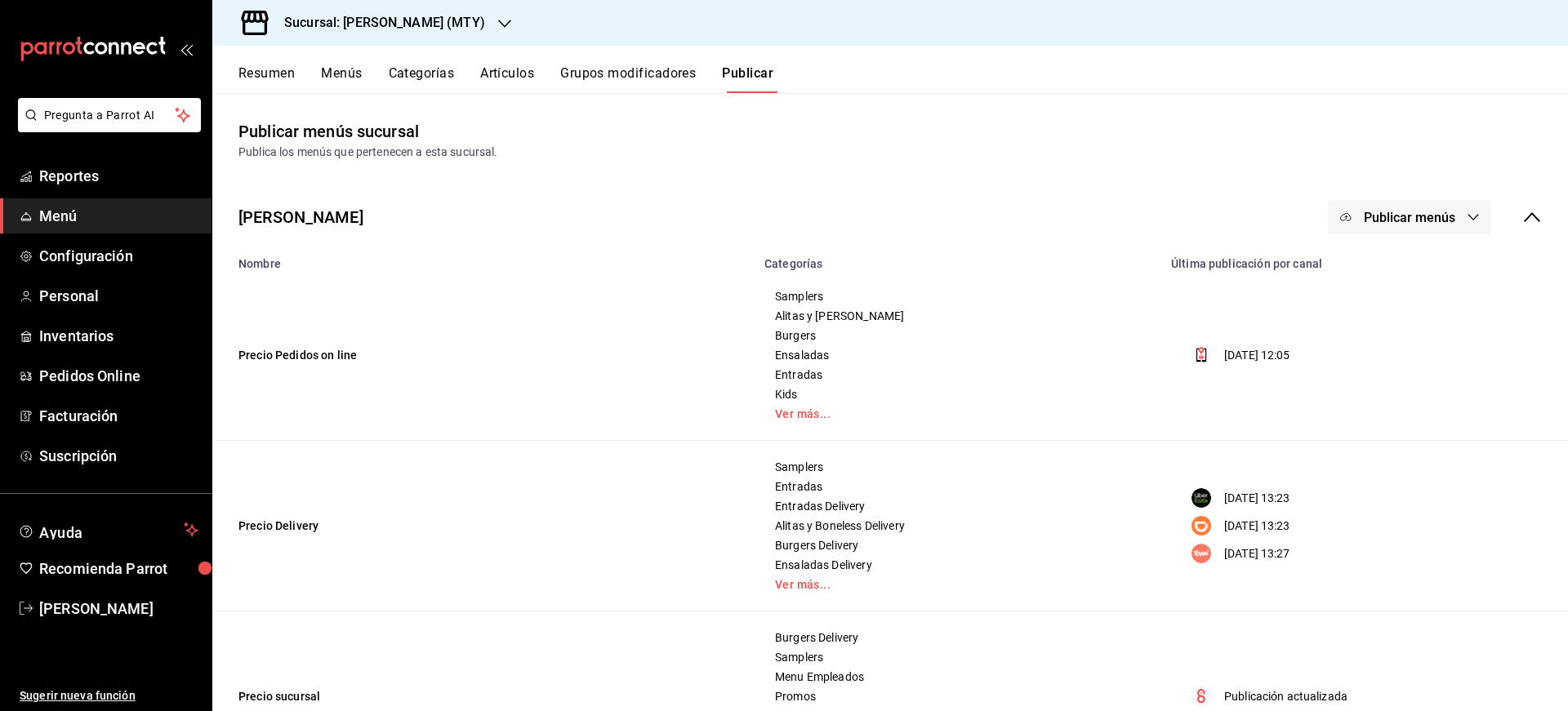
click at [749, 72] on button "Publicar" at bounding box center [747, 79] width 52 height 28
click at [1400, 228] on button "Publicar menús" at bounding box center [1409, 217] width 163 height 35
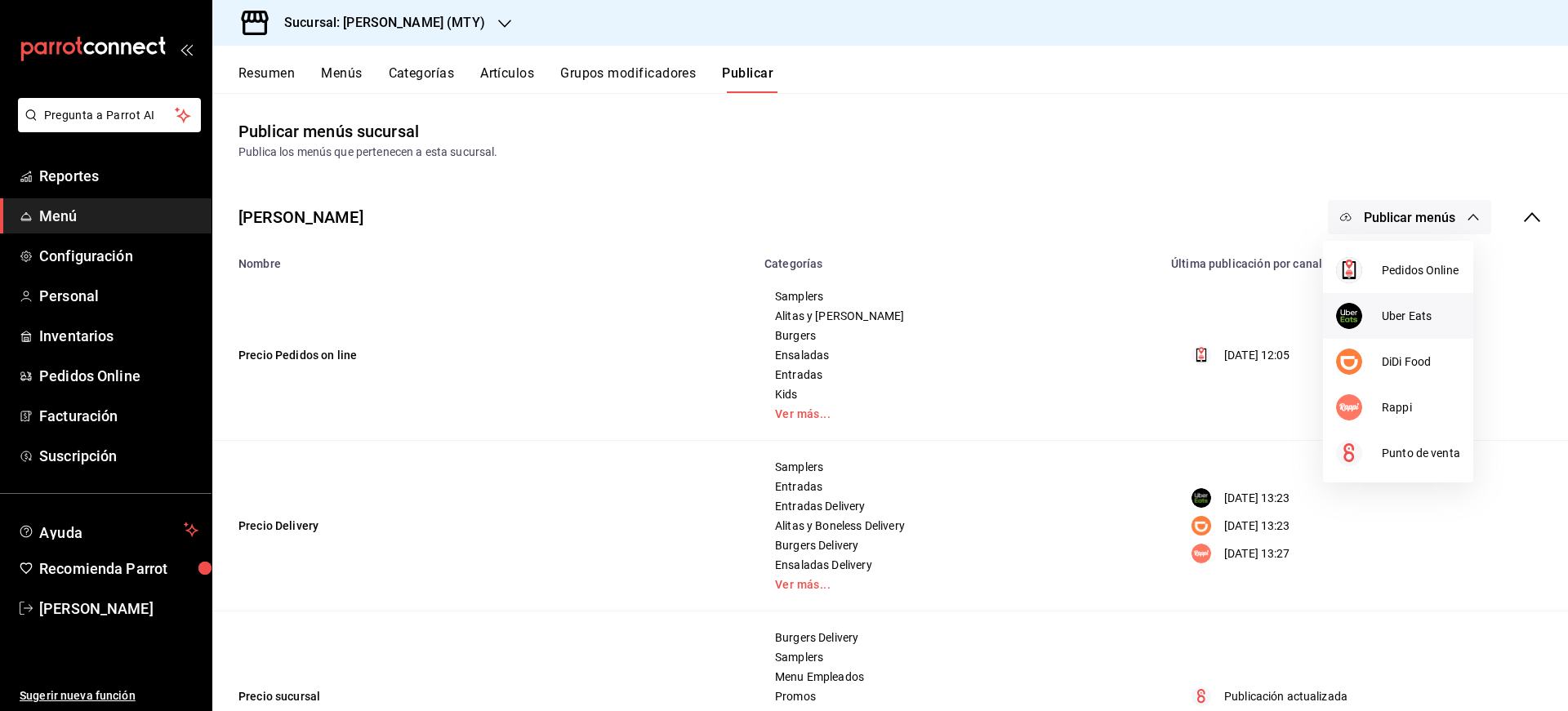
click at [1403, 321] on span "Uber Eats" at bounding box center [1421, 316] width 78 height 17
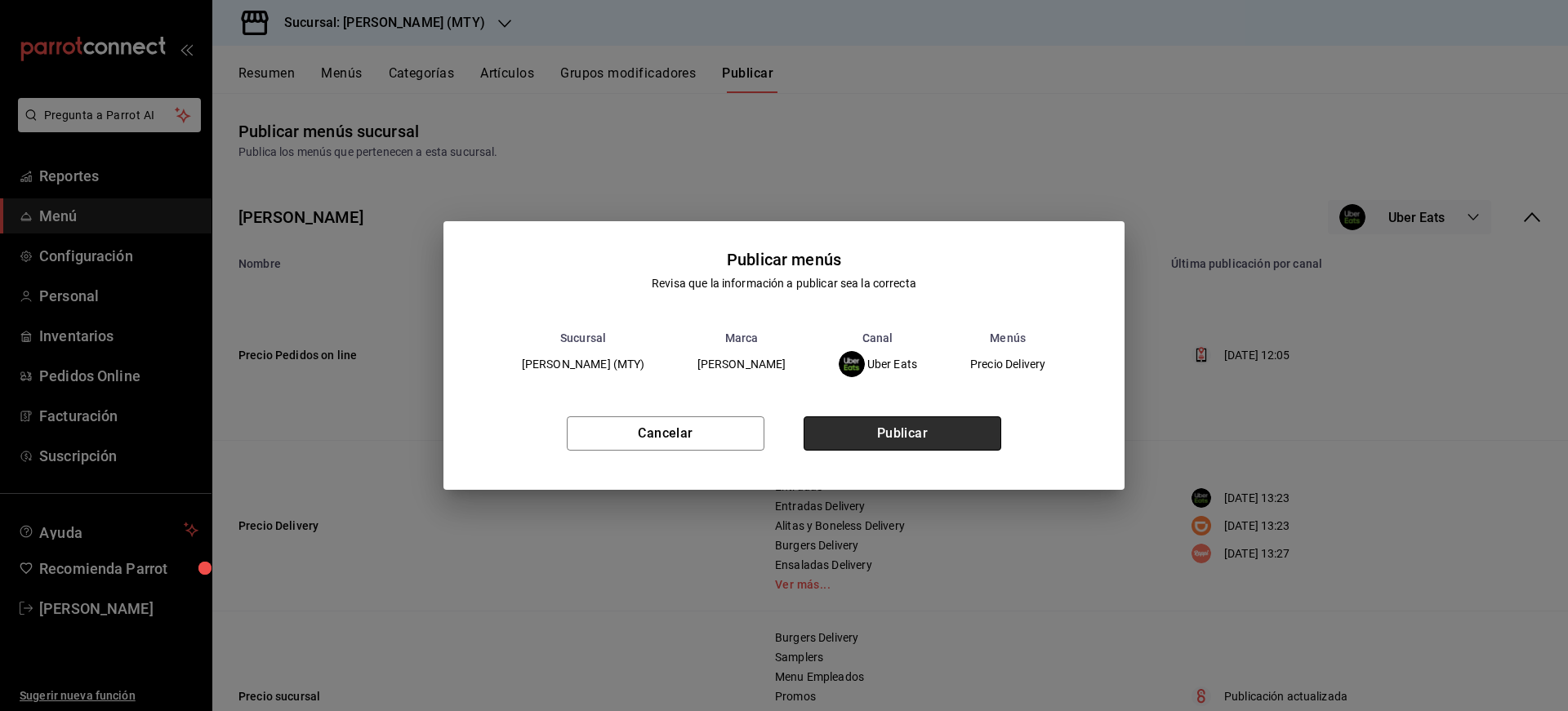
click at [907, 440] on button "Publicar" at bounding box center [902, 434] width 198 height 35
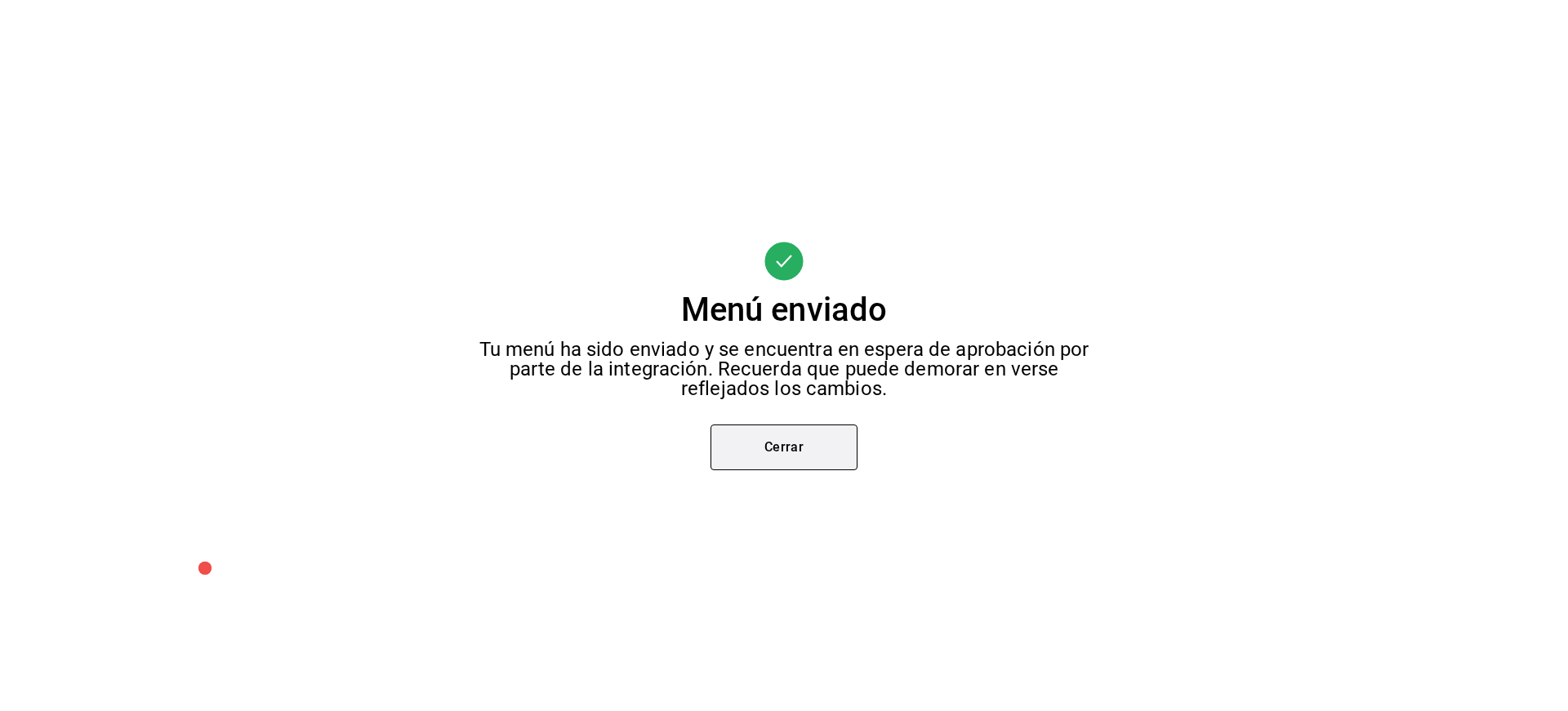
click at [792, 445] on button "Cerrar" at bounding box center [784, 448] width 147 height 45
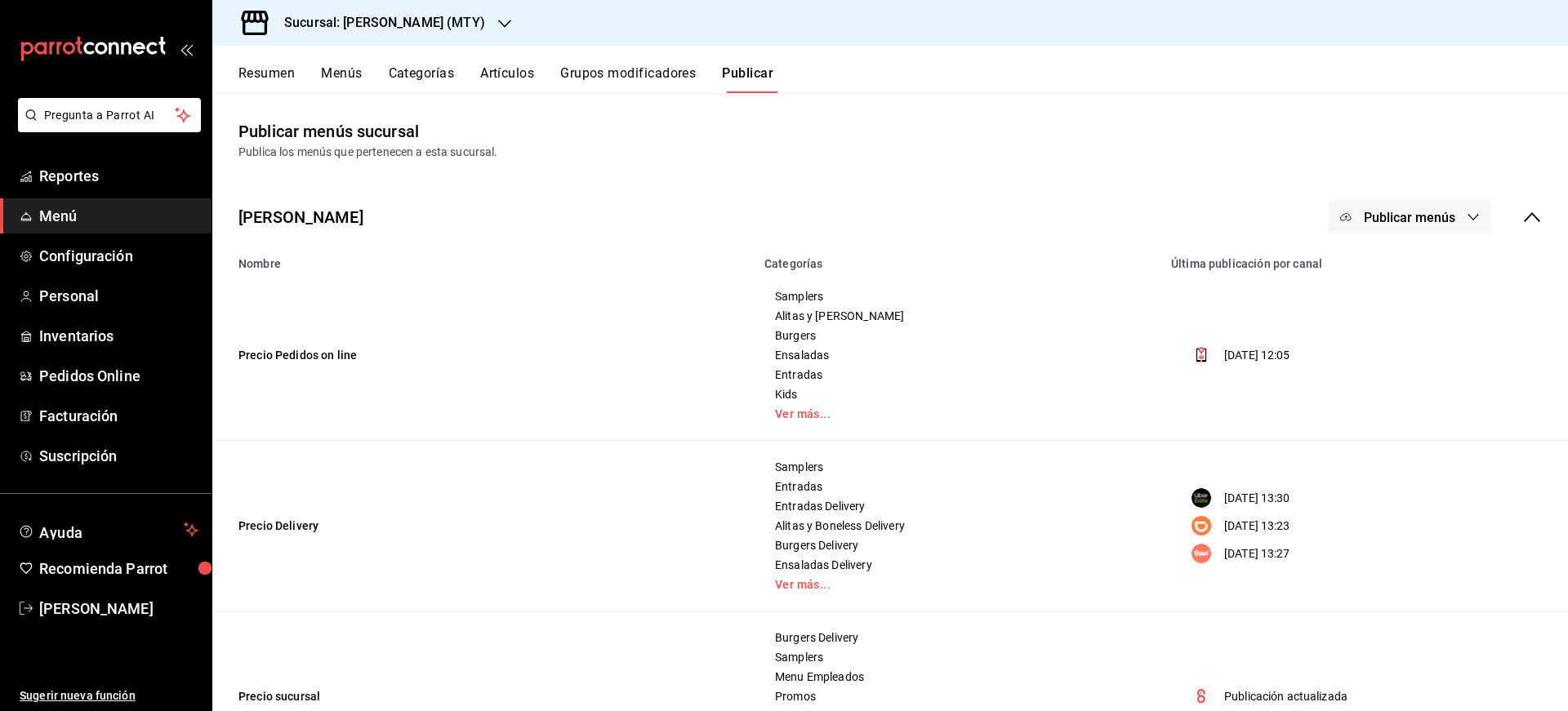
click at [1415, 226] on button "Publicar menús" at bounding box center [1409, 217] width 163 height 35
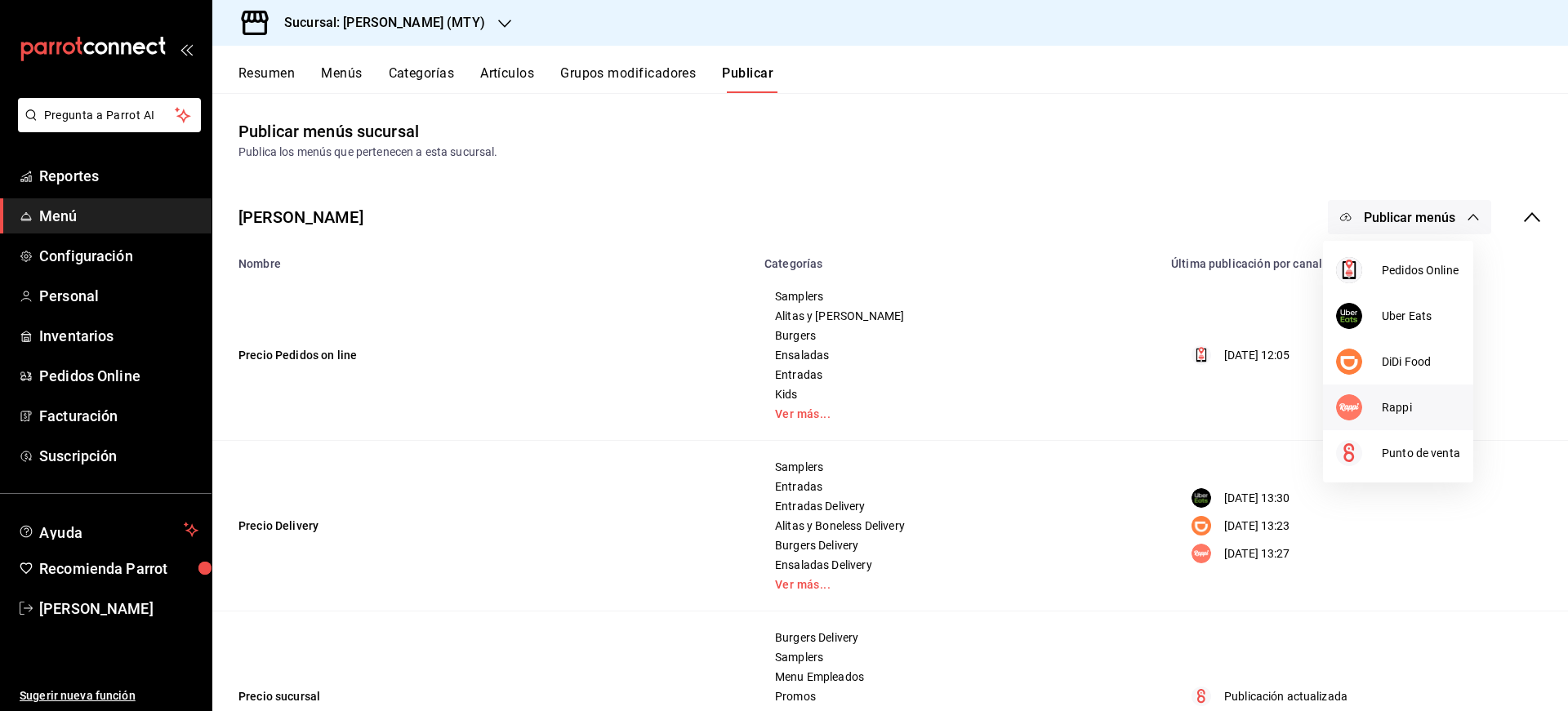
click at [1407, 412] on span "Rappi" at bounding box center [1421, 408] width 78 height 17
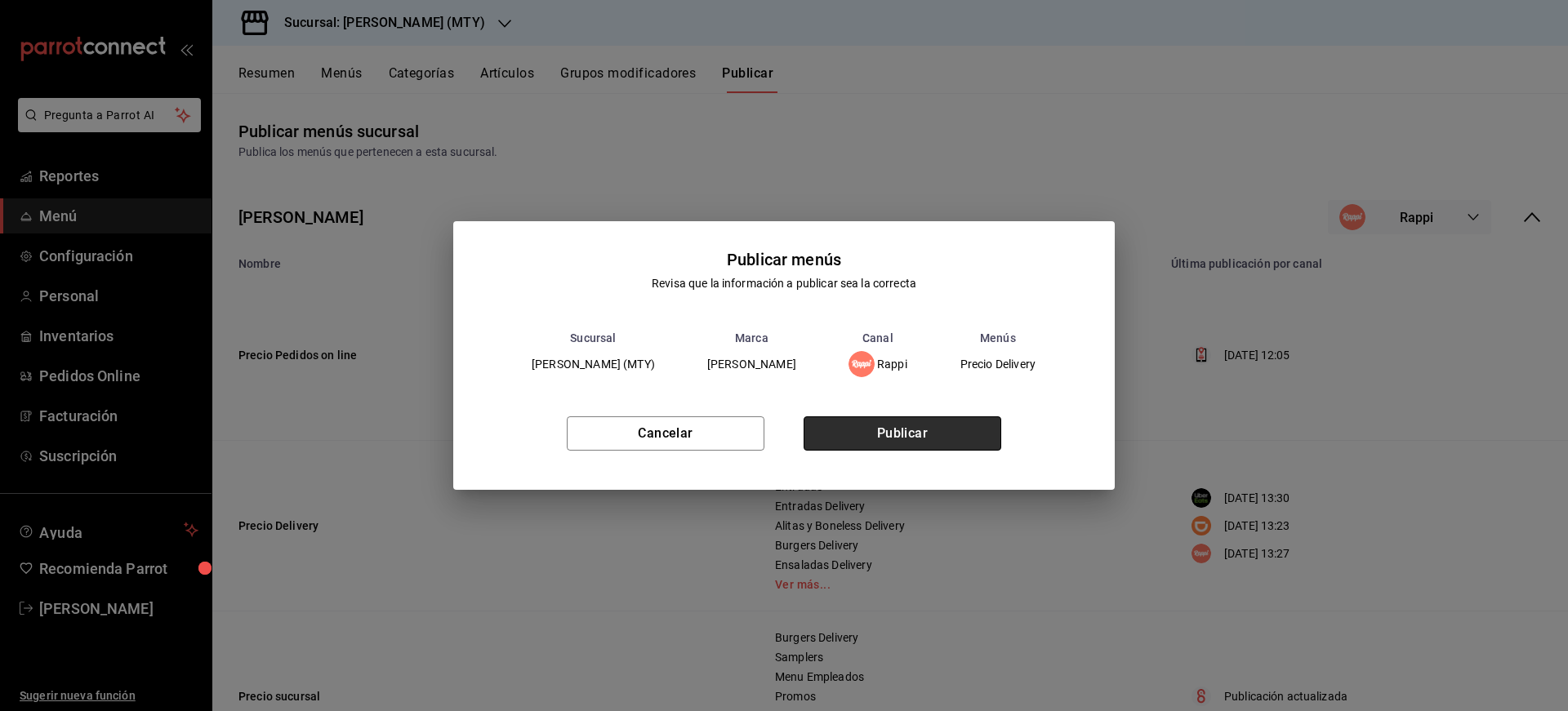
click at [970, 426] on button "Publicar" at bounding box center [902, 434] width 198 height 35
